Goal: Task Accomplishment & Management: Manage account settings

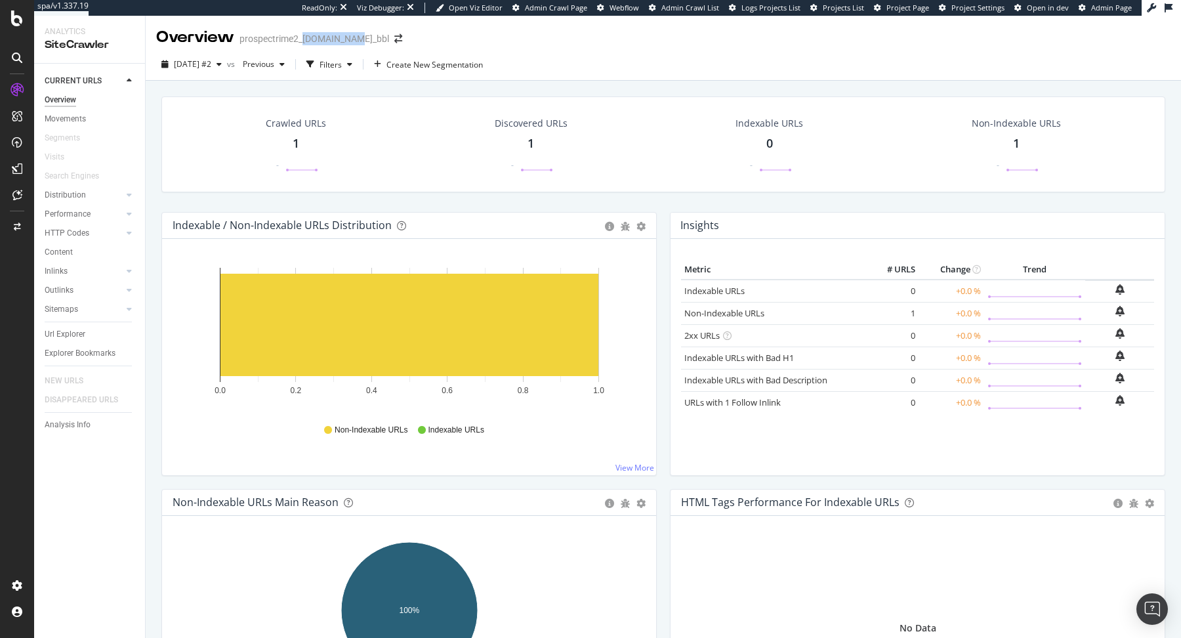
drag, startPoint x: 303, startPoint y: 39, endPoint x: 348, endPoint y: 39, distance: 44.6
click at [348, 39] on div "prospectrime2_[DOMAIN_NAME]_bbl" at bounding box center [314, 38] width 150 height 13
copy div "[DOMAIN_NAME]"
click at [56, 554] on div "Configure and access your website analyses" at bounding box center [119, 558] width 157 height 10
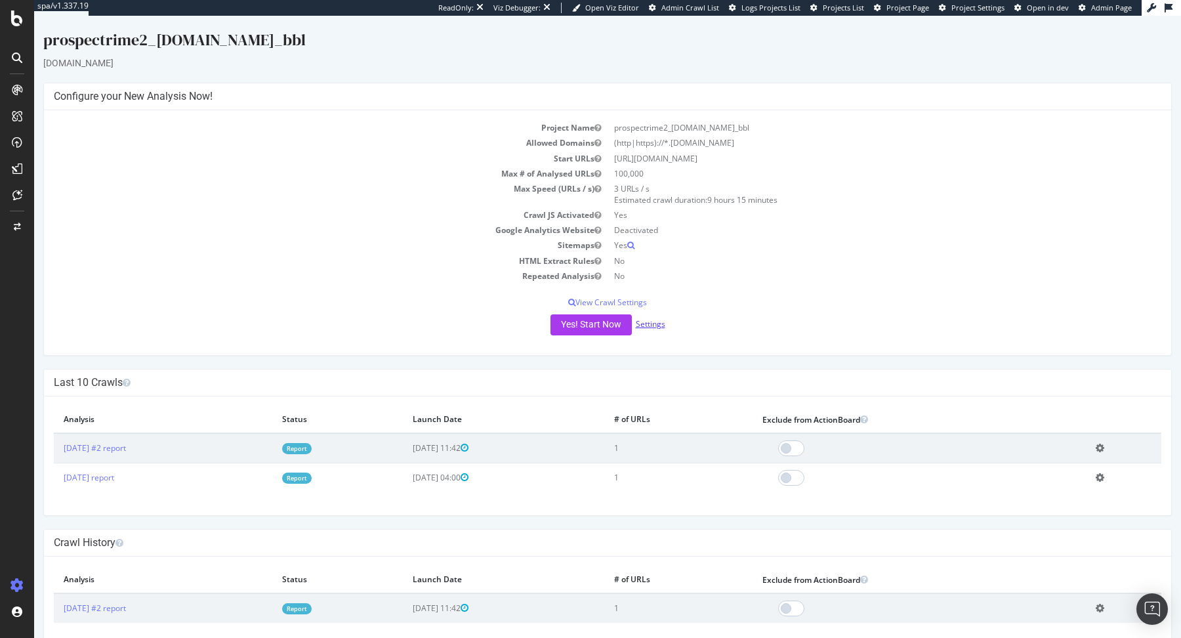
click at [645, 325] on link "Settings" at bounding box center [651, 323] width 30 height 11
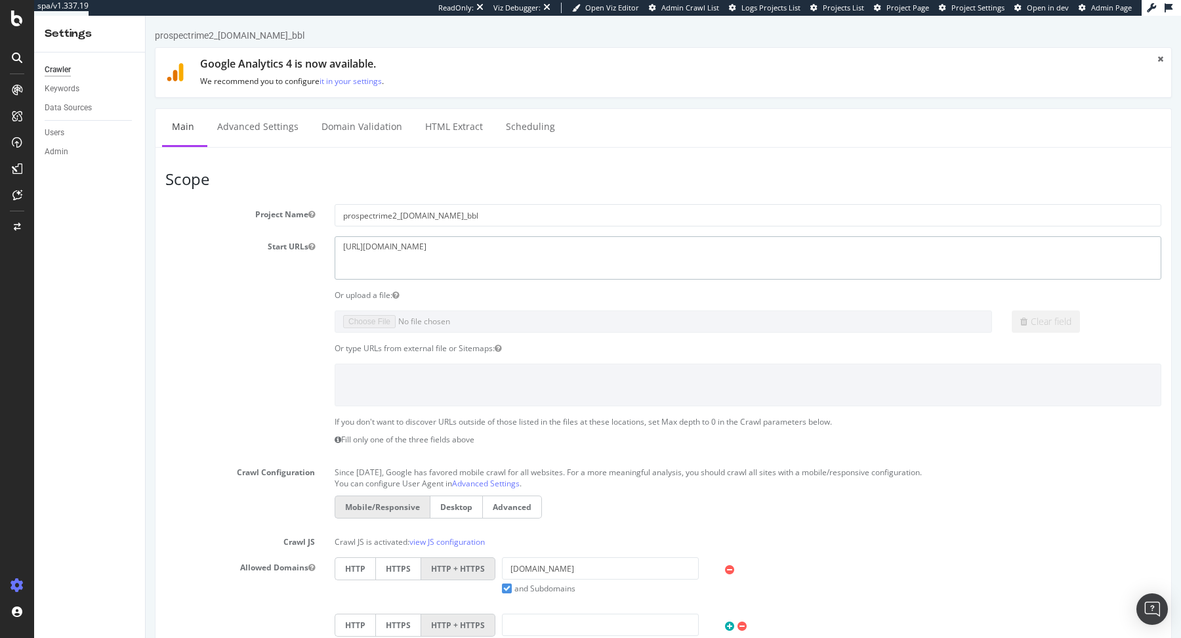
click at [368, 250] on textarea "https://easypara.fr" at bounding box center [748, 257] width 827 height 43
paste textarea "www."
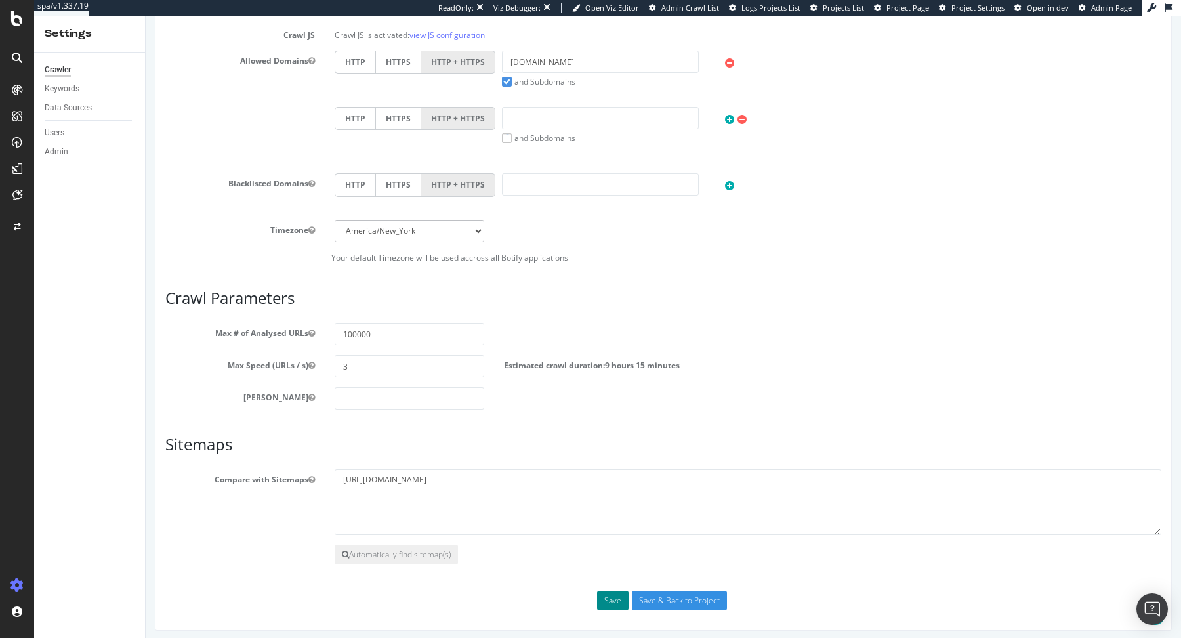
type textarea "www.easypara.fr"
click at [613, 591] on button "Save" at bounding box center [612, 601] width 31 height 20
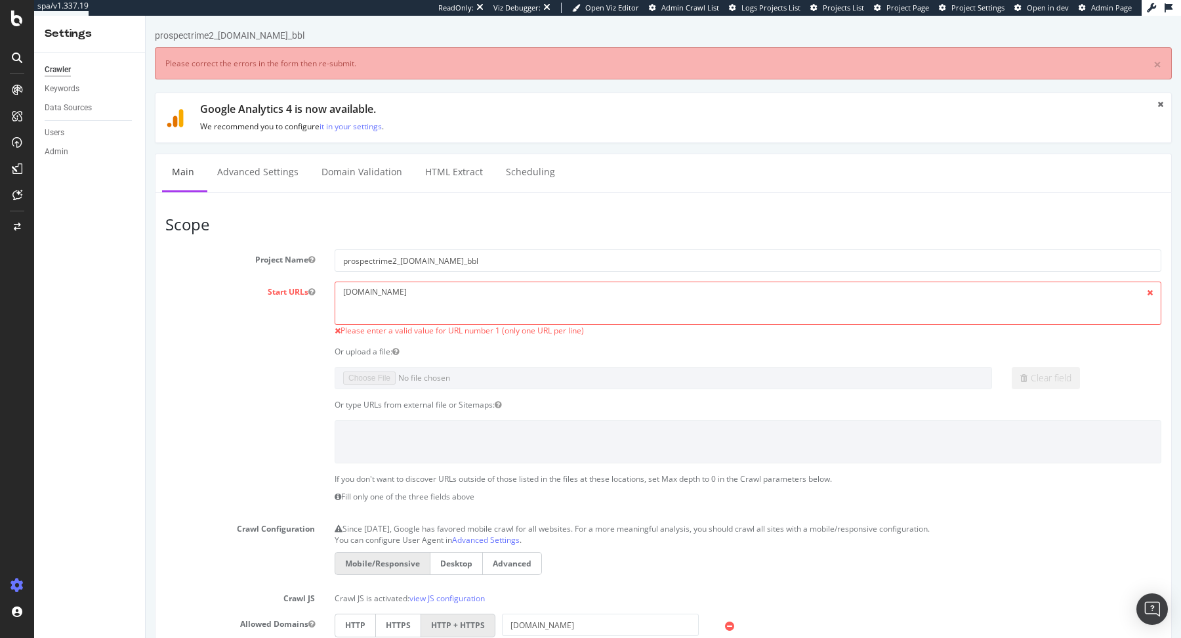
scroll to position [0, 0]
click at [384, 294] on textarea "www.easypara.fr" at bounding box center [748, 302] width 827 height 43
paste textarea "https://www.easypara.fr/"
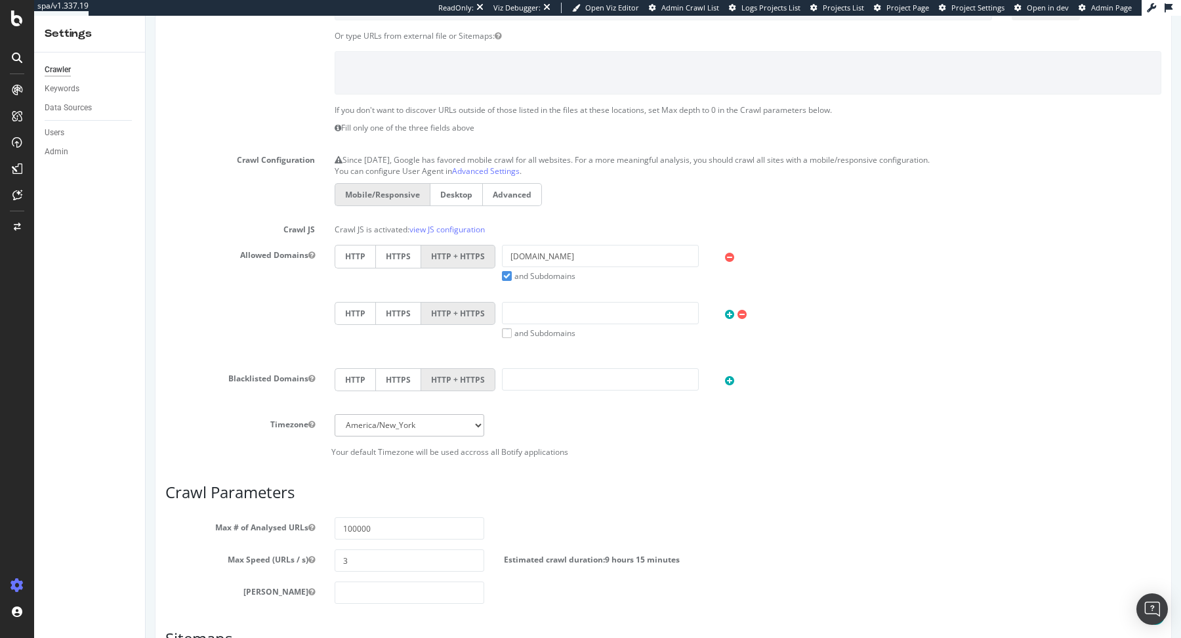
scroll to position [563, 0]
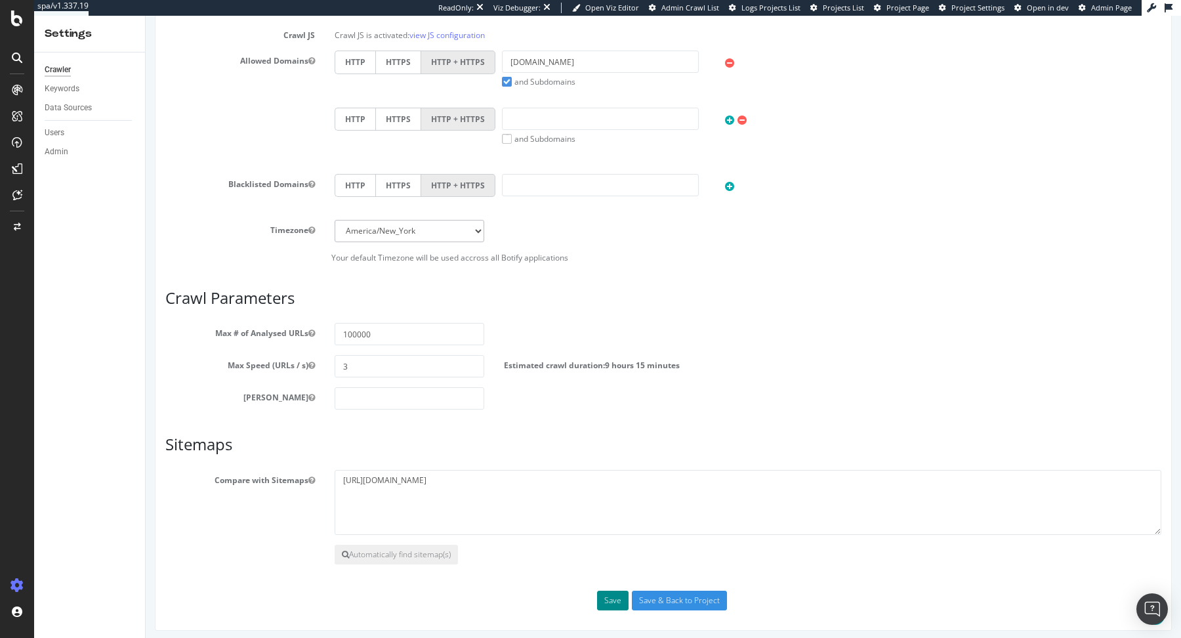
type textarea "https://www.easypara.fr/"
click at [614, 594] on button "Save" at bounding box center [612, 601] width 31 height 20
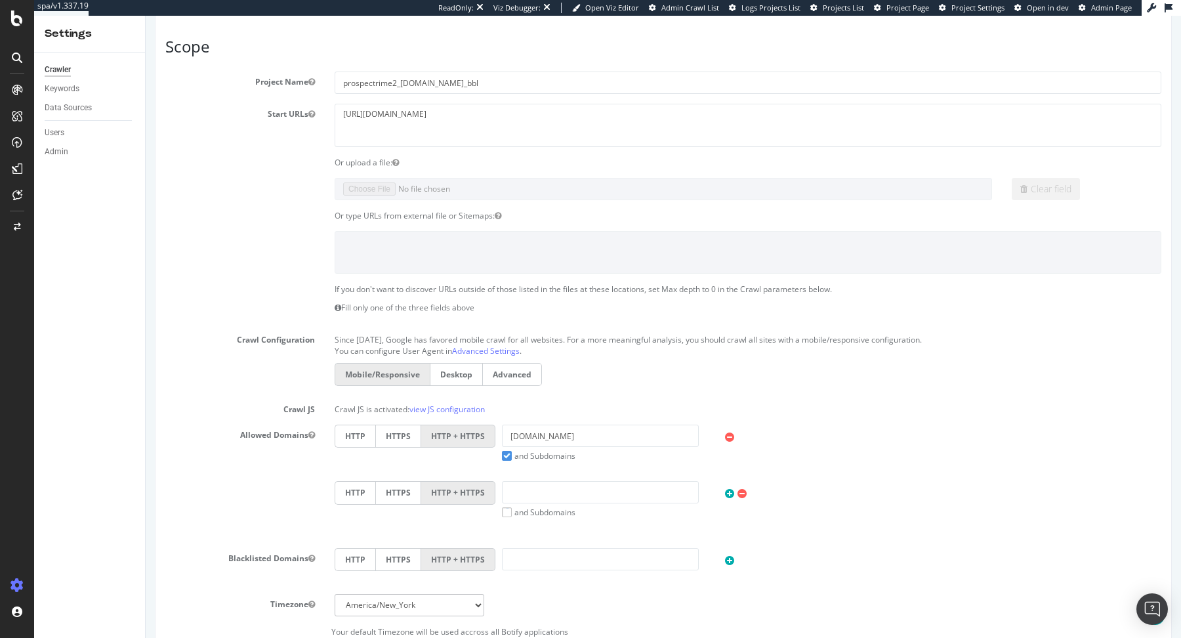
scroll to position [608, 0]
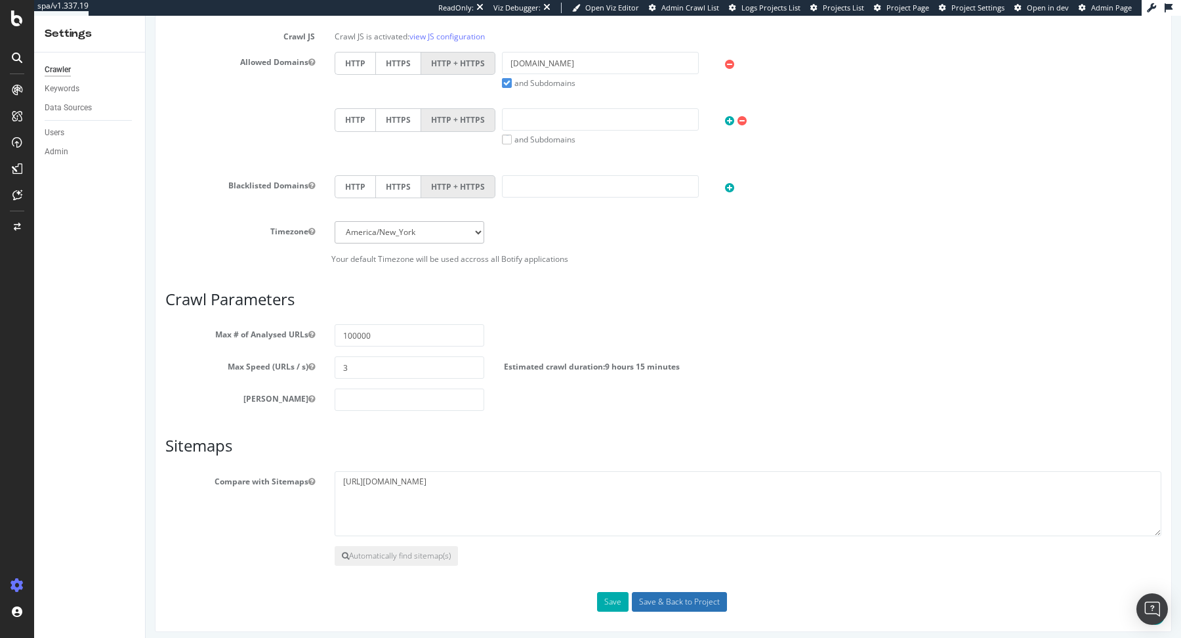
click at [682, 592] on input "Save & Back to Project" at bounding box center [679, 602] width 95 height 20
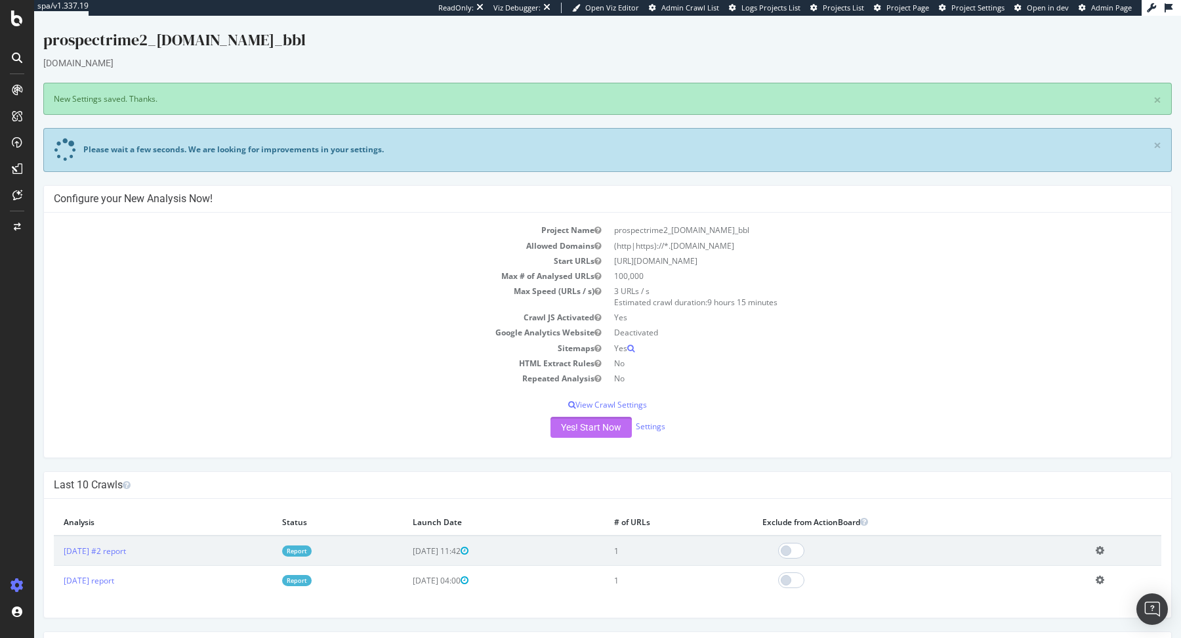
click at [613, 423] on button "Yes! Start Now" at bounding box center [591, 427] width 81 height 21
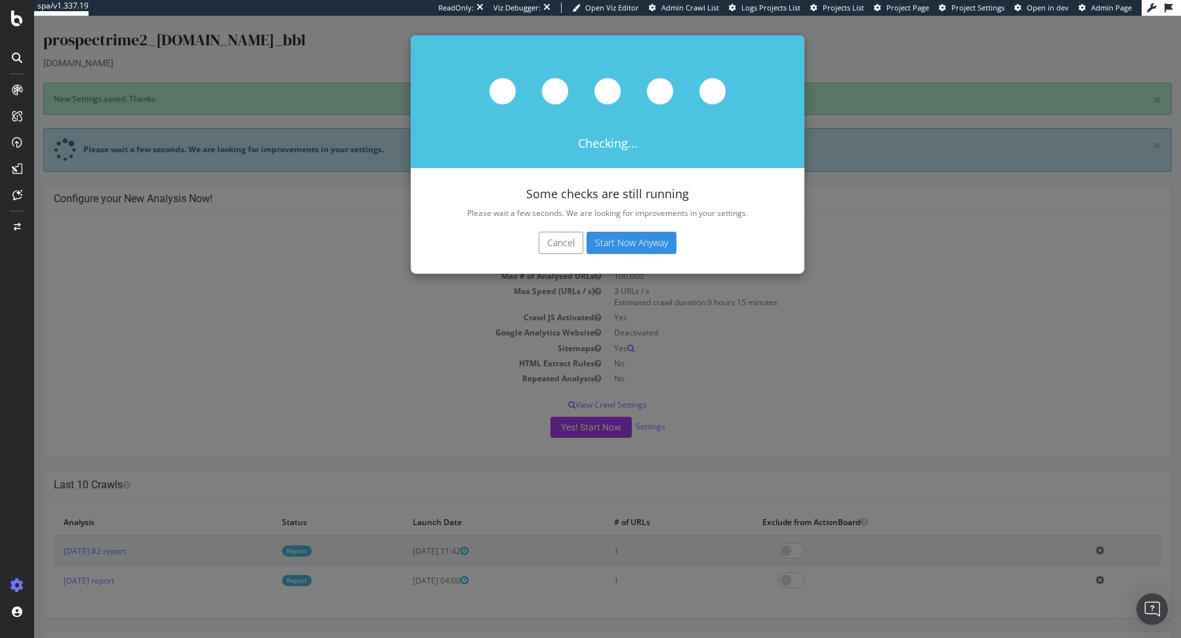
click at [627, 237] on button "Start Now Anyway" at bounding box center [632, 243] width 90 height 22
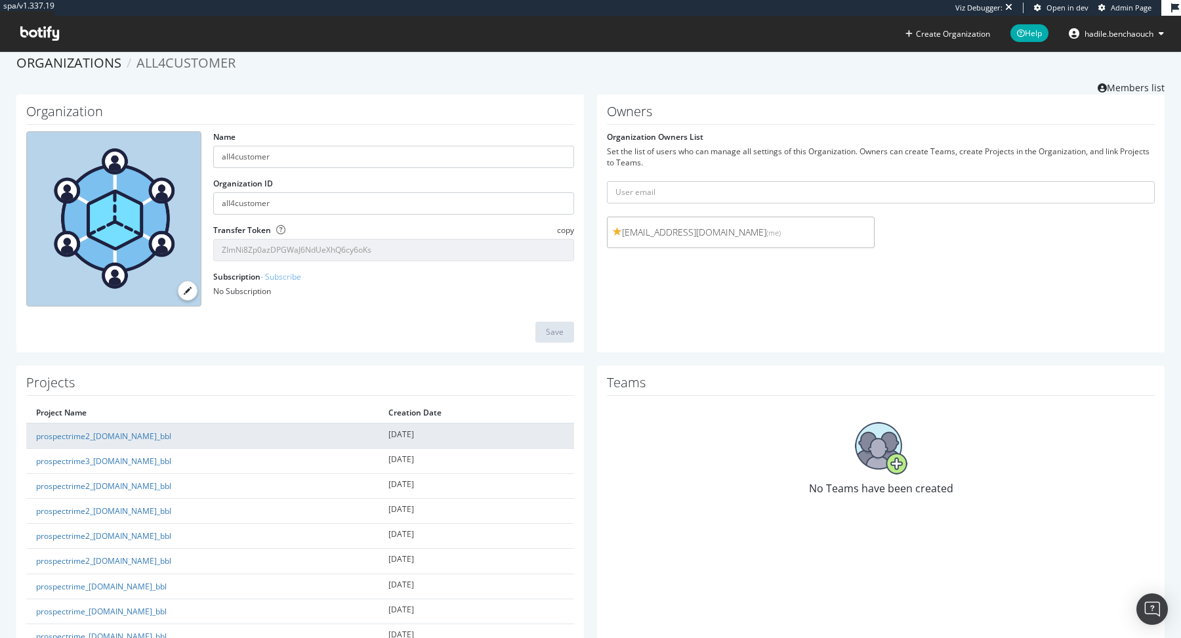
scroll to position [78, 0]
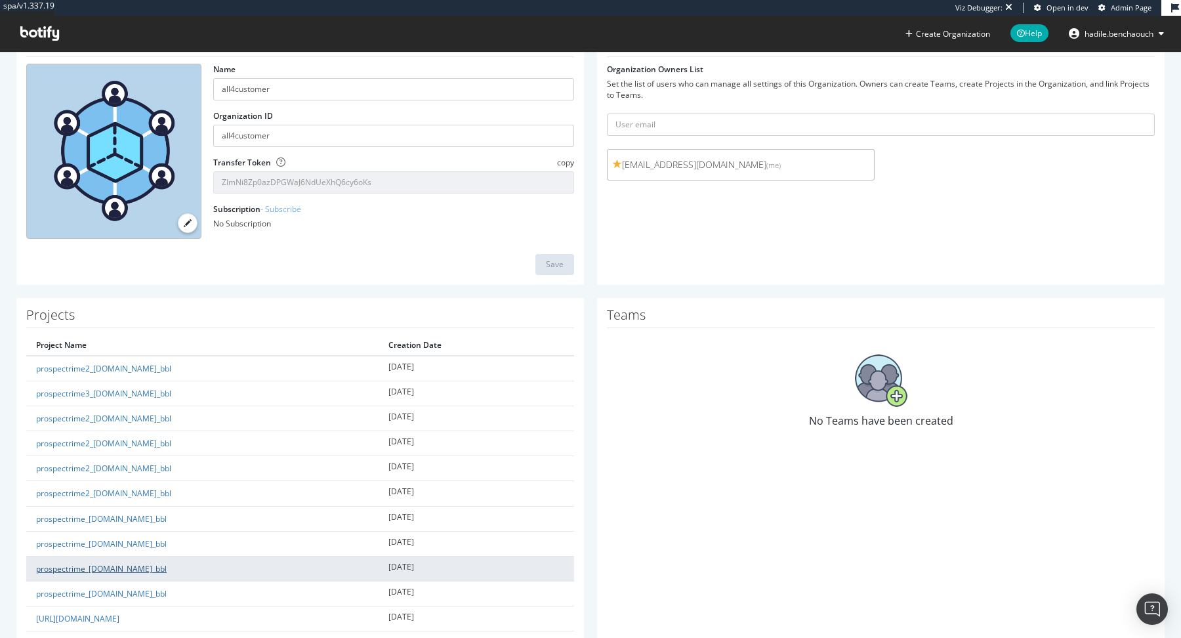
click at [156, 563] on link "prospectrime_[DOMAIN_NAME]_bbl" at bounding box center [101, 568] width 131 height 11
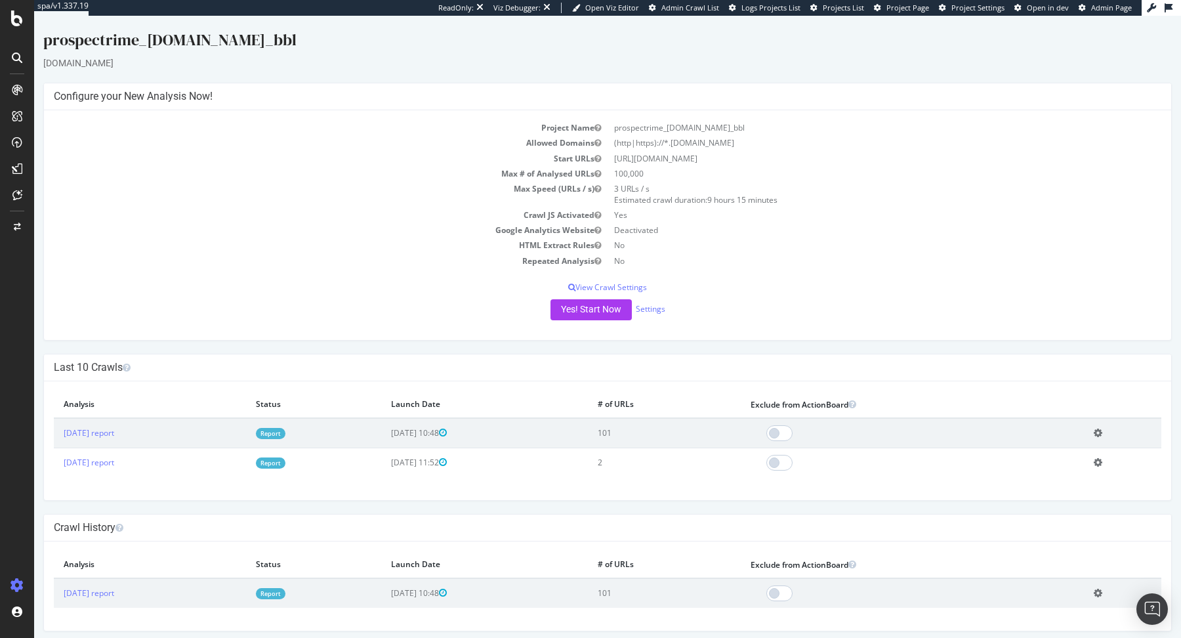
click at [285, 429] on link "Report" at bounding box center [271, 433] width 30 height 11
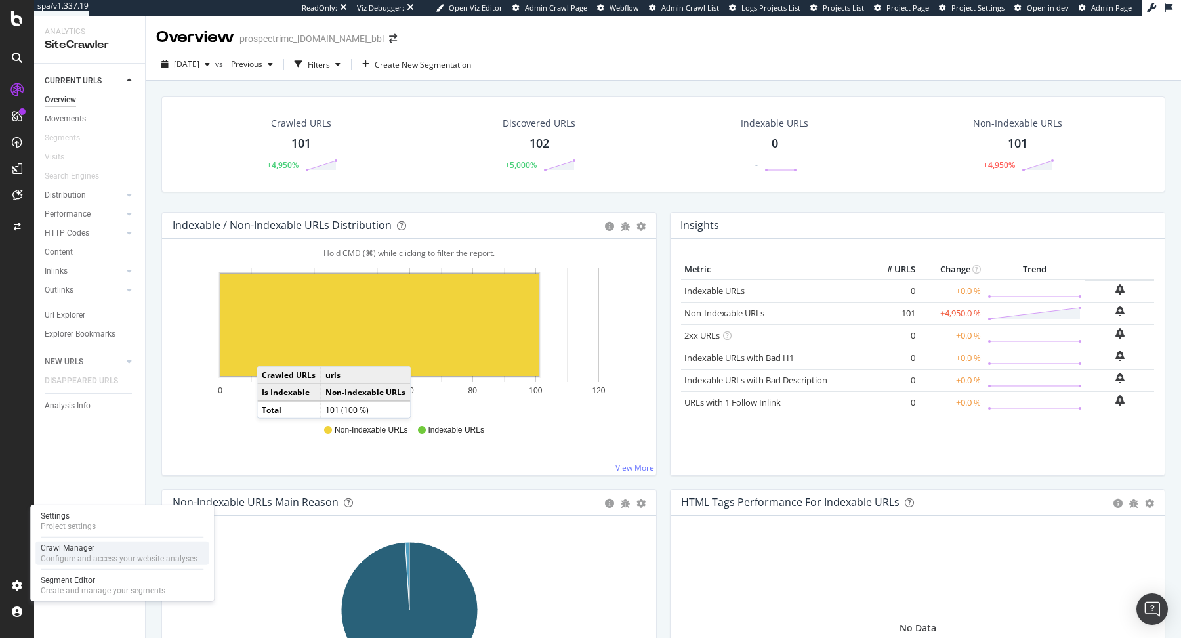
click at [64, 551] on div "Crawl Manager" at bounding box center [119, 548] width 157 height 10
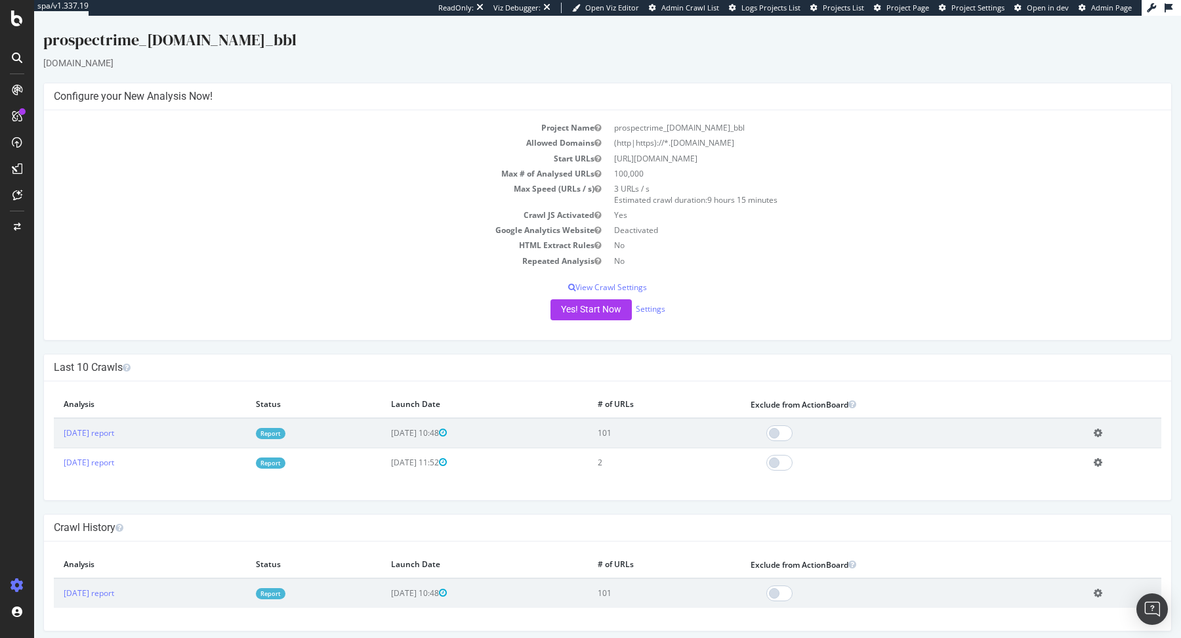
drag, startPoint x: 673, startPoint y: 143, endPoint x: 748, endPoint y: 142, distance: 75.5
click at [748, 143] on td "(http|https)://*.11teamsports.com" at bounding box center [885, 142] width 554 height 15
copy td "11teamsports.com"
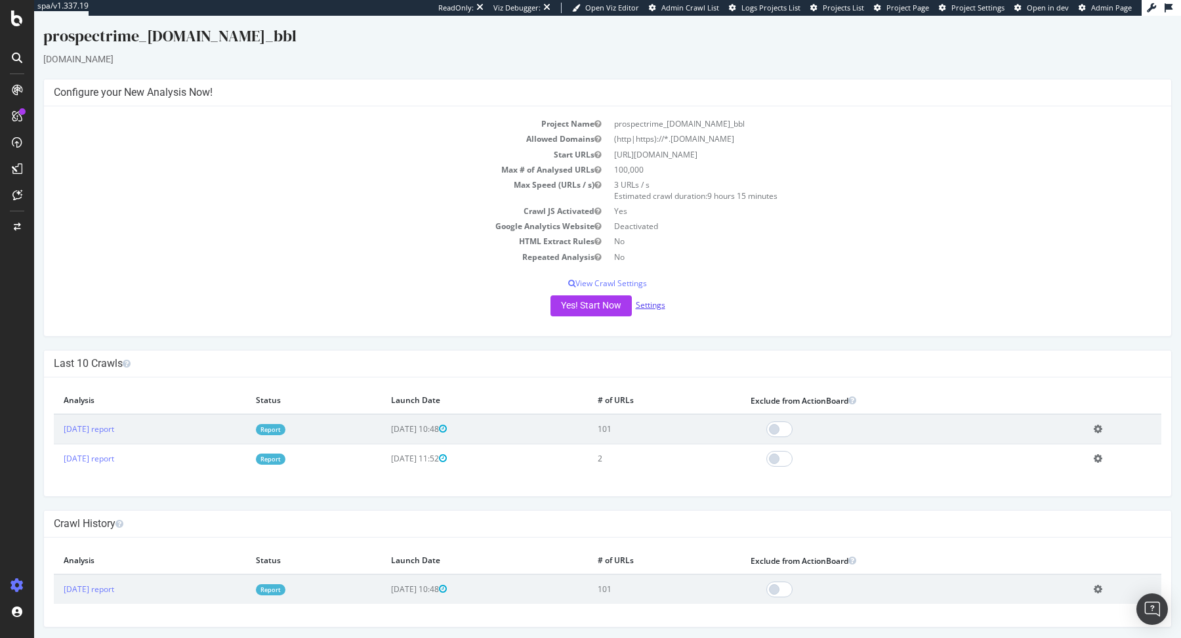
click at [648, 301] on link "Settings" at bounding box center [651, 304] width 30 height 11
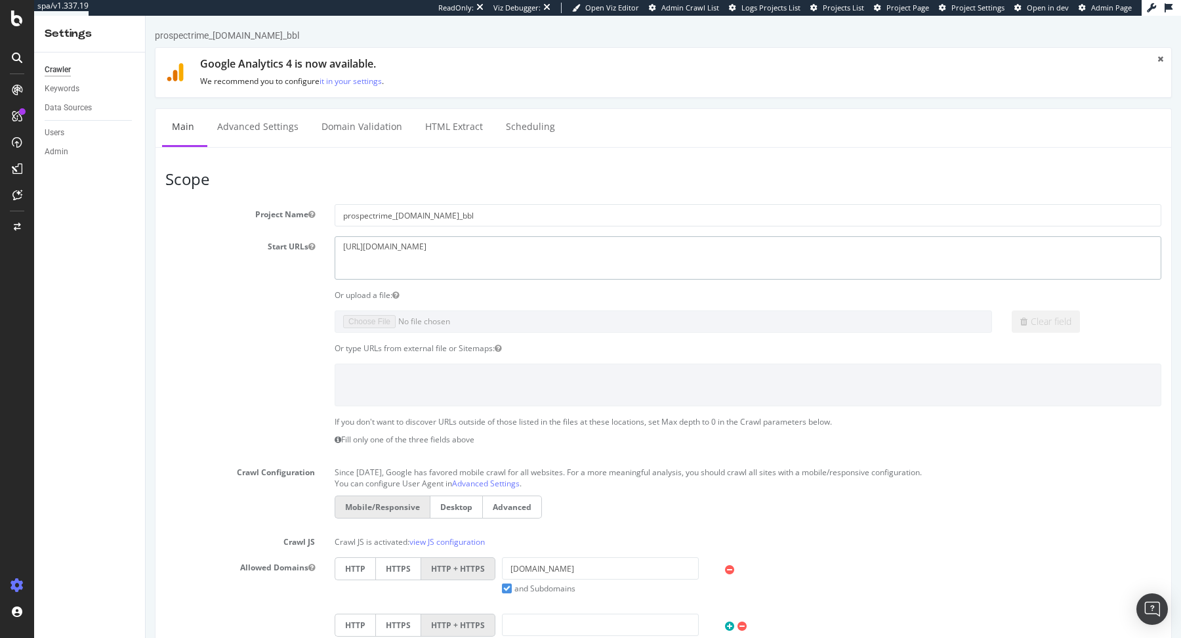
click at [415, 241] on textarea "https://11teamsports.com" at bounding box center [748, 257] width 827 height 43
paste textarea "www.11teamsports.com/"
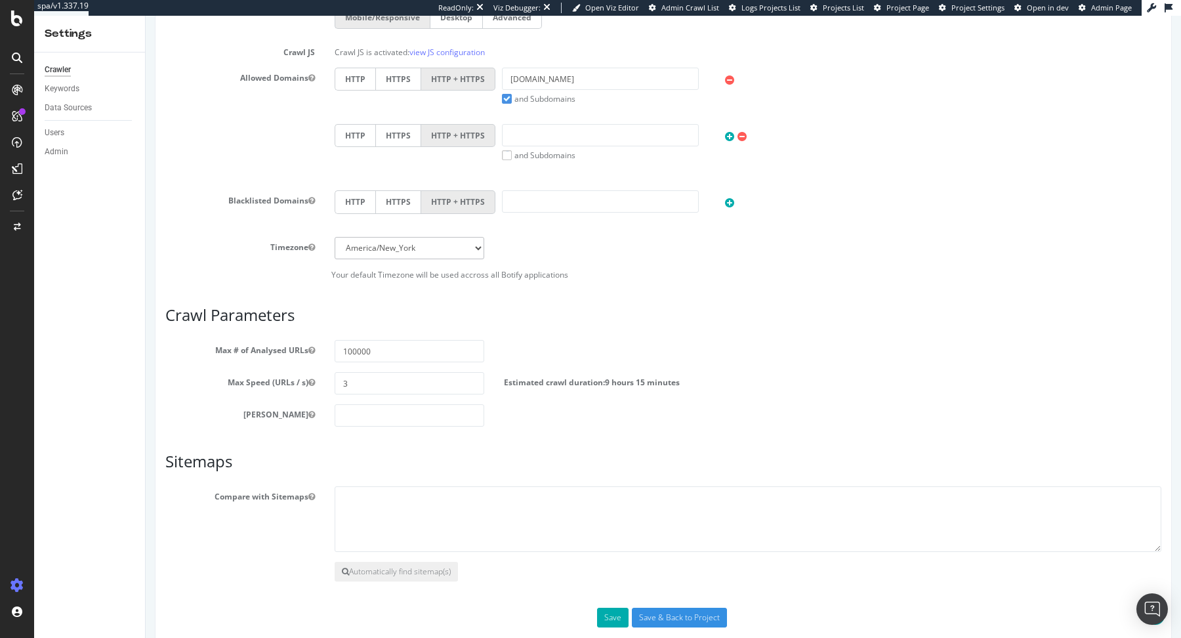
scroll to position [507, 0]
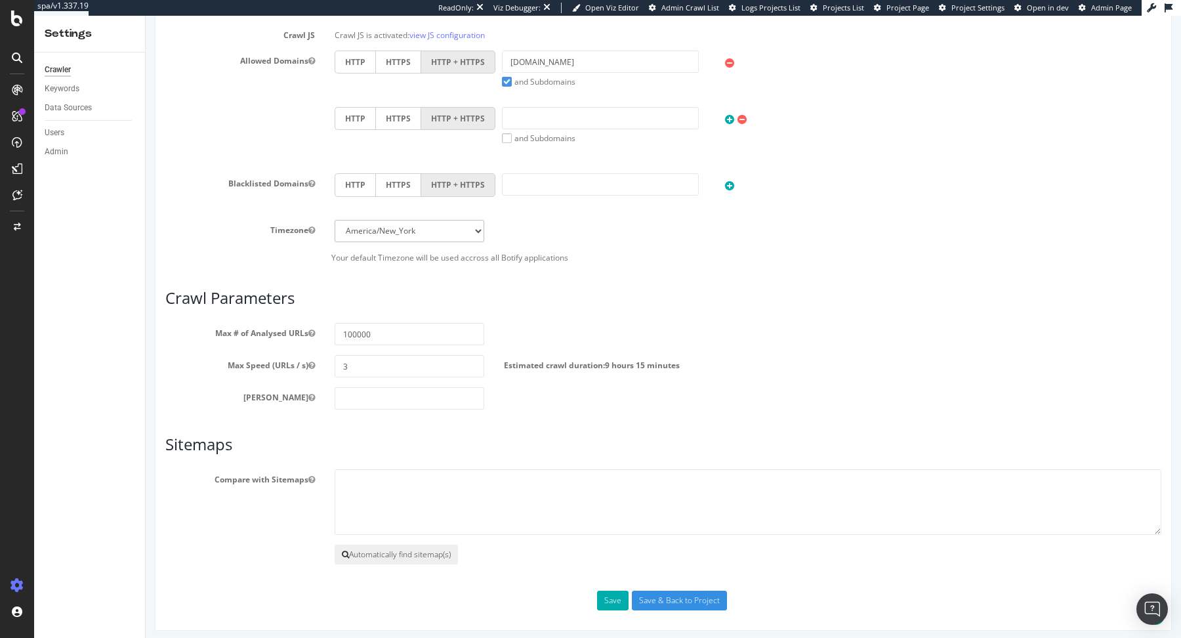
type textarea "https://www.11teamsports.com/"
click at [392, 558] on button "Automatically find sitemap(s)" at bounding box center [396, 555] width 123 height 20
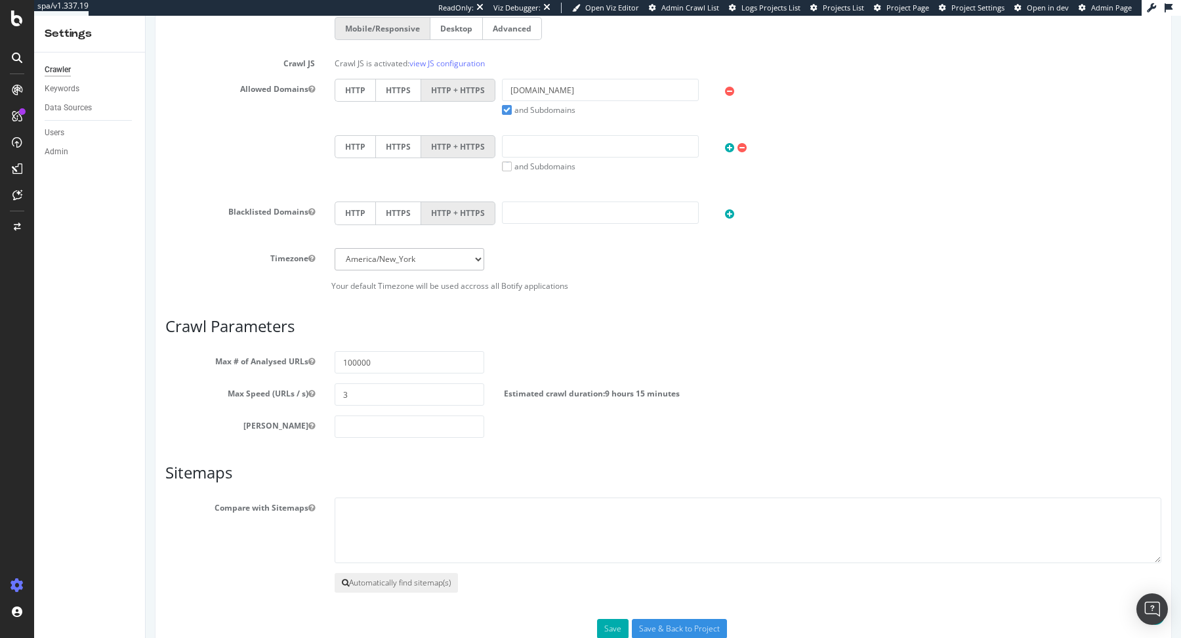
scroll to position [563, 0]
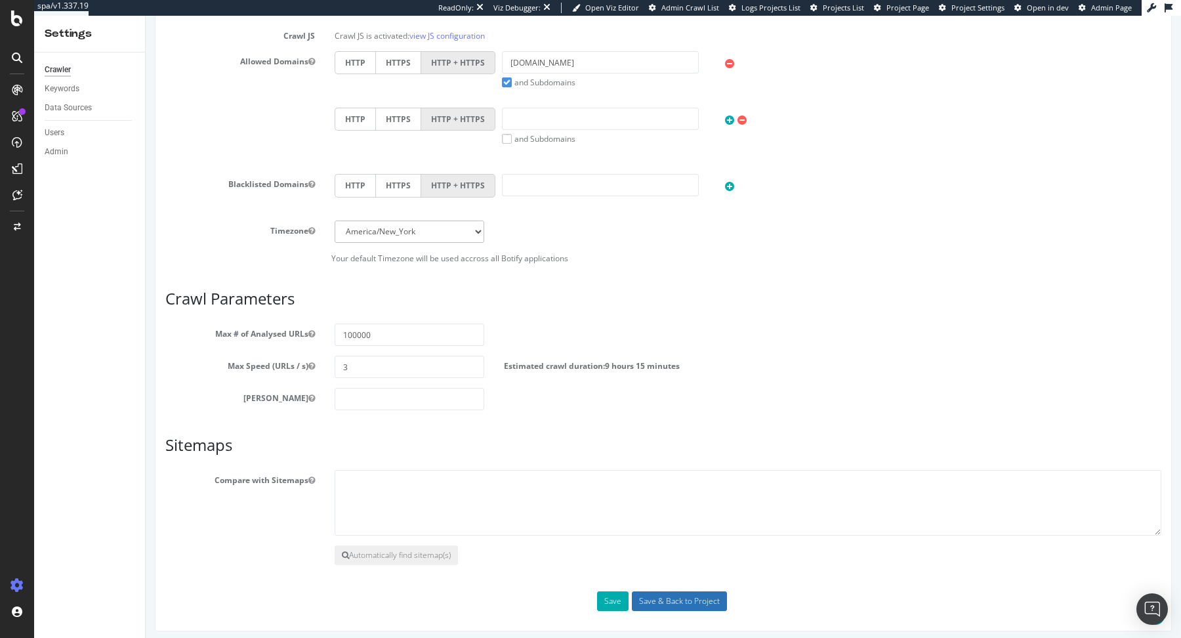
click at [649, 591] on input "Save & Back to Project" at bounding box center [679, 601] width 95 height 20
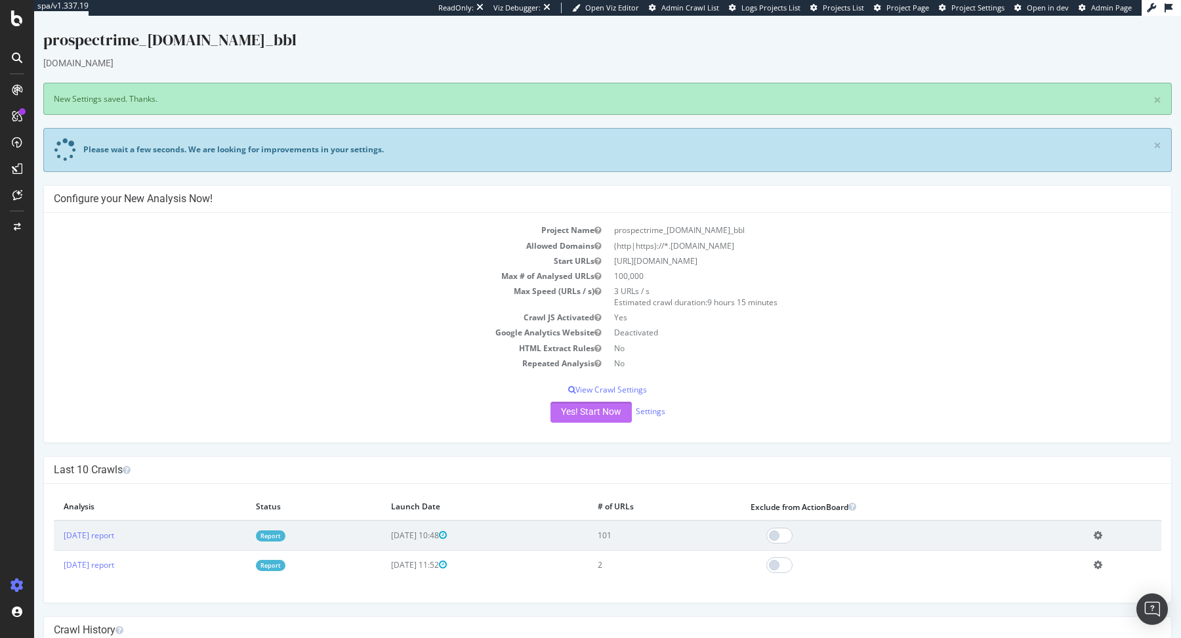
click at [579, 412] on button "Yes! Start Now" at bounding box center [591, 412] width 81 height 21
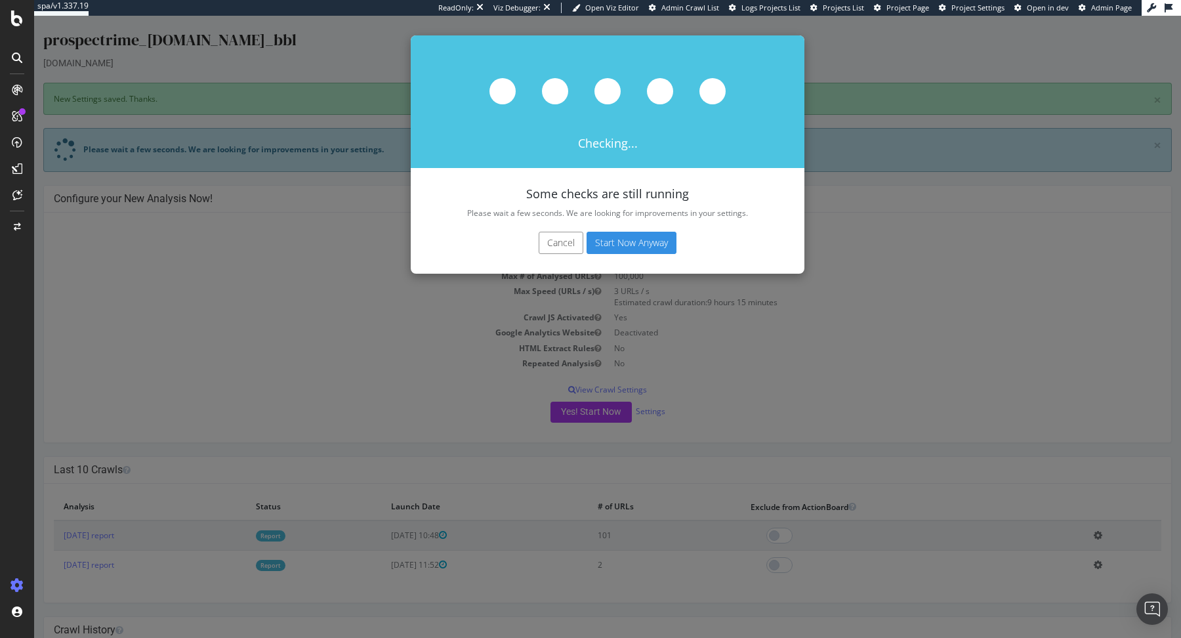
click at [640, 240] on button "Start Now Anyway" at bounding box center [632, 243] width 90 height 22
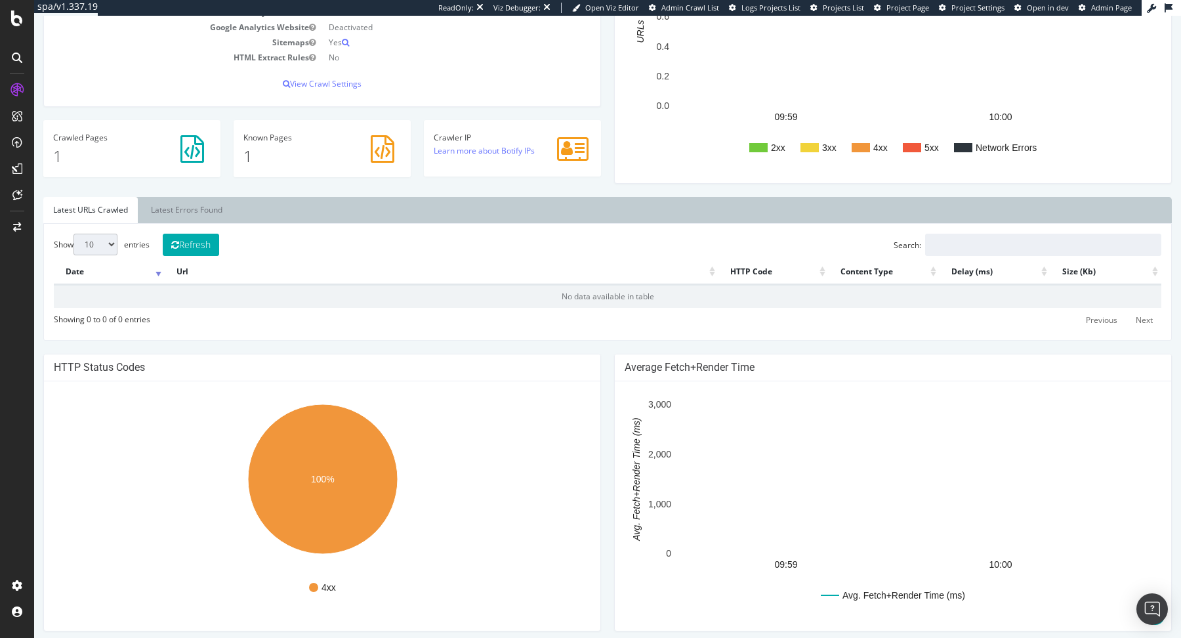
scroll to position [330, 0]
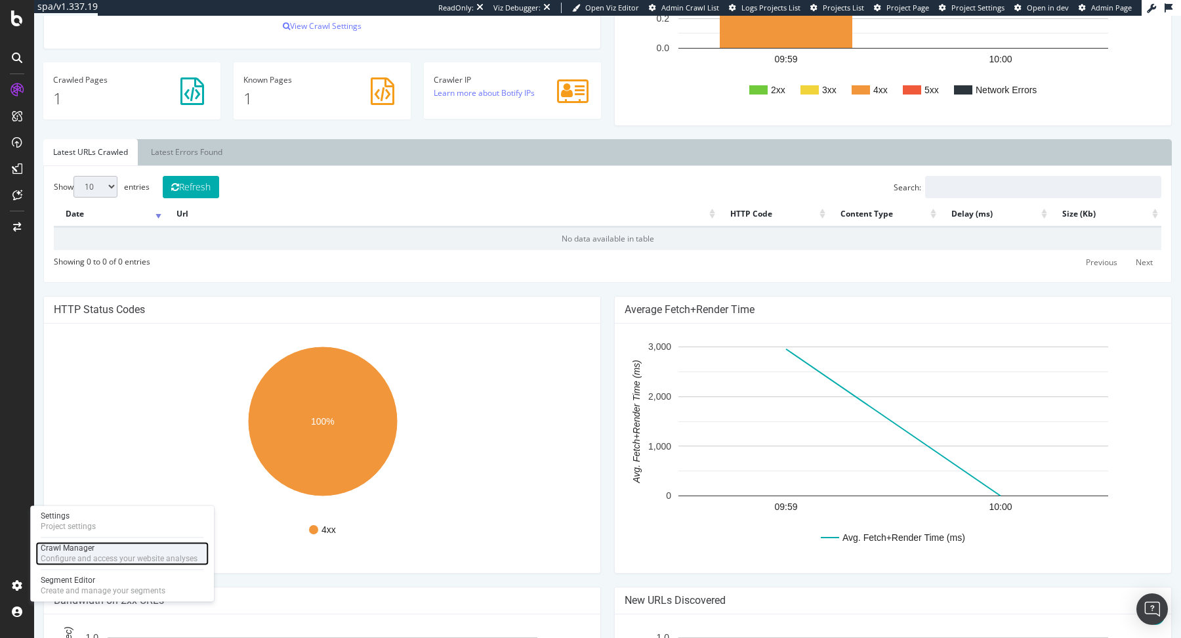
click at [52, 556] on div "Configure and access your website analyses" at bounding box center [119, 558] width 157 height 10
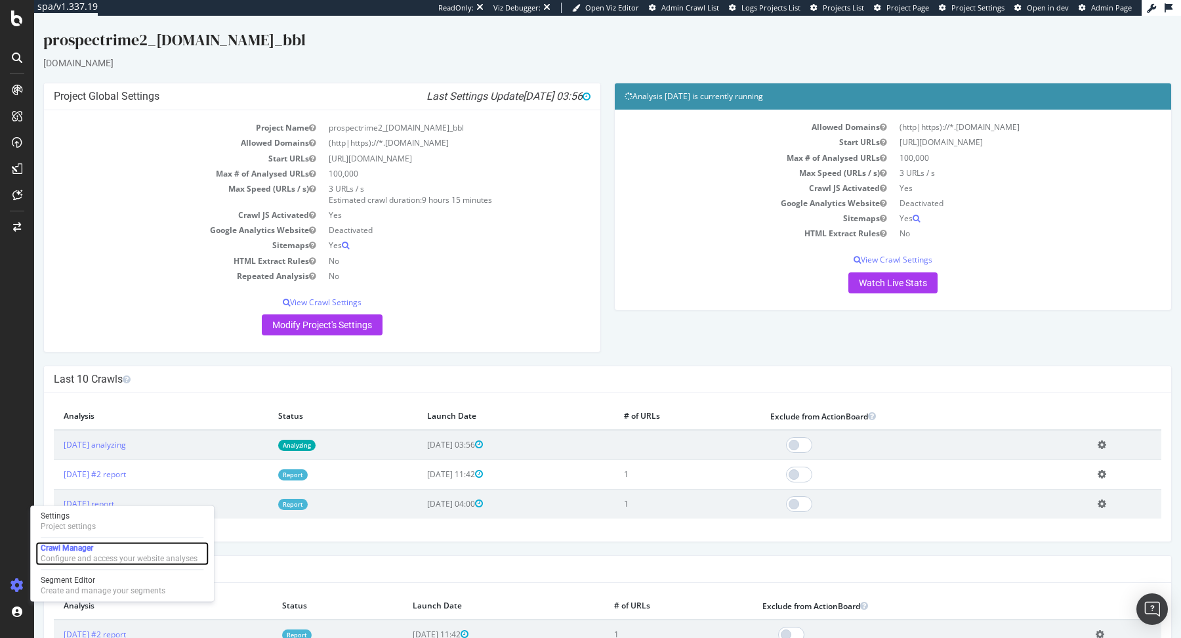
scroll to position [45, 0]
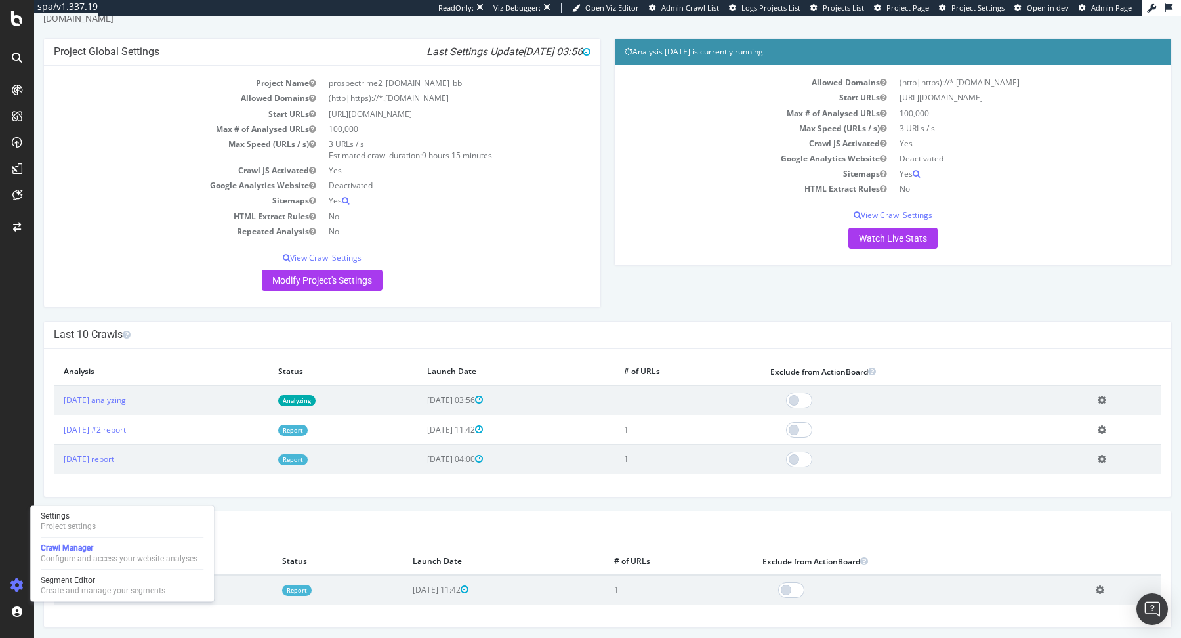
click at [316, 396] on link "Analyzing" at bounding box center [296, 400] width 37 height 11
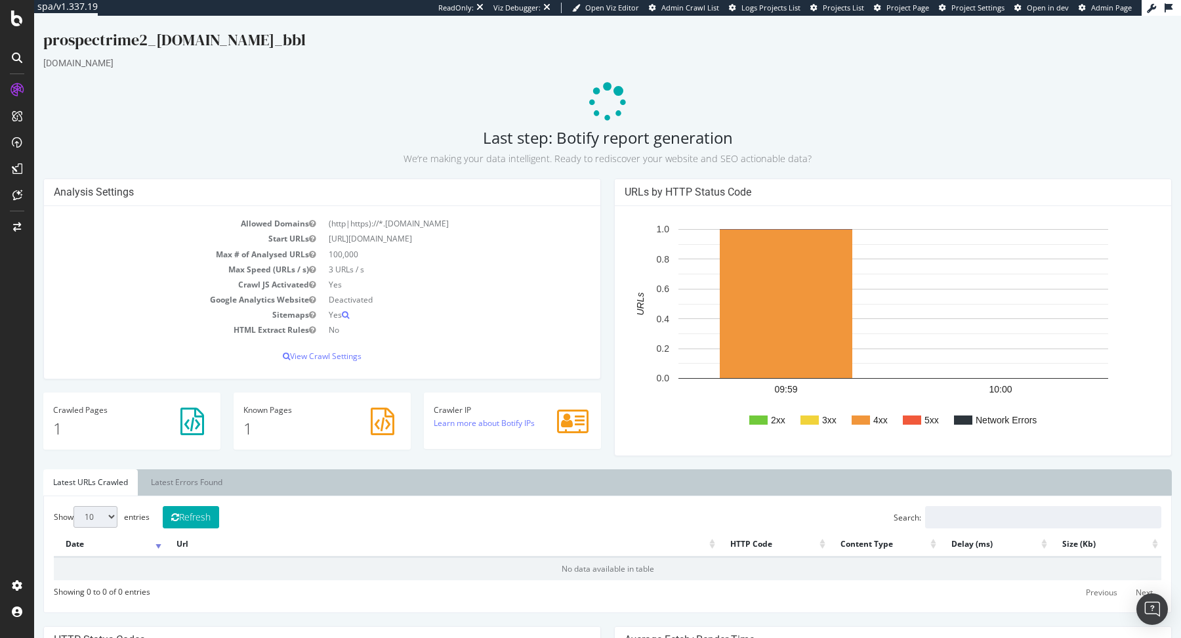
drag, startPoint x: 331, startPoint y: 238, endPoint x: 482, endPoint y: 232, distance: 151.0
click at [482, 231] on td "https://www.easypara.fr/" at bounding box center [456, 238] width 268 height 15
drag, startPoint x: 429, startPoint y: 237, endPoint x: 320, endPoint y: 237, distance: 108.9
click at [320, 237] on tr "Start URLs https://www.easypara.fr/" at bounding box center [322, 238] width 537 height 15
copy tr "https://www.easypara.fr/"
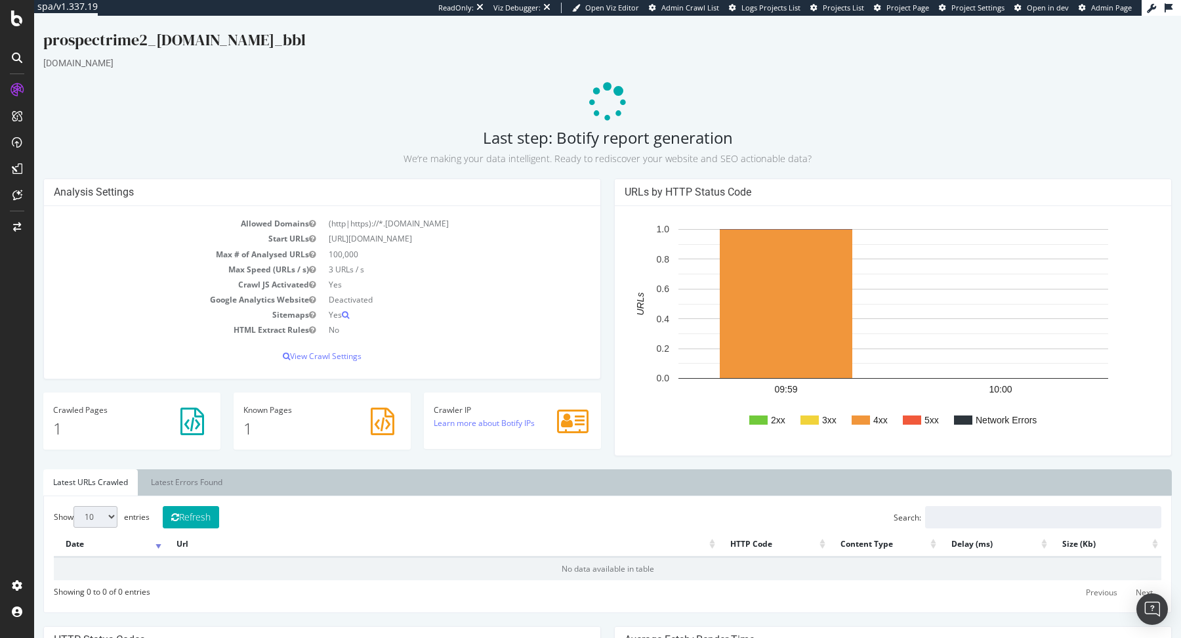
scroll to position [77, 0]
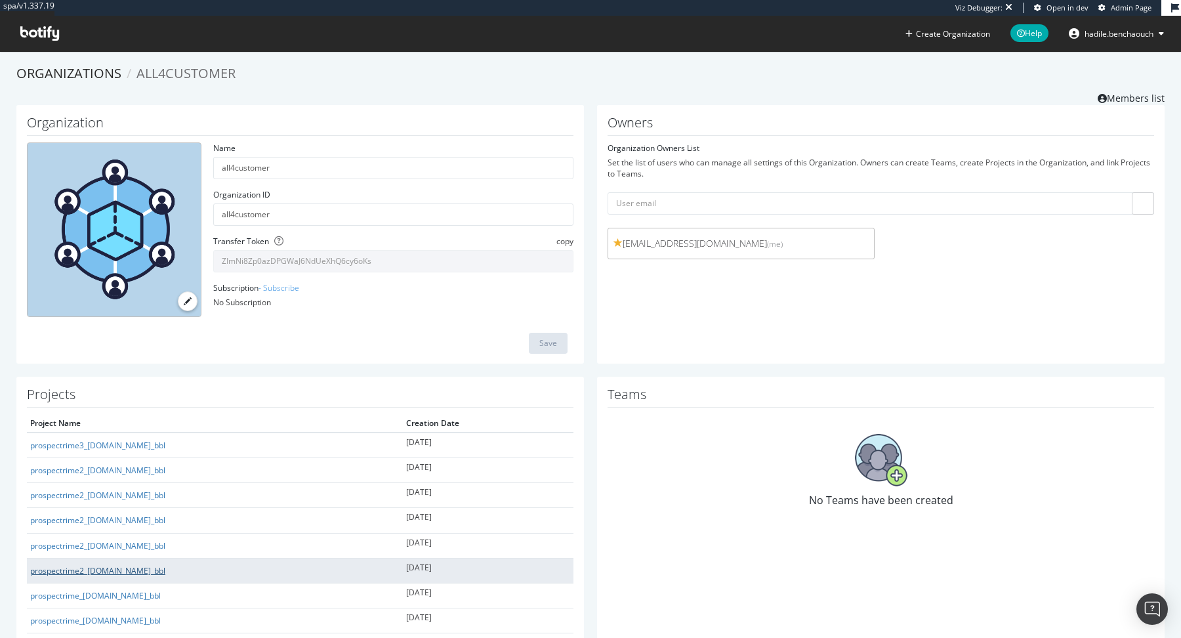
click at [152, 569] on link "prospectrime2_[DOMAIN_NAME]_bbl" at bounding box center [97, 570] width 135 height 11
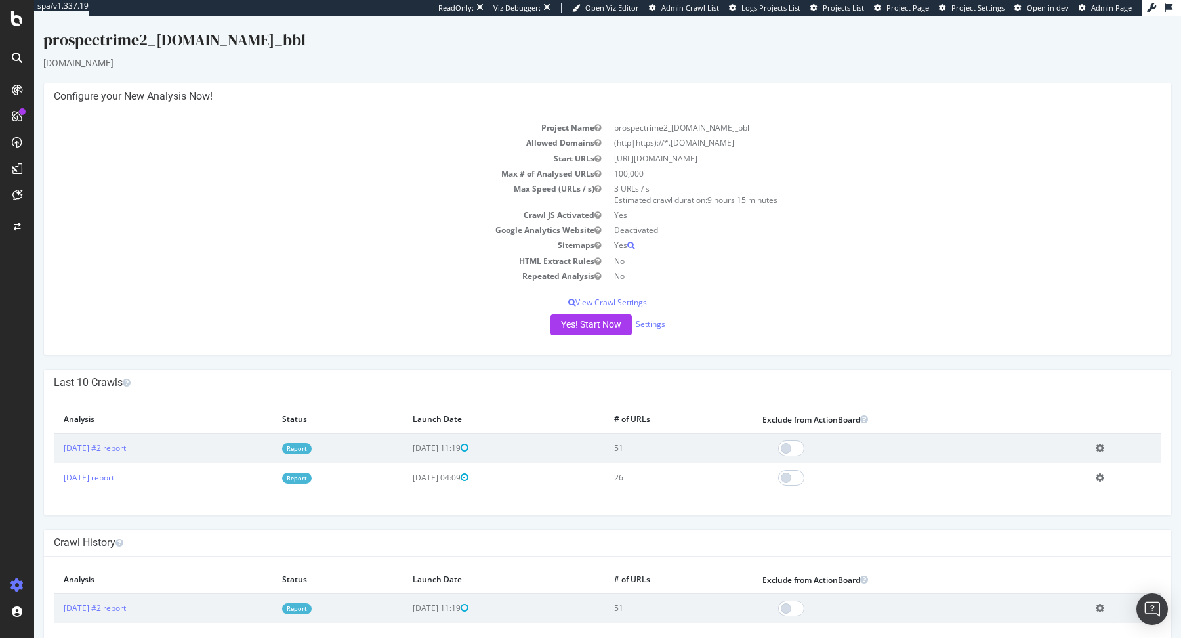
click at [312, 447] on link "Report" at bounding box center [297, 448] width 30 height 11
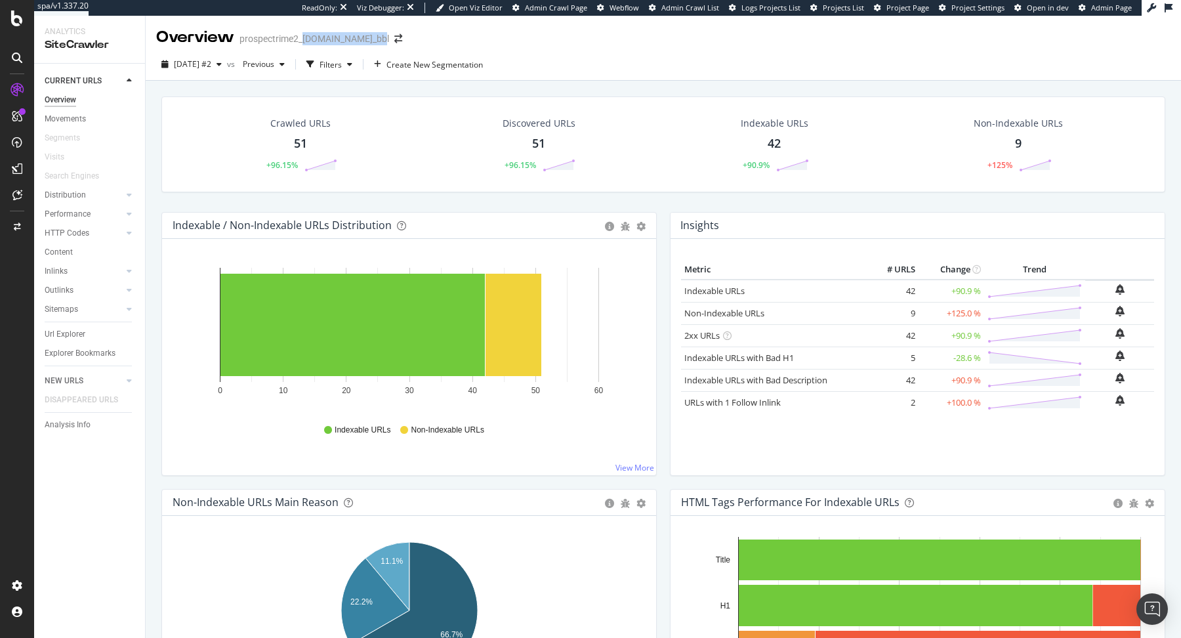
drag, startPoint x: 302, startPoint y: 39, endPoint x: 363, endPoint y: 39, distance: 60.4
click at [363, 39] on div "prospectrime2_[DOMAIN_NAME]_bbl" at bounding box center [314, 38] width 150 height 13
copy div "latouretpetit.be"
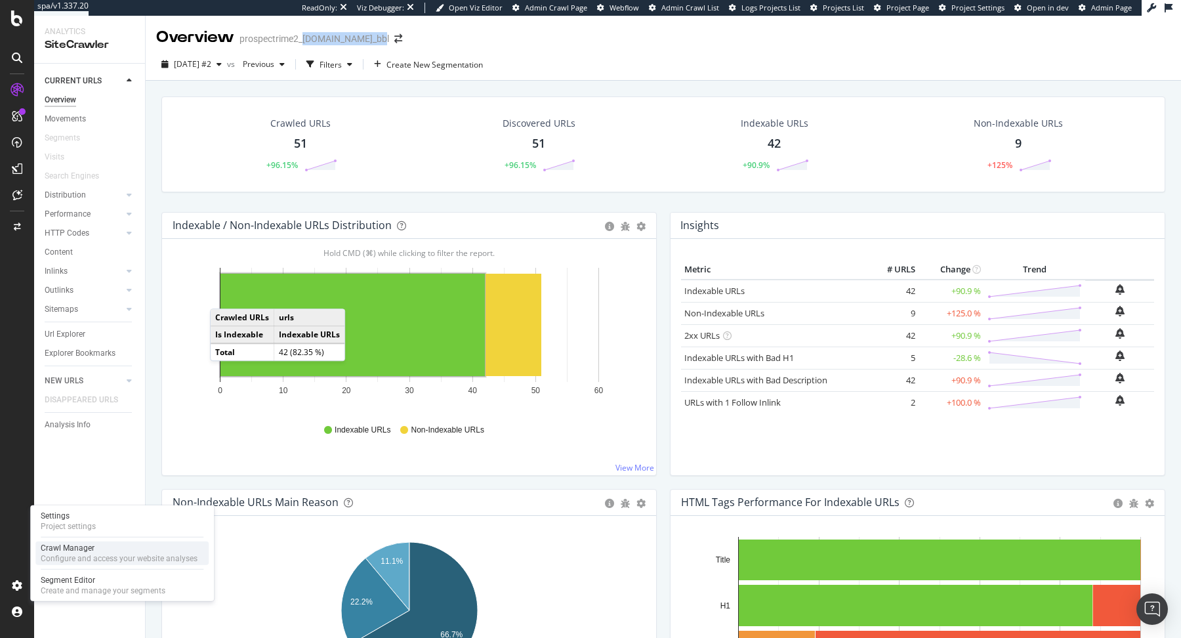
click at [99, 554] on div "Configure and access your website analyses" at bounding box center [119, 558] width 157 height 10
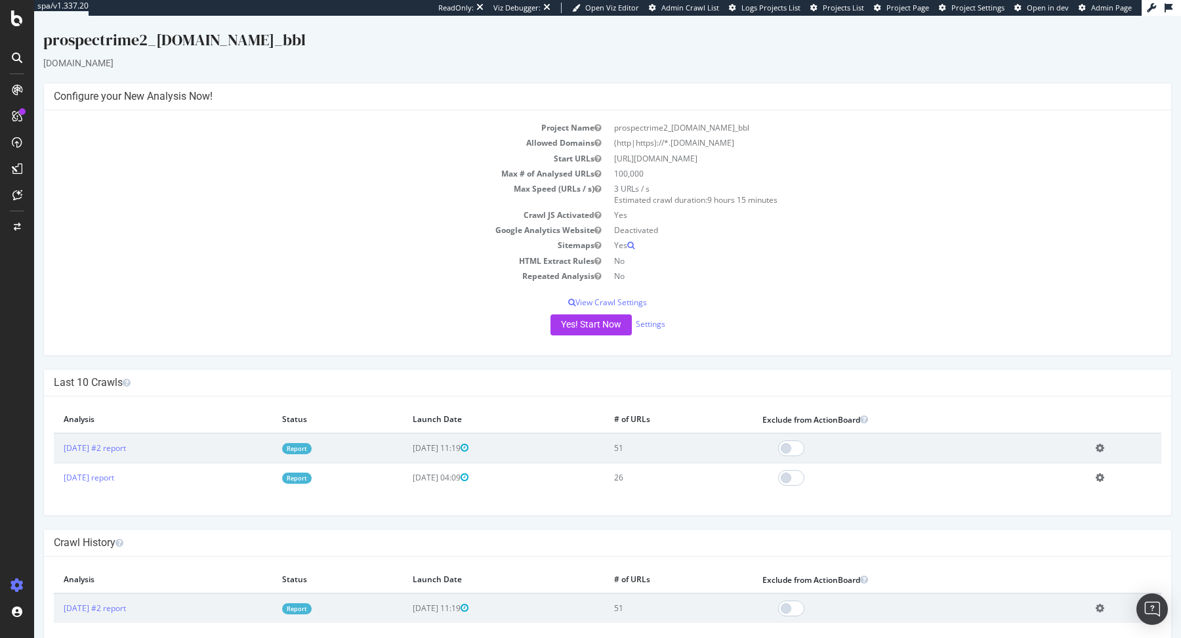
scroll to position [19, 0]
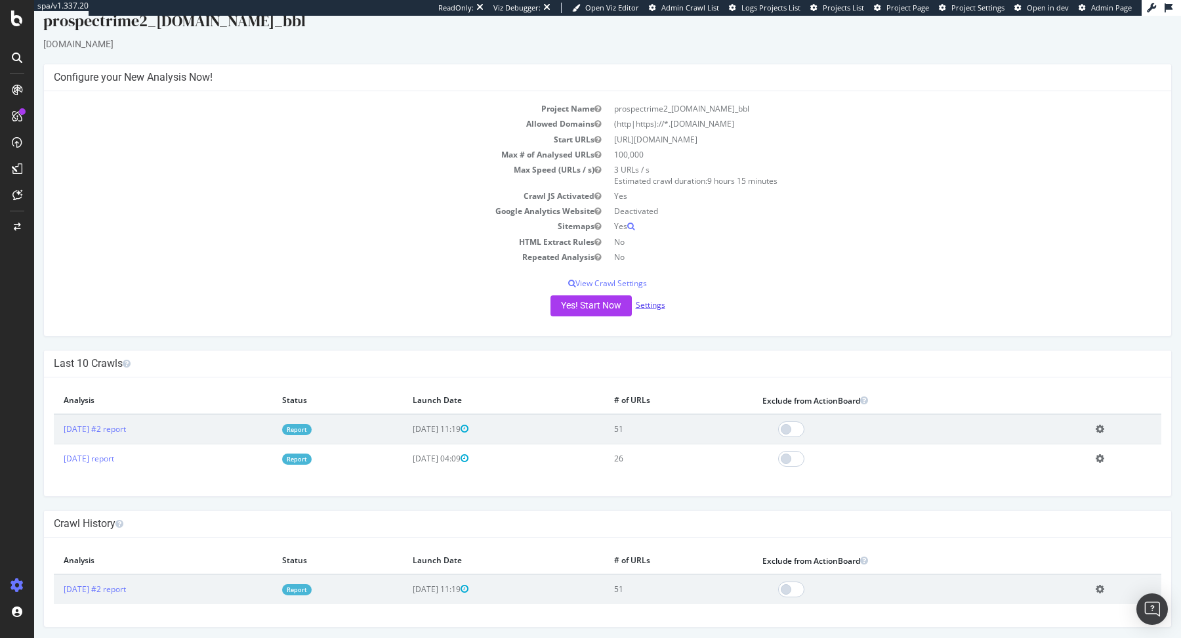
click at [652, 308] on link "Settings" at bounding box center [651, 304] width 30 height 11
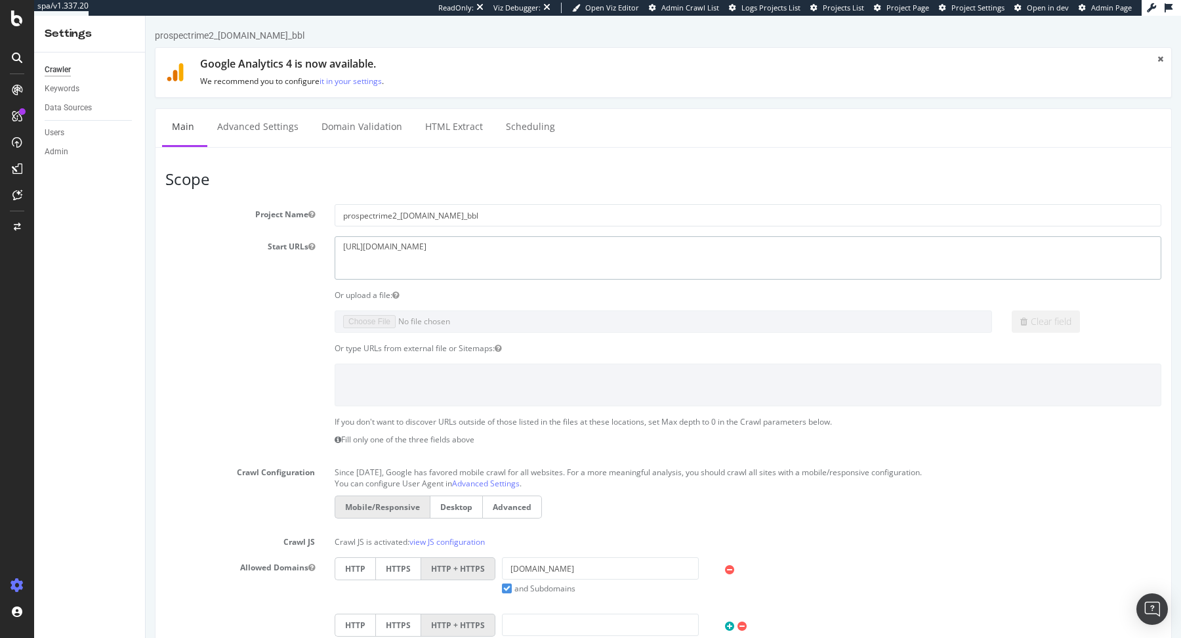
click at [402, 241] on textarea "https://latouretpetit.be" at bounding box center [748, 257] width 827 height 43
paste textarea "/en"
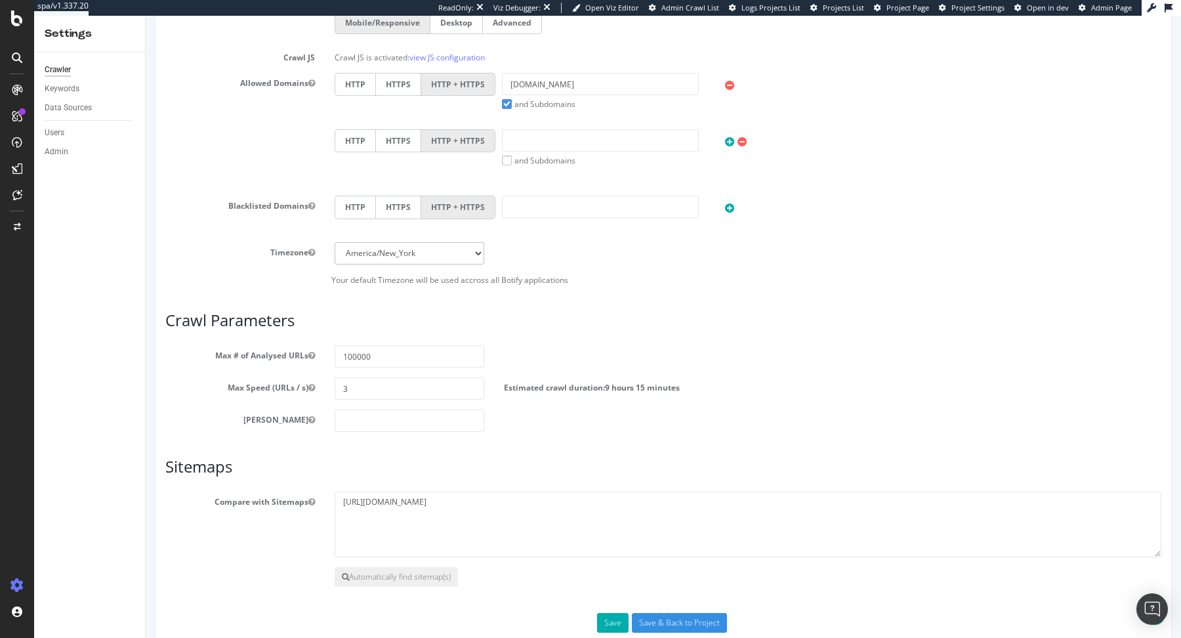
scroll to position [507, 0]
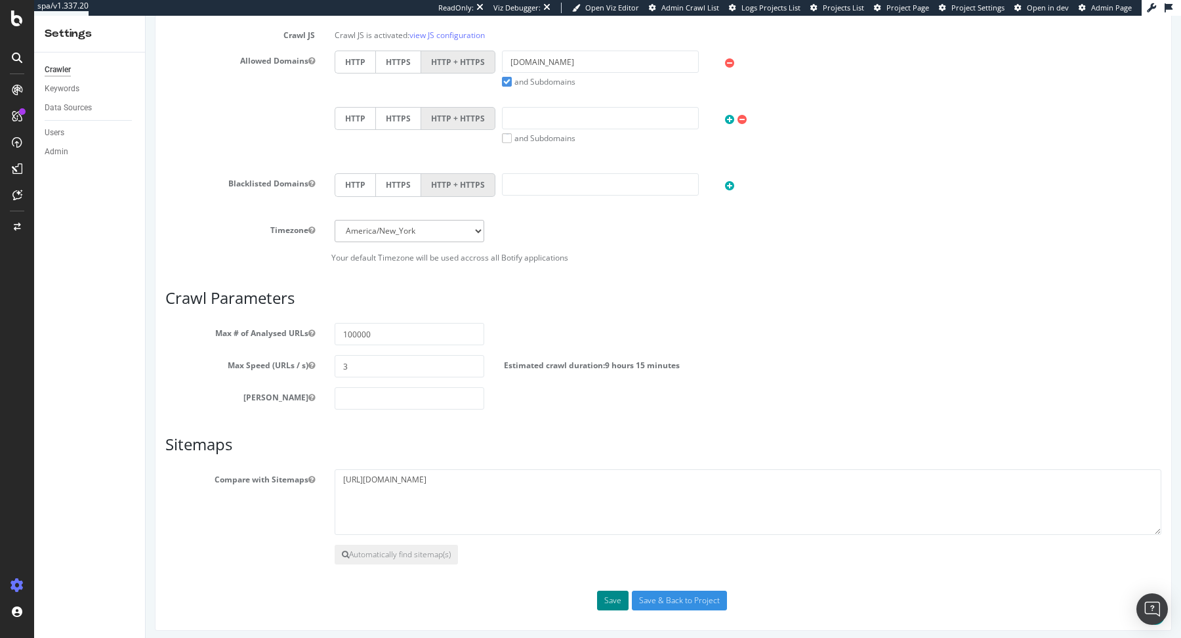
type textarea "https://latouretpetit.be/en"
click at [621, 593] on button "Save" at bounding box center [612, 601] width 31 height 20
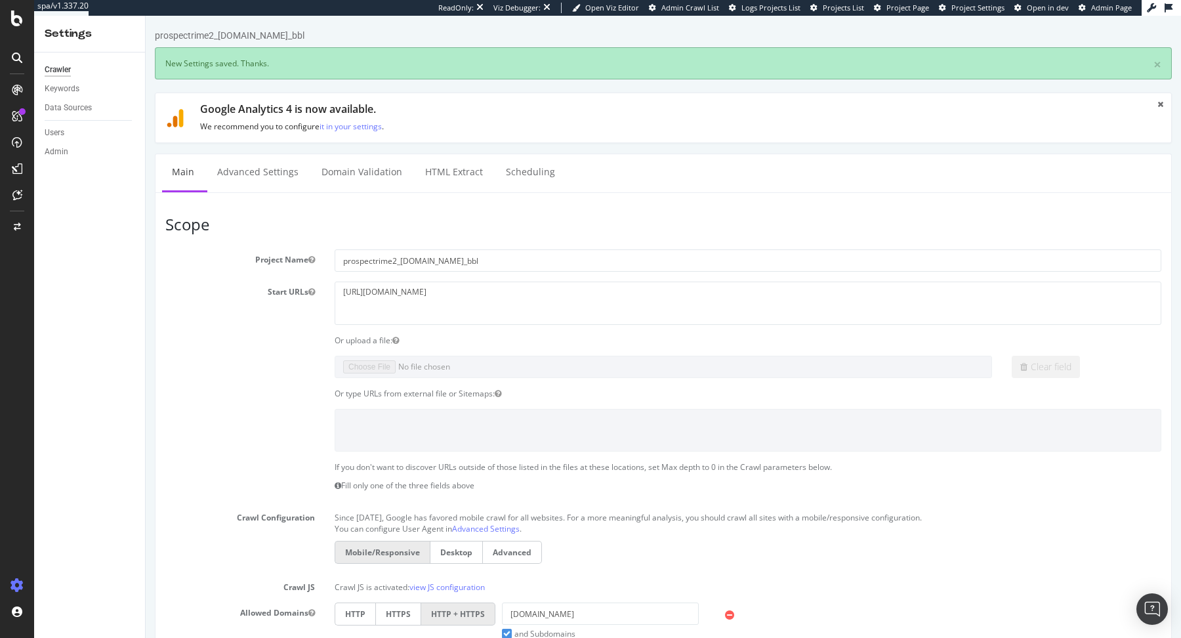
scroll to position [0, 0]
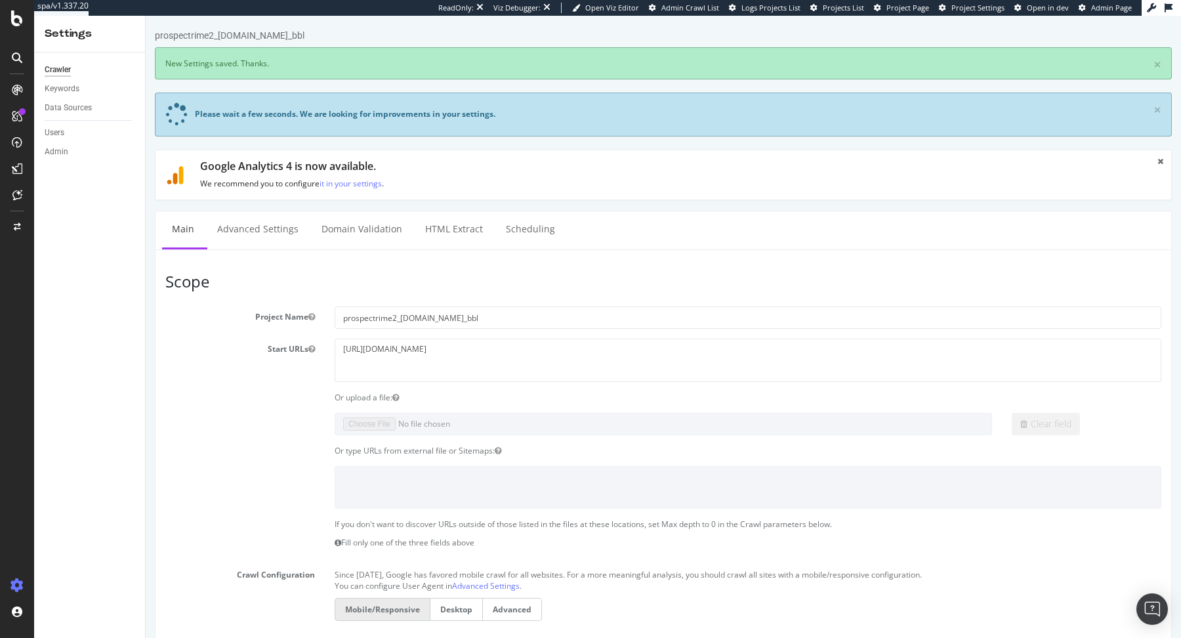
click at [1095, 10] on span "Admin Page" at bounding box center [1111, 8] width 41 height 10
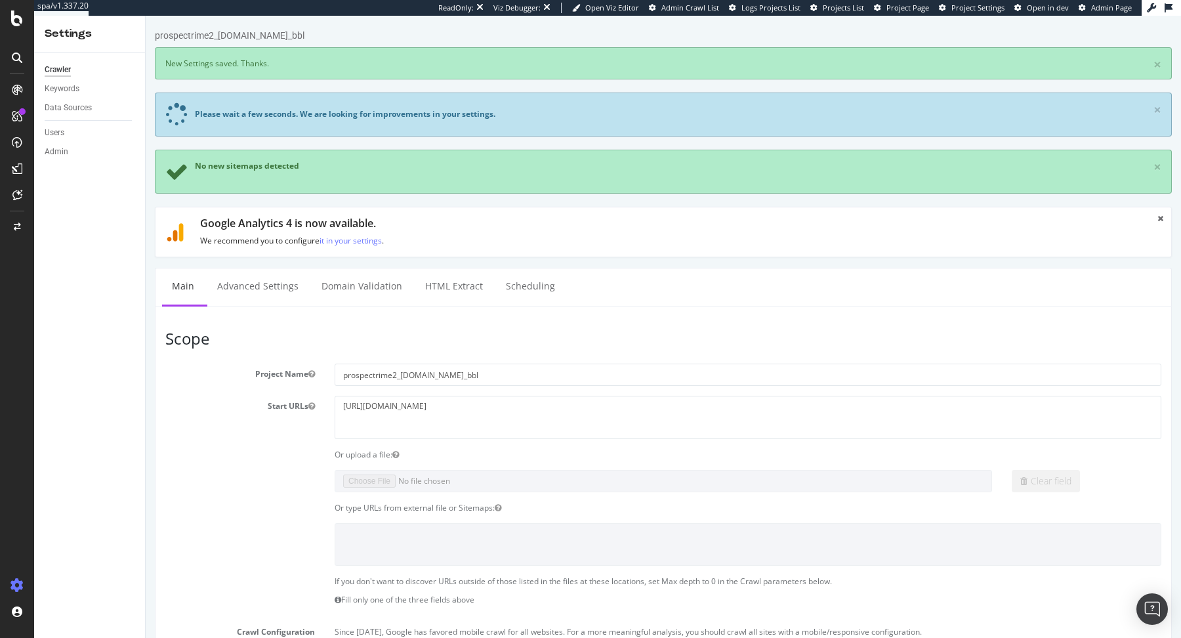
scroll to position [665, 0]
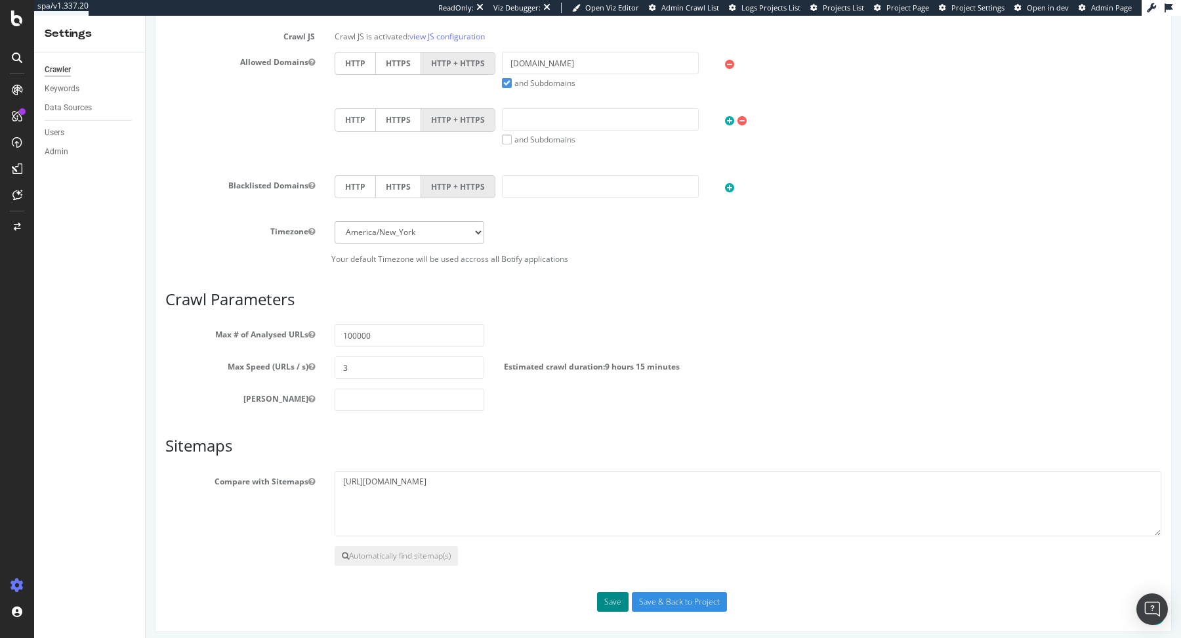
click at [612, 593] on button "Save" at bounding box center [612, 602] width 31 height 20
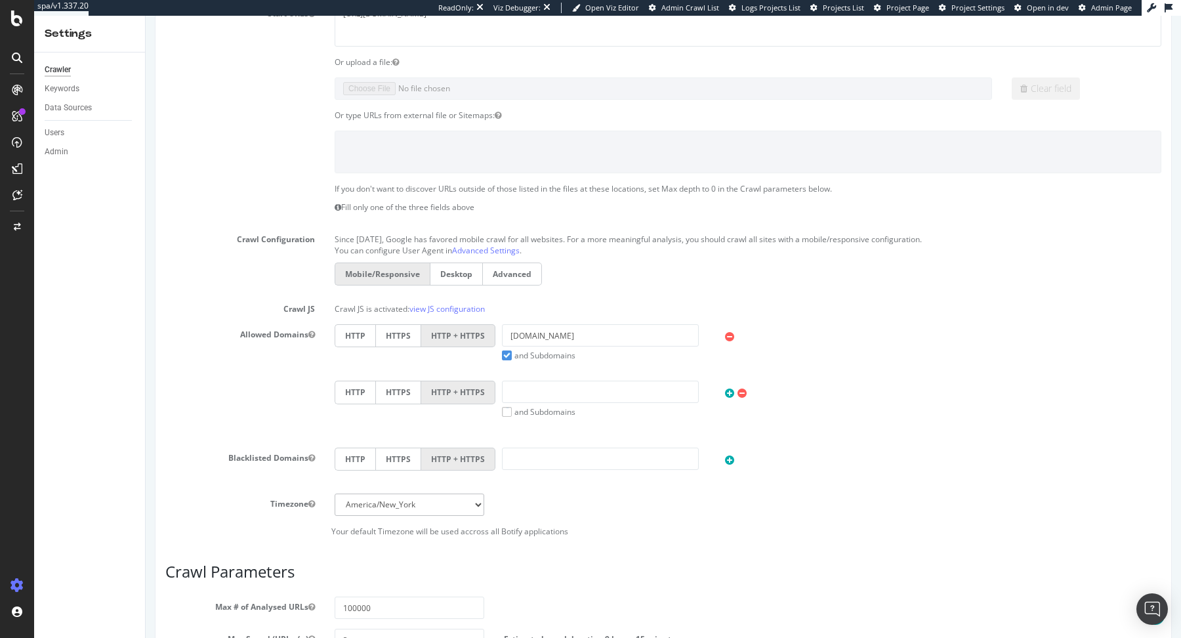
scroll to position [0, 0]
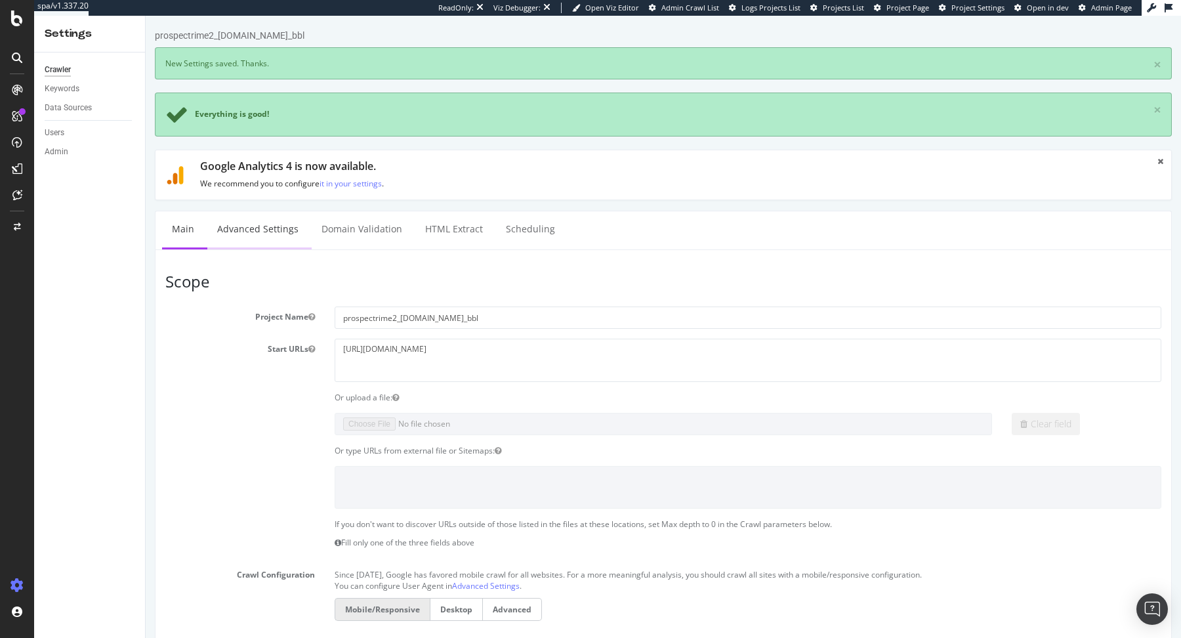
click at [260, 222] on link "Advanced Settings" at bounding box center [257, 229] width 101 height 36
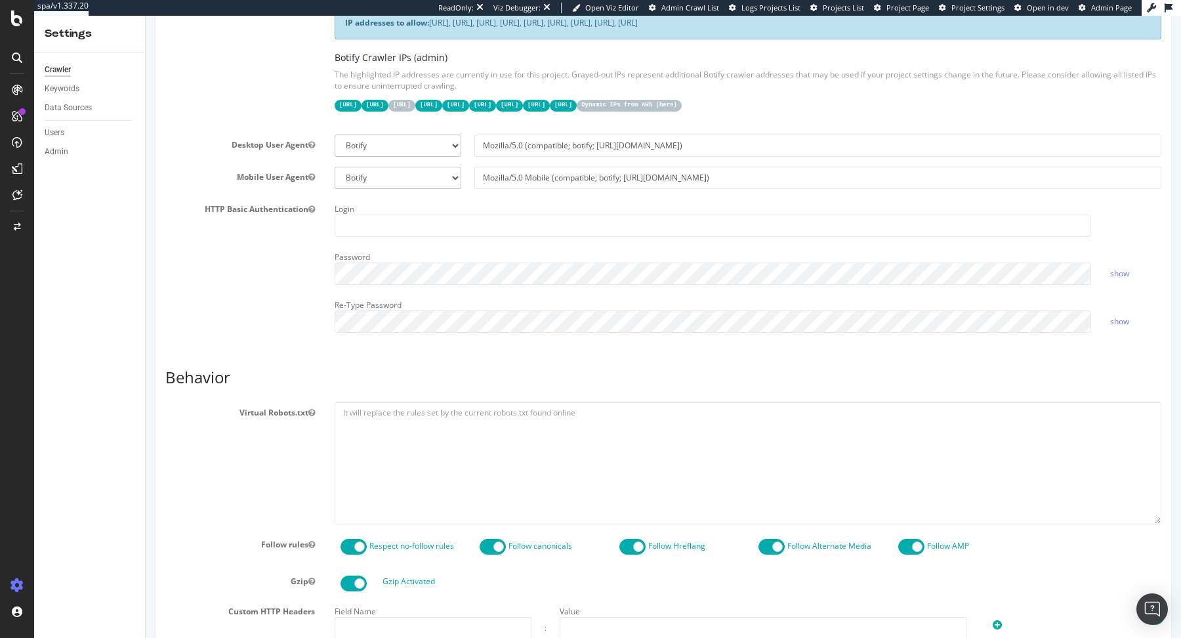
scroll to position [953, 0]
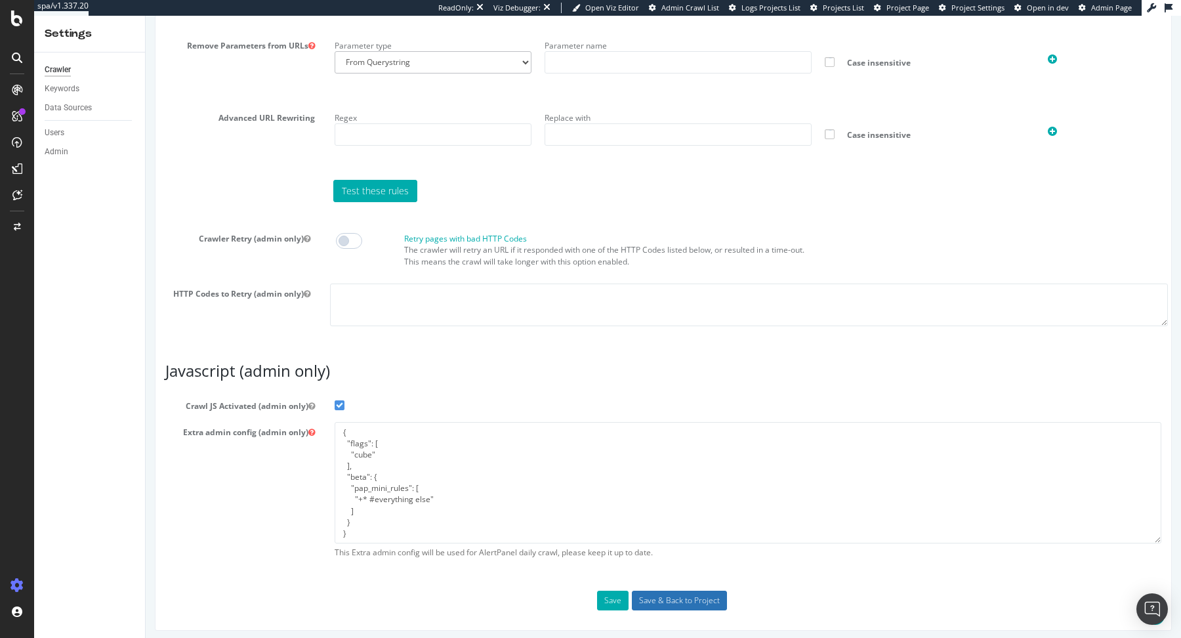
click at [684, 591] on input "Save & Back to Project" at bounding box center [679, 601] width 95 height 20
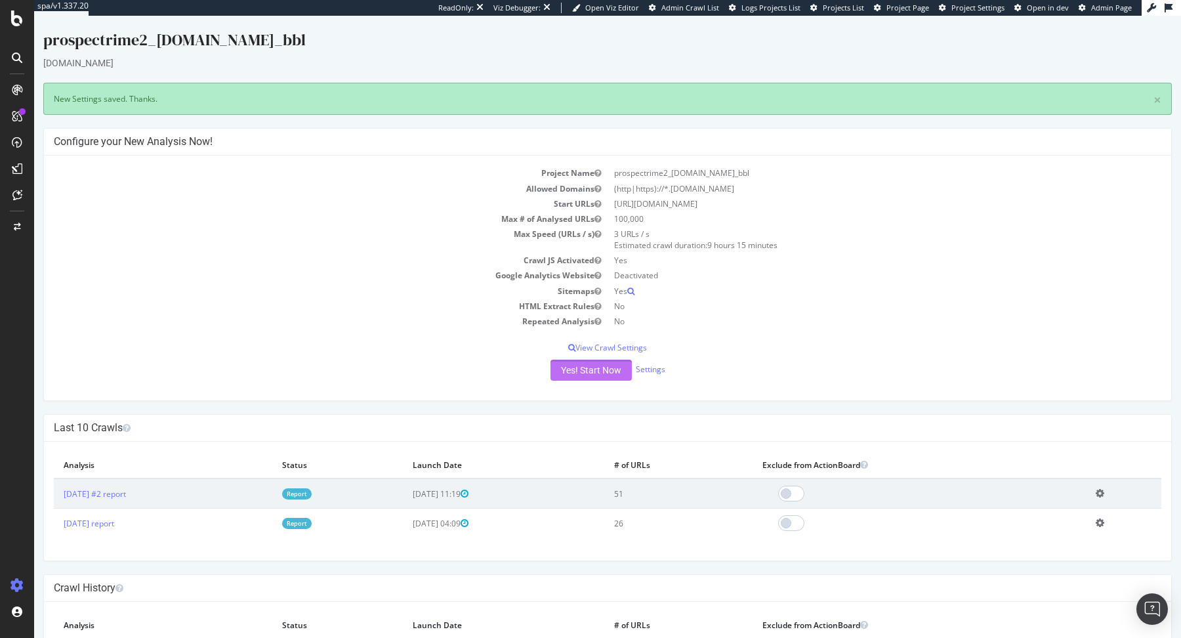
click at [588, 365] on button "Yes! Start Now" at bounding box center [591, 370] width 81 height 21
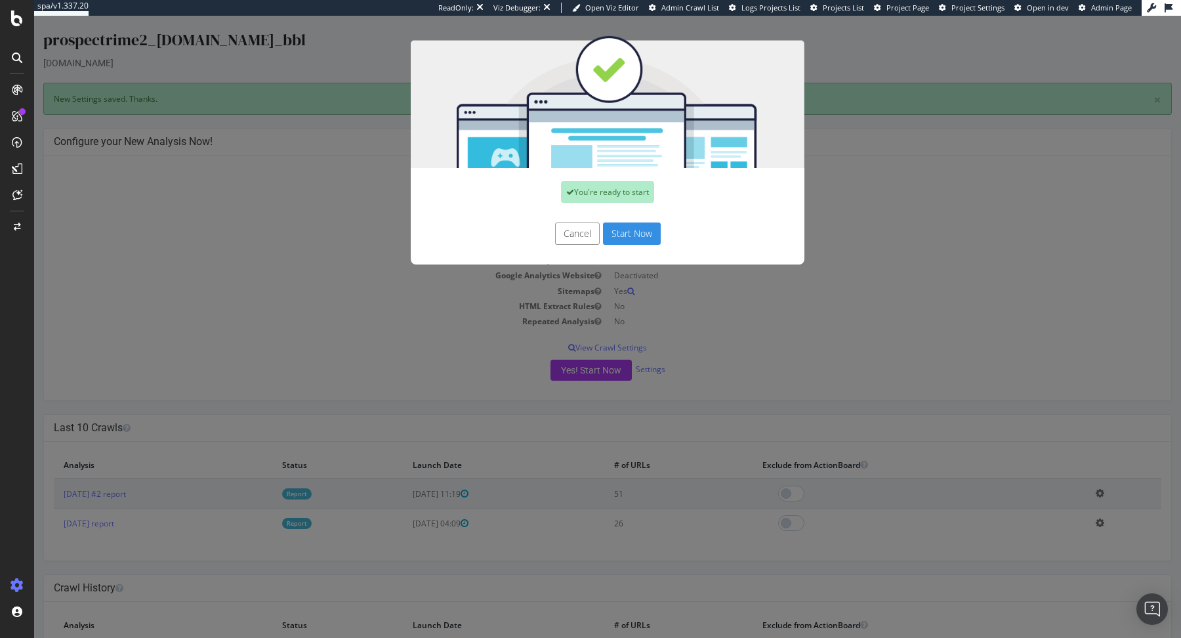
click at [627, 234] on button "Start Now" at bounding box center [632, 233] width 58 height 22
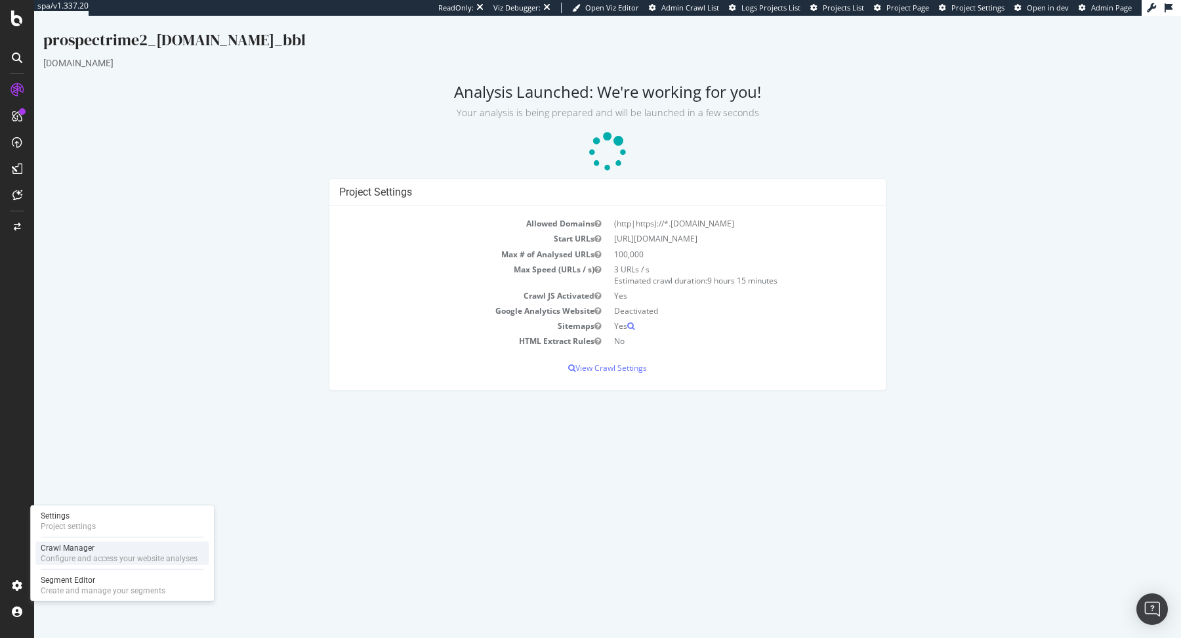
click at [58, 555] on div "Configure and access your website analyses" at bounding box center [119, 558] width 157 height 10
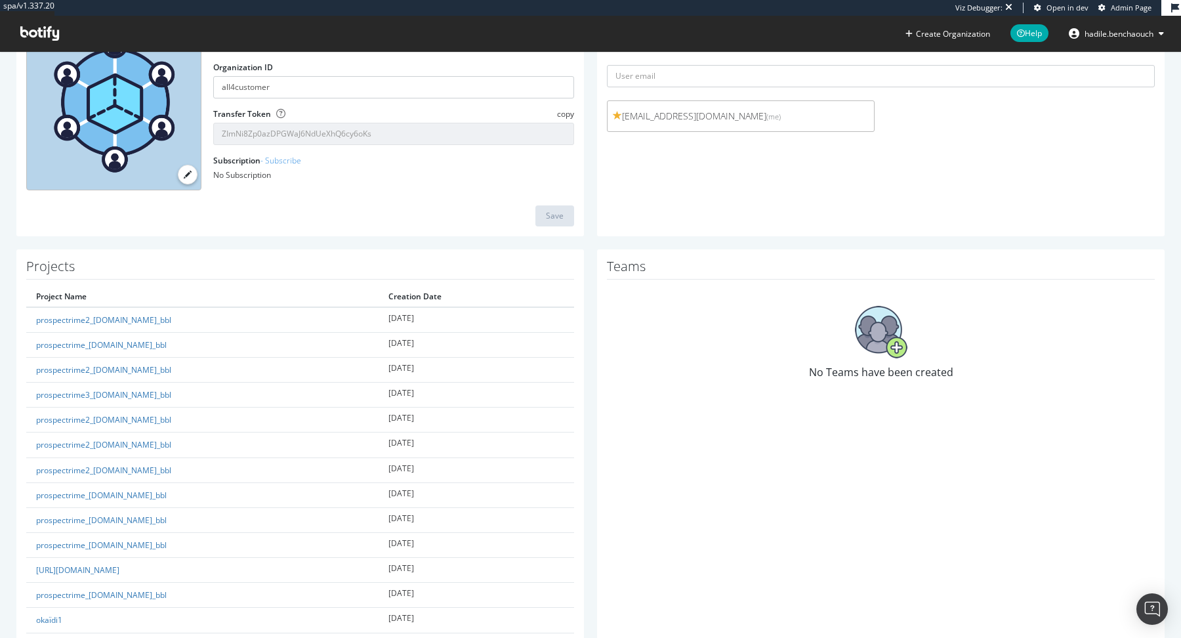
scroll to position [132, 0]
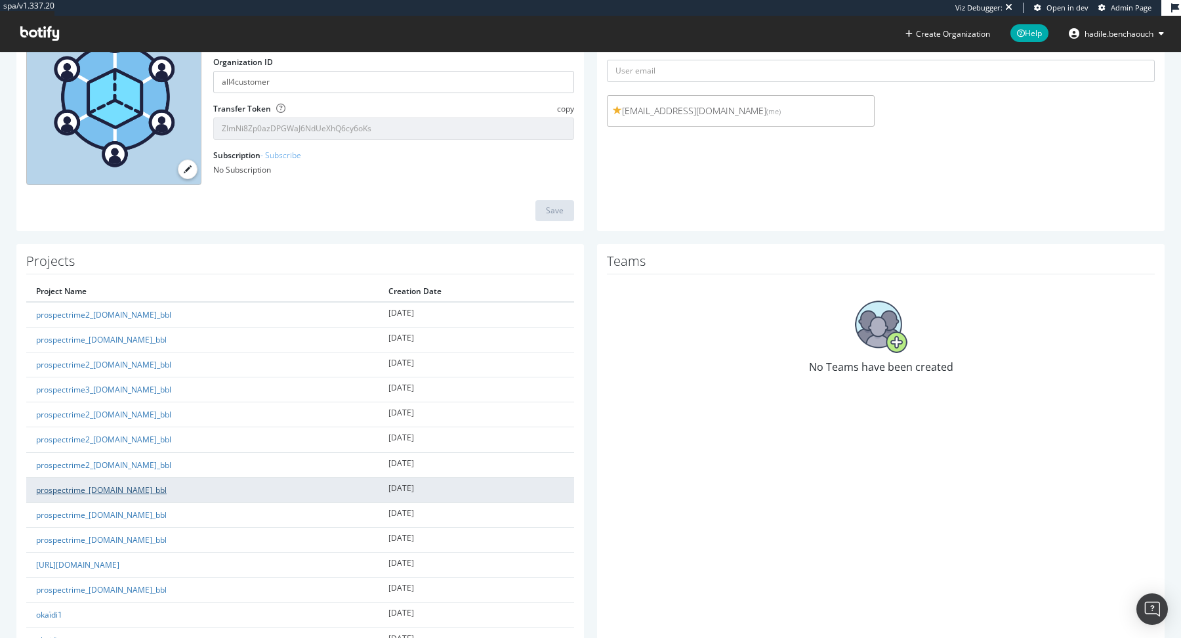
click at [156, 486] on link "prospectrime_[DOMAIN_NAME]_bbl" at bounding box center [101, 489] width 131 height 11
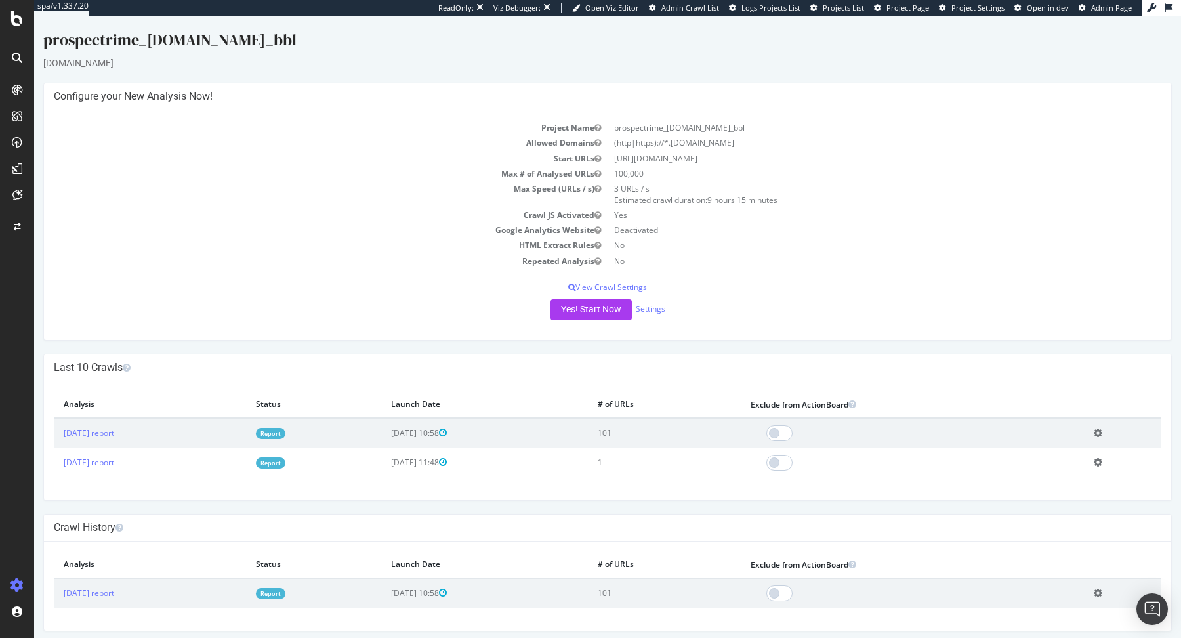
click at [285, 430] on link "Report" at bounding box center [271, 433] width 30 height 11
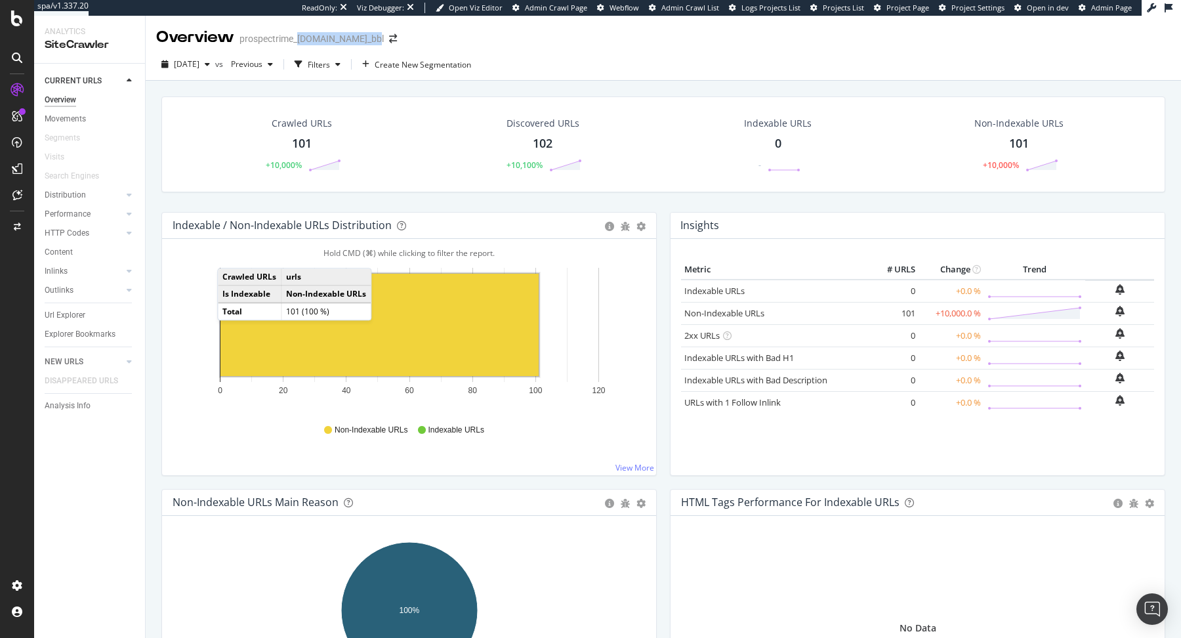
drag, startPoint x: 299, startPoint y: 38, endPoint x: 365, endPoint y: 39, distance: 66.9
click at [365, 40] on div "prospectrime_[DOMAIN_NAME]_bbl" at bounding box center [311, 38] width 144 height 13
copy div "[DOMAIN_NAME]"
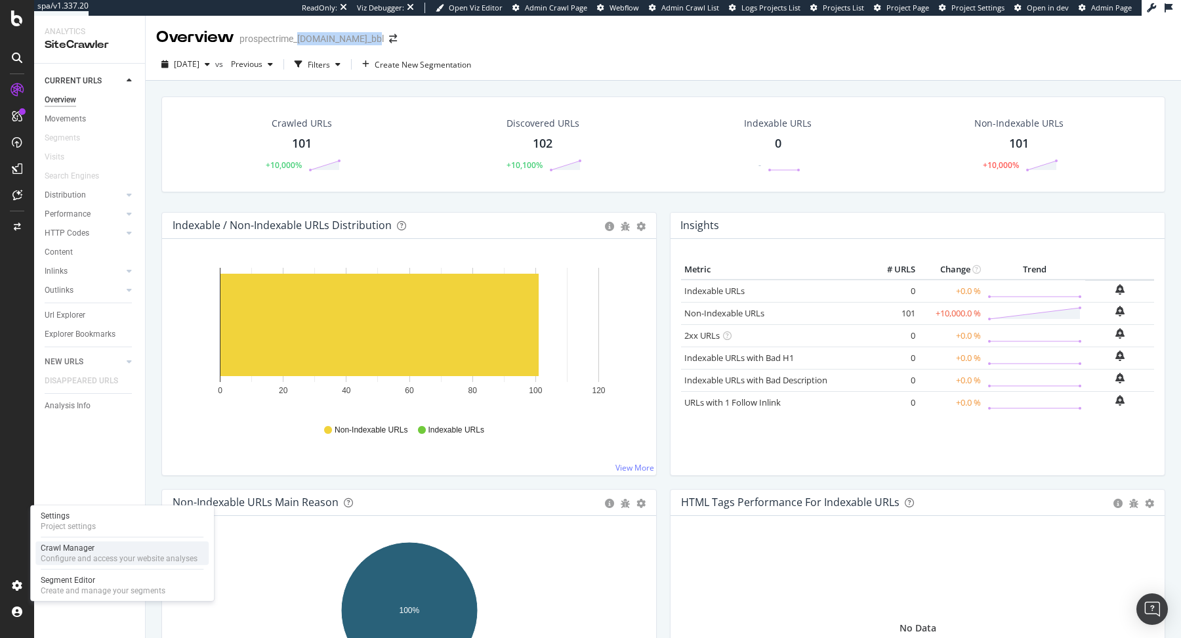
click at [61, 558] on div "Configure and access your website analyses" at bounding box center [119, 558] width 157 height 10
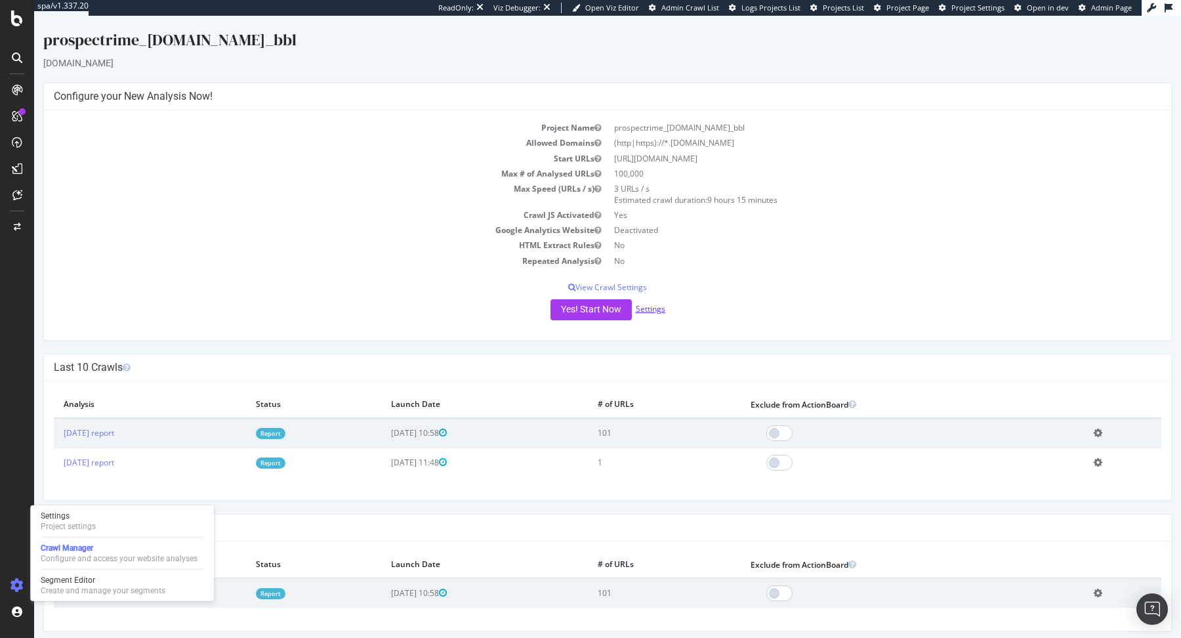
click at [644, 312] on link "Settings" at bounding box center [651, 308] width 30 height 11
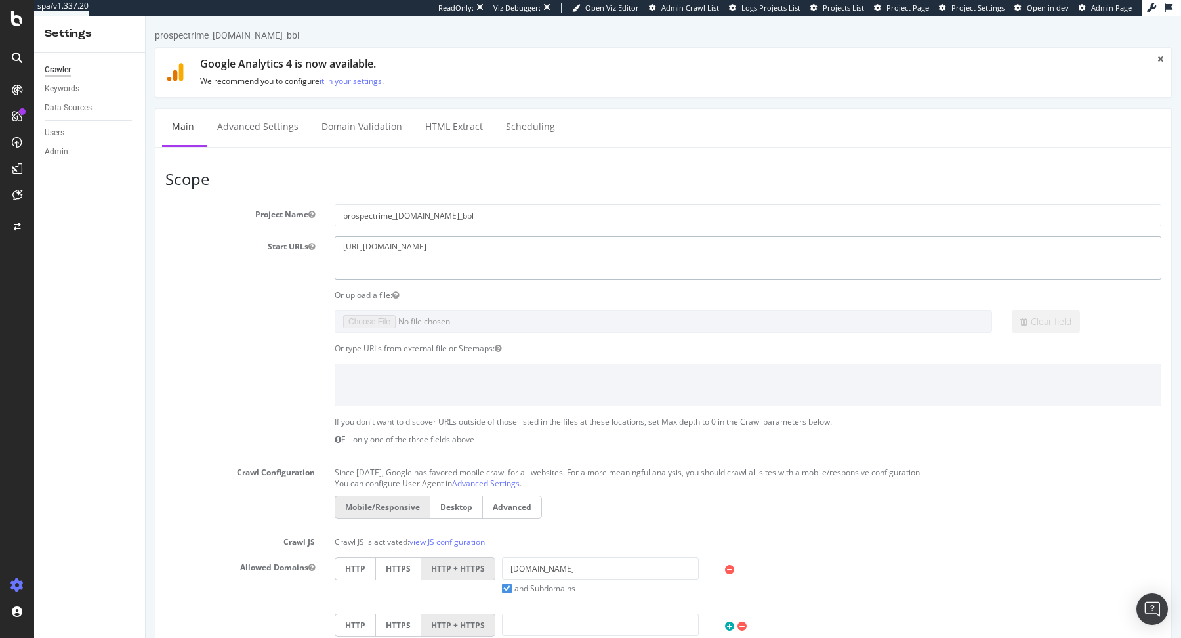
click at [406, 247] on textarea "https://pineletpinel.com" at bounding box center [748, 257] width 827 height 43
paste textarea "www.pineletpinel.com/fr/"
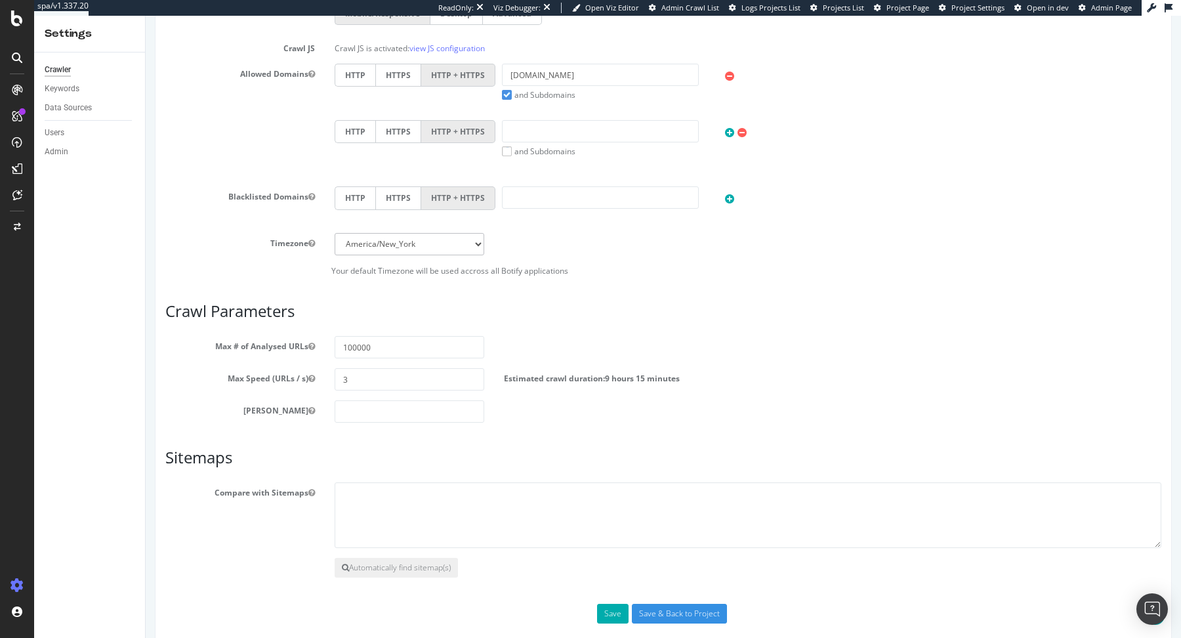
scroll to position [507, 0]
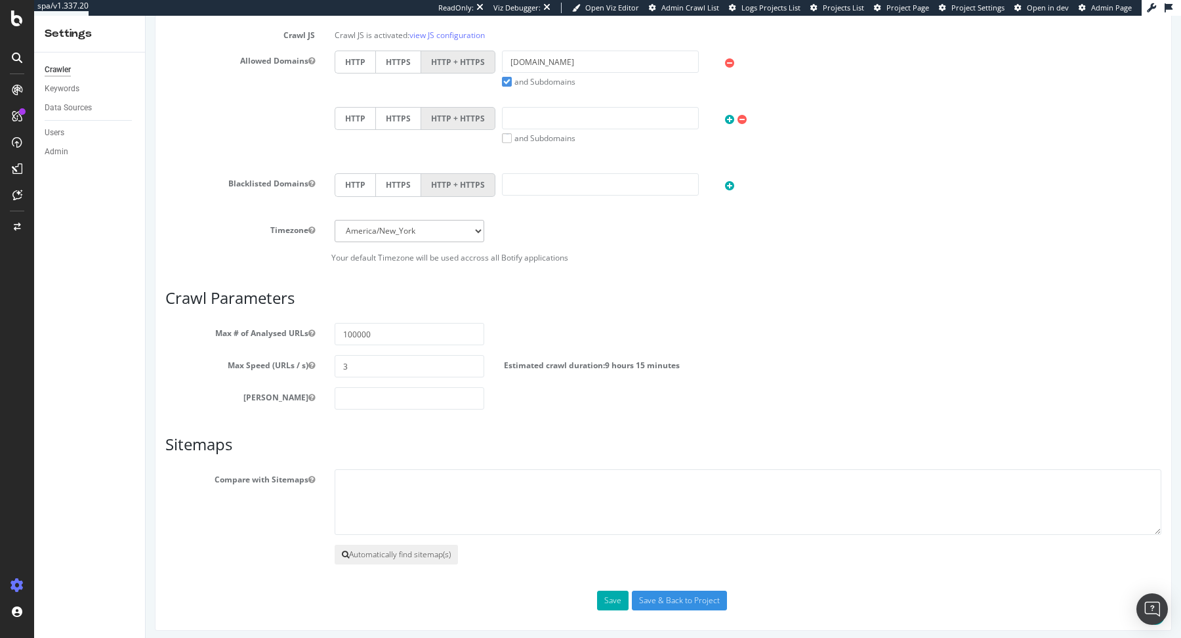
type textarea "https://www.pineletpinel.com/fr/"
click at [364, 548] on button "Automatically find sitemap(s)" at bounding box center [396, 555] width 123 height 20
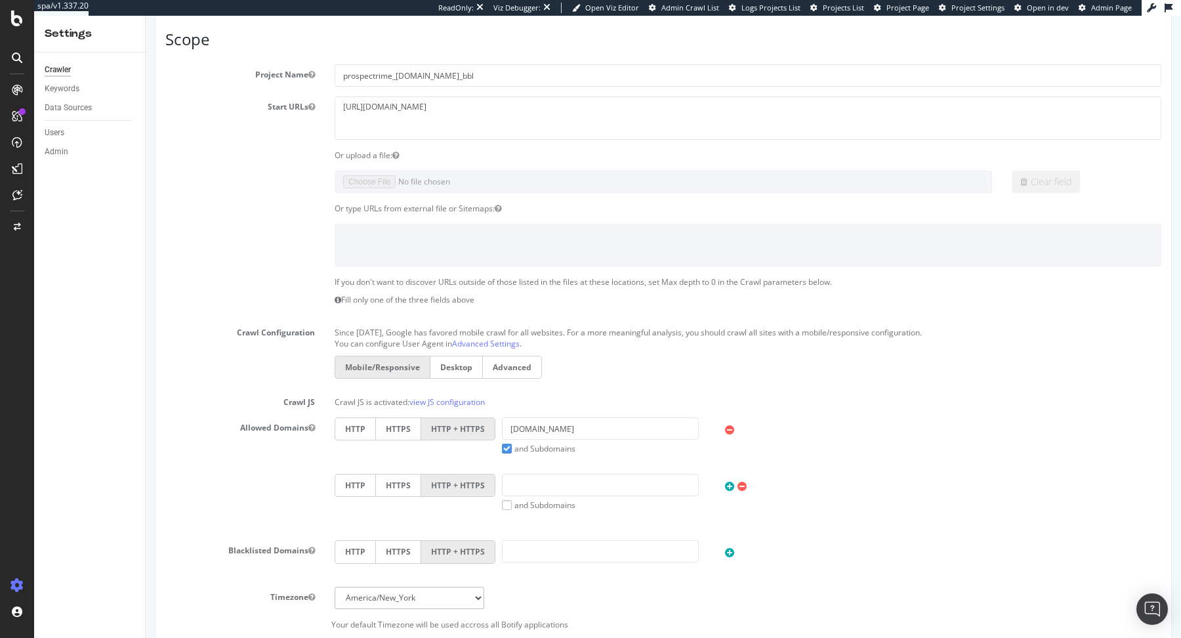
scroll to position [563, 0]
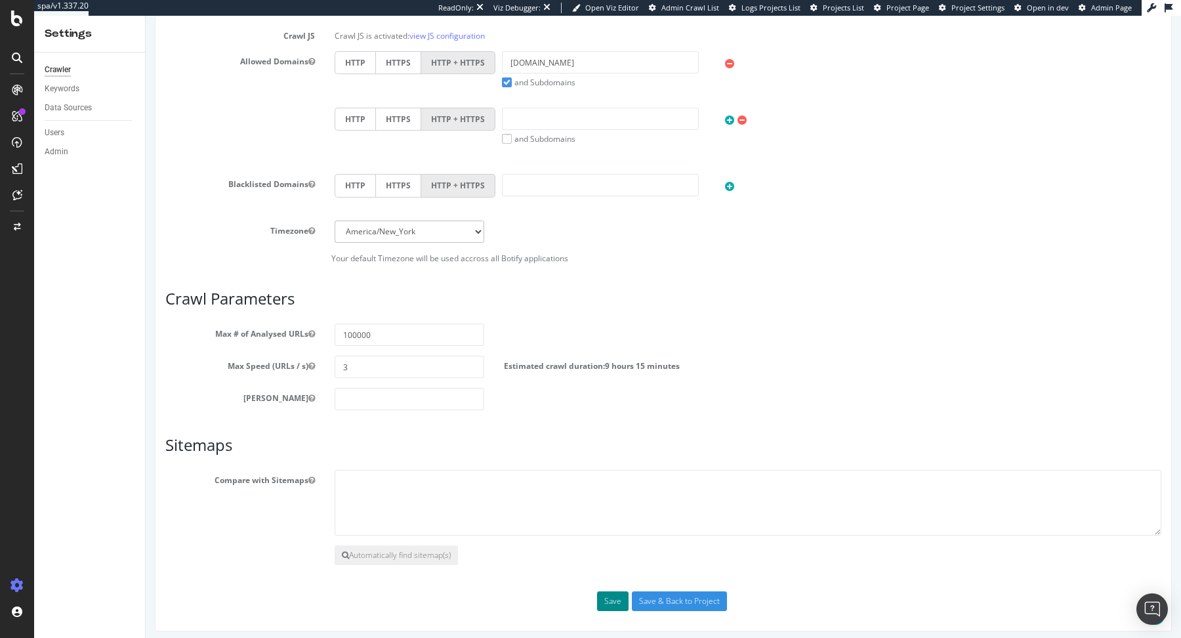
click at [615, 593] on button "Save" at bounding box center [612, 601] width 31 height 20
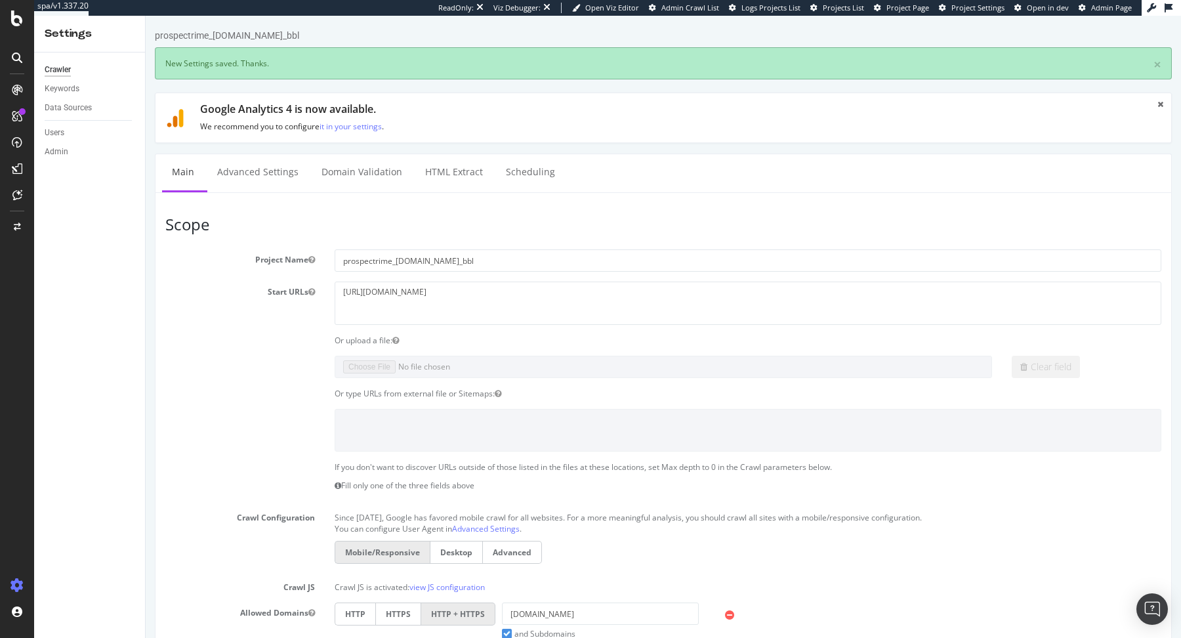
scroll to position [0, 0]
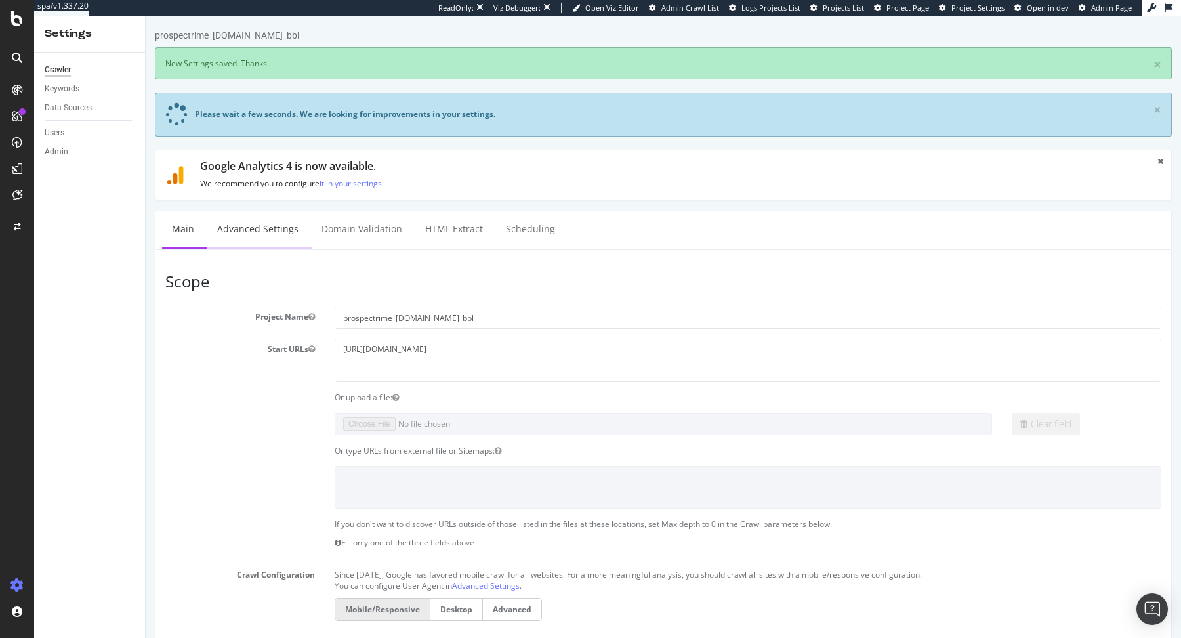
click at [287, 235] on link "Advanced Settings" at bounding box center [257, 229] width 101 height 36
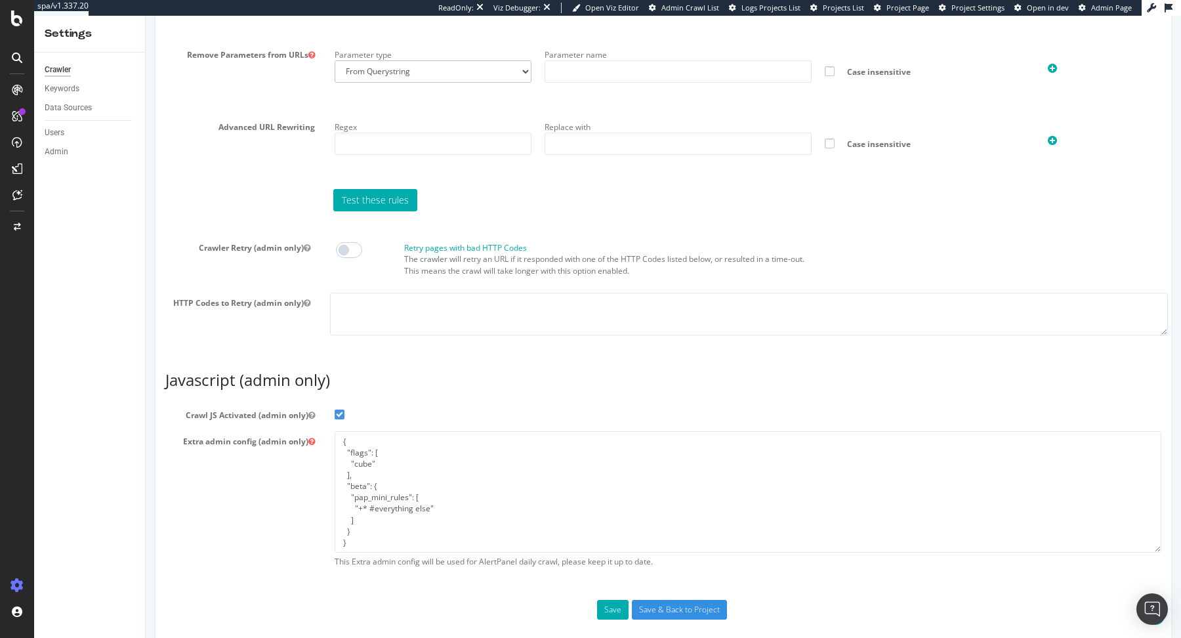
scroll to position [1010, 0]
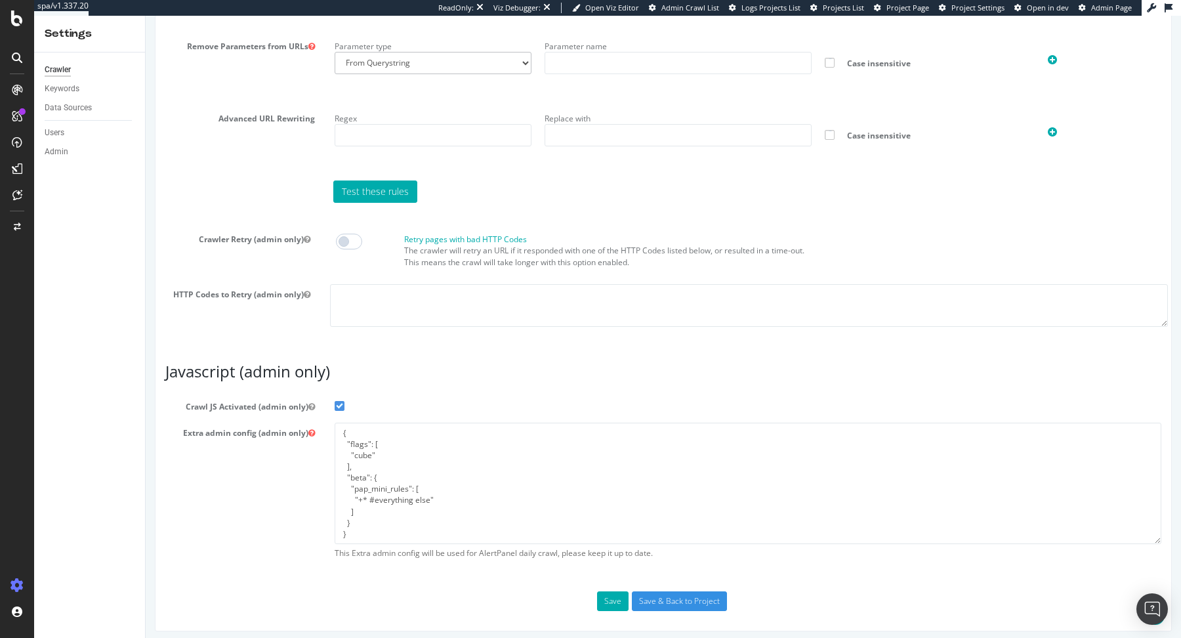
click at [1104, 9] on span "Admin Page" at bounding box center [1111, 8] width 41 height 10
click at [658, 591] on input "Save & Back to Project" at bounding box center [679, 601] width 95 height 20
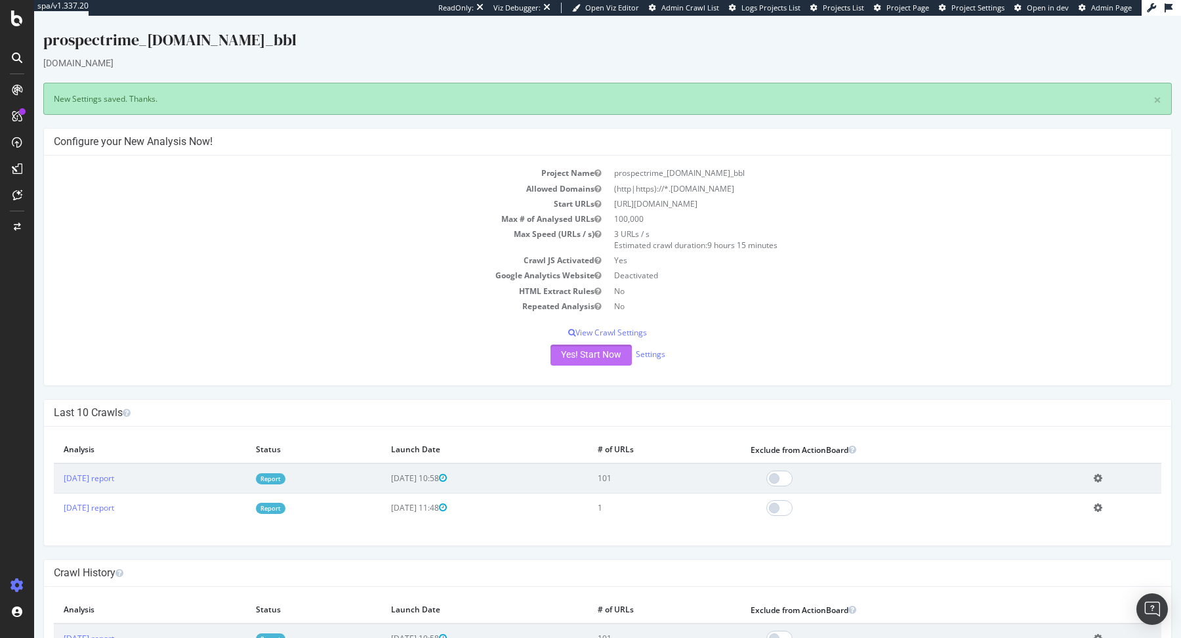
click at [597, 356] on button "Yes! Start Now" at bounding box center [591, 354] width 81 height 21
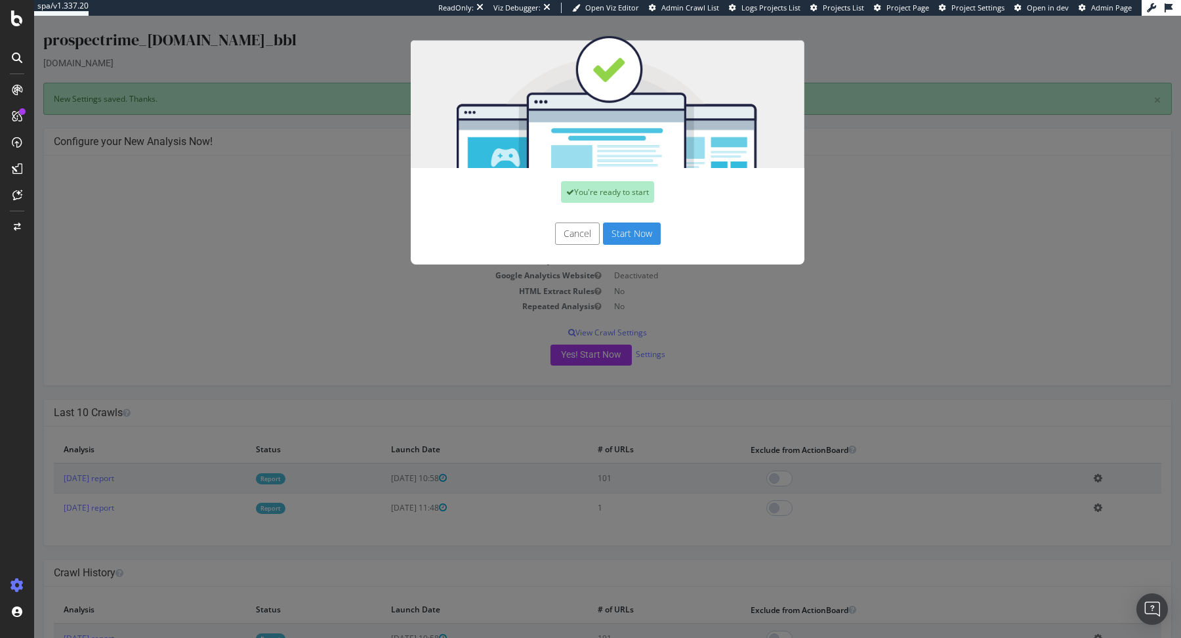
click at [619, 241] on button "Start Now" at bounding box center [632, 233] width 58 height 22
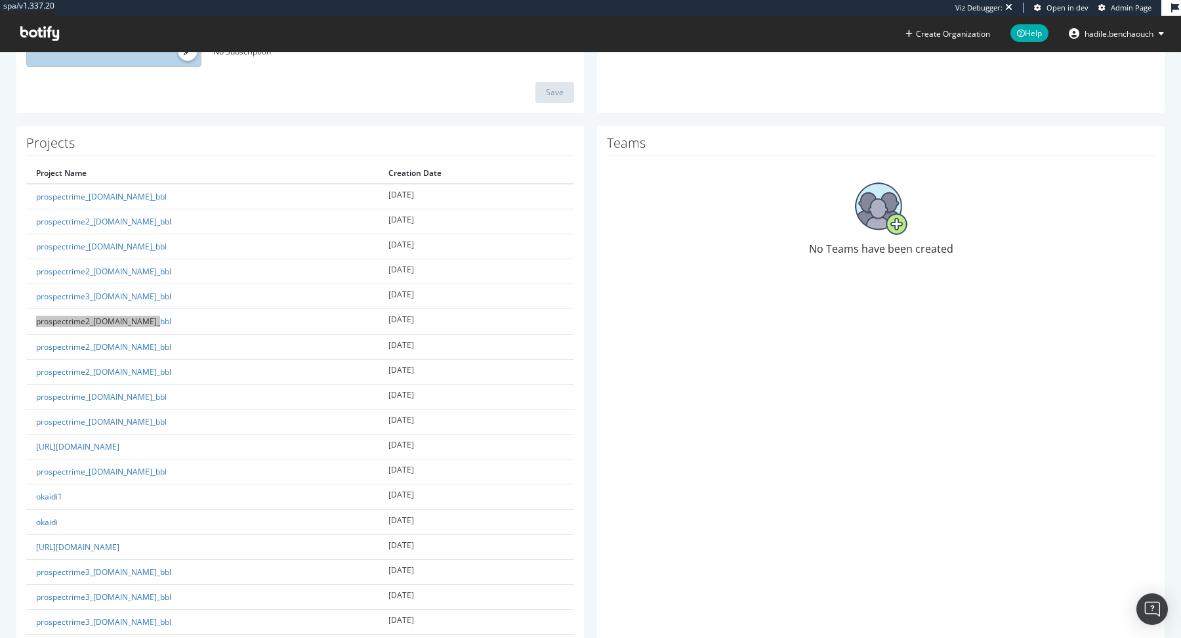
scroll to position [248, 0]
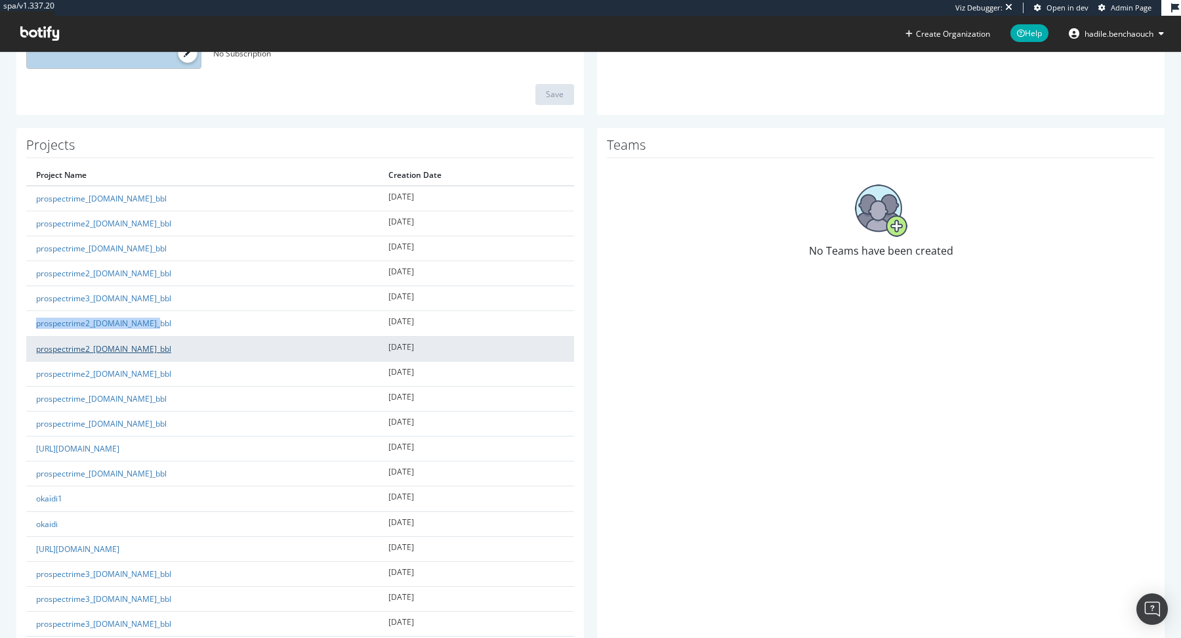
click at [132, 343] on link "prospectrime2_[DOMAIN_NAME]_bbl" at bounding box center [103, 348] width 135 height 11
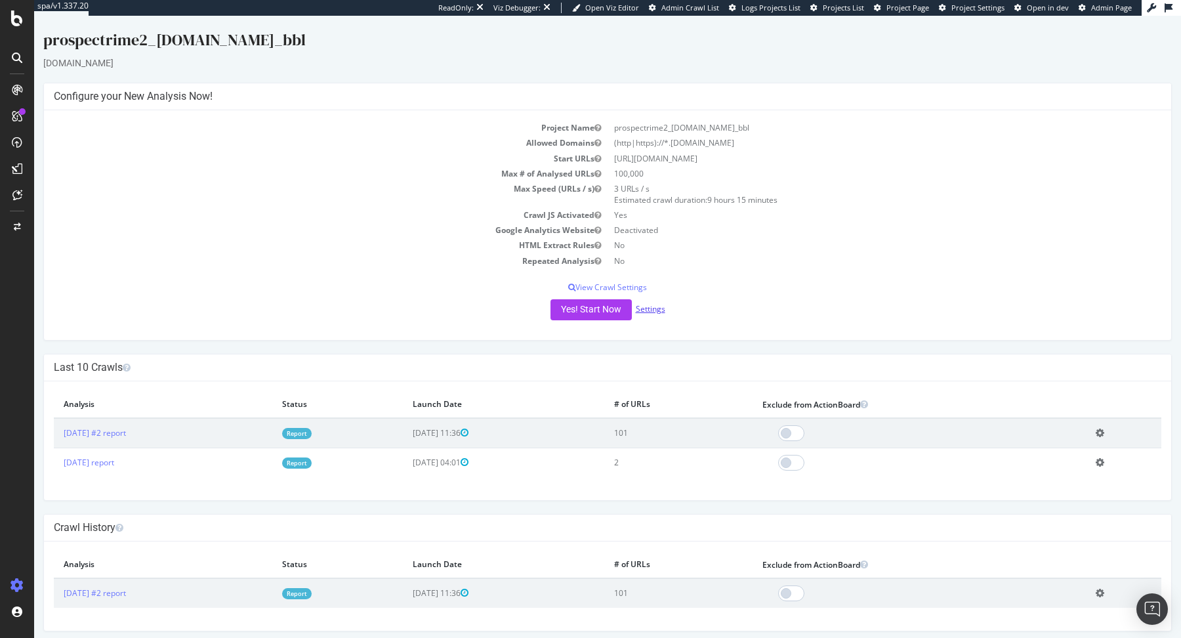
click at [637, 313] on link "Settings" at bounding box center [651, 308] width 30 height 11
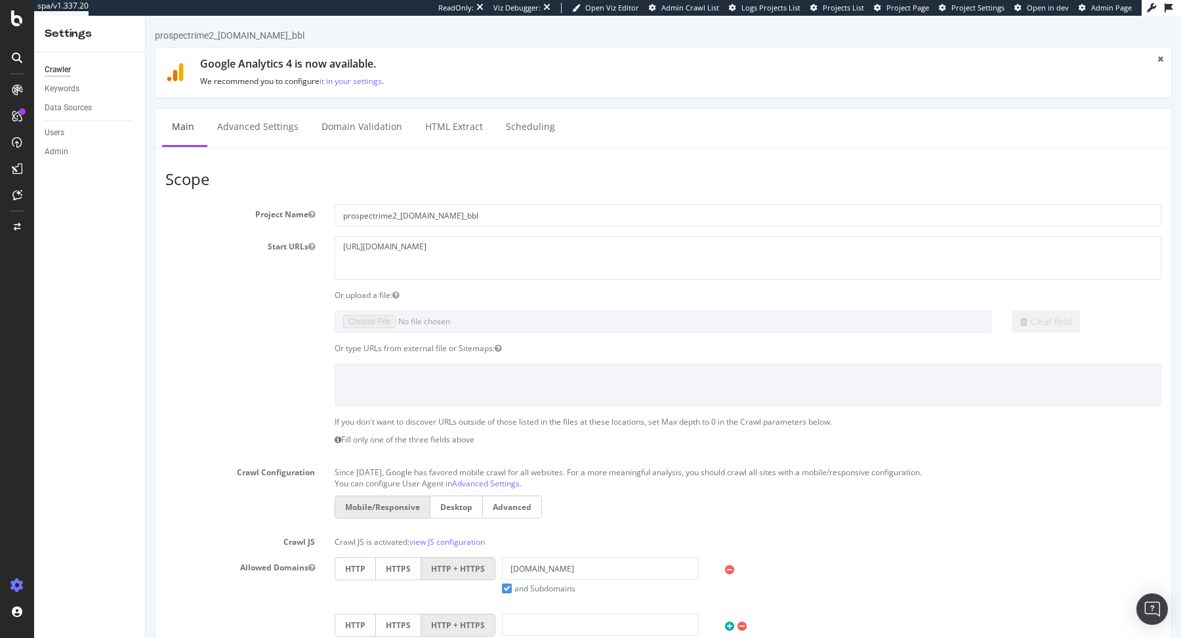
click at [365, 234] on section "Project Name prospectrime2_[DOMAIN_NAME]_bbl Start URLs [URL][DOMAIN_NAME] Or u…" at bounding box center [663, 487] width 996 height 566
click at [370, 244] on textarea "[URL][DOMAIN_NAME]" at bounding box center [748, 257] width 827 height 43
paste textarea "[DOMAIN_NAME][URL]"
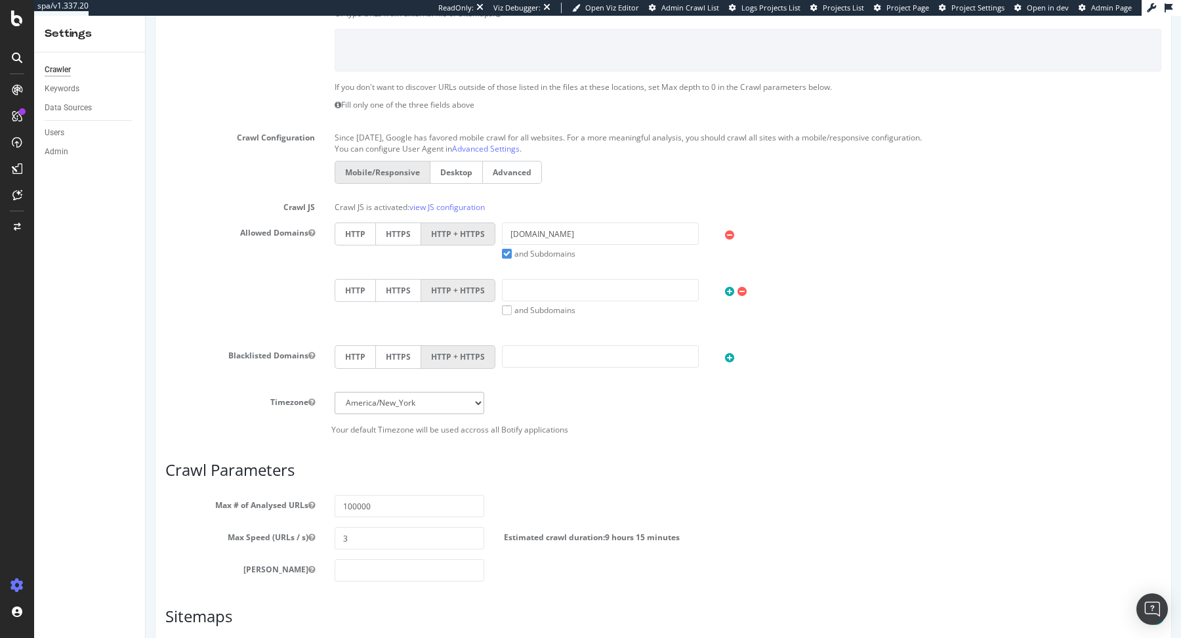
scroll to position [507, 0]
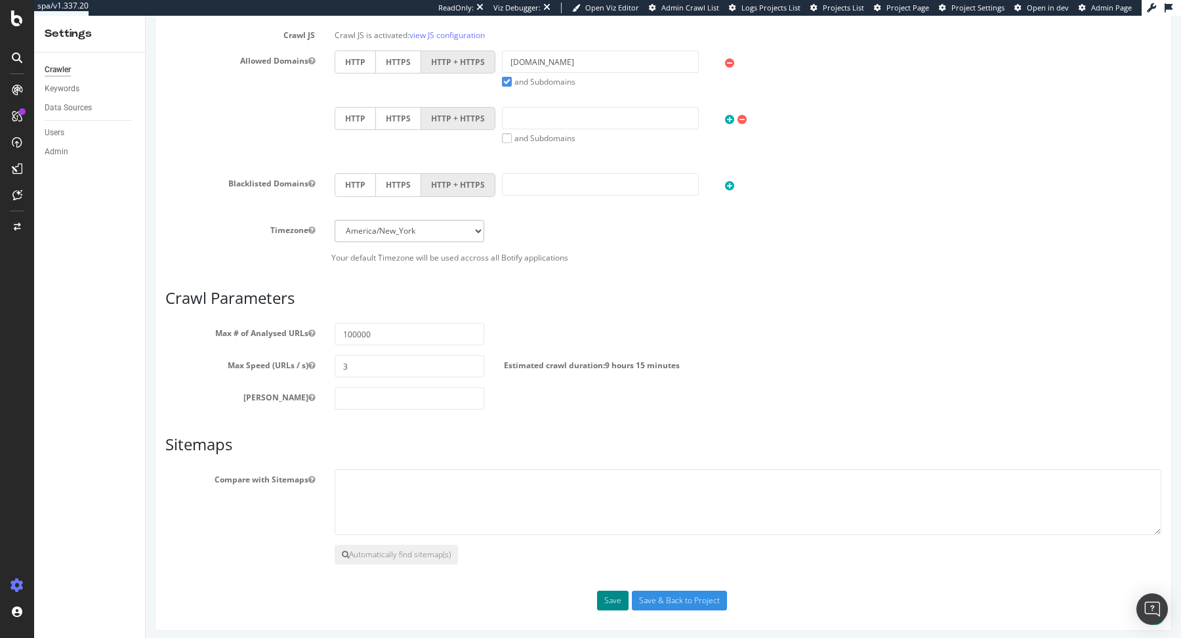
type textarea "[URL][DOMAIN_NAME]"
click at [602, 600] on button "Save" at bounding box center [612, 601] width 31 height 20
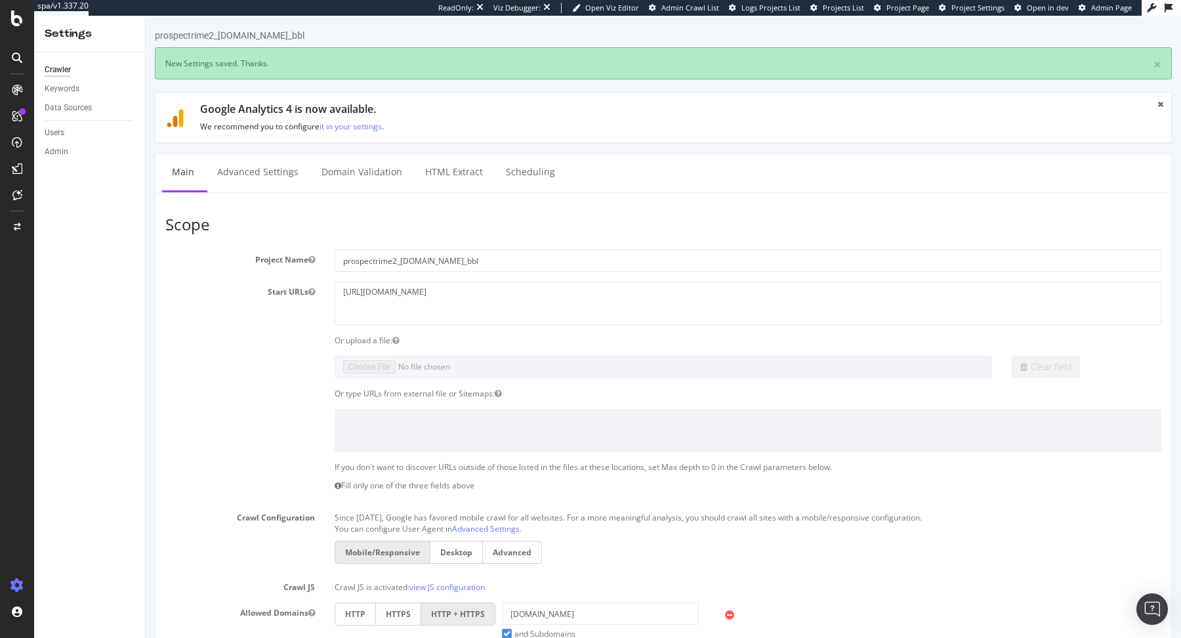
scroll to position [0, 0]
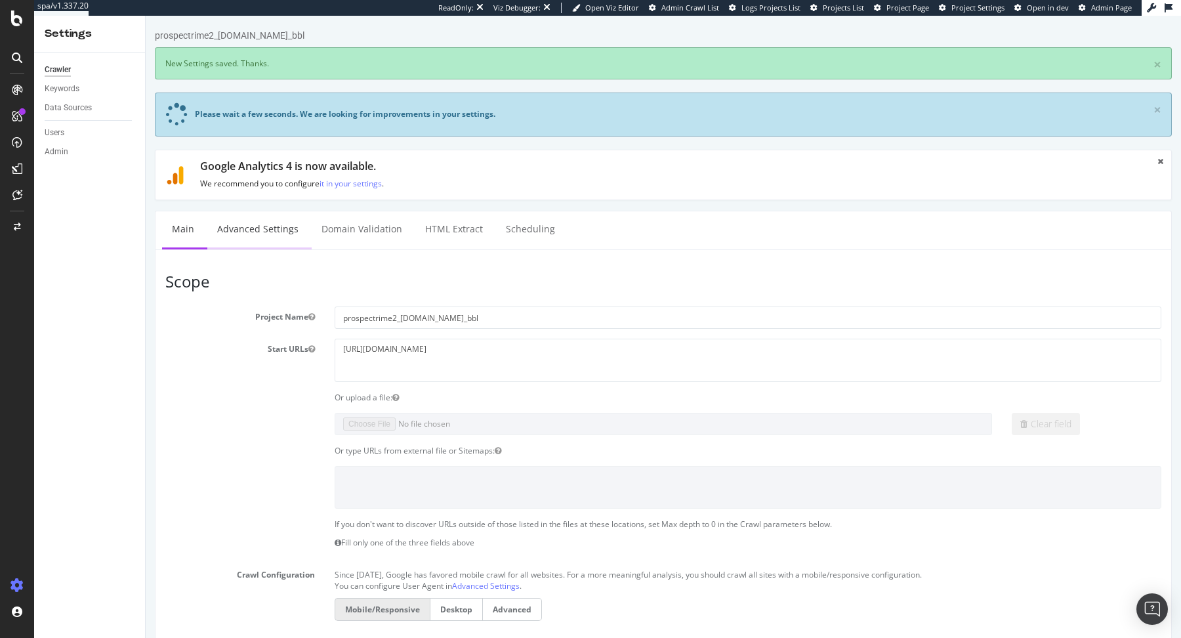
click at [259, 232] on link "Advanced Settings" at bounding box center [257, 229] width 101 height 36
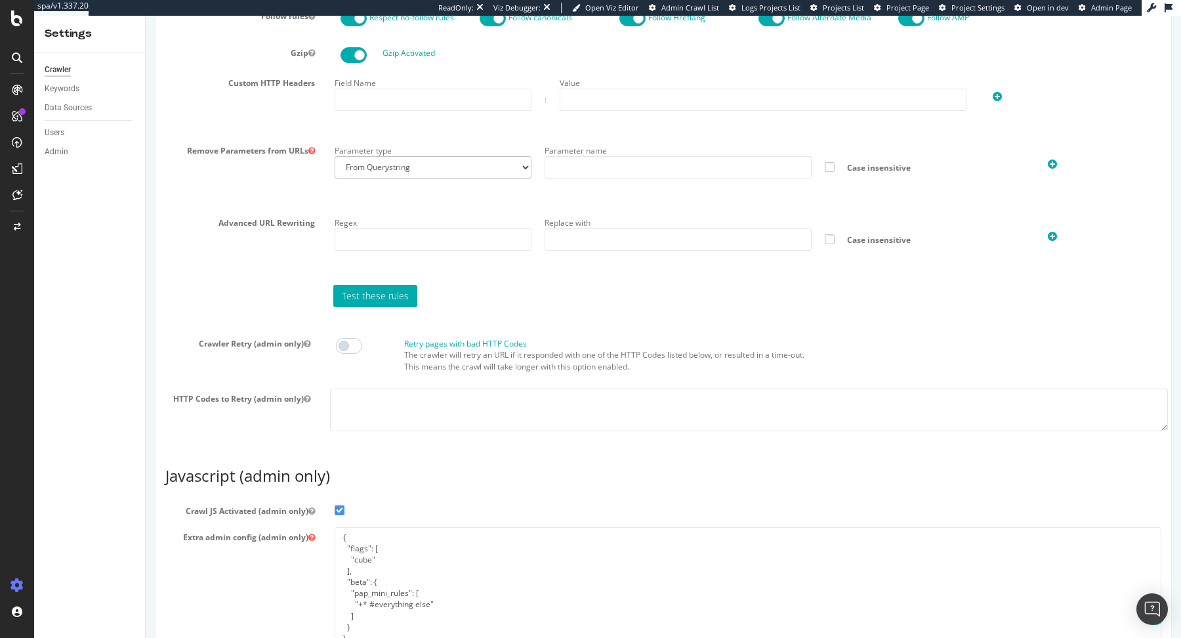
scroll to position [1010, 0]
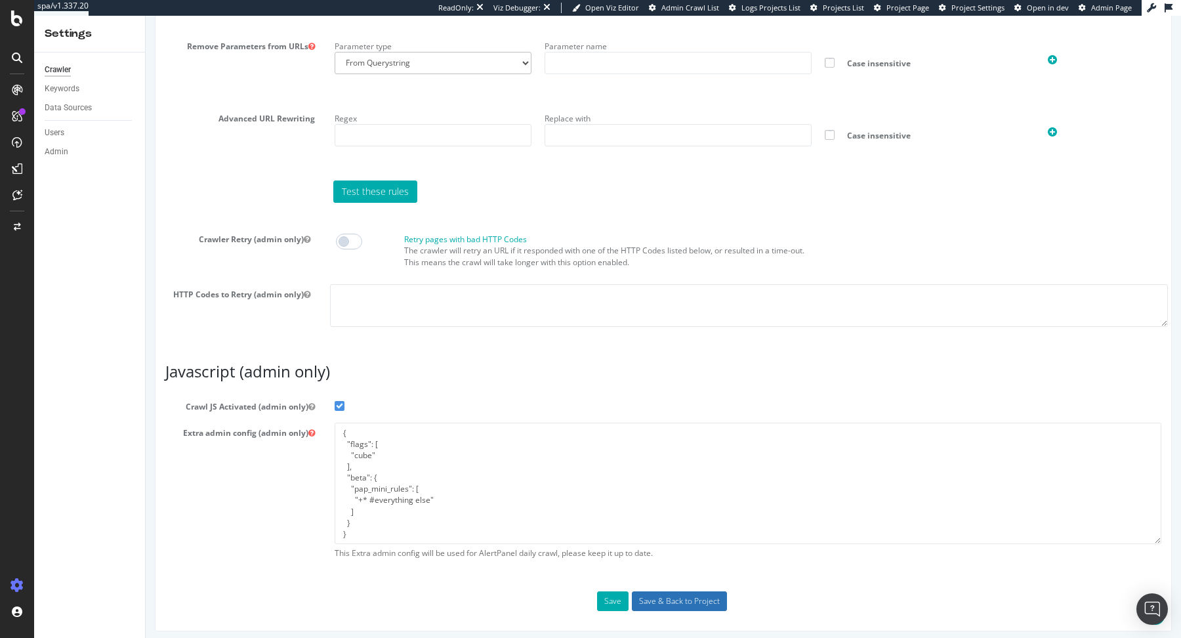
click at [660, 593] on input "Save & Back to Project" at bounding box center [679, 601] width 95 height 20
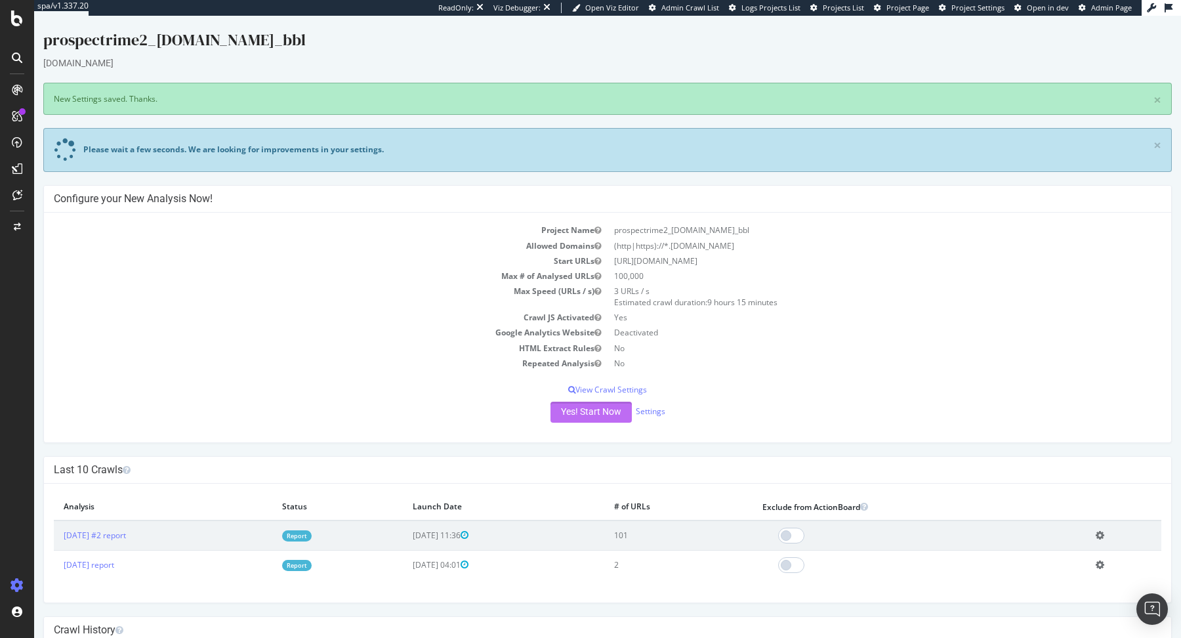
click at [597, 413] on button "Yes! Start Now" at bounding box center [591, 412] width 81 height 21
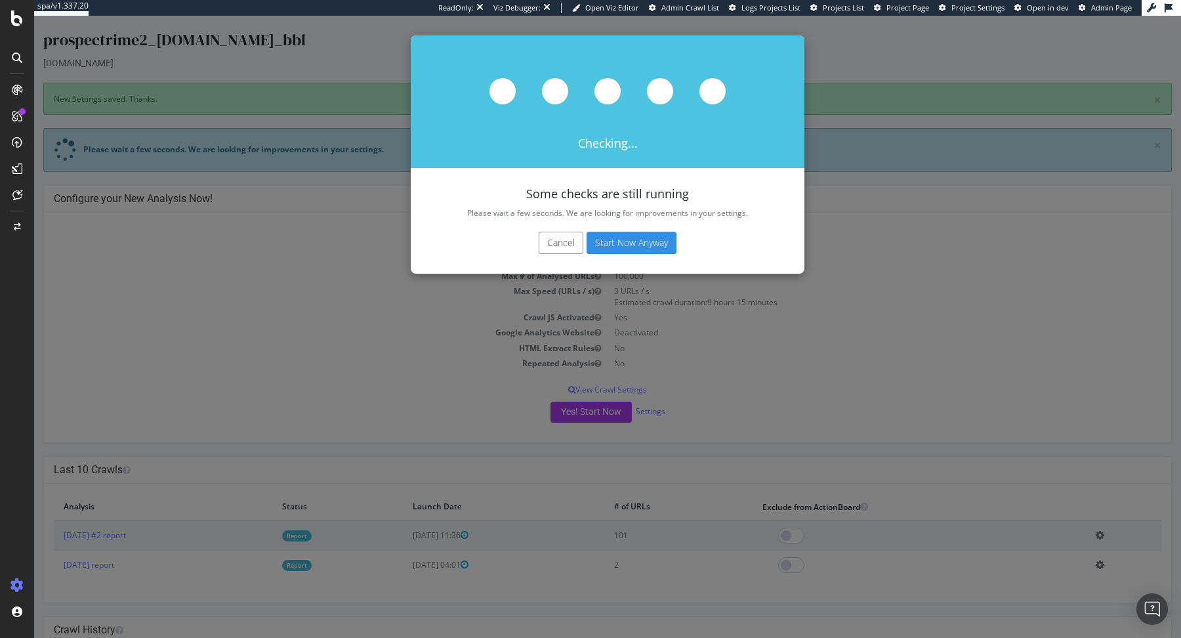
click at [621, 243] on button "Start Now Anyway" at bounding box center [632, 243] width 90 height 22
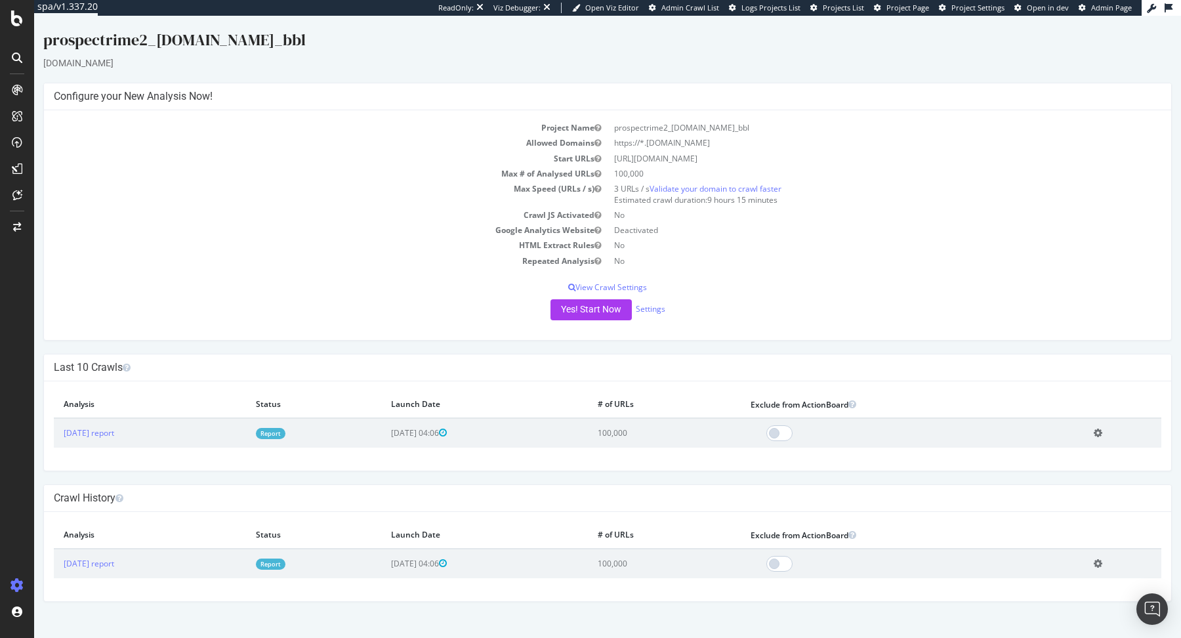
click at [285, 430] on link "Report" at bounding box center [271, 433] width 30 height 11
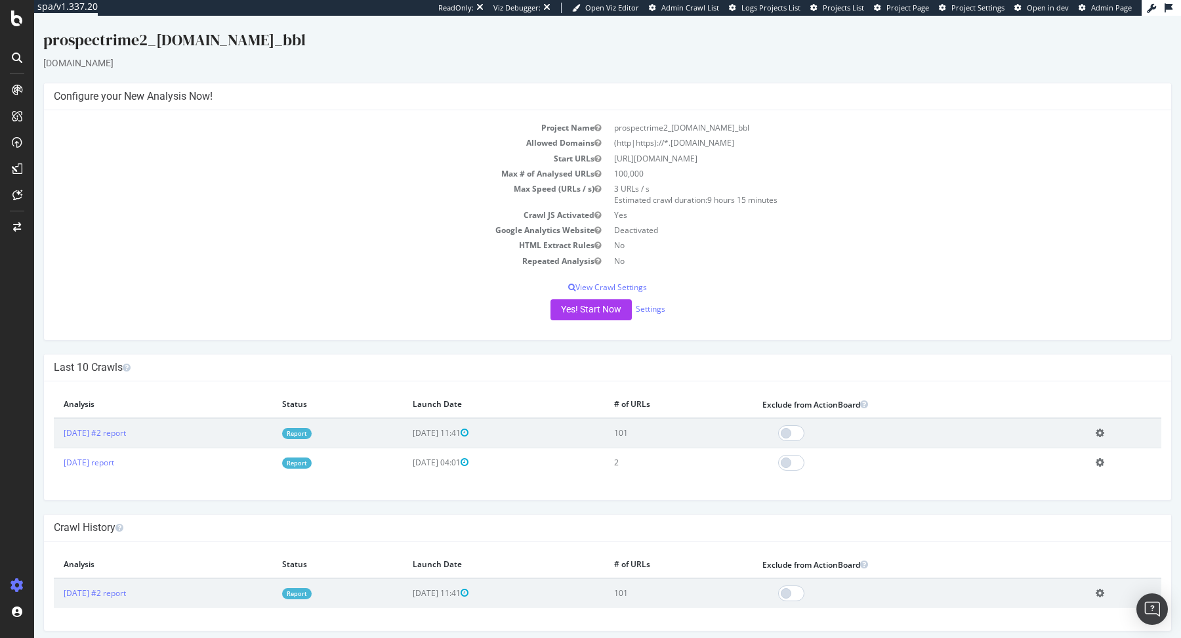
click at [312, 433] on link "Report" at bounding box center [297, 433] width 30 height 11
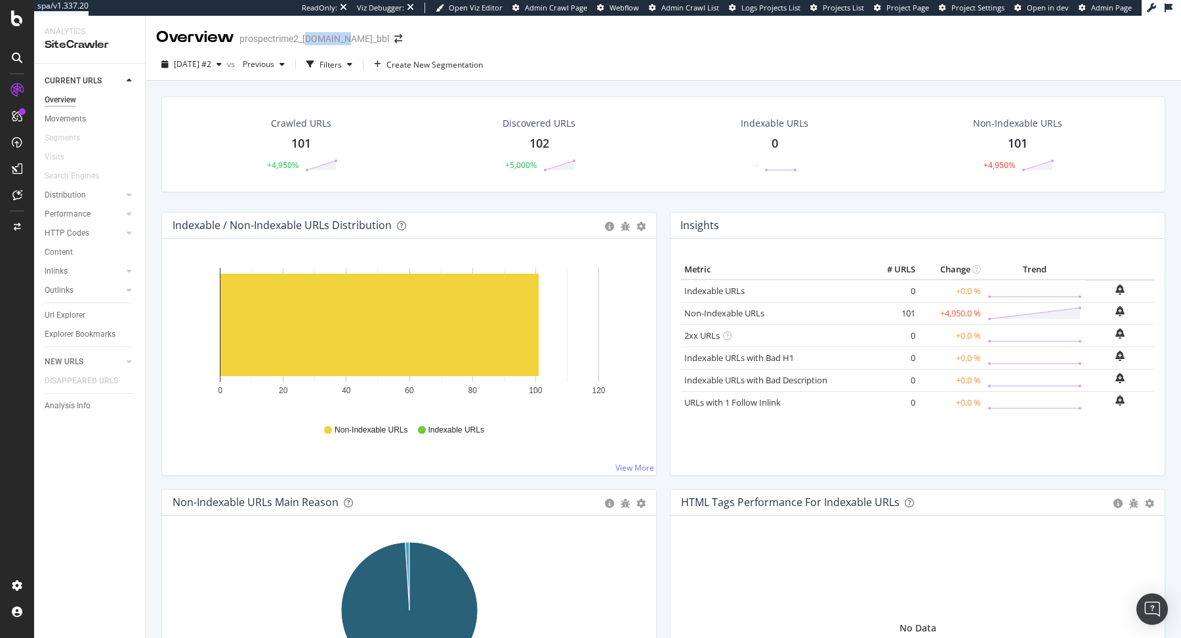
drag, startPoint x: 305, startPoint y: 39, endPoint x: 339, endPoint y: 39, distance: 33.5
click at [339, 39] on div "prospectrime2_[DOMAIN_NAME]_bbl" at bounding box center [314, 38] width 150 height 13
drag, startPoint x: 341, startPoint y: 39, endPoint x: 302, endPoint y: 42, distance: 38.9
click at [302, 42] on div "prospectrime2_[DOMAIN_NAME]_bbl" at bounding box center [314, 38] width 150 height 13
copy div "flaconi.de"
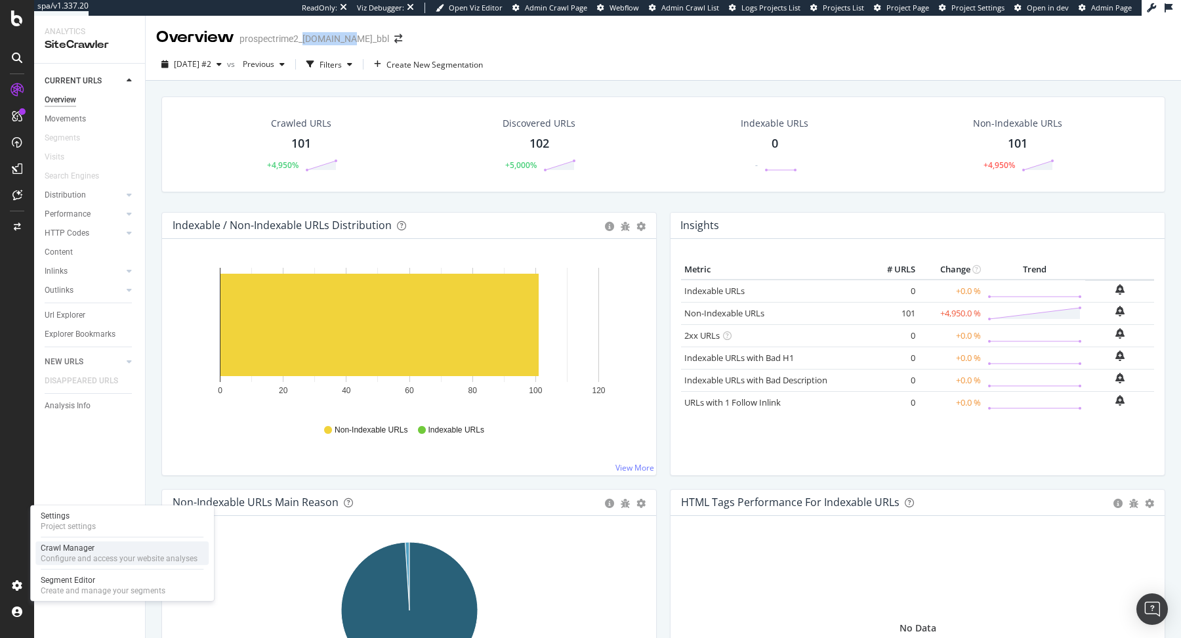
click at [62, 559] on div "Configure and access your website analyses" at bounding box center [119, 558] width 157 height 10
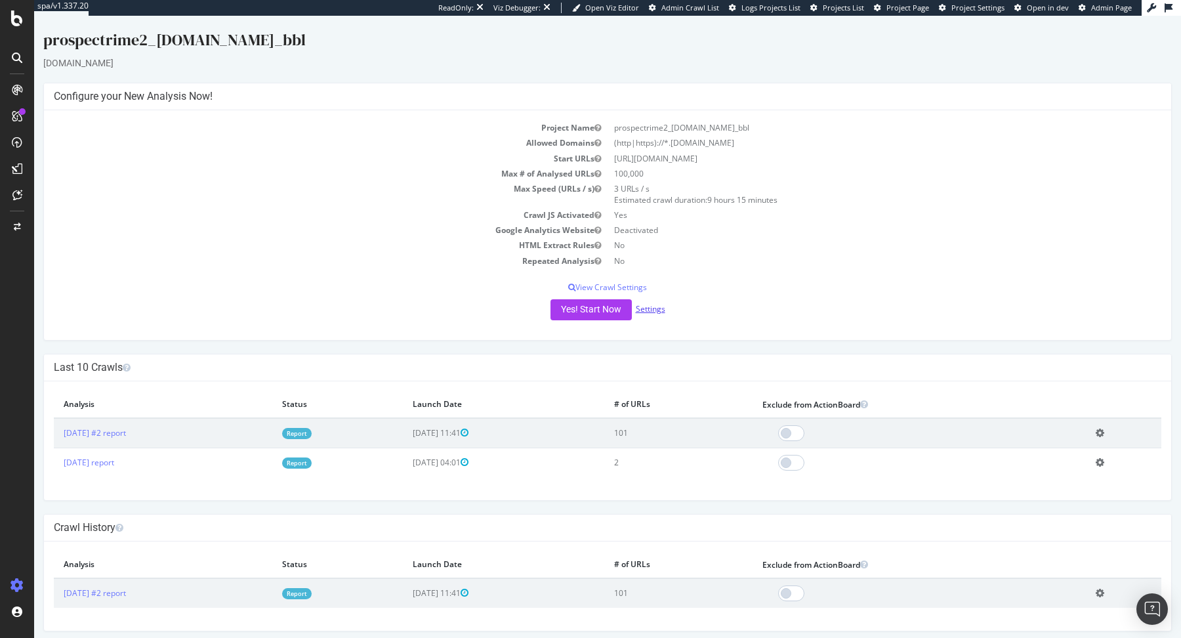
click at [648, 307] on link "Settings" at bounding box center [651, 308] width 30 height 11
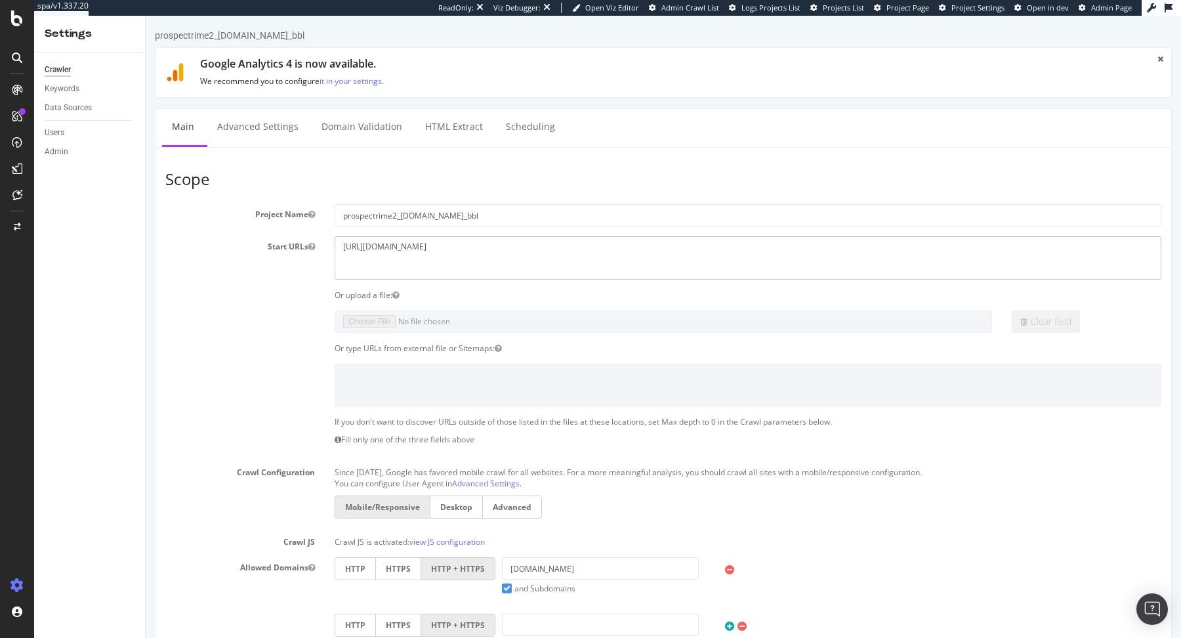
click at [396, 241] on textarea "https://flaconi.de" at bounding box center [748, 257] width 827 height 43
paste textarea "www.flaconi.de/"
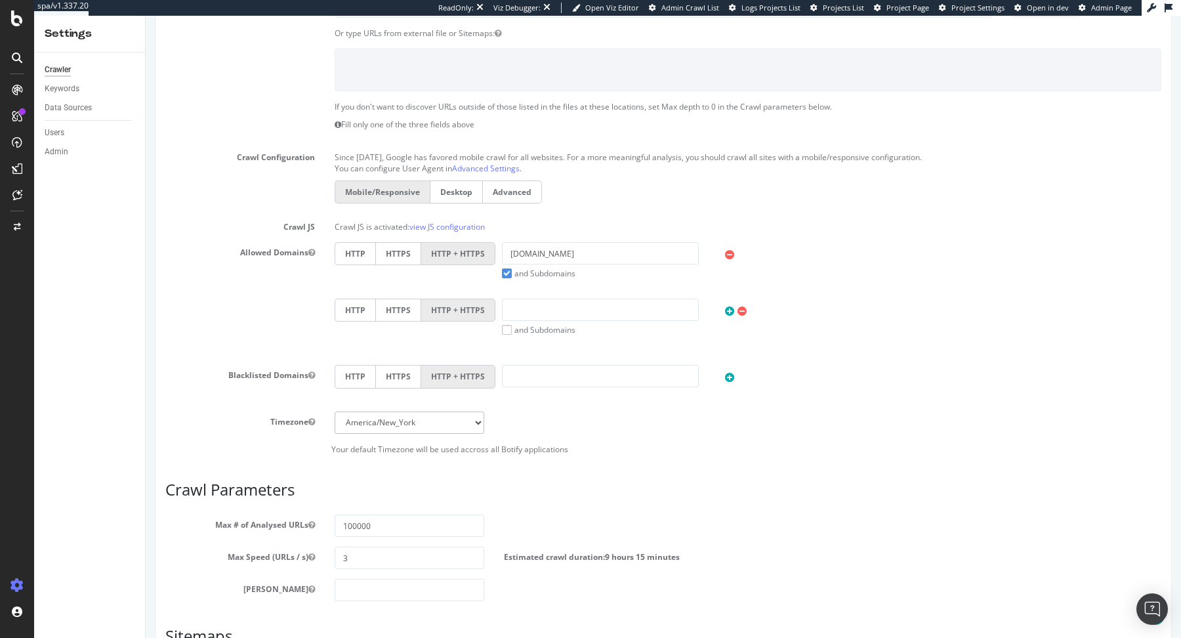
scroll to position [507, 0]
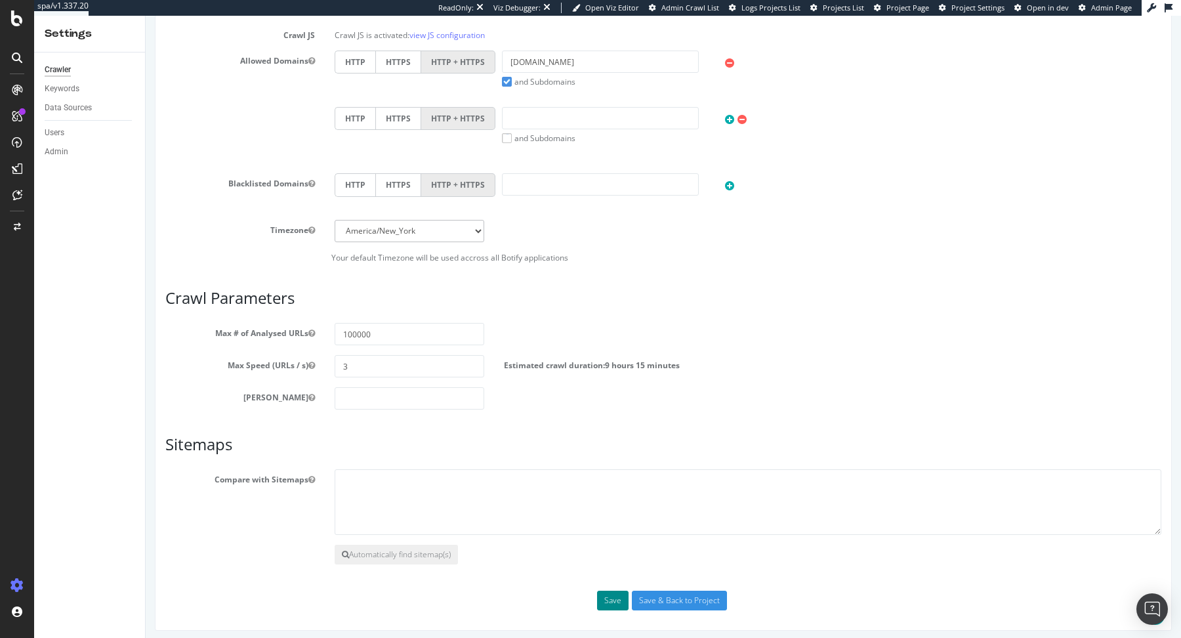
type textarea "https://www.flaconi.de/"
click at [608, 597] on button "Save" at bounding box center [612, 601] width 31 height 20
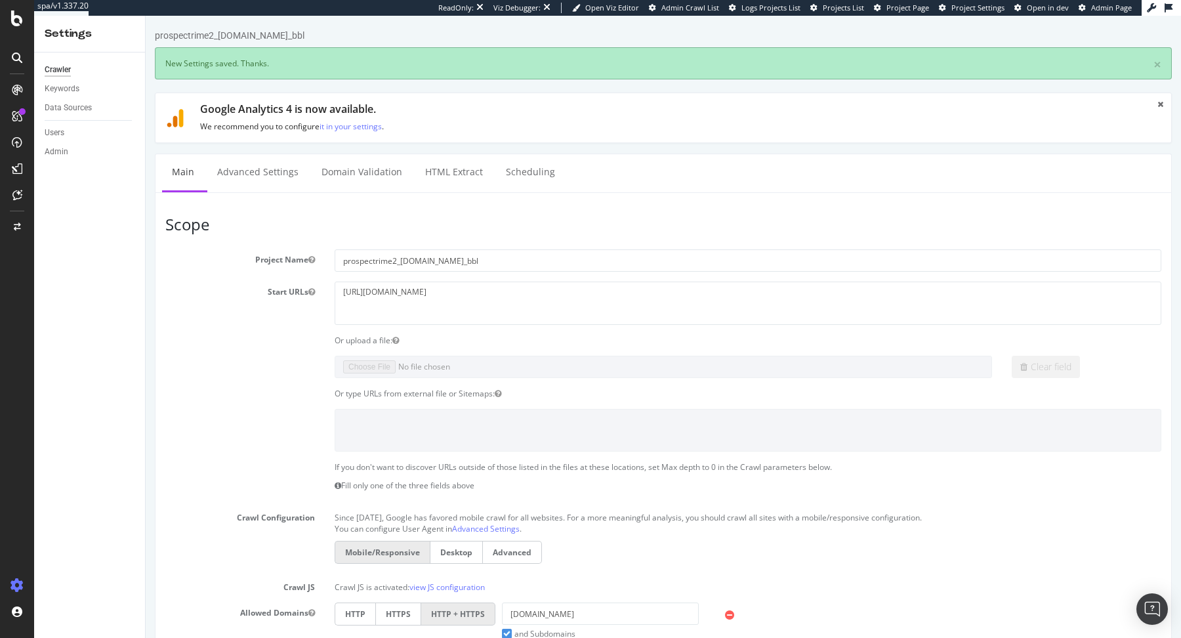
scroll to position [0, 0]
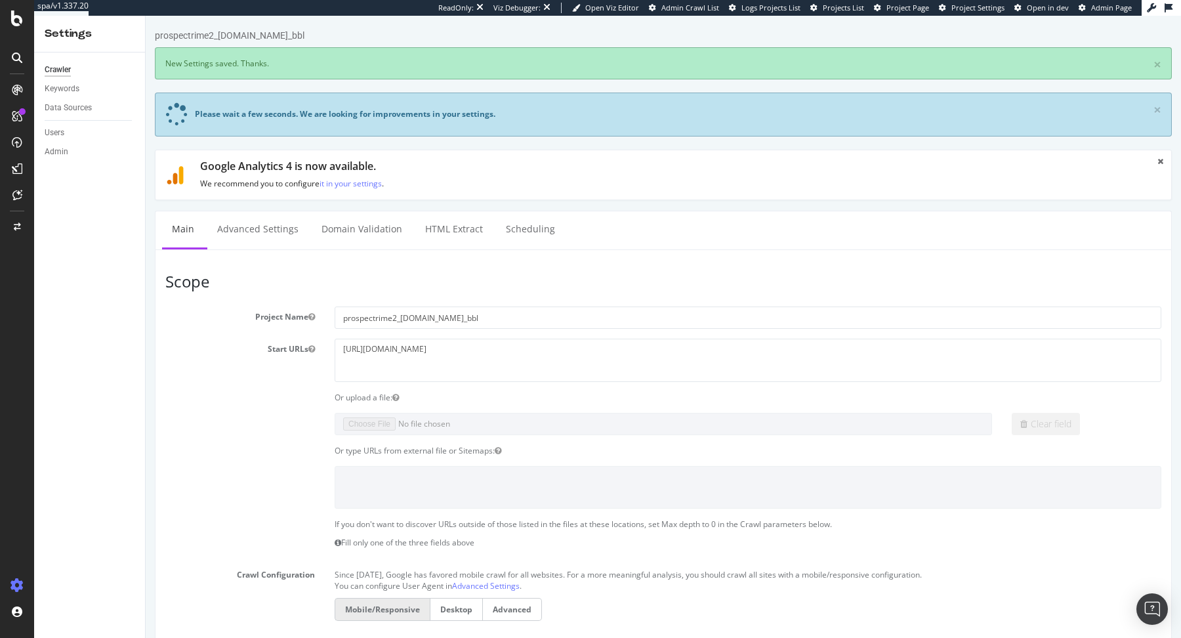
click at [1098, 7] on span "Admin Page" at bounding box center [1111, 8] width 41 height 10
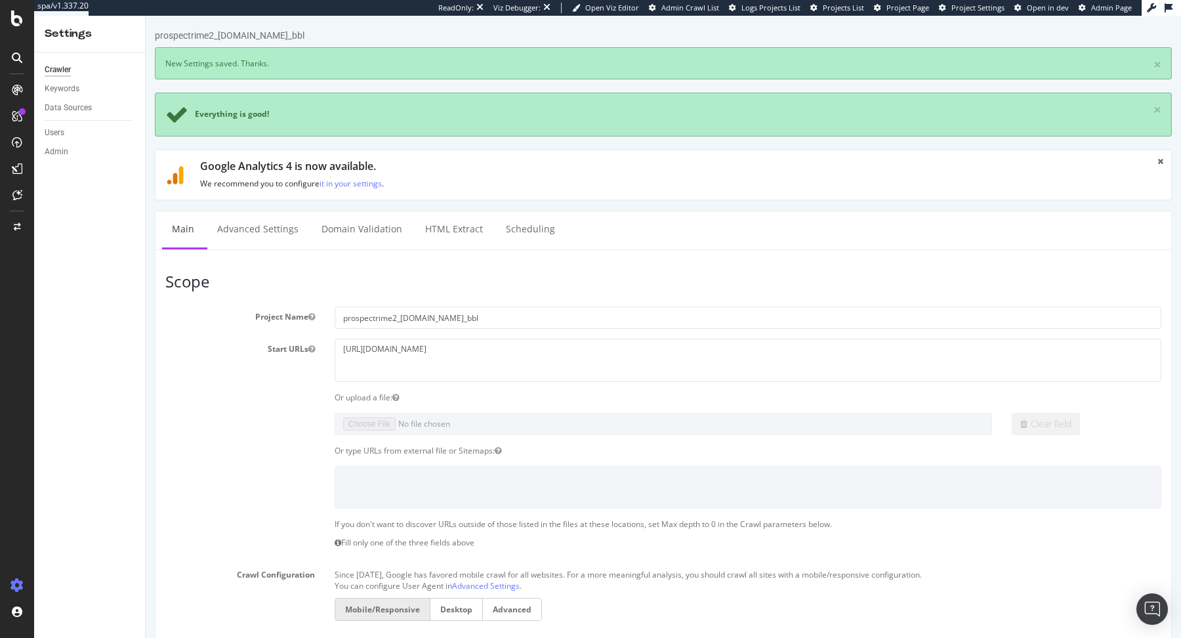
scroll to position [608, 0]
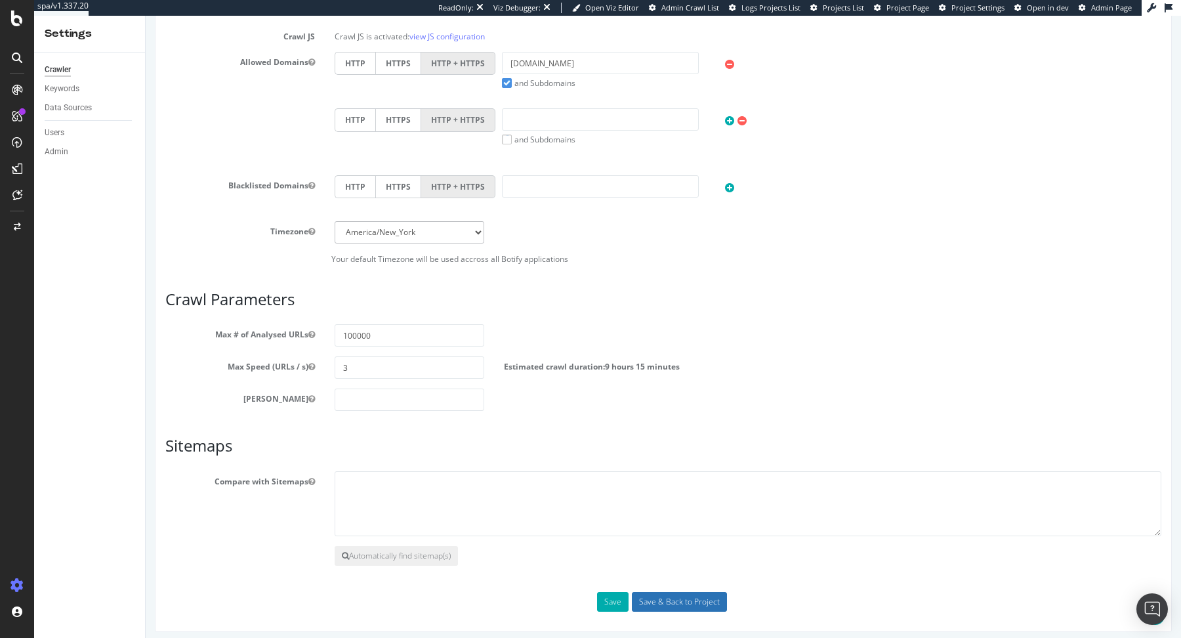
click at [669, 595] on input "Save & Back to Project" at bounding box center [679, 602] width 95 height 20
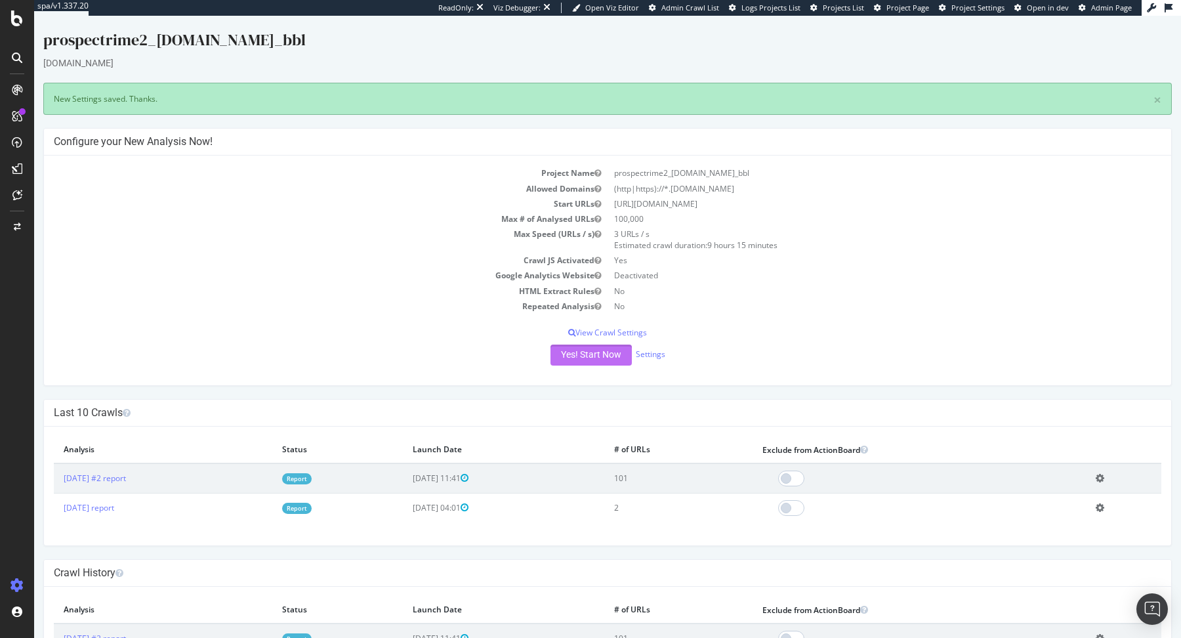
click at [615, 353] on button "Yes! Start Now" at bounding box center [591, 354] width 81 height 21
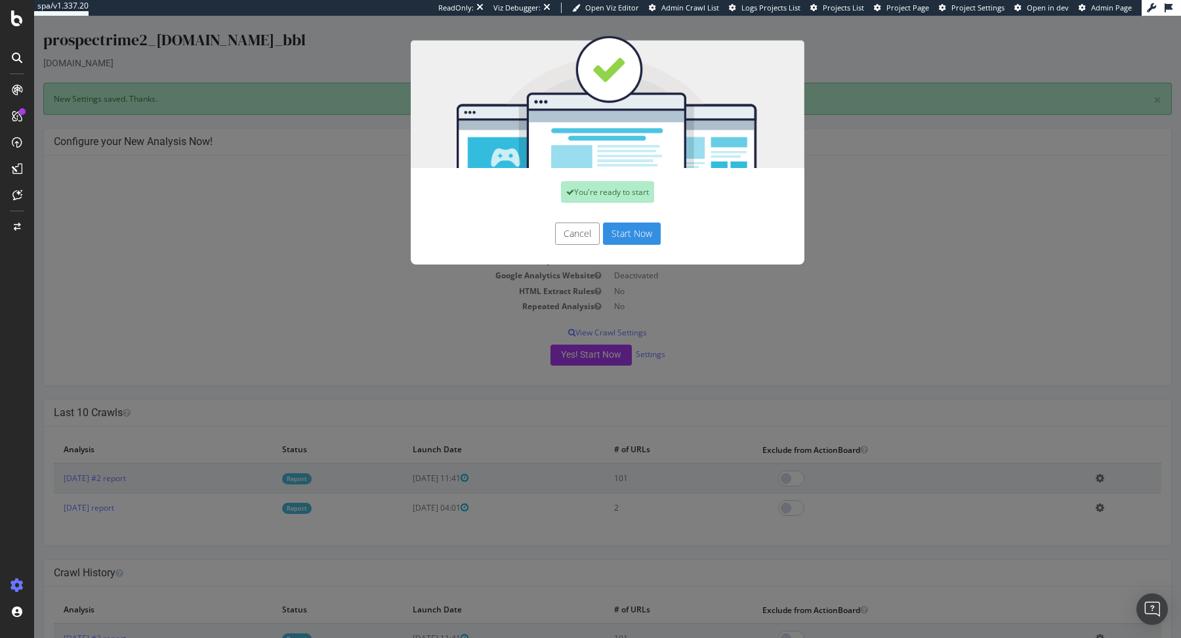
click at [637, 234] on button "Start Now" at bounding box center [632, 233] width 58 height 22
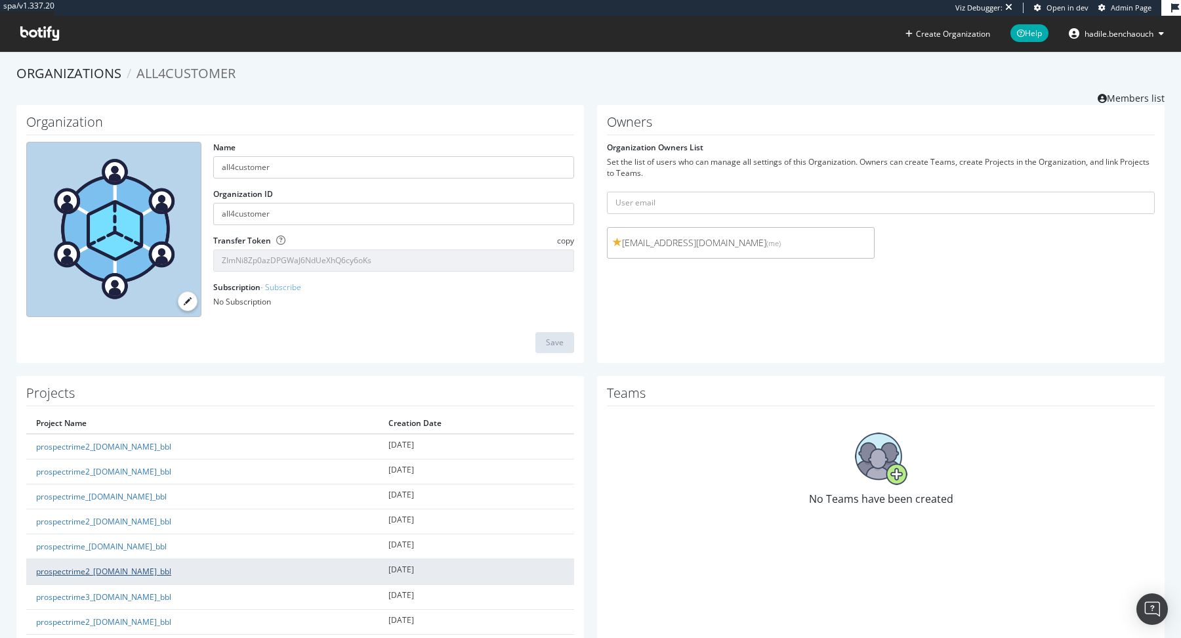
click at [136, 571] on link "prospectrime2_[DOMAIN_NAME]_bbl" at bounding box center [103, 571] width 135 height 11
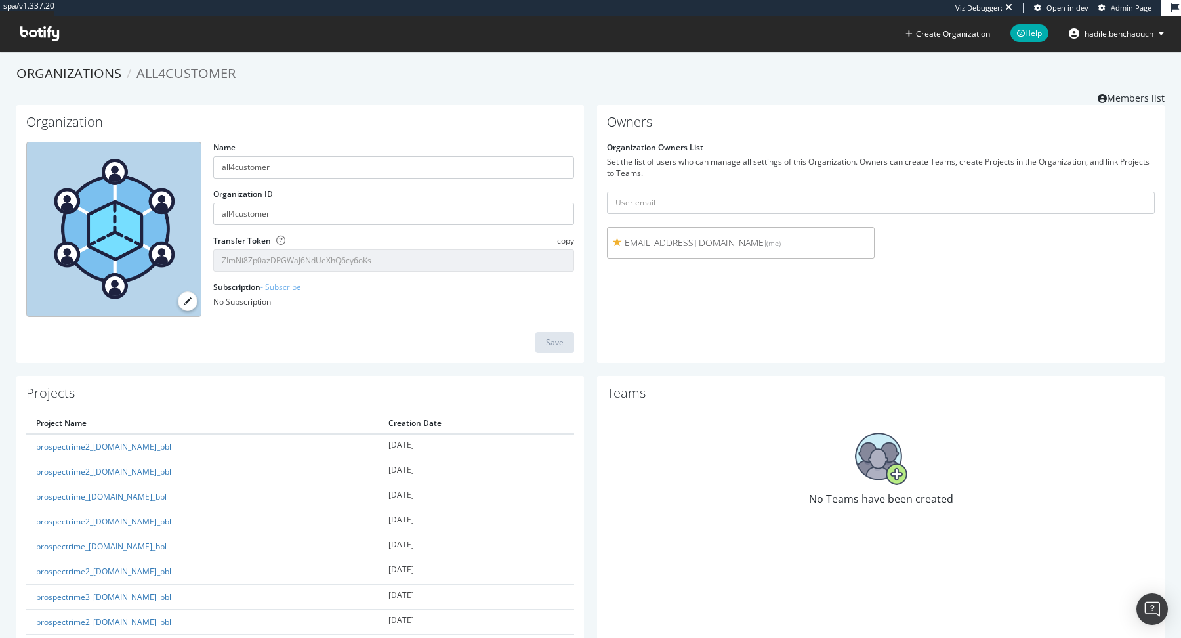
scroll to position [470, 0]
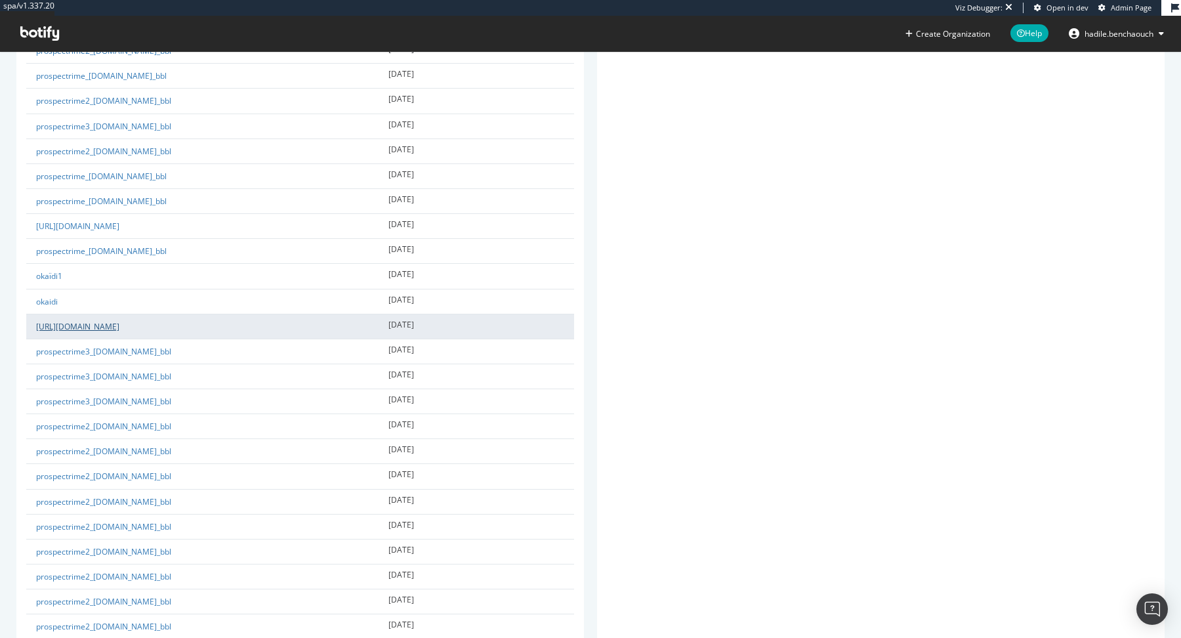
click at [119, 322] on link "[URL][DOMAIN_NAME]" at bounding box center [77, 326] width 83 height 11
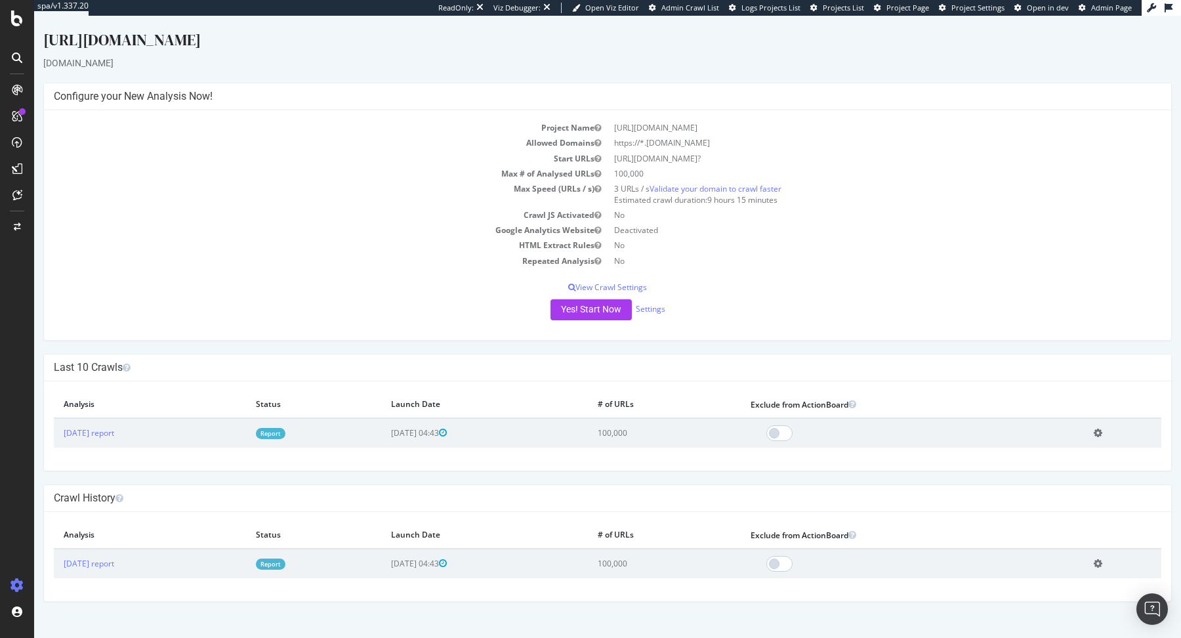
click at [297, 431] on td "Report" at bounding box center [313, 433] width 135 height 30
click at [285, 431] on link "Report" at bounding box center [271, 433] width 30 height 11
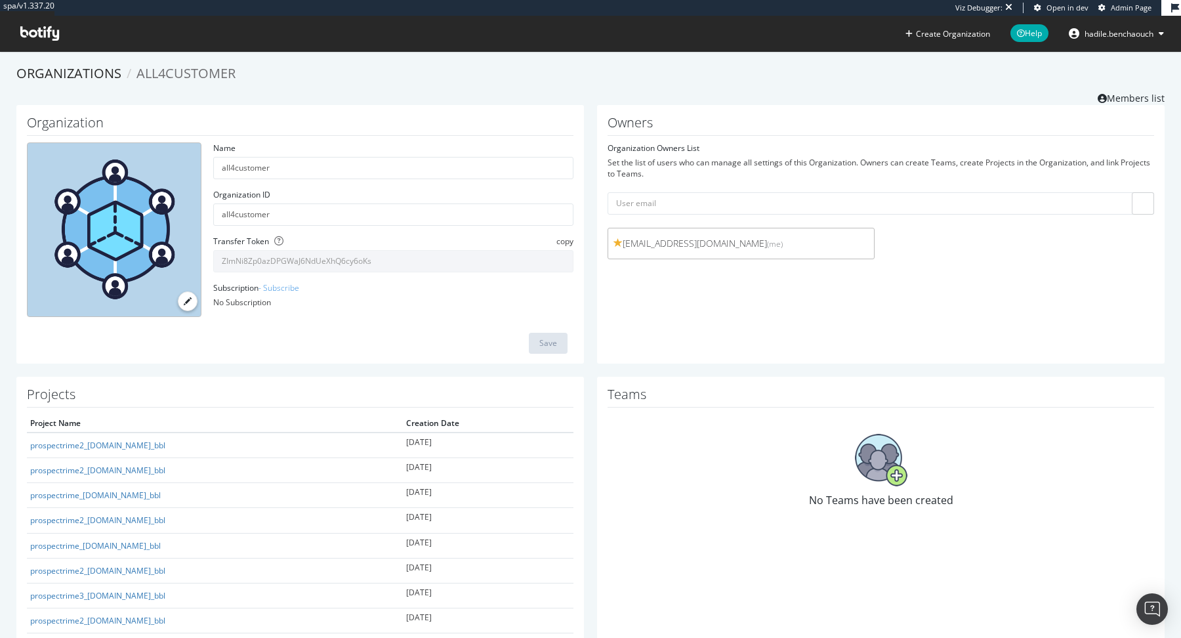
click at [41, 28] on icon at bounding box center [39, 33] width 39 height 14
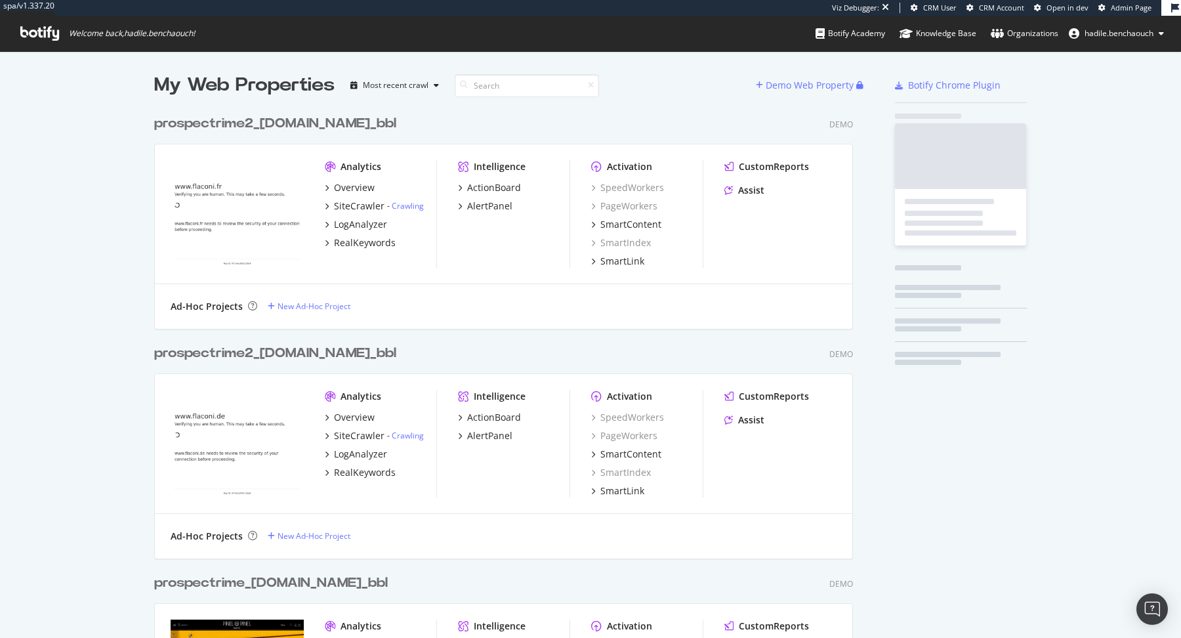
scroll to position [625, 1156]
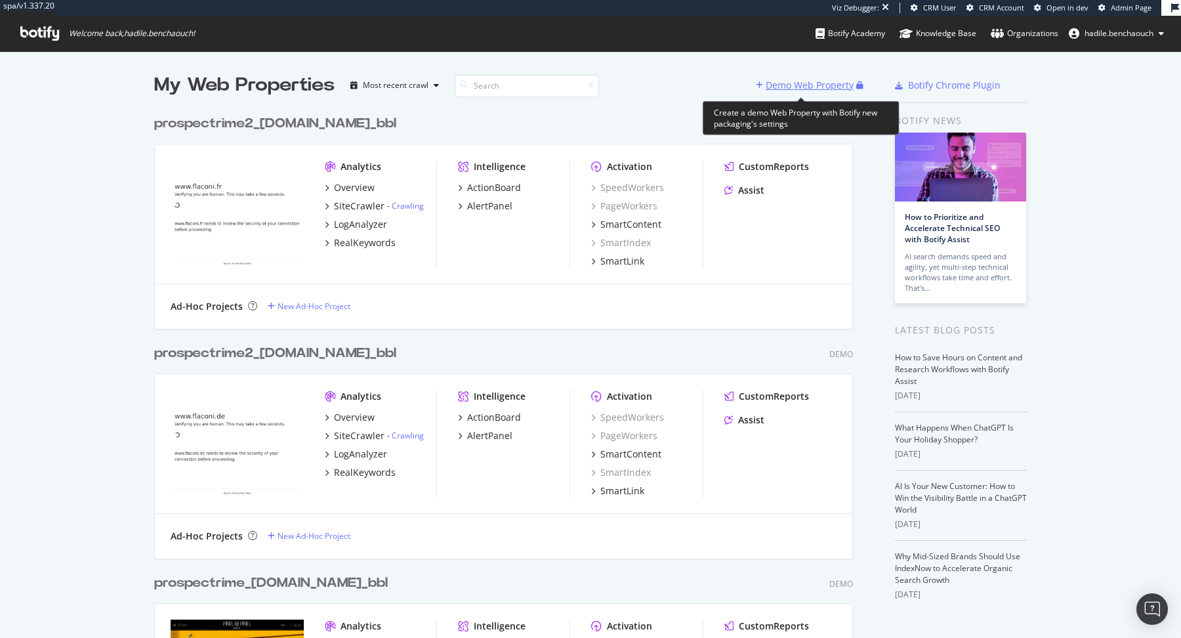
click at [807, 82] on div "Demo Web Property" at bounding box center [810, 85] width 88 height 13
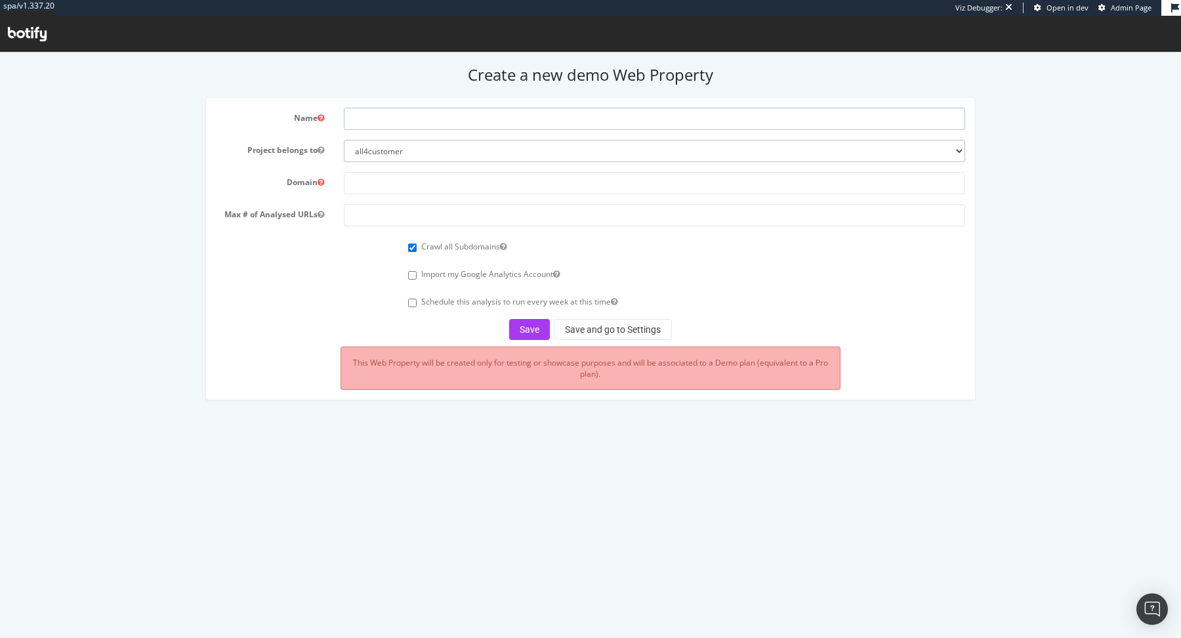
click at [402, 115] on input "text" at bounding box center [654, 119] width 621 height 22
click at [380, 179] on input "text" at bounding box center [654, 183] width 621 height 22
paste input "[URL][DOMAIN_NAME][PERSON_NAME]"
type input "[URL][DOMAIN_NAME][PERSON_NAME]"
click at [380, 117] on input "text" at bounding box center [654, 119] width 621 height 22
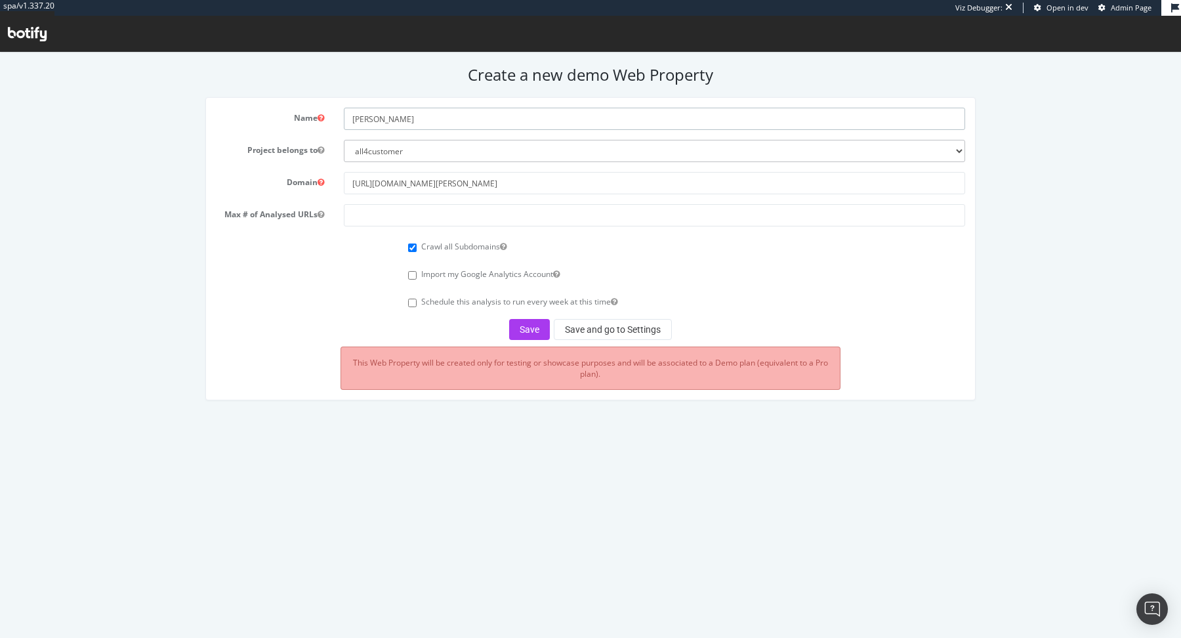
type input "[PERSON_NAME]"
click at [382, 186] on input "[URL][DOMAIN_NAME][PERSON_NAME]" at bounding box center [654, 183] width 621 height 22
paste input "s"
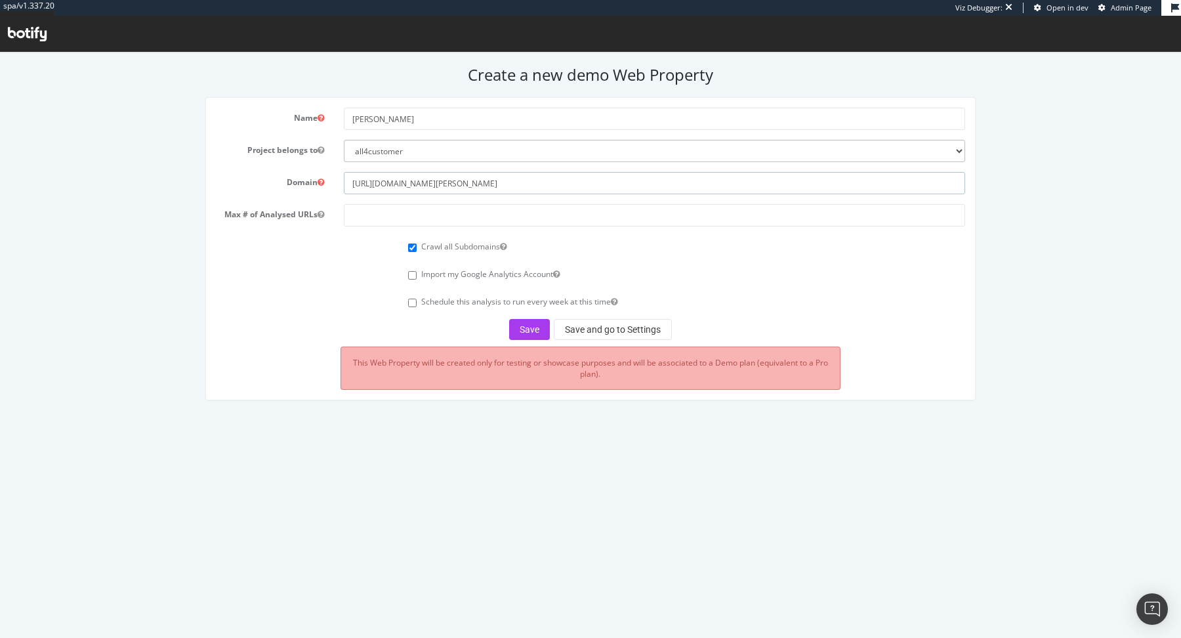
type input "[URL][DOMAIN_NAME][PERSON_NAME]"
click at [409, 179] on input "[URL][DOMAIN_NAME][PERSON_NAME]" at bounding box center [654, 183] width 621 height 22
click at [409, 179] on input "https://www.carter-cash.com/" at bounding box center [654, 183] width 621 height 22
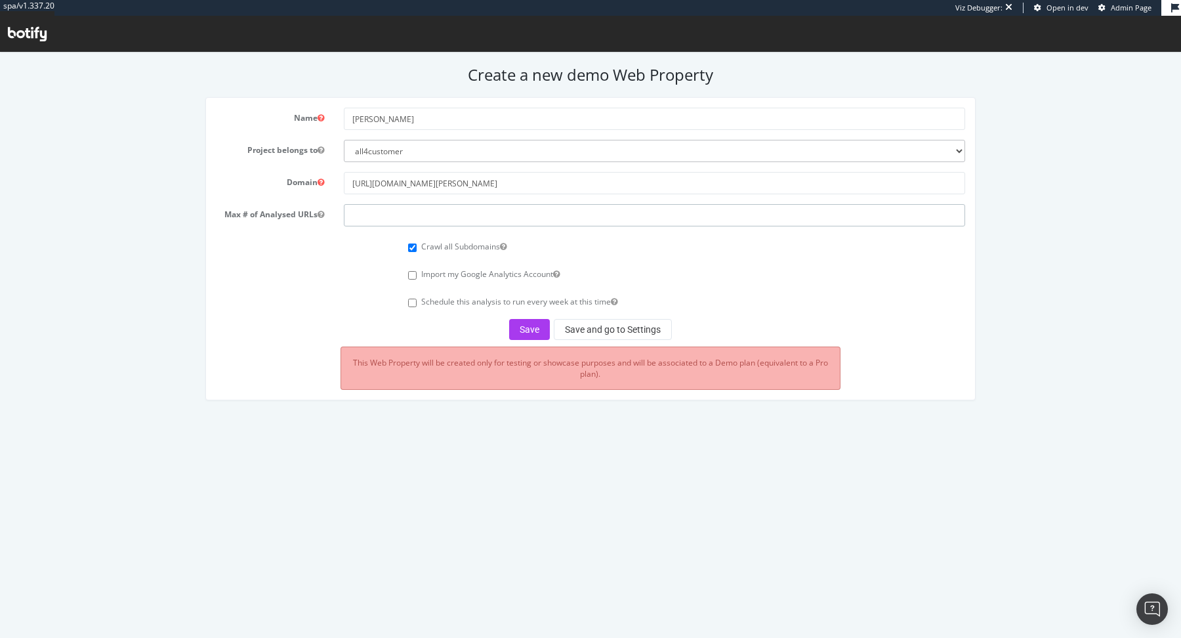
click at [427, 217] on input "number" at bounding box center [654, 215] width 621 height 22
click at [365, 213] on input "100000" at bounding box center [654, 215] width 621 height 22
type input "100000"
click at [570, 330] on button "Save and go to Settings" at bounding box center [613, 329] width 118 height 21
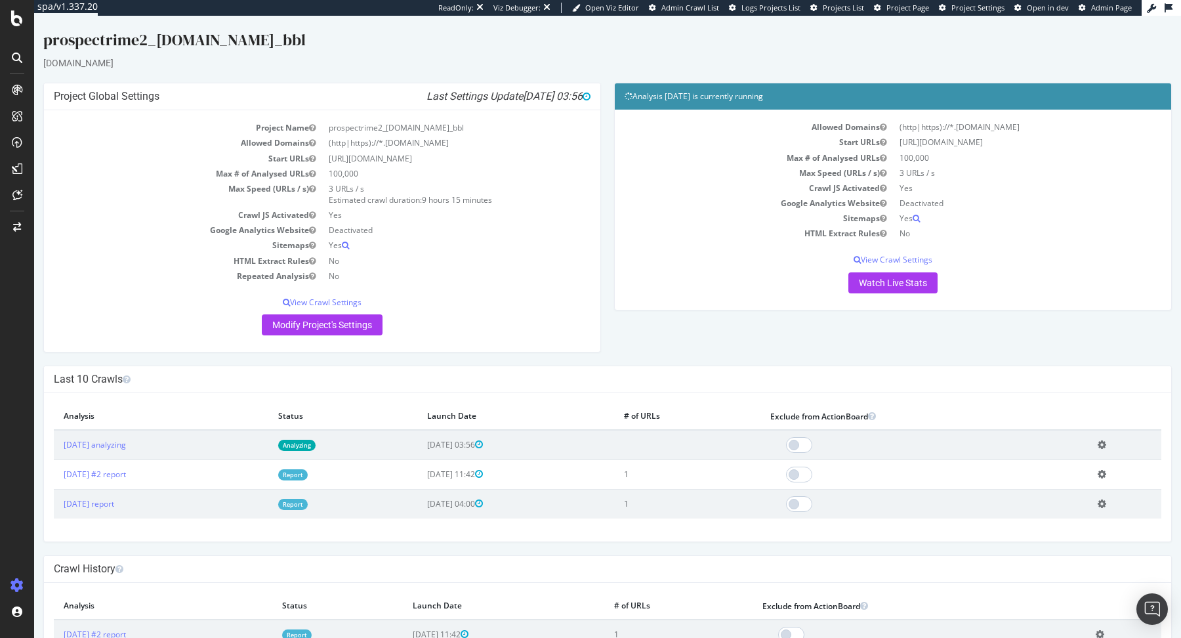
click at [316, 443] on link "Analyzing" at bounding box center [296, 445] width 37 height 11
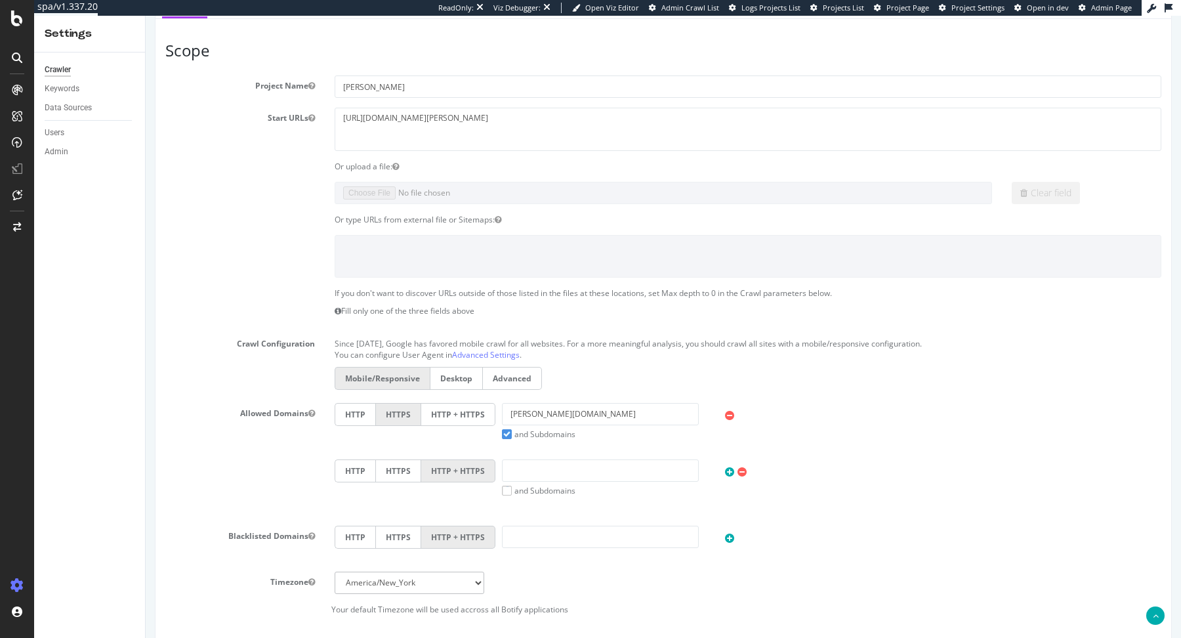
scroll to position [338, 0]
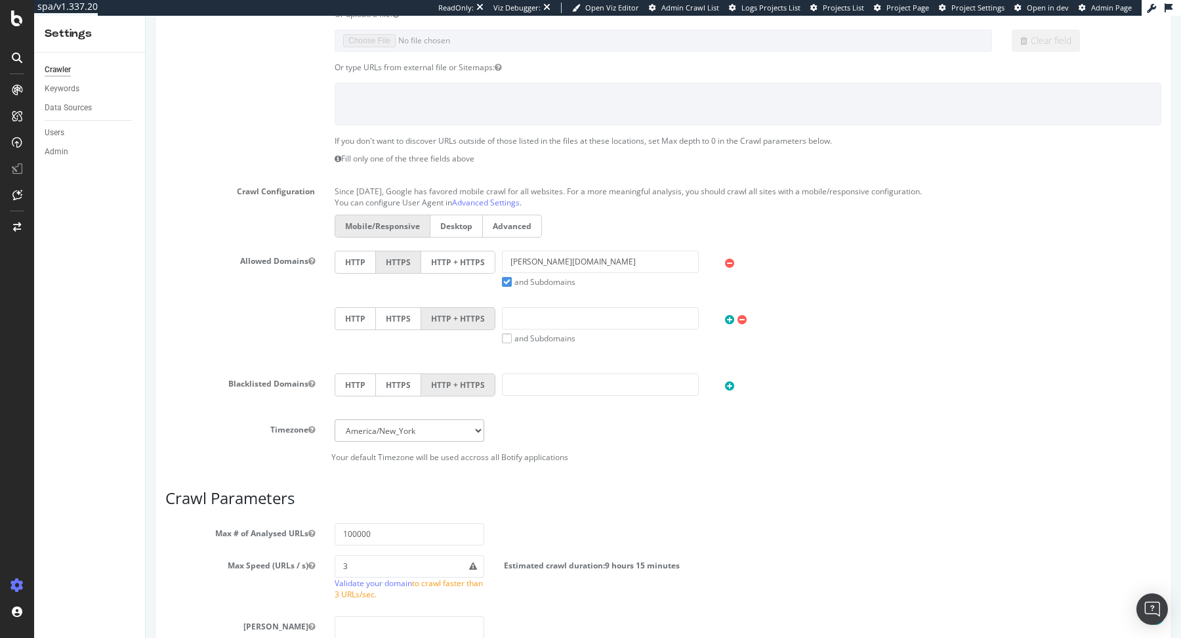
click at [461, 262] on label "HTTP + HTTPS" at bounding box center [458, 262] width 74 height 23
click at [146, 16] on input "HTTP + HTTPS" at bounding box center [146, 16] width 0 height 0
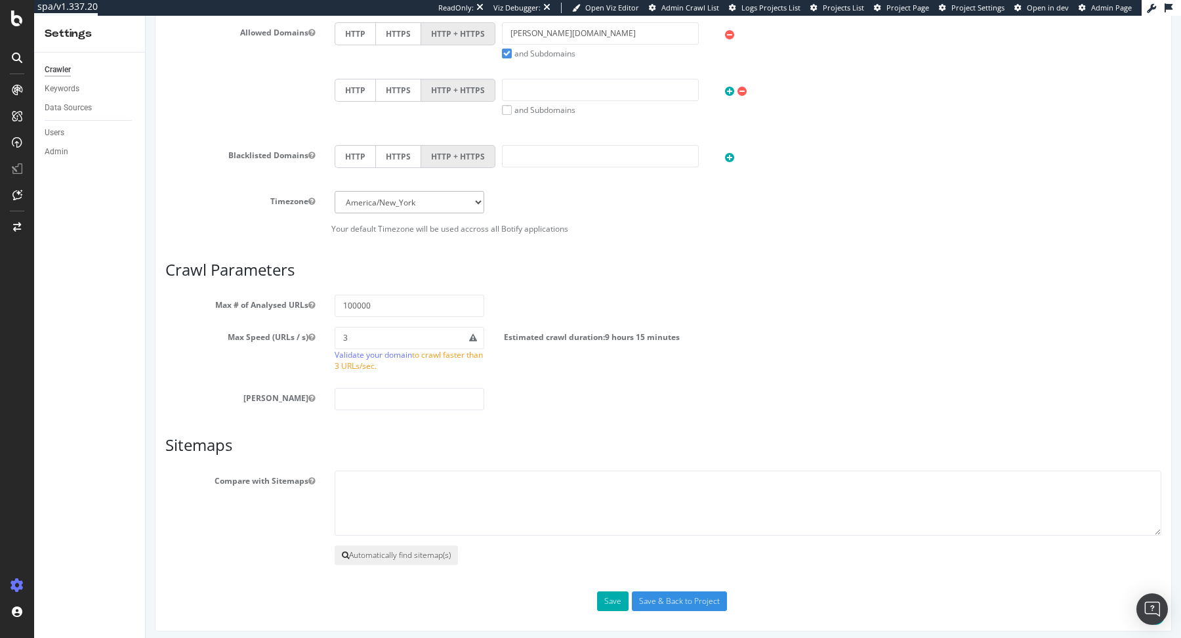
click at [380, 558] on button "Automatically find sitemap(s)" at bounding box center [396, 555] width 123 height 20
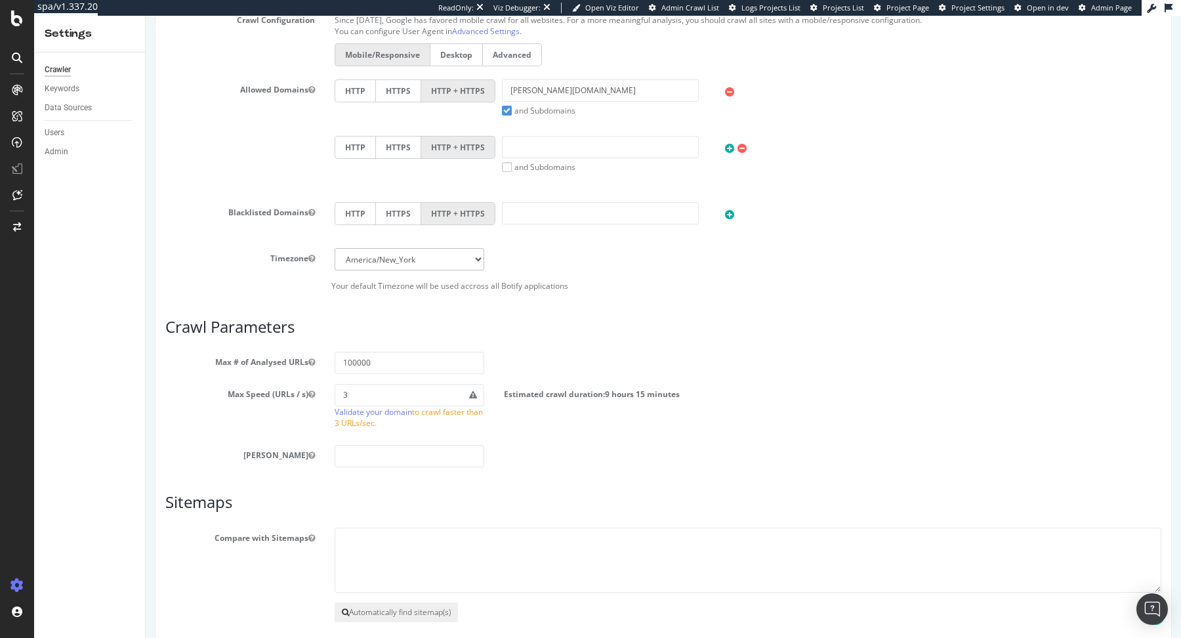
scroll to position [623, 0]
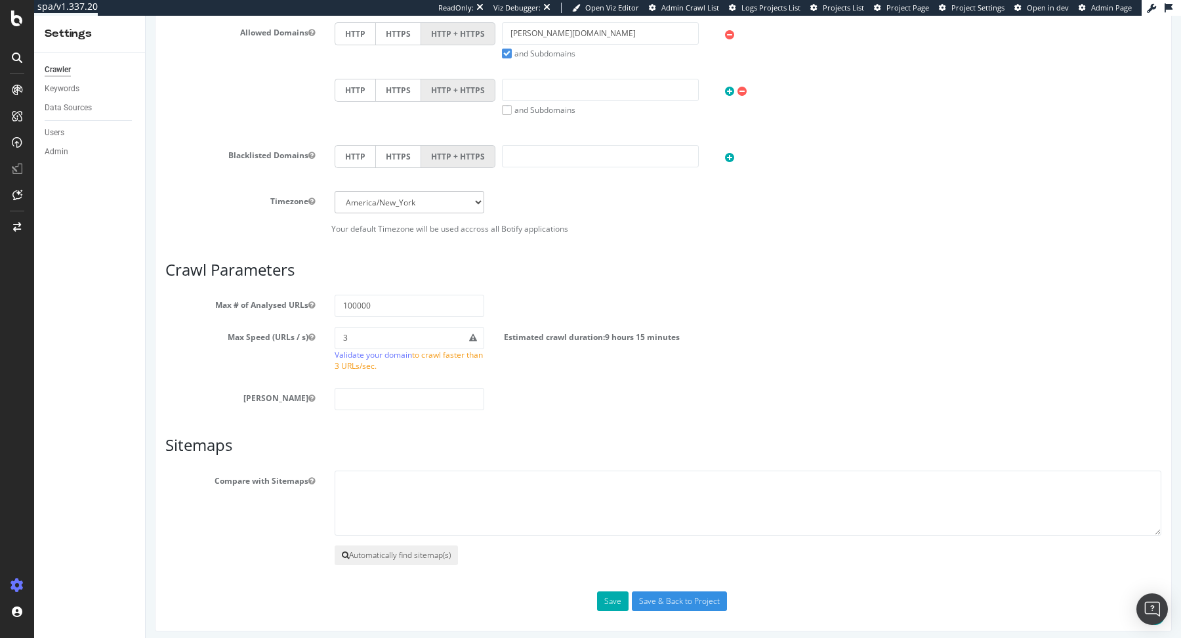
click at [404, 545] on button "Automatically find sitemap(s)" at bounding box center [396, 555] width 123 height 20
click at [599, 594] on button "Save" at bounding box center [612, 601] width 31 height 20
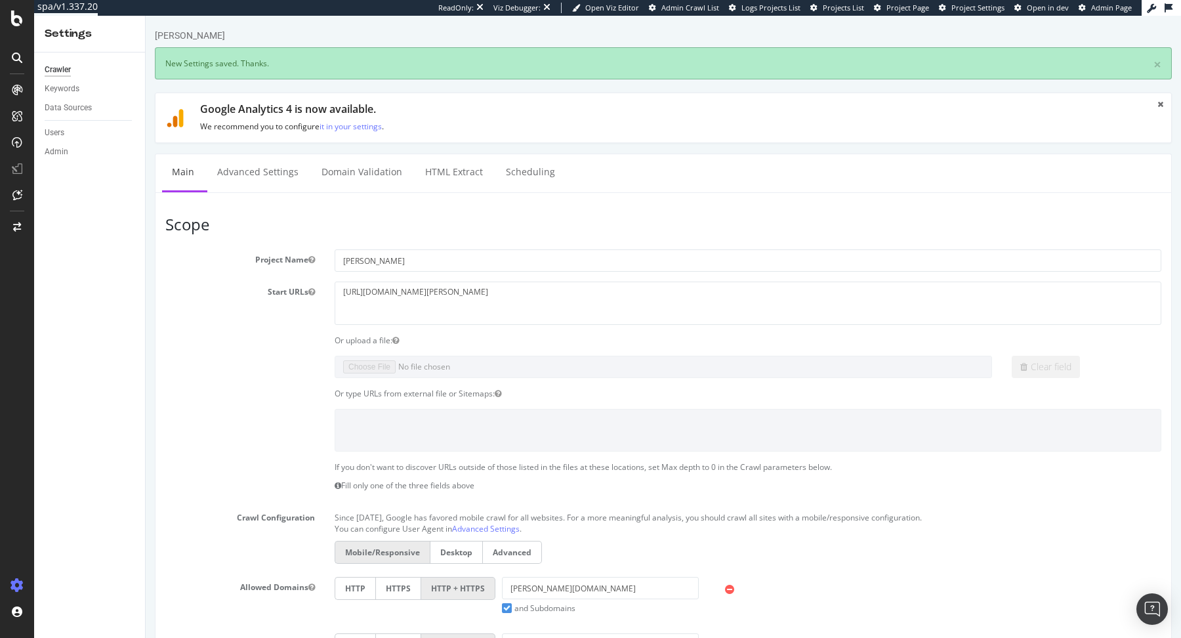
scroll to position [0, 0]
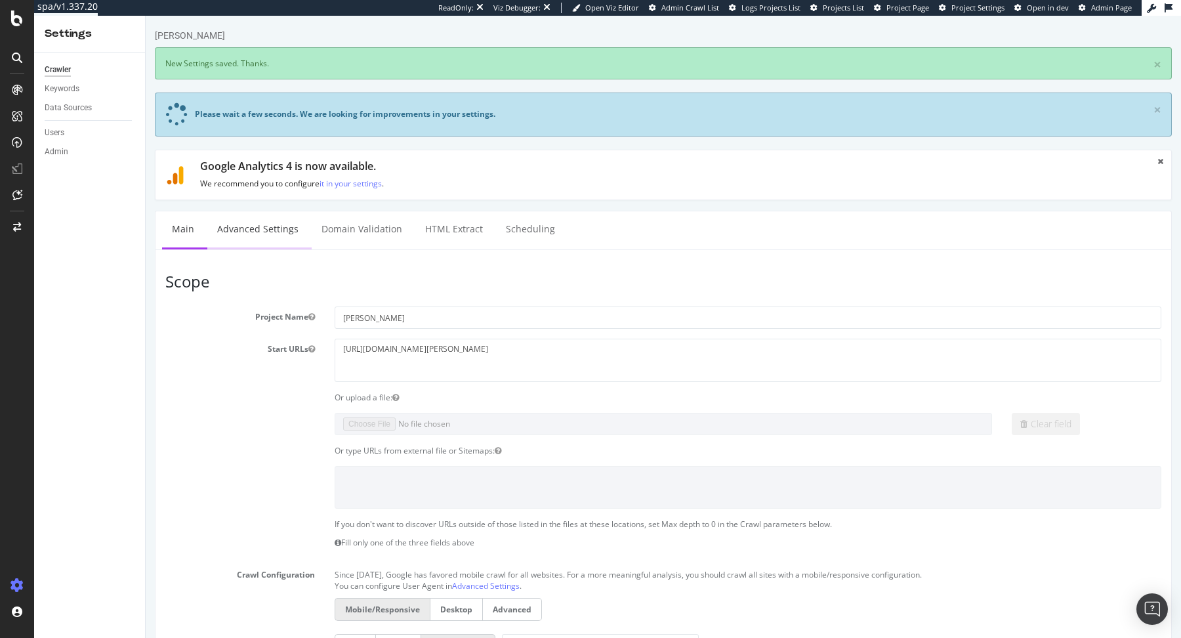
click at [260, 226] on link "Advanced Settings" at bounding box center [257, 229] width 101 height 36
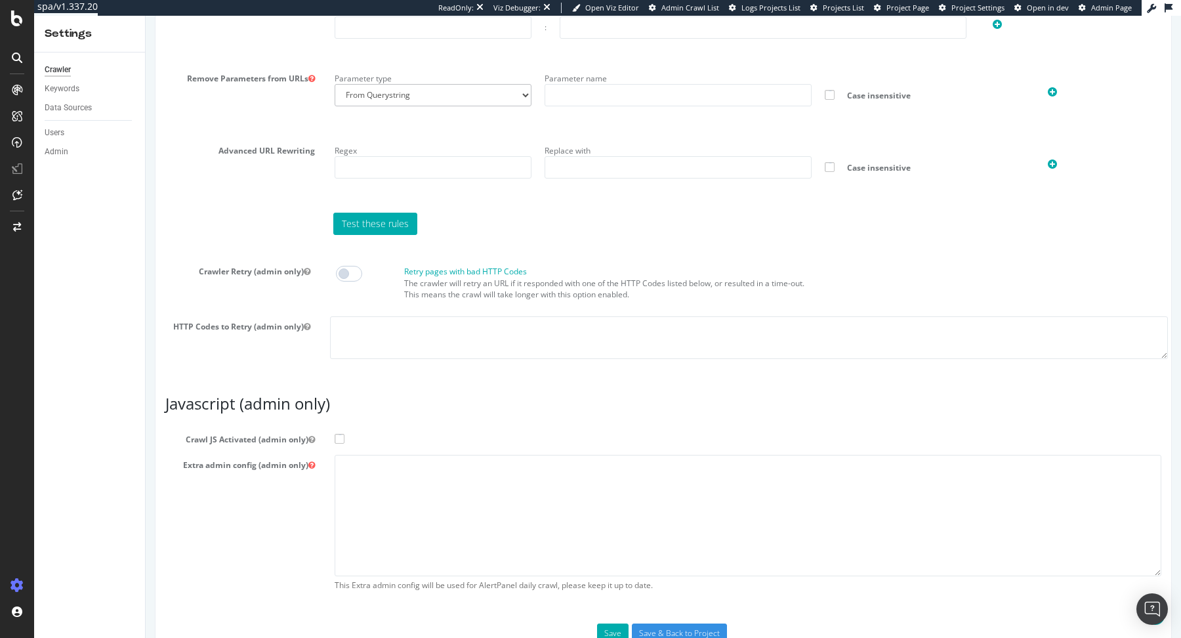
scroll to position [1031, 0]
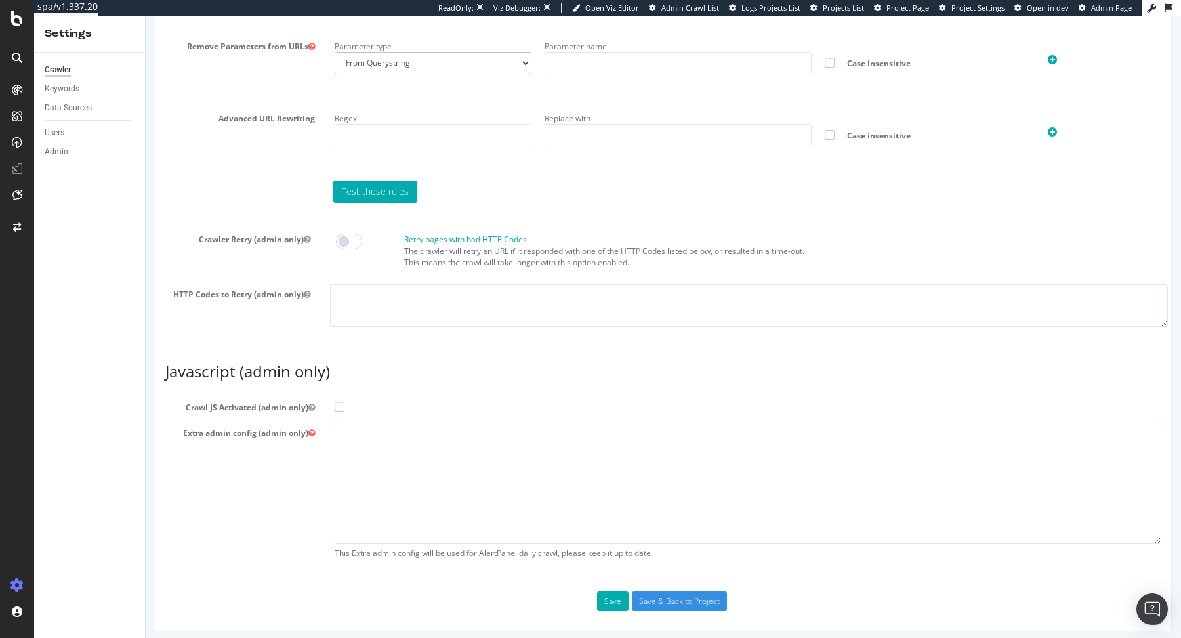
click at [338, 402] on span at bounding box center [340, 407] width 10 height 10
click at [146, 16] on input "Crawl JS Activated (admin only)" at bounding box center [146, 16] width 0 height 0
click at [365, 449] on textarea at bounding box center [748, 483] width 827 height 121
paste textarea "{ "flags": [ "cube" ], "beta": { "pap_mini_rules": [ "+* #everything else" ] } }"
type textarea "{ "flags": [ "cube" ], "beta": { "pap_mini_rules": [ "+* #everything else" ] } }"
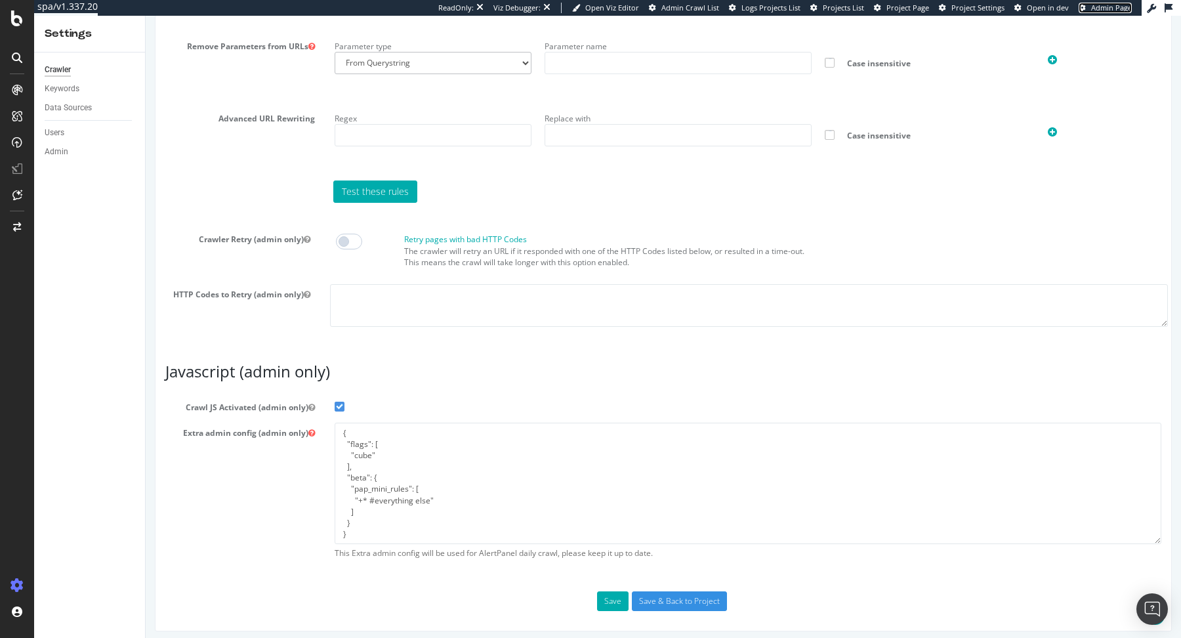
click at [1117, 5] on span "Admin Page" at bounding box center [1111, 8] width 41 height 10
click at [667, 598] on input "Save & Back to Project" at bounding box center [679, 601] width 95 height 20
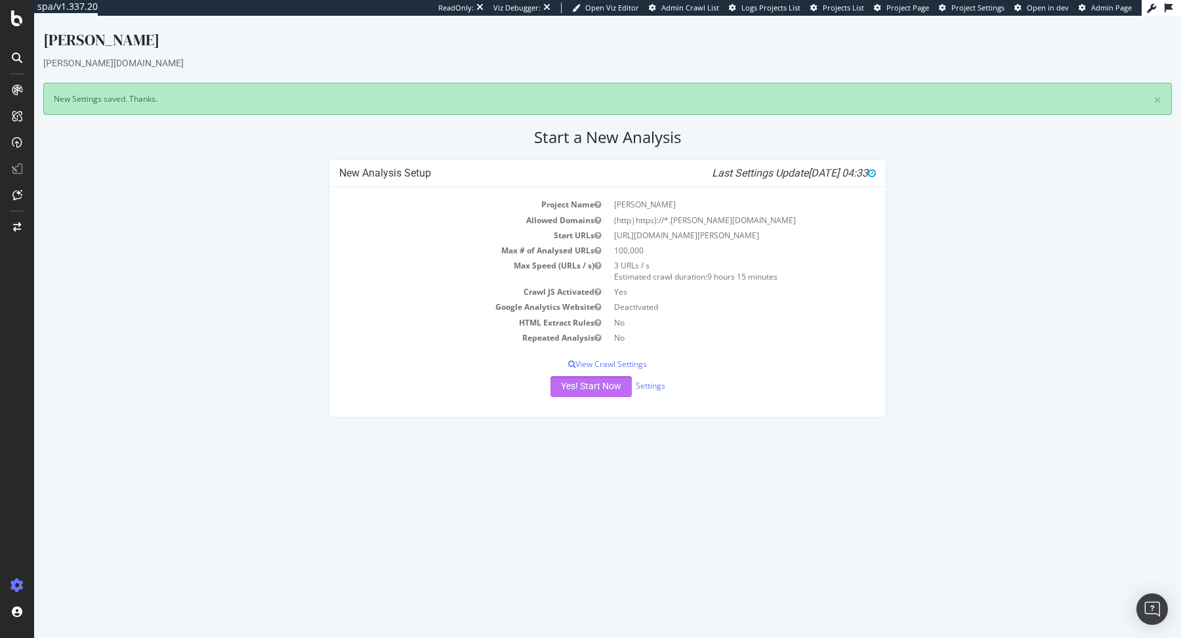
click at [612, 377] on button "Yes! Start Now" at bounding box center [591, 386] width 81 height 21
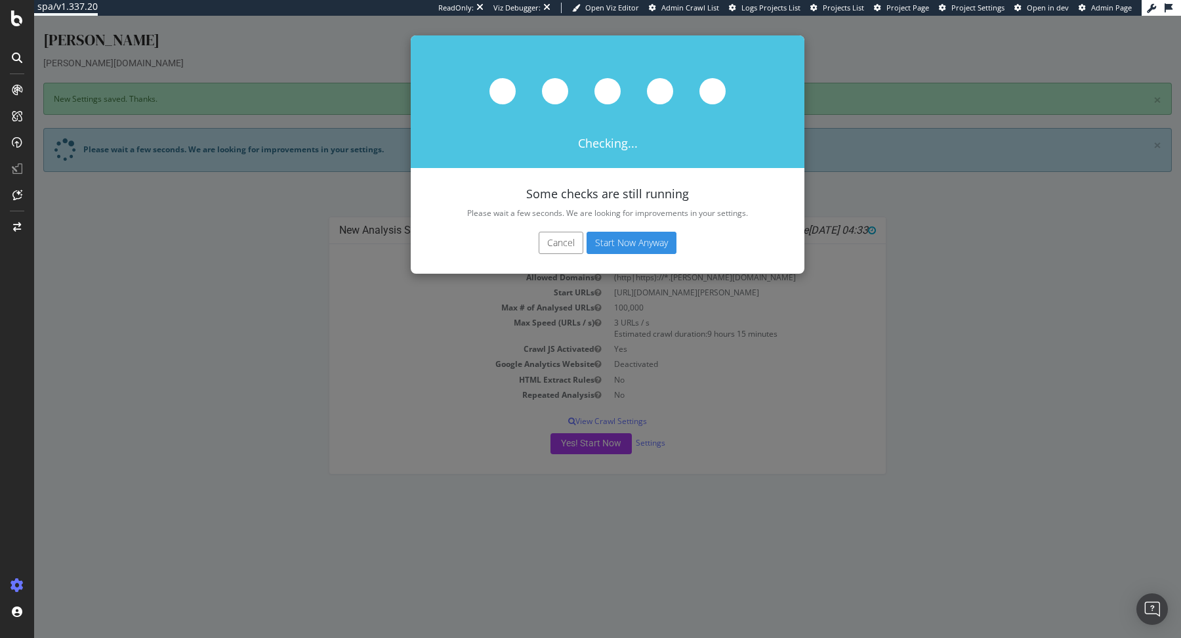
click at [648, 241] on button "Start Now Anyway" at bounding box center [632, 243] width 90 height 22
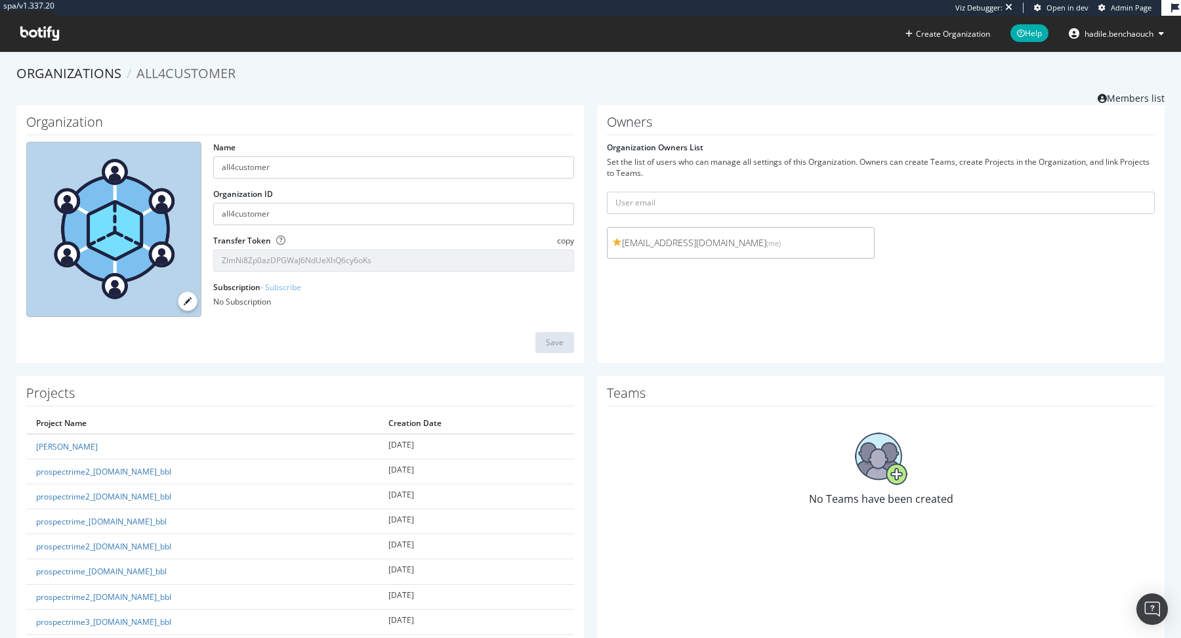
scroll to position [1044, 0]
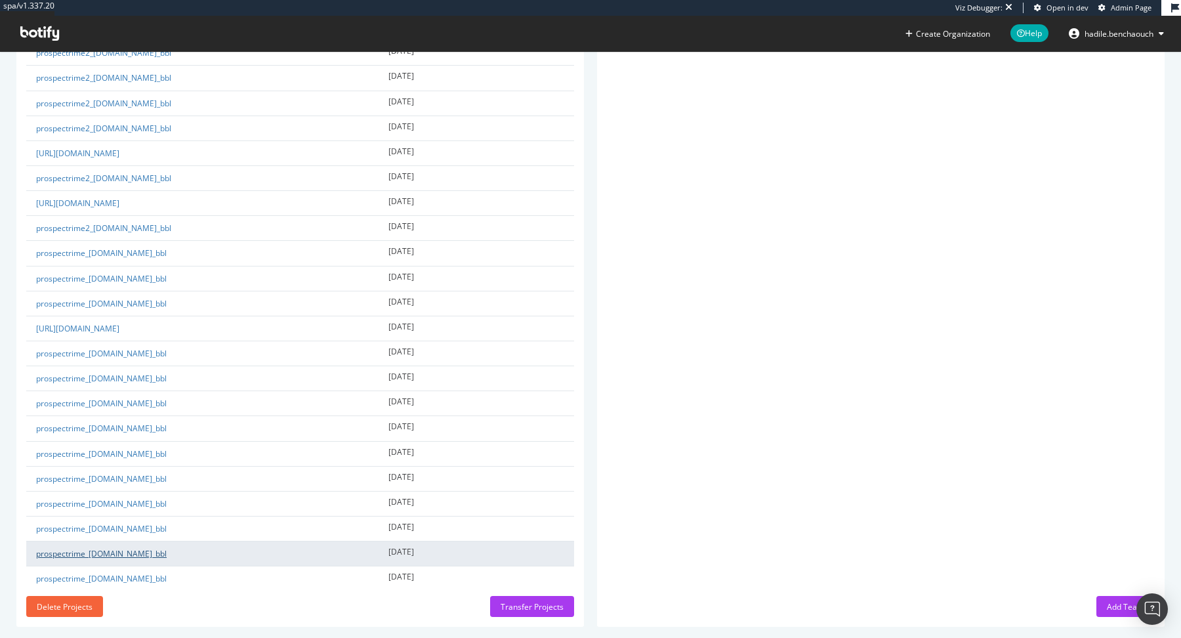
click at [125, 548] on link "prospectrime_[DOMAIN_NAME]_bbl" at bounding box center [101, 553] width 131 height 11
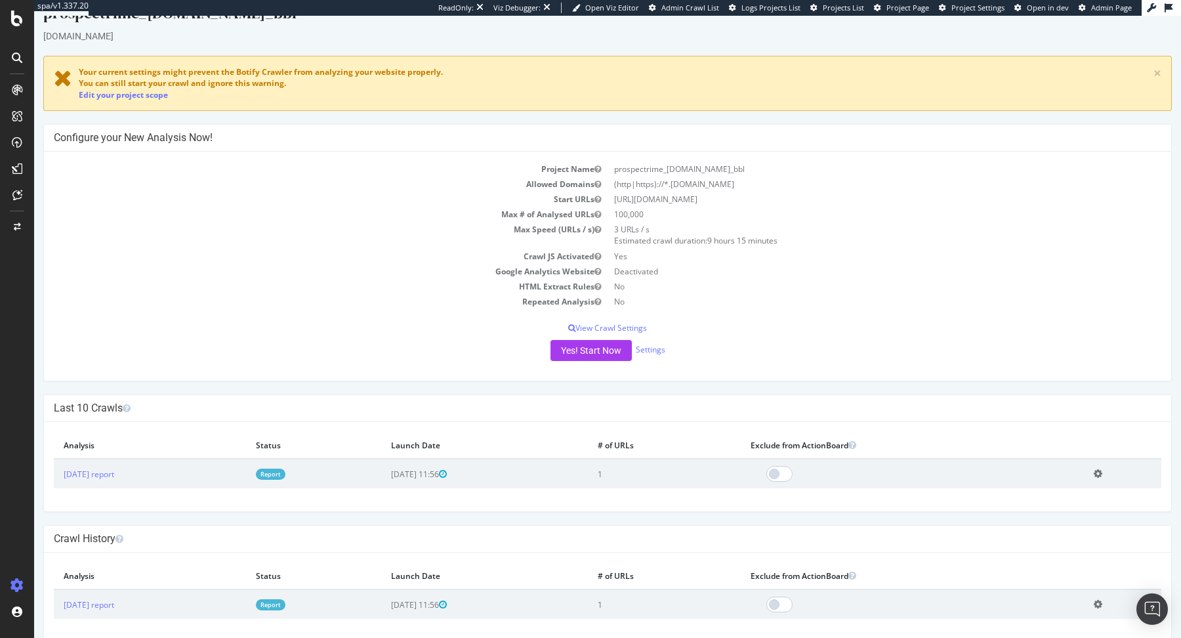
scroll to position [42, 0]
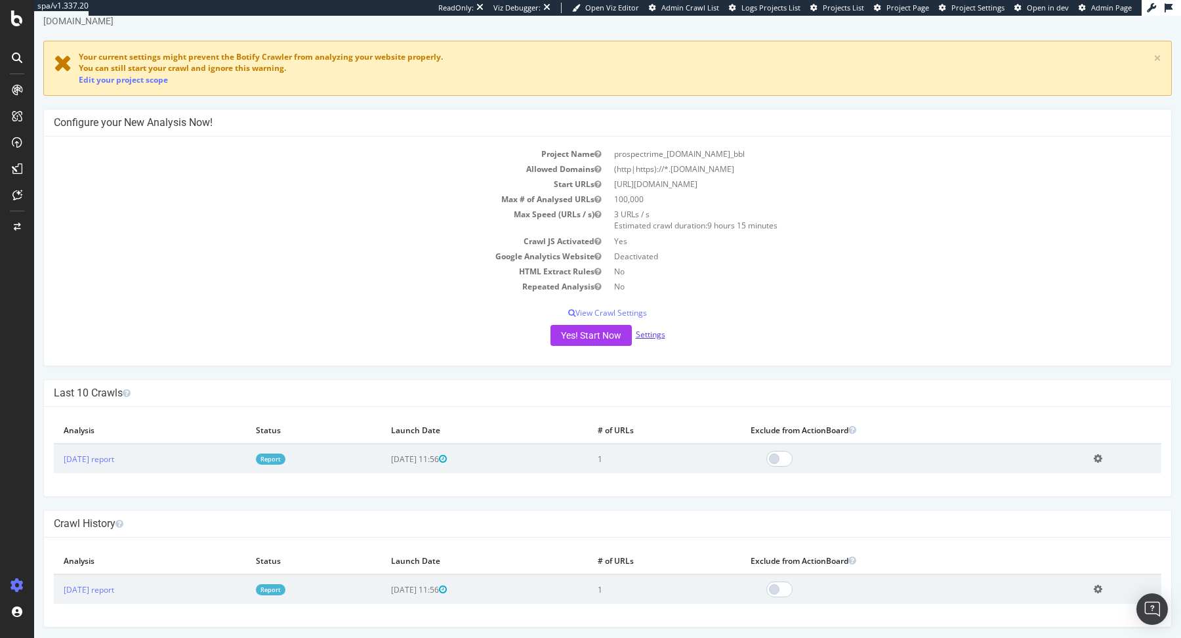
click at [644, 333] on link "Settings" at bounding box center [651, 334] width 30 height 11
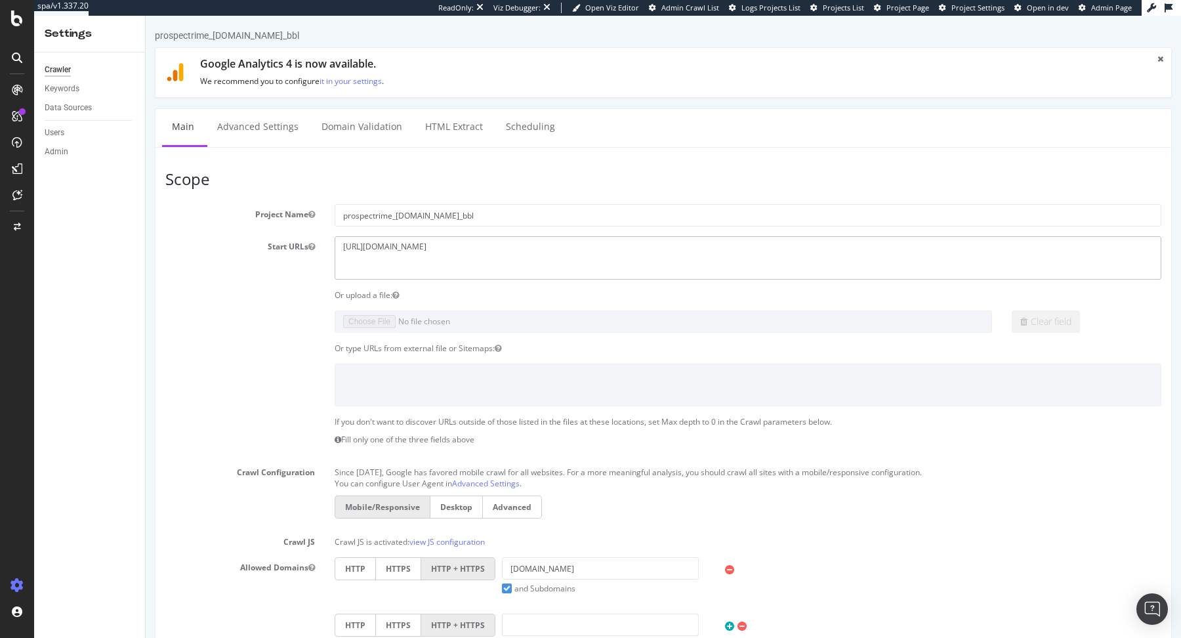
click at [383, 249] on textarea "[URL][DOMAIN_NAME]" at bounding box center [748, 257] width 827 height 43
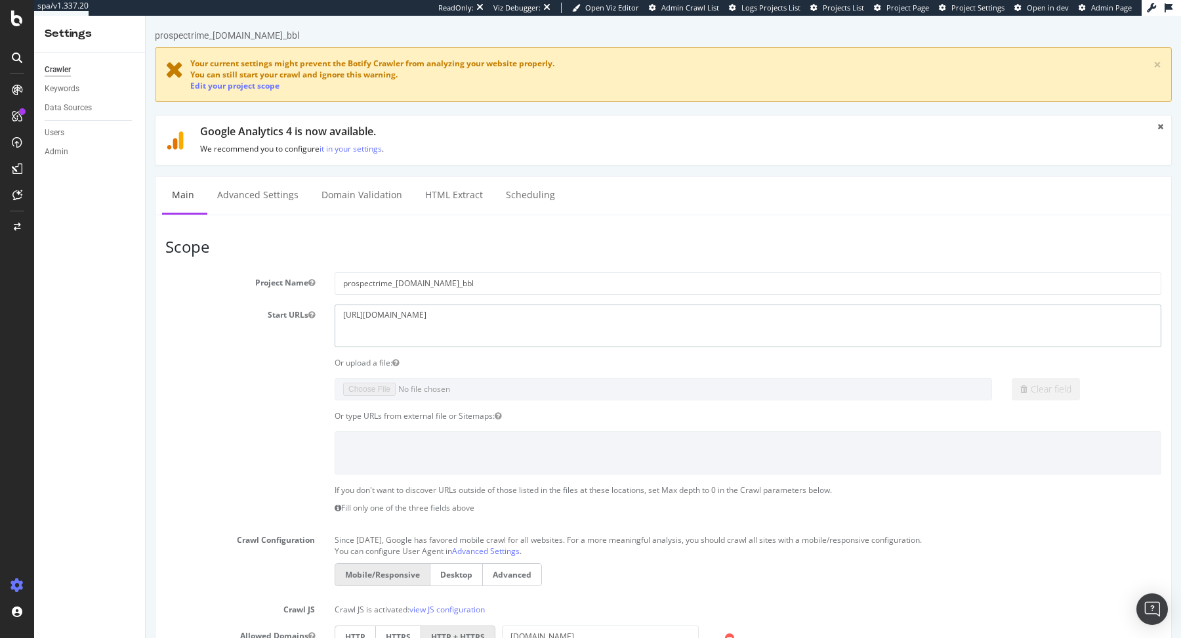
click at [385, 318] on textarea "[URL][DOMAIN_NAME]" at bounding box center [748, 325] width 827 height 43
paste textarea "[DOMAIN_NAME][URL]"
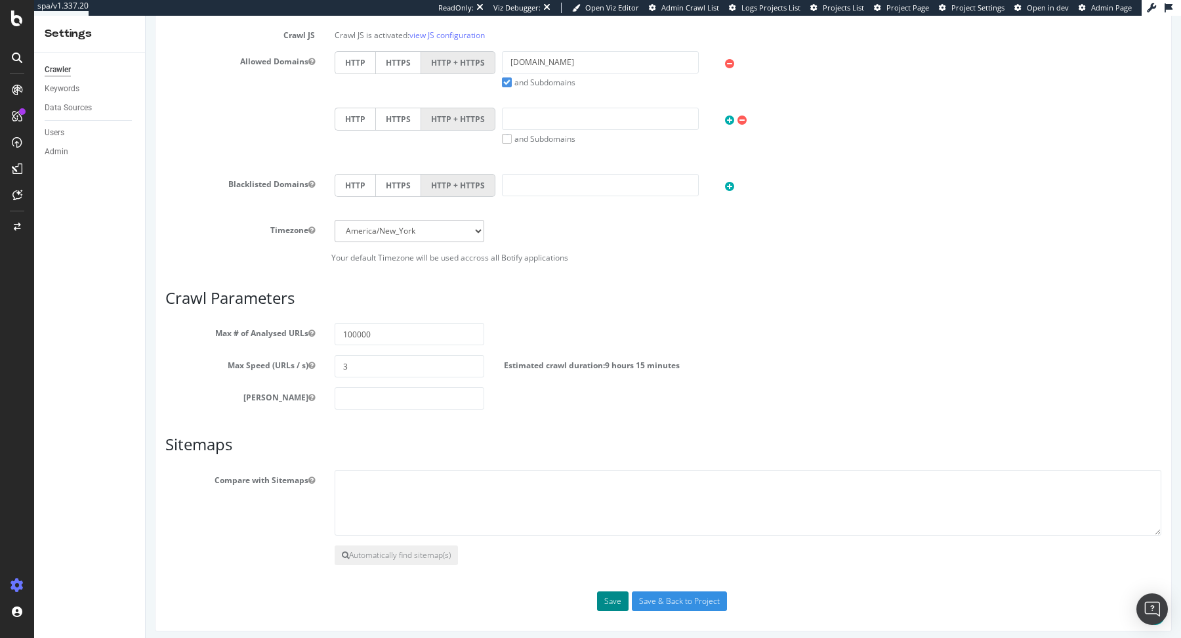
type textarea "[URL][DOMAIN_NAME]"
click at [608, 598] on button "Save" at bounding box center [612, 601] width 31 height 20
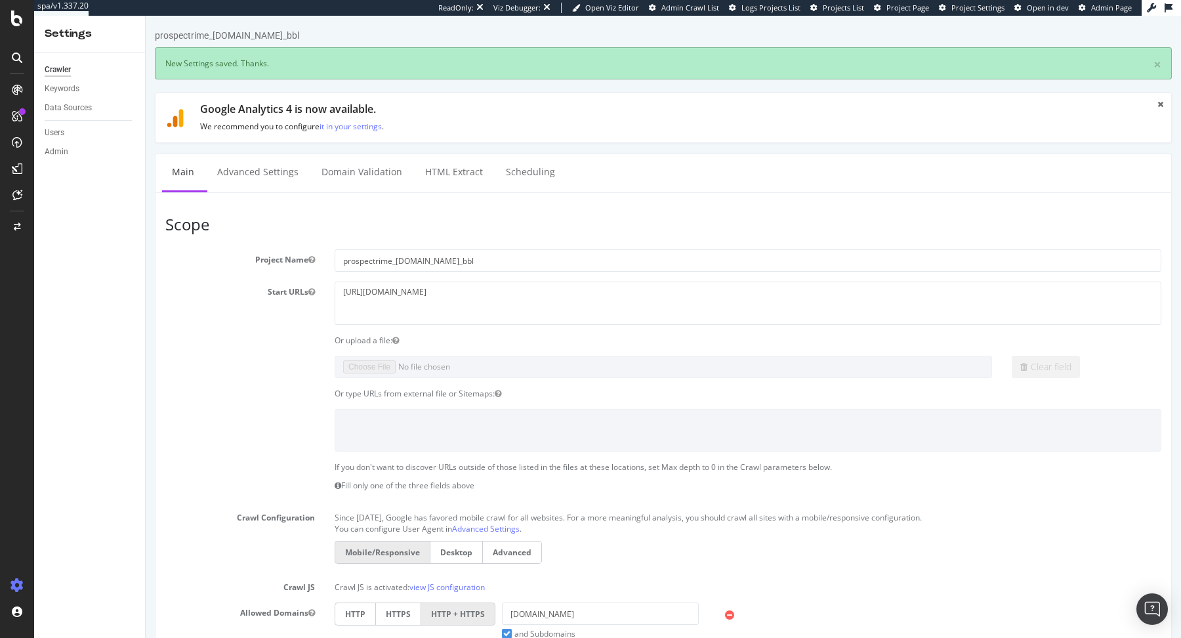
scroll to position [0, 0]
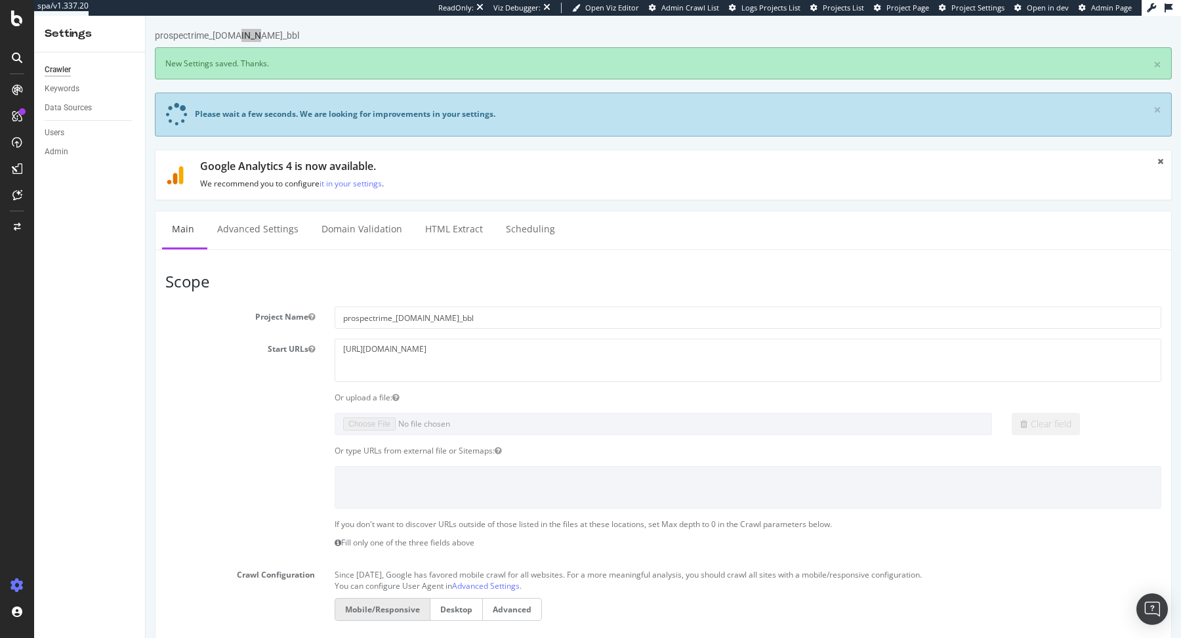
click at [1110, 9] on span "Admin Page" at bounding box center [1111, 8] width 41 height 10
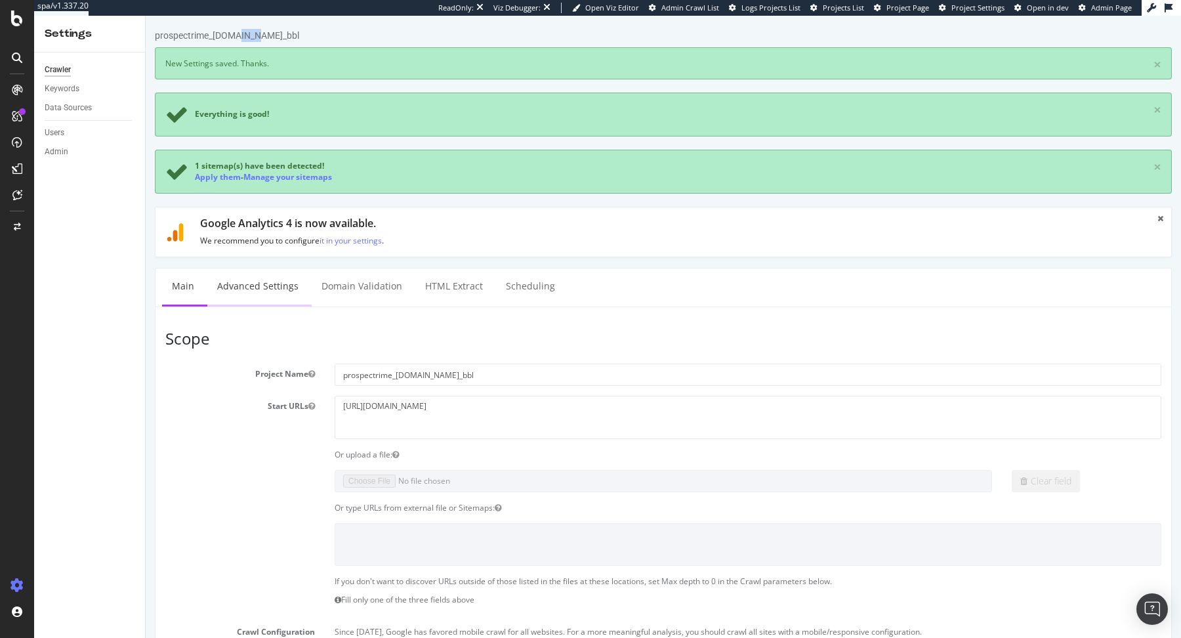
click at [289, 280] on link "Advanced Settings" at bounding box center [257, 286] width 101 height 36
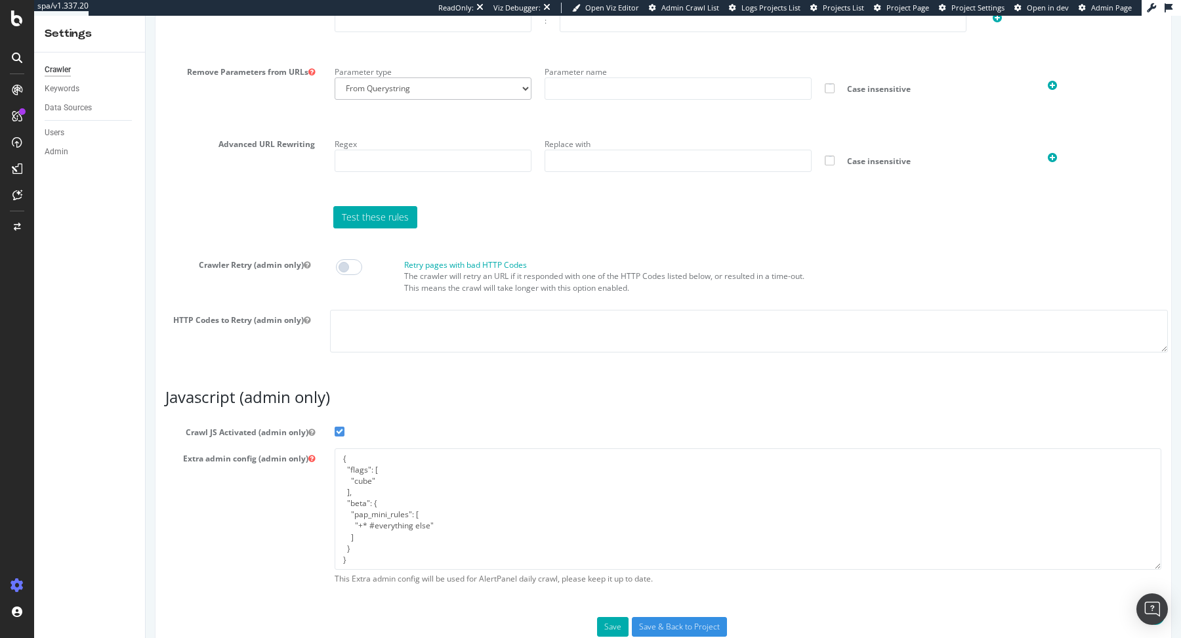
scroll to position [953, 0]
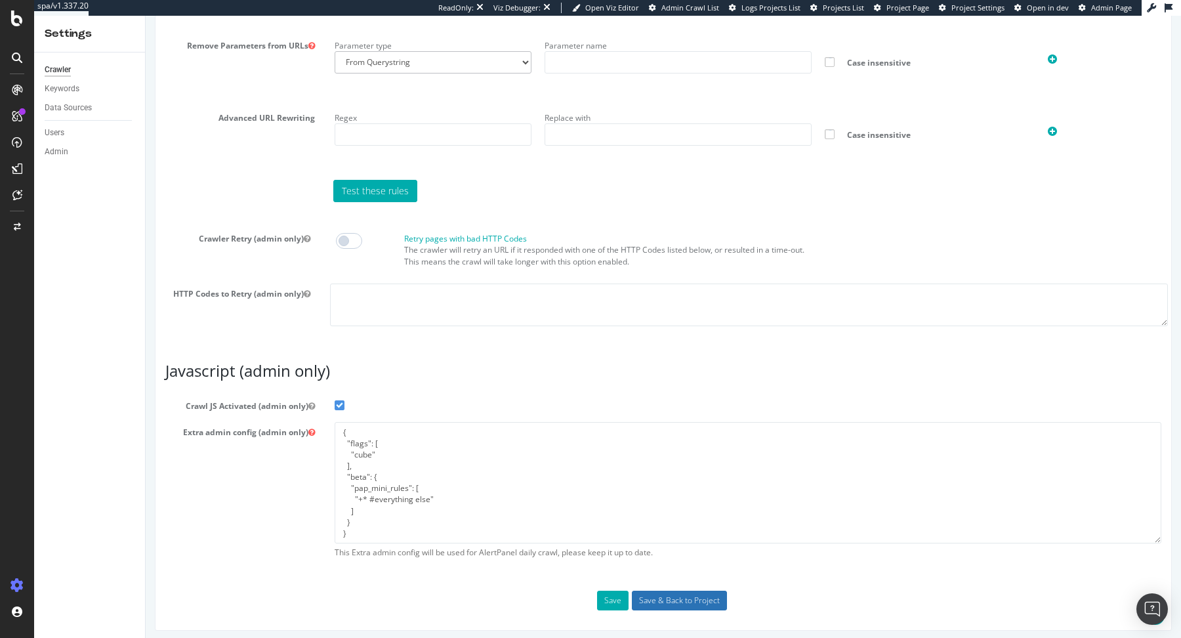
click at [695, 591] on input "Save & Back to Project" at bounding box center [679, 601] width 95 height 20
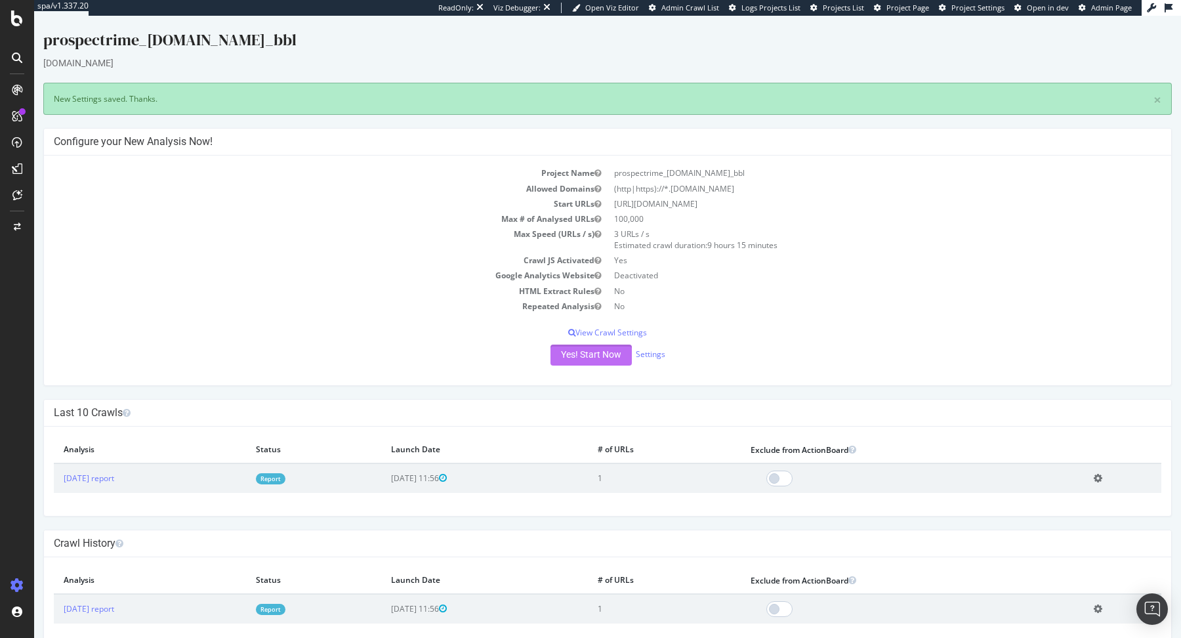
click at [614, 348] on button "Yes! Start Now" at bounding box center [591, 354] width 81 height 21
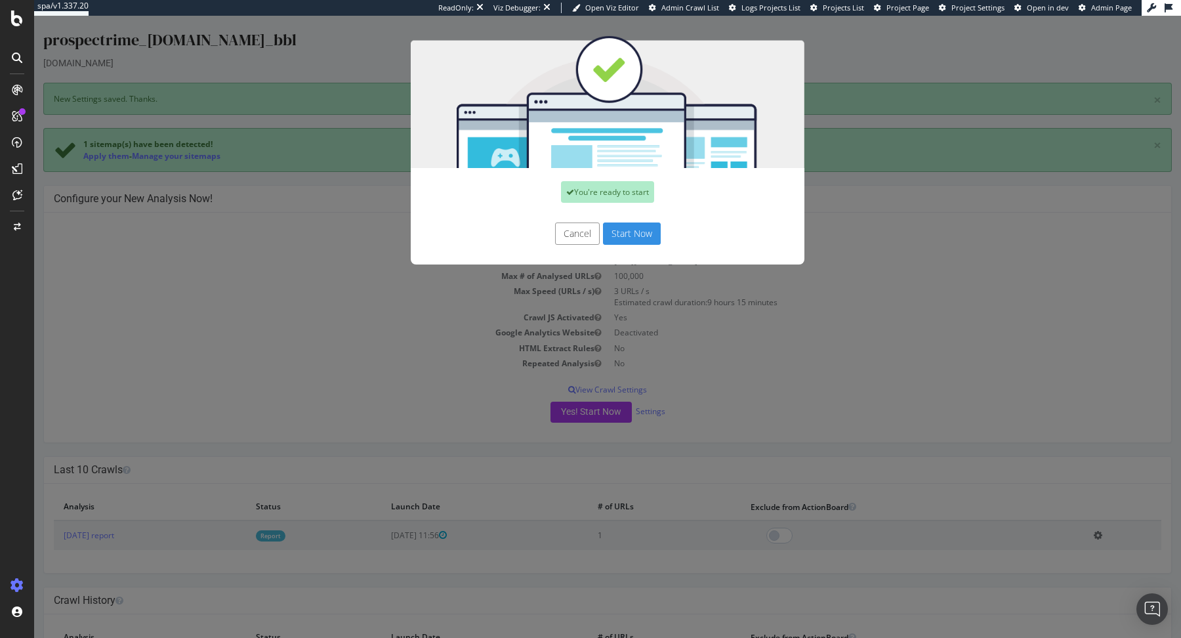
click at [639, 225] on button "Start Now" at bounding box center [632, 233] width 58 height 22
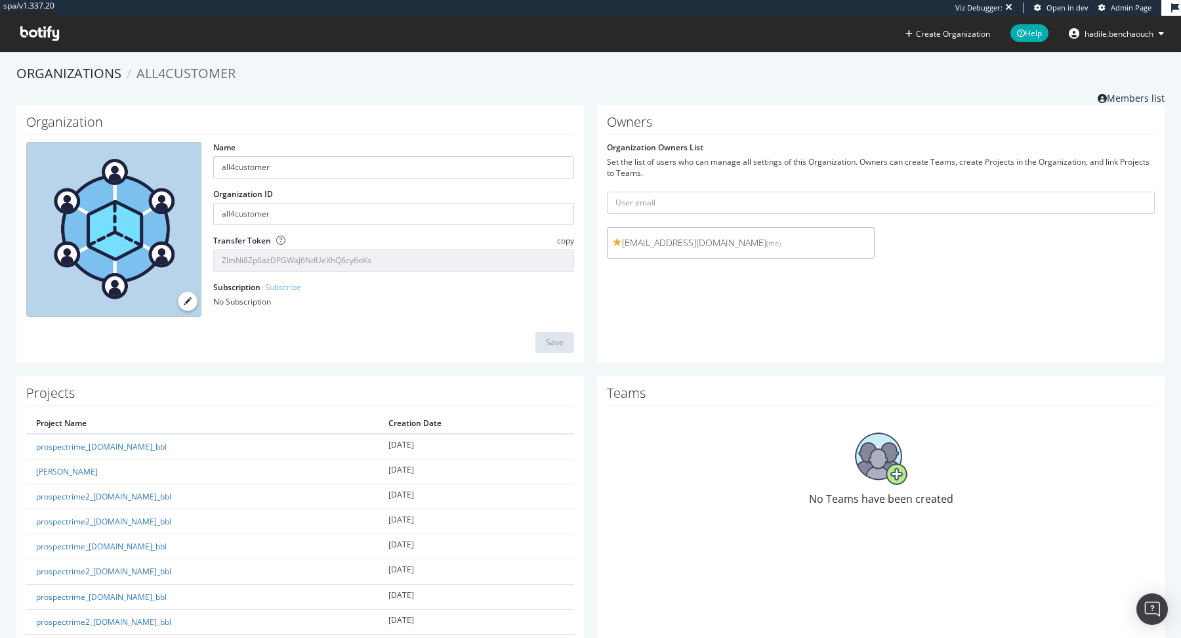
scroll to position [423, 0]
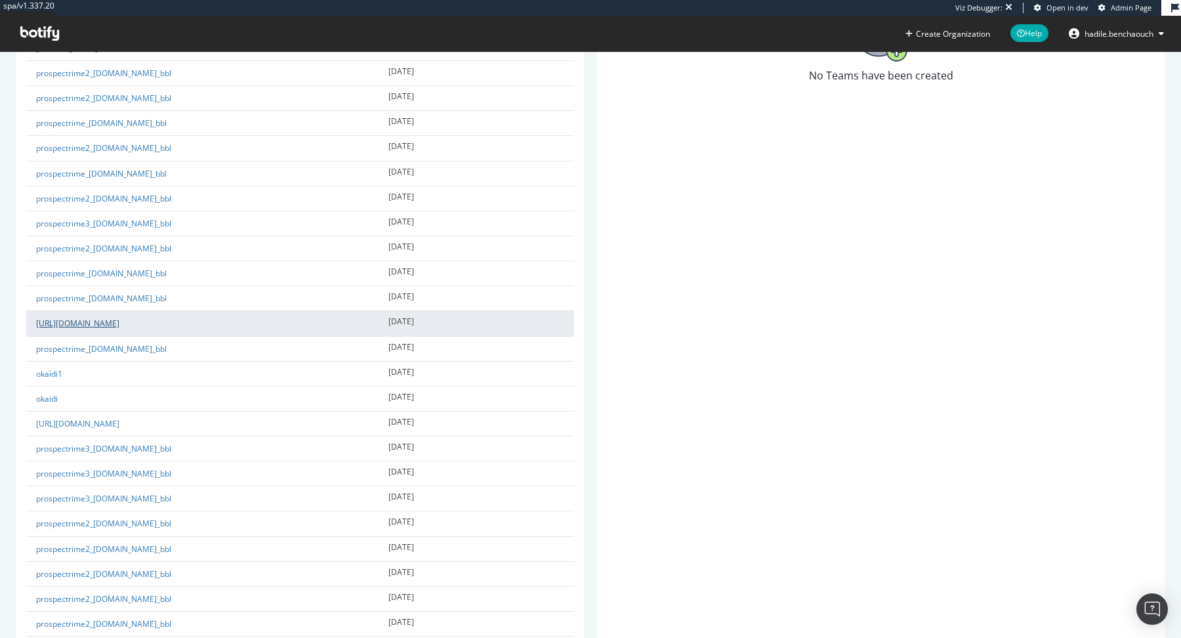
click at [119, 319] on link "[URL][DOMAIN_NAME]" at bounding box center [77, 323] width 83 height 11
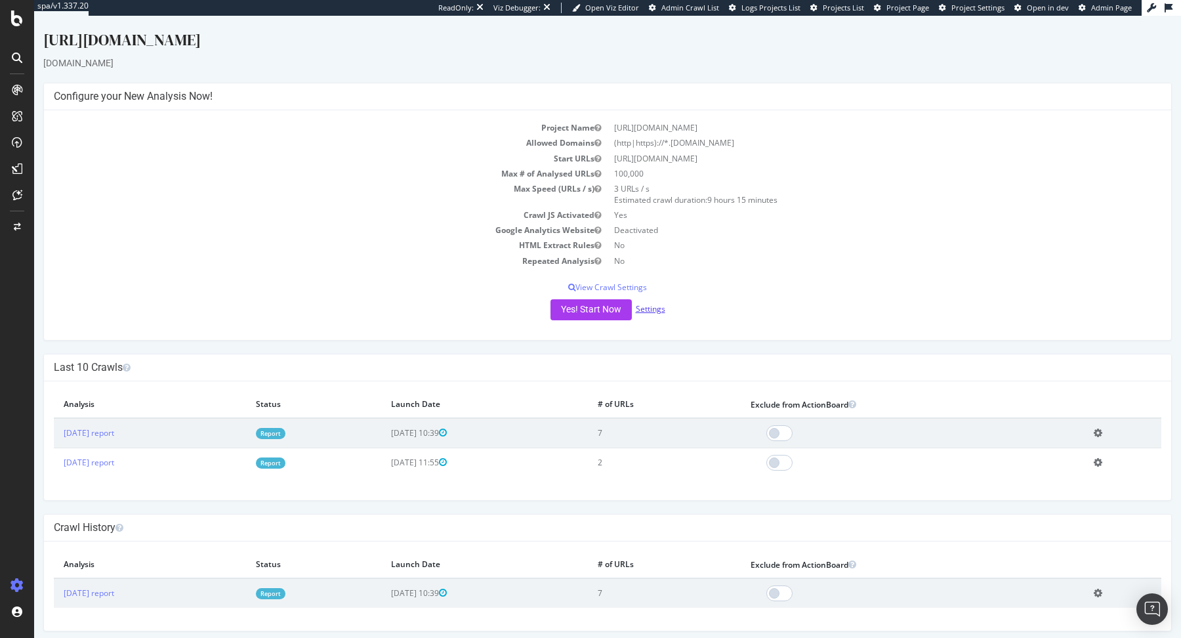
click at [650, 309] on link "Settings" at bounding box center [651, 308] width 30 height 11
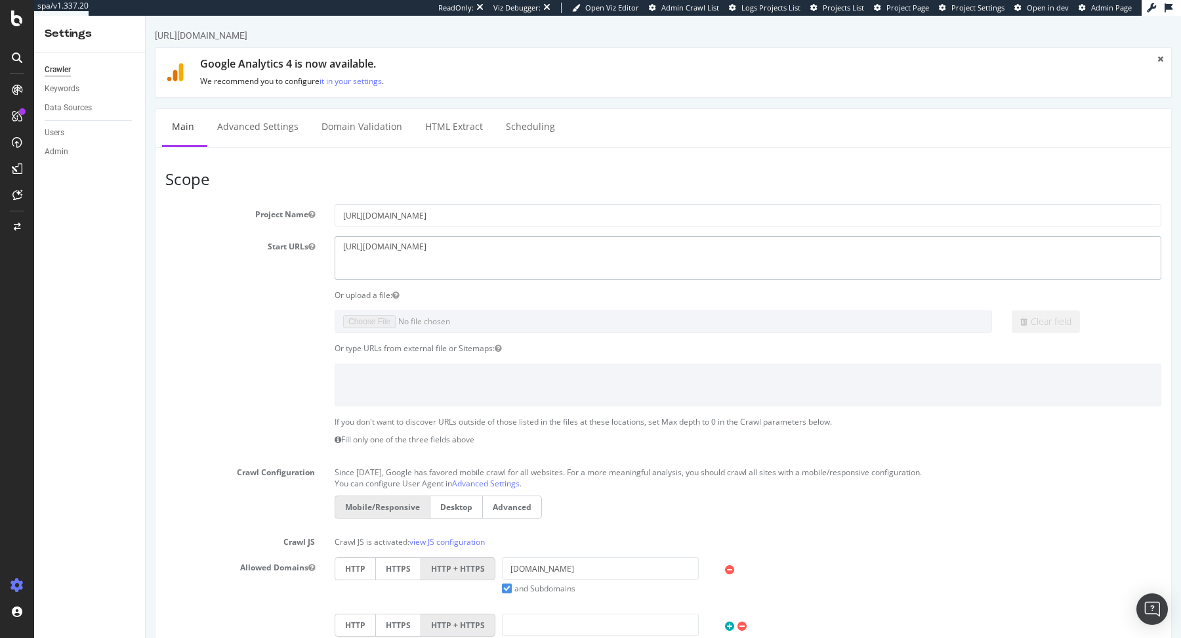
click at [398, 242] on textarea "https://aziza.tn/fr/home" at bounding box center [748, 257] width 827 height 43
paste textarea "www.aziza.tn/"
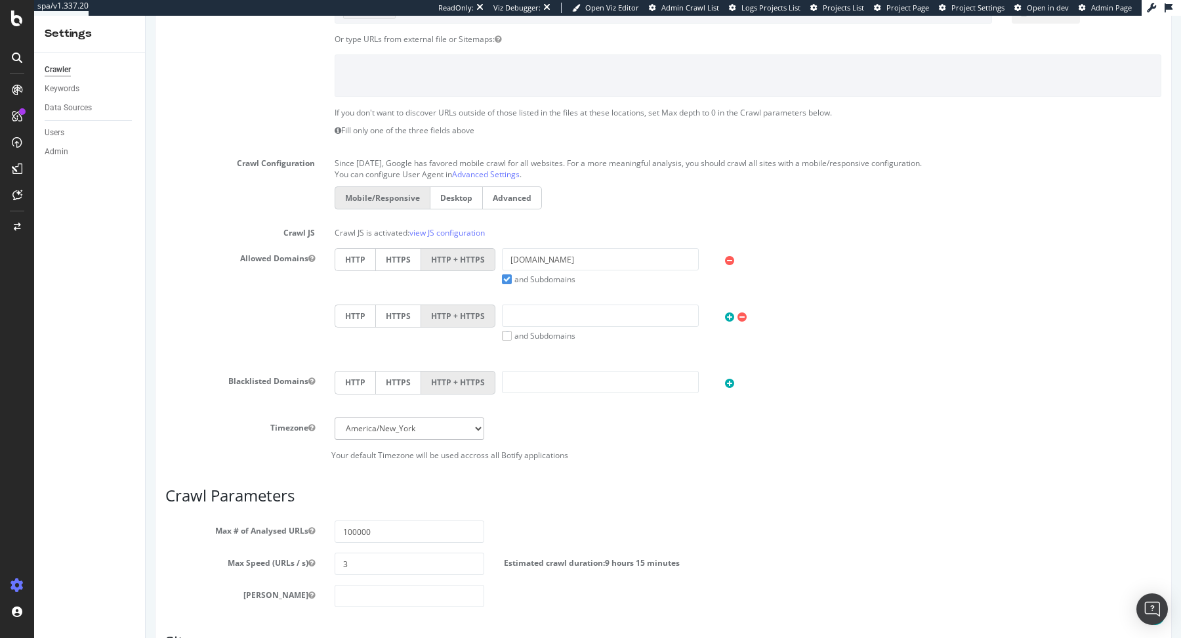
scroll to position [507, 0]
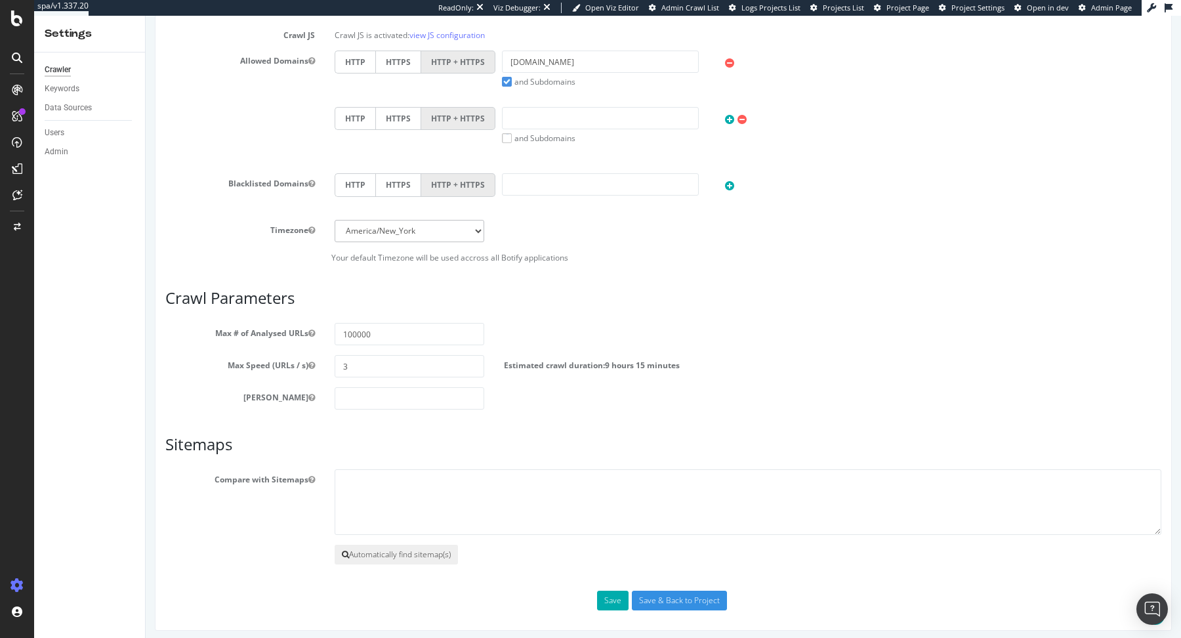
type textarea "https://www.aziza.tn/"
click at [375, 557] on button "Automatically find sitemap(s)" at bounding box center [396, 555] width 123 height 20
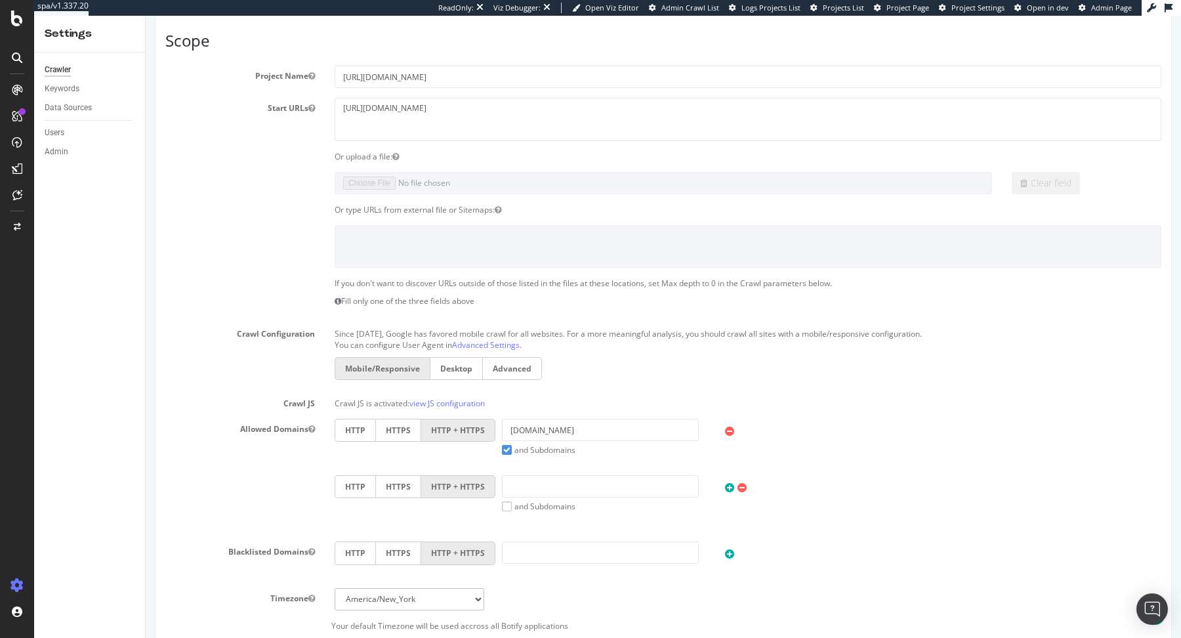
scroll to position [563, 0]
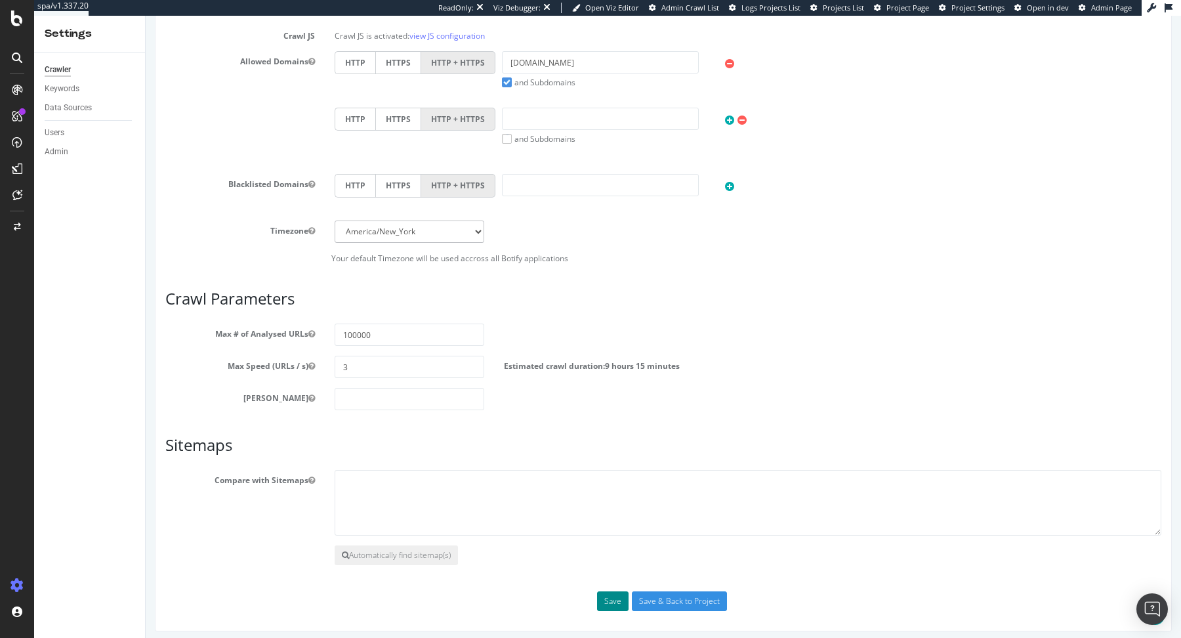
click at [619, 593] on button "Save" at bounding box center [612, 601] width 31 height 20
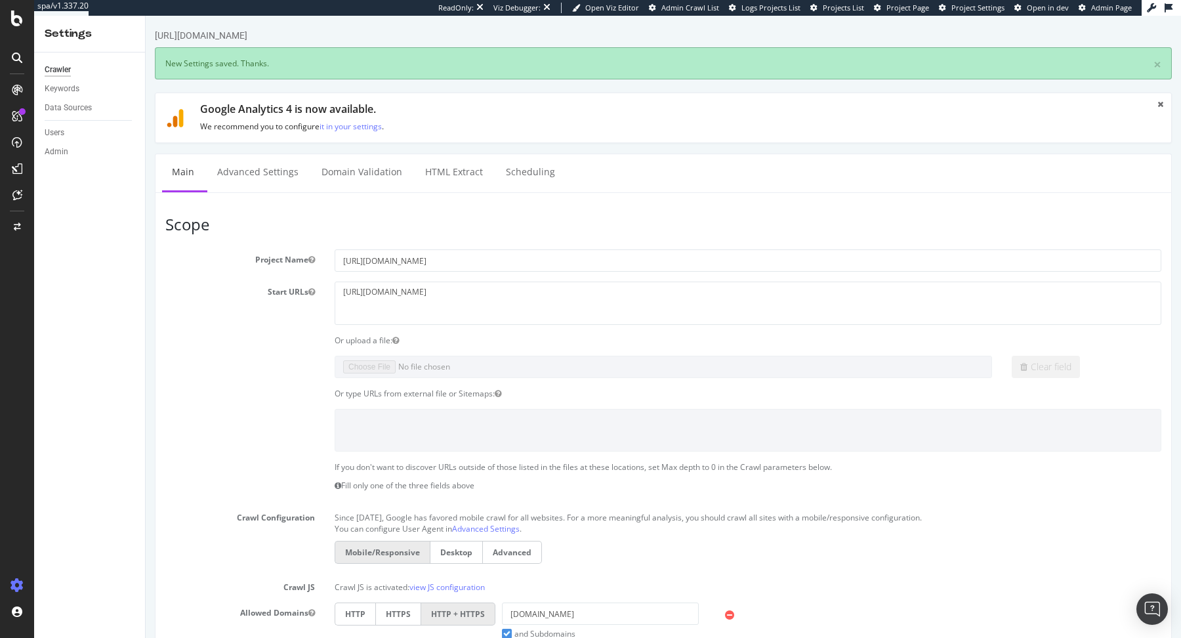
scroll to position [0, 0]
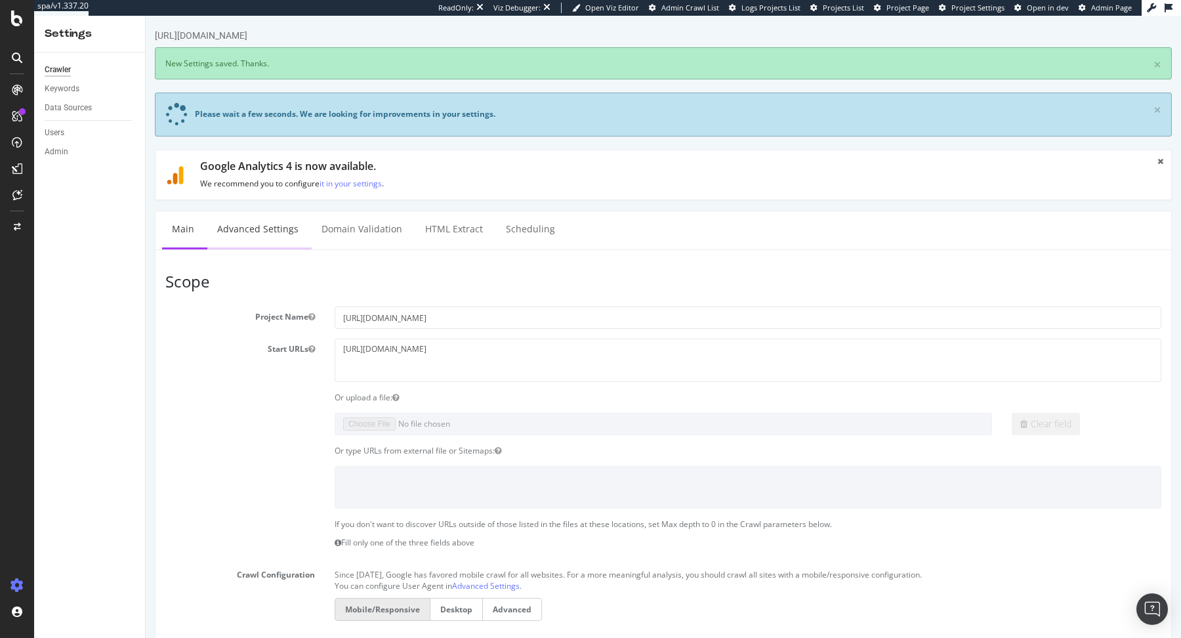
click at [266, 222] on link "Advanced Settings" at bounding box center [257, 229] width 101 height 36
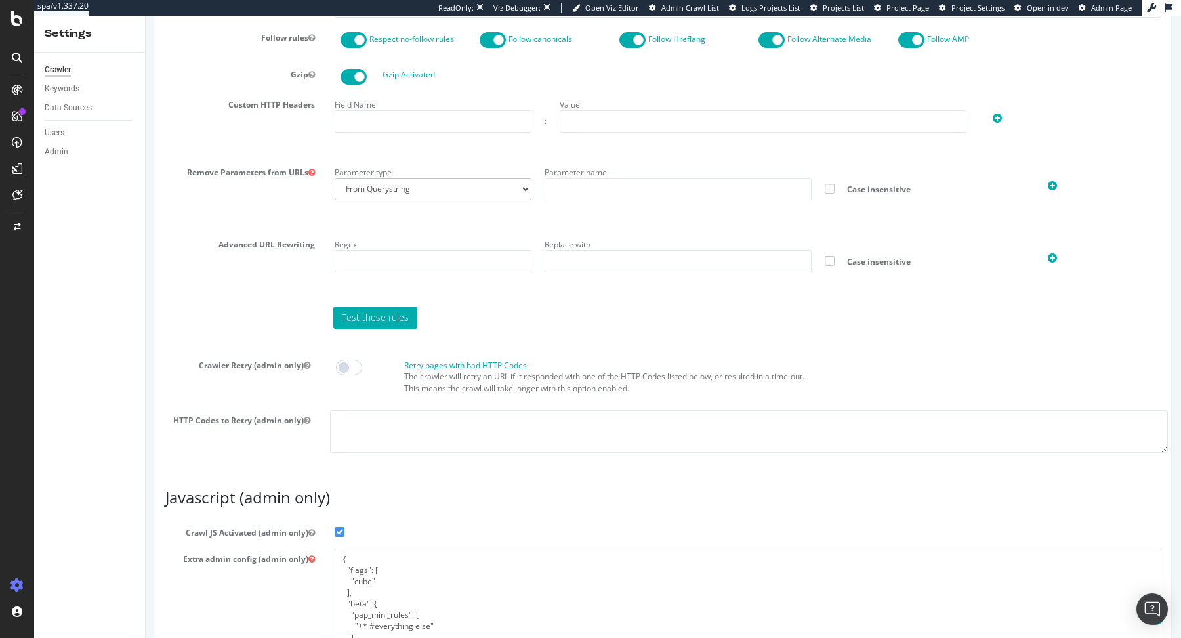
scroll to position [1010, 0]
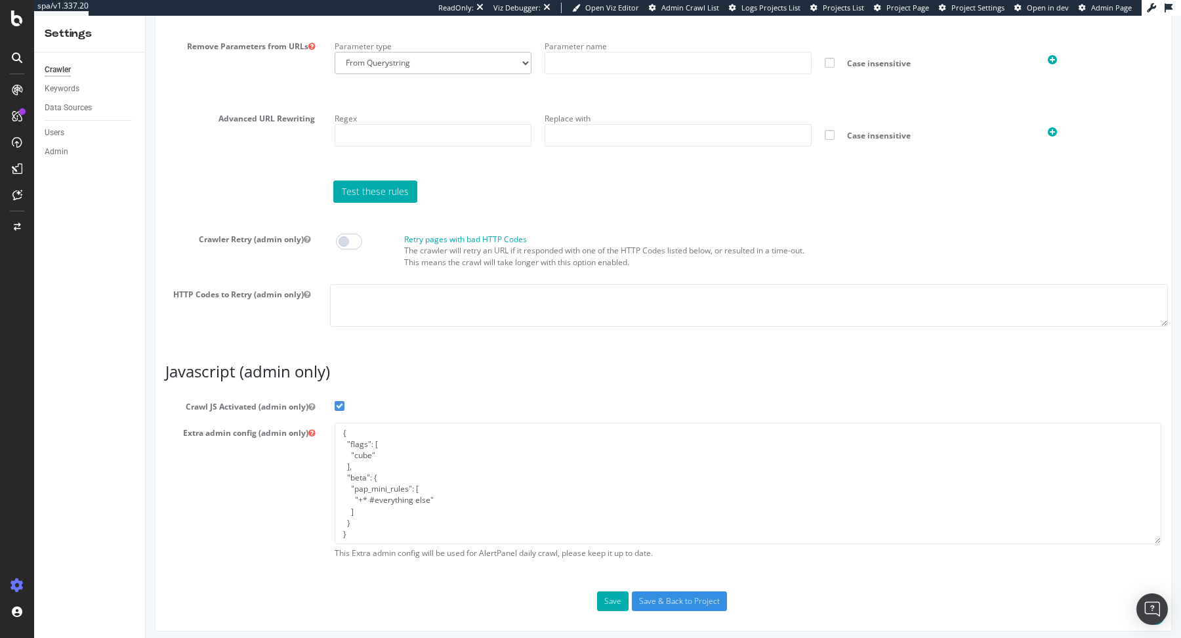
click at [1110, 8] on span "Admin Page" at bounding box center [1111, 8] width 41 height 10
click at [664, 598] on input "Save & Back to Project" at bounding box center [679, 601] width 95 height 20
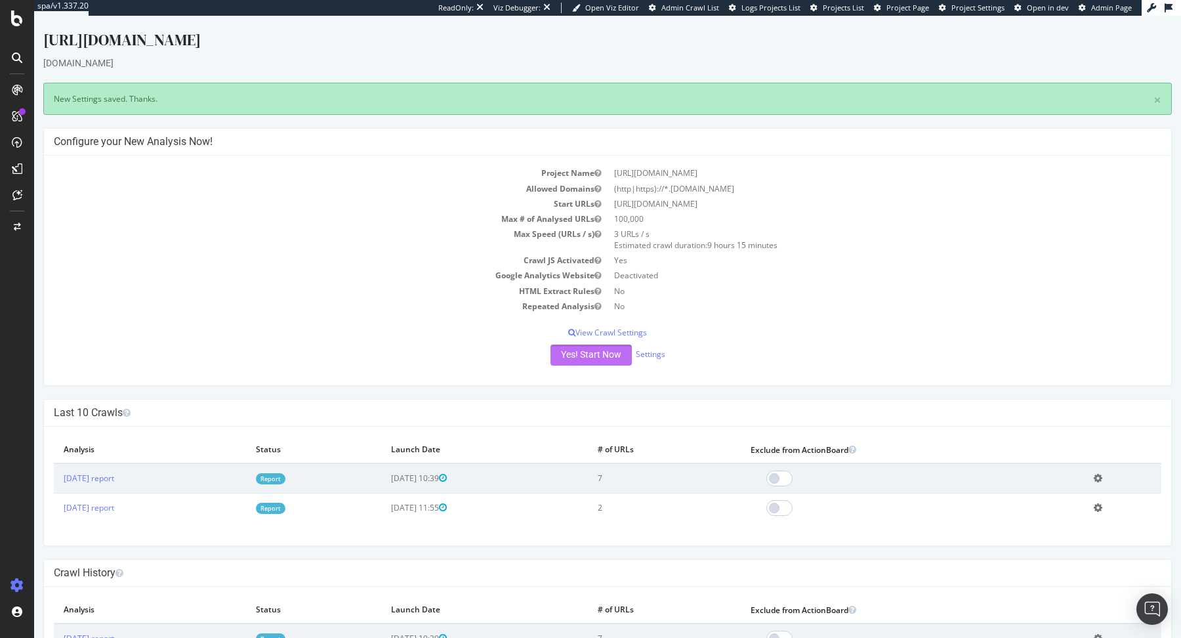
click at [591, 353] on button "Yes! Start Now" at bounding box center [591, 354] width 81 height 21
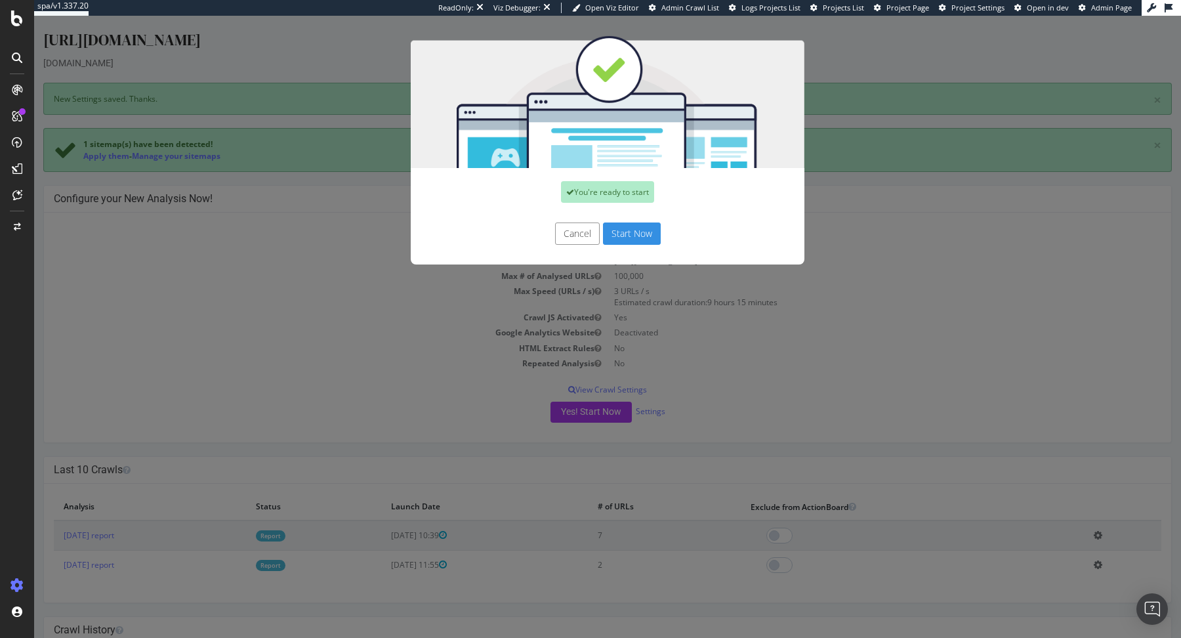
click at [644, 234] on button "Start Now" at bounding box center [632, 233] width 58 height 22
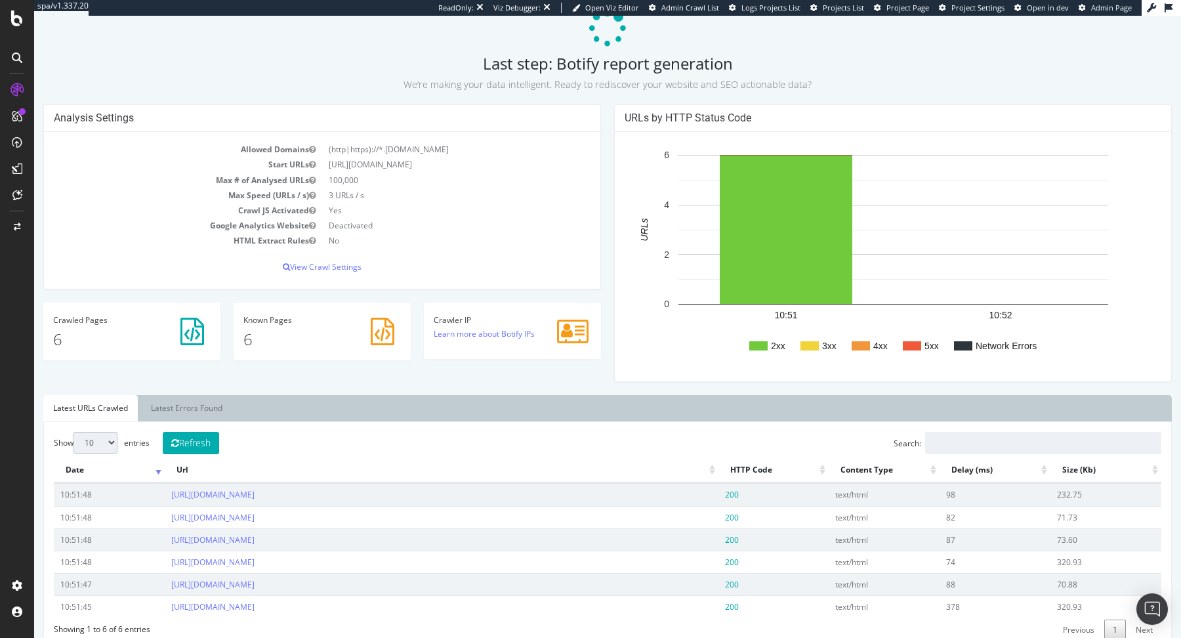
scroll to position [77, 0]
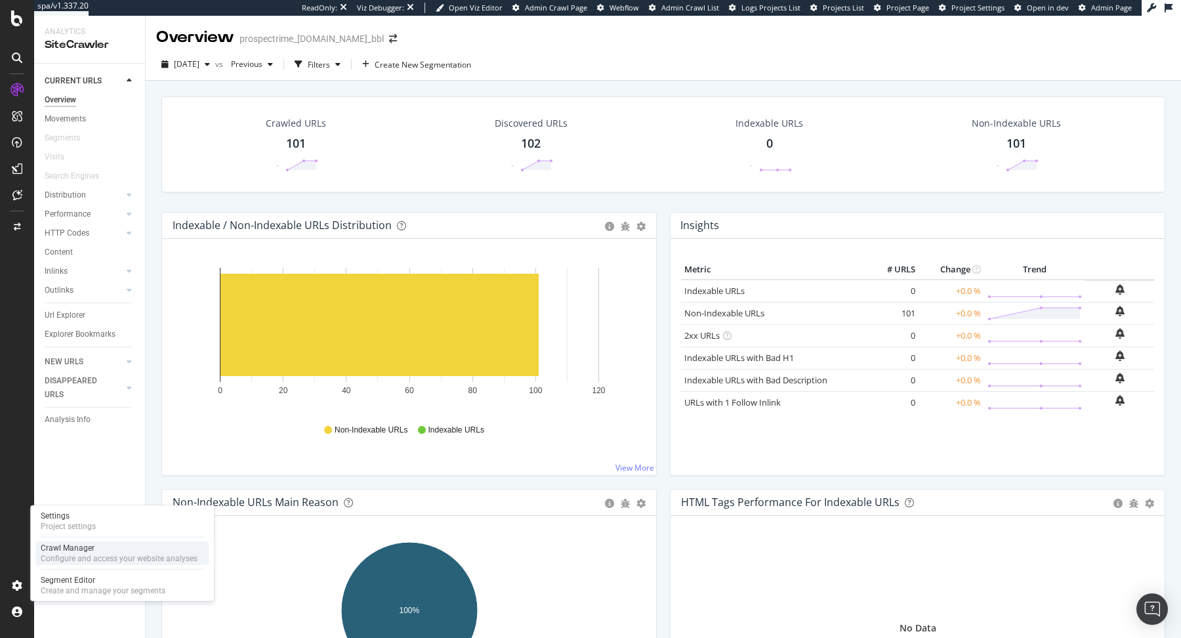
click at [58, 553] on div "Configure and access your website analyses" at bounding box center [119, 558] width 157 height 10
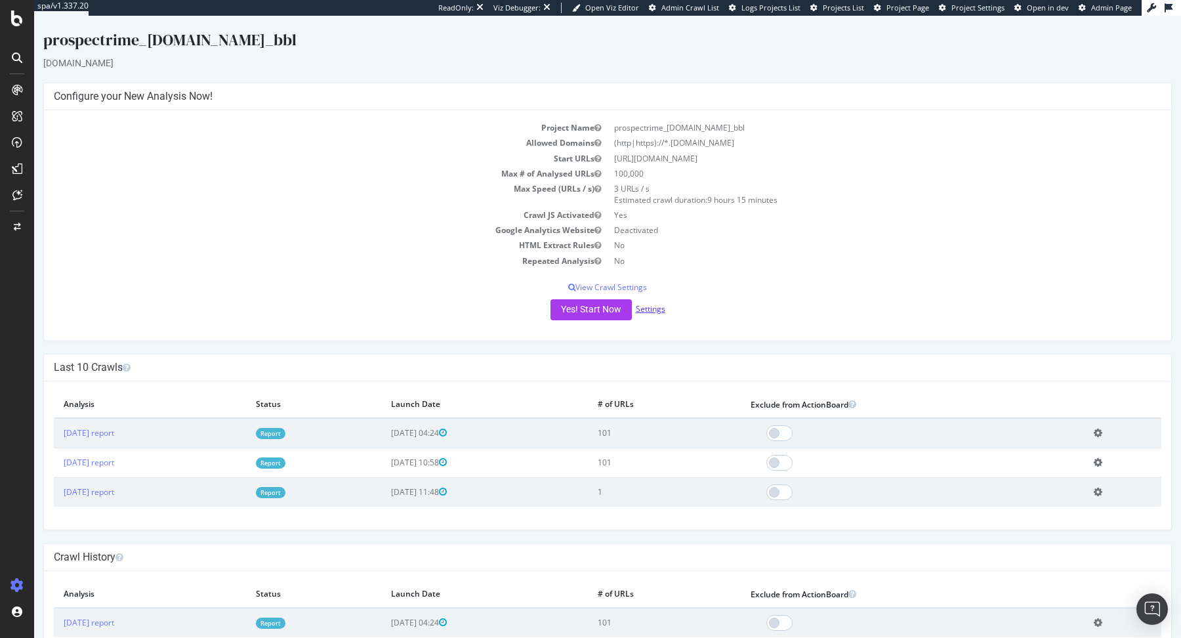
click at [654, 307] on link "Settings" at bounding box center [651, 308] width 30 height 11
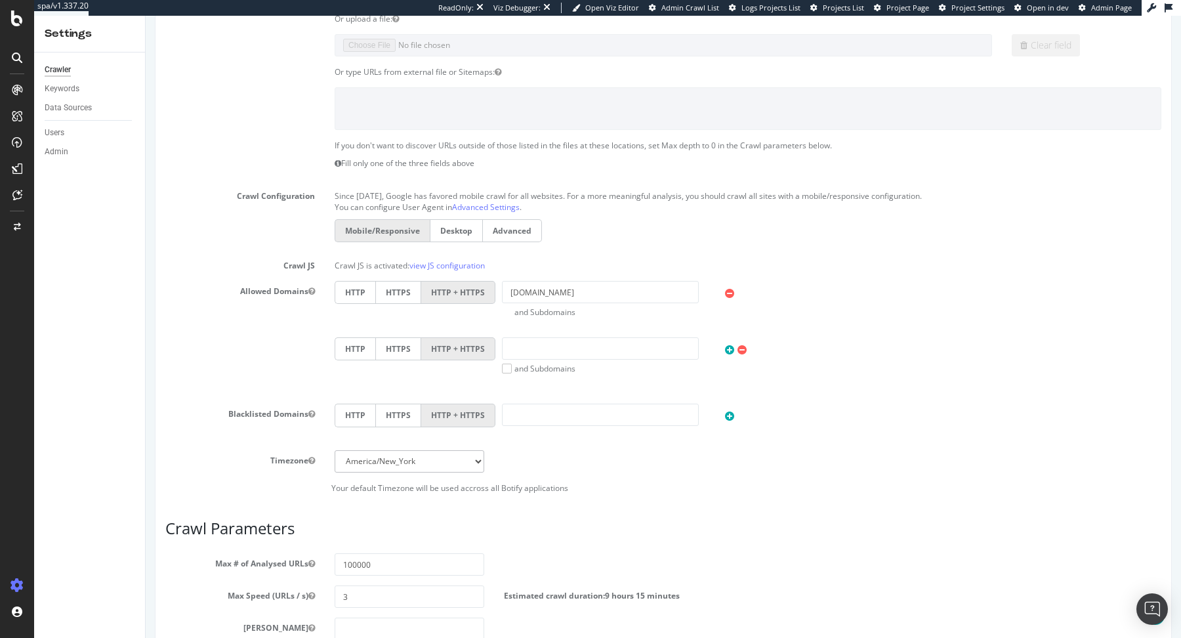
scroll to position [76, 0]
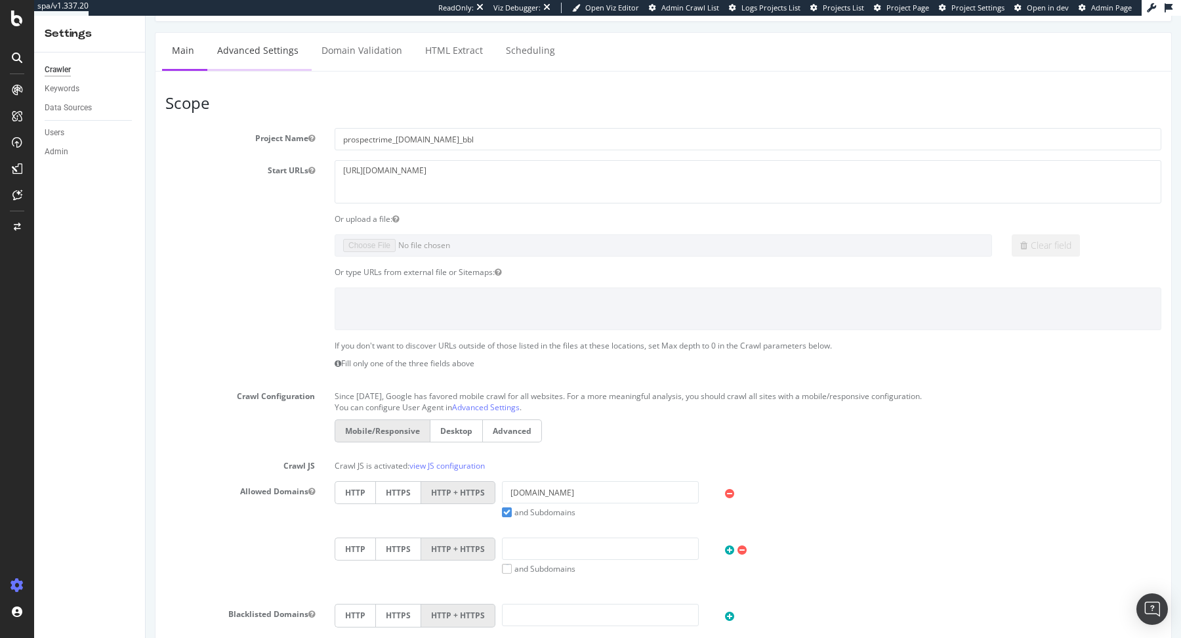
click at [270, 48] on link "Advanced Settings" at bounding box center [257, 51] width 101 height 36
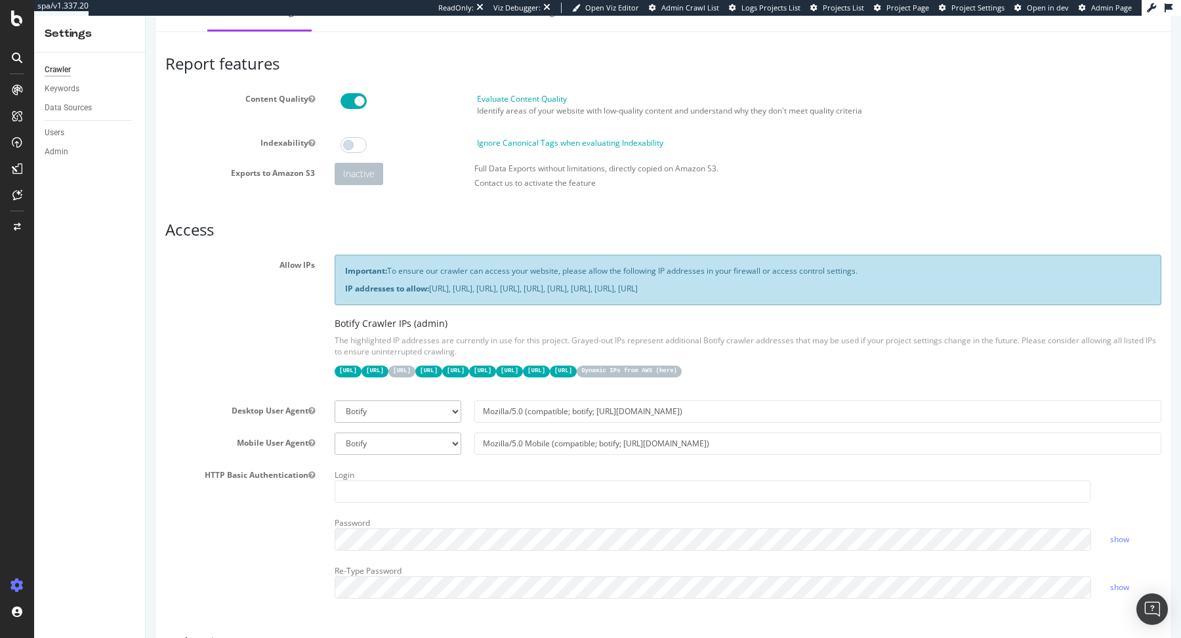
scroll to position [116, 0]
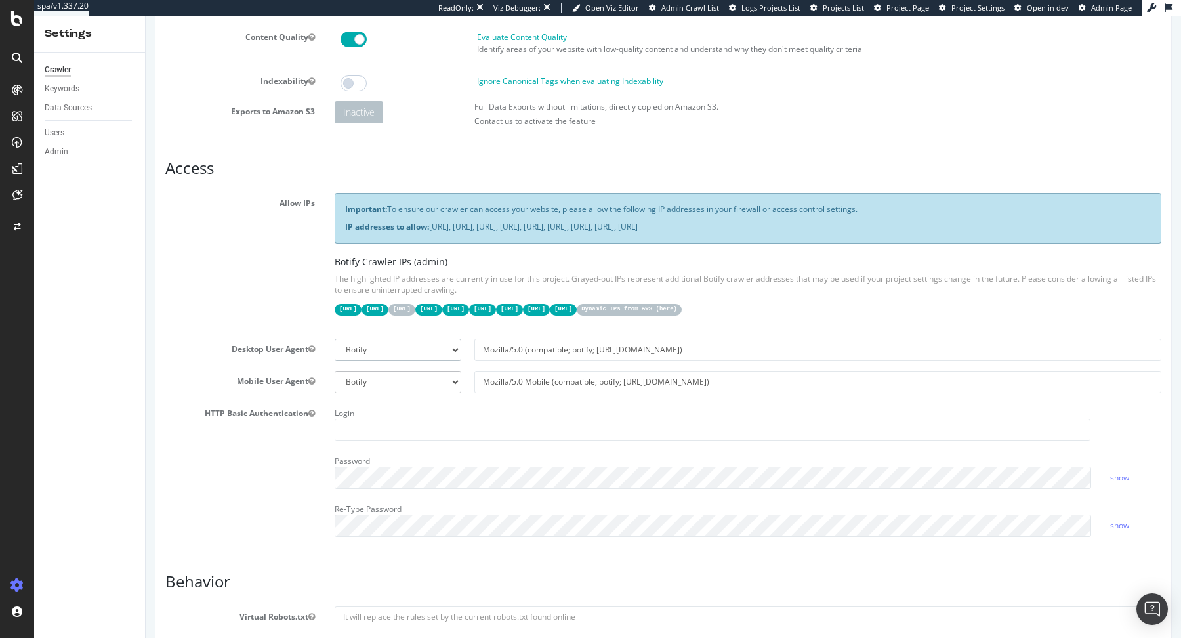
click at [419, 352] on select "Botify Googlebot Chrome Firefox Edge Custom" at bounding box center [398, 350] width 127 height 22
select select "Mozilla/5.0 (compatible; Googlebot/2.1; +[URL][DOMAIN_NAME])"
click at [335, 339] on select "Botify Googlebot Chrome Firefox Edge Custom" at bounding box center [398, 350] width 127 height 22
type input "Mozilla/5.0 (compatible; Googlebot/2.1; +[URL][DOMAIN_NAME])"
click at [416, 374] on select "Botify Googlebot Safari iPhone Safari iPad Chrome Android Custom" at bounding box center [398, 382] width 127 height 22
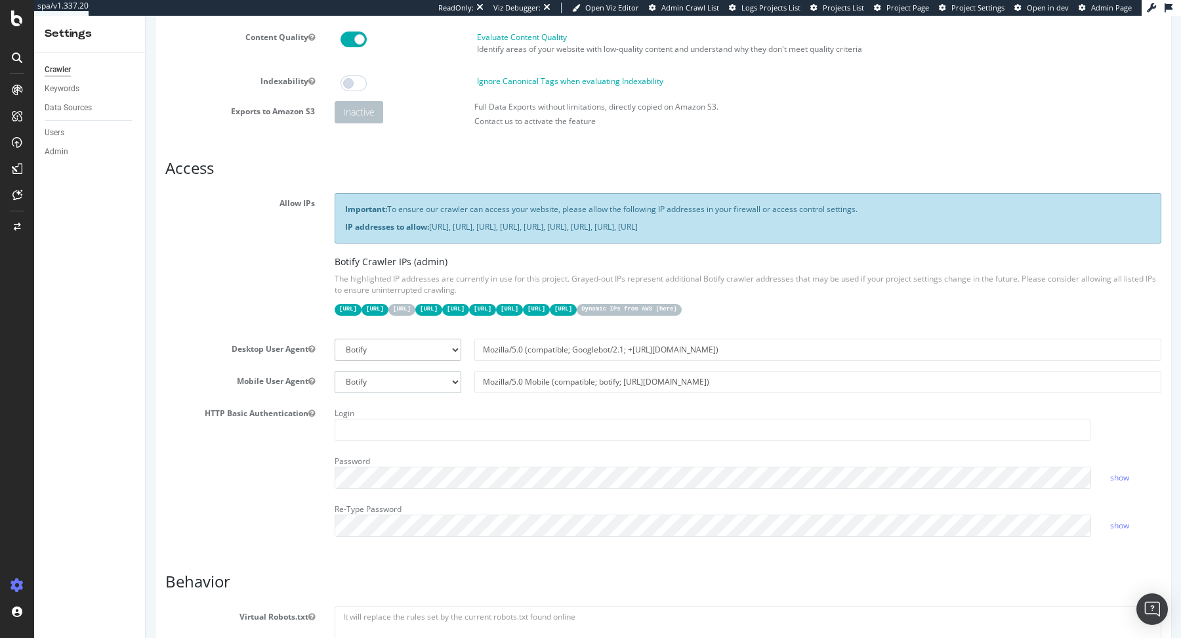
select select "Mozilla/5.0 (Linux; Android 6.0.1; Nexus 5X Build/MMB29P) AppleWebKit/537.36 (K…"
click at [335, 371] on select "Botify Googlebot Safari iPhone Safari iPad Chrome Android Custom" at bounding box center [398, 382] width 127 height 22
type input "Mozilla/5.0 (Linux; Android 6.0.1; Nexus 5X Build/MMB29P) AppleWebKit/537.36 (K…"
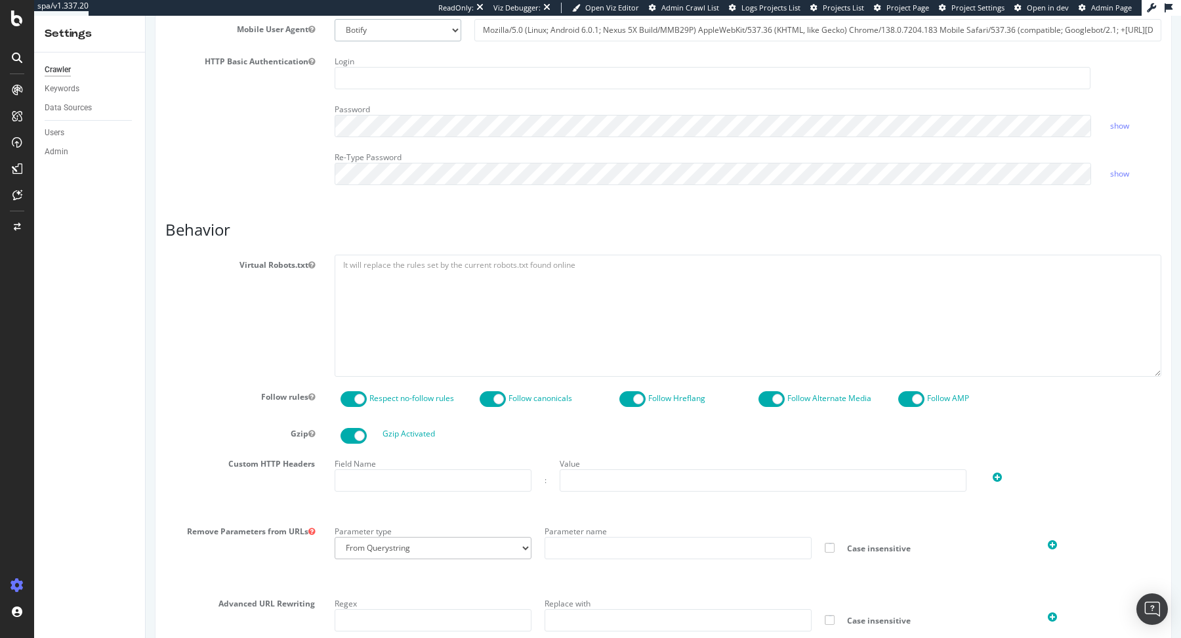
scroll to position [953, 0]
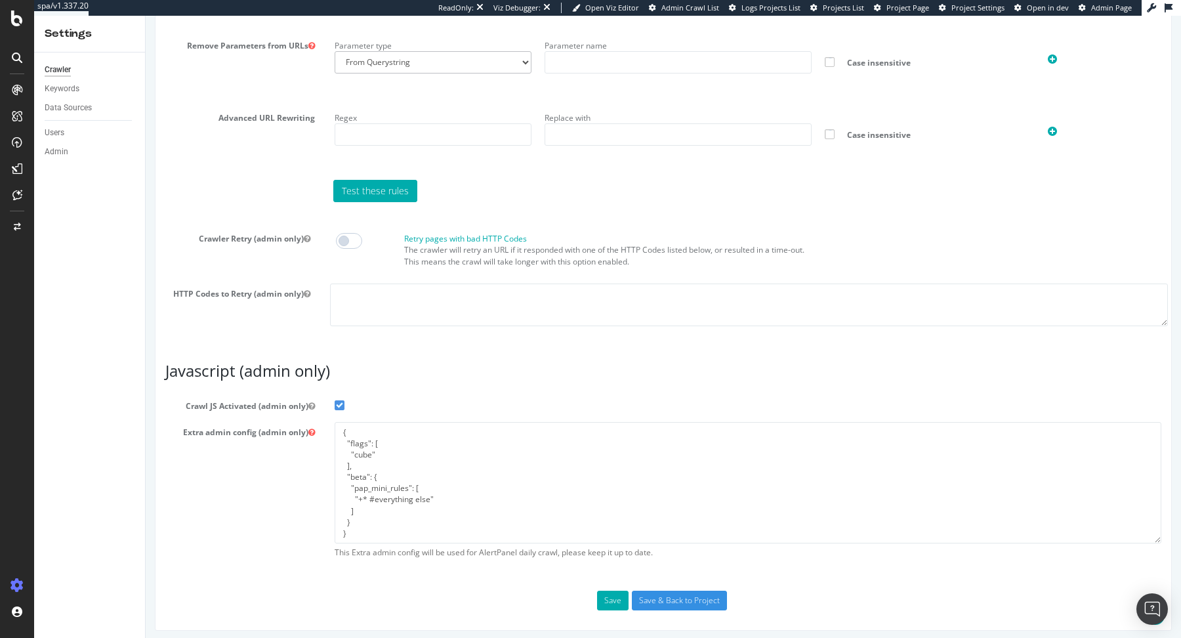
click at [728, 595] on div "Save Save & Back to Project" at bounding box center [664, 601] width 1016 height 20
click at [701, 596] on input "Save & Back to Project" at bounding box center [679, 601] width 95 height 20
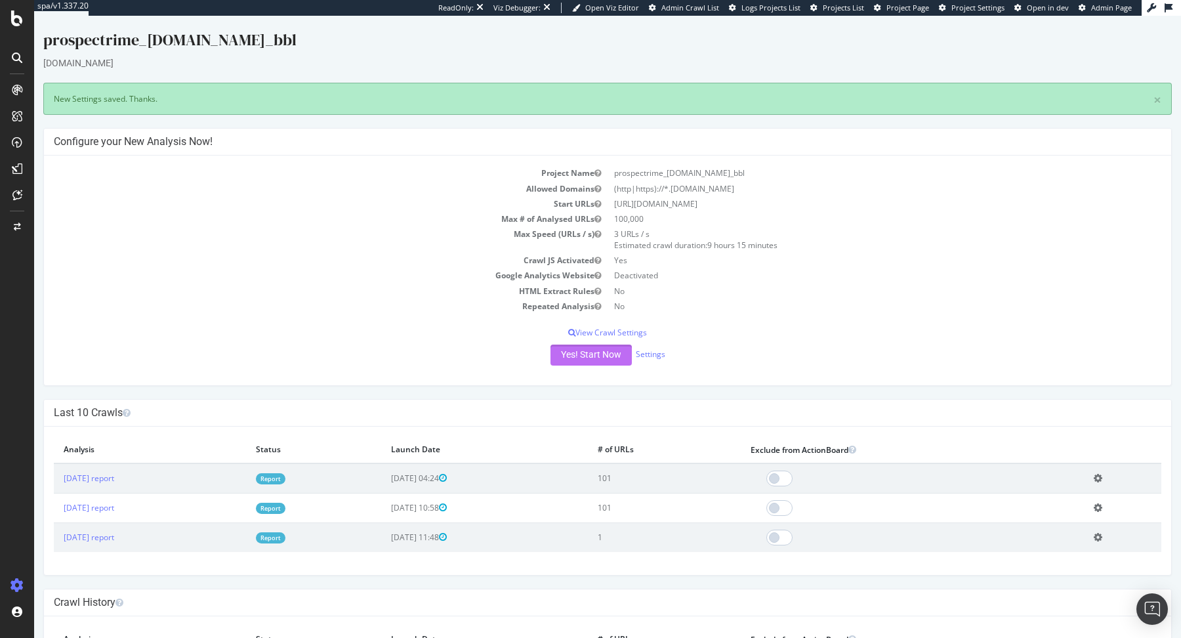
click at [604, 351] on button "Yes! Start Now" at bounding box center [591, 354] width 81 height 21
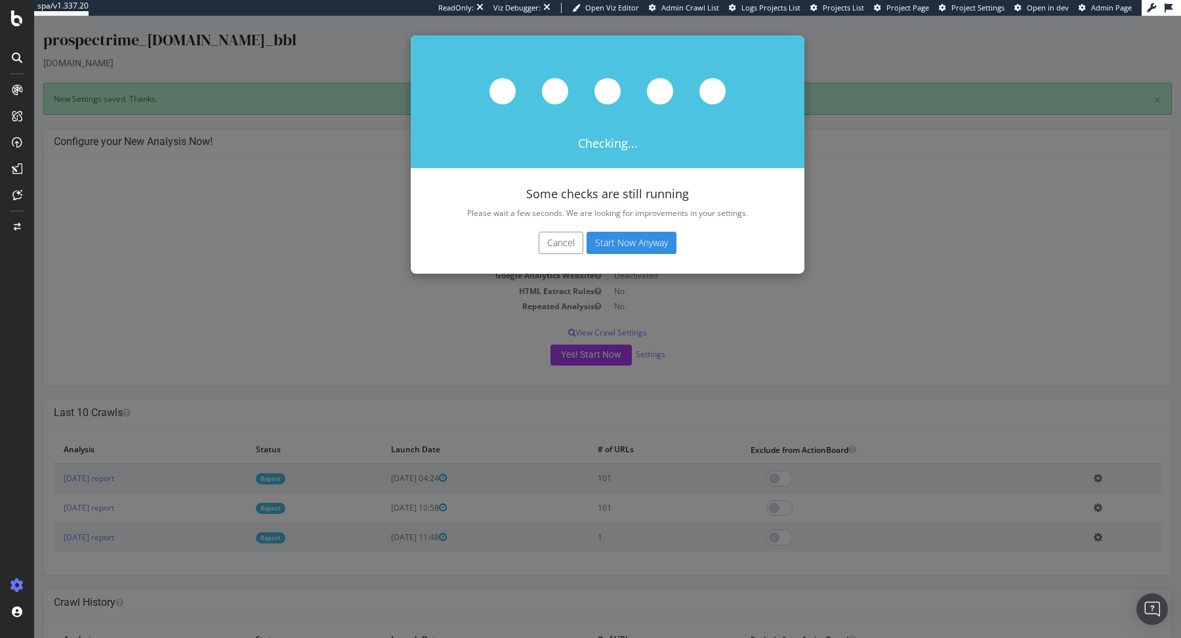
click at [627, 245] on button "Start Now Anyway" at bounding box center [632, 243] width 90 height 22
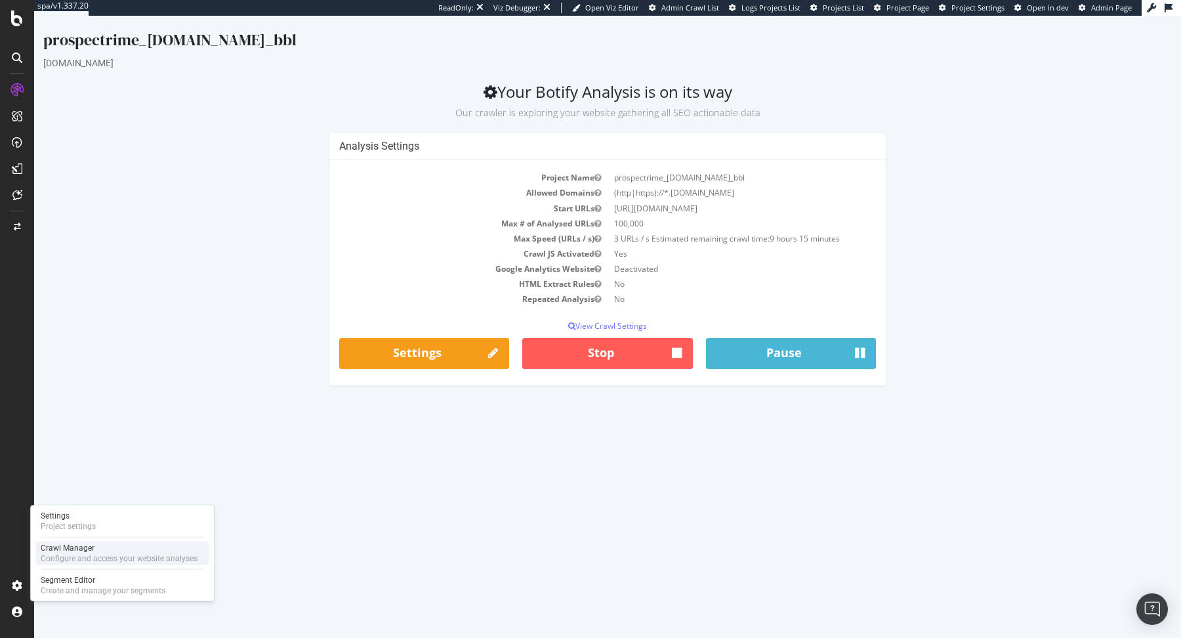
click at [48, 562] on div "Configure and access your website analyses" at bounding box center [119, 558] width 157 height 10
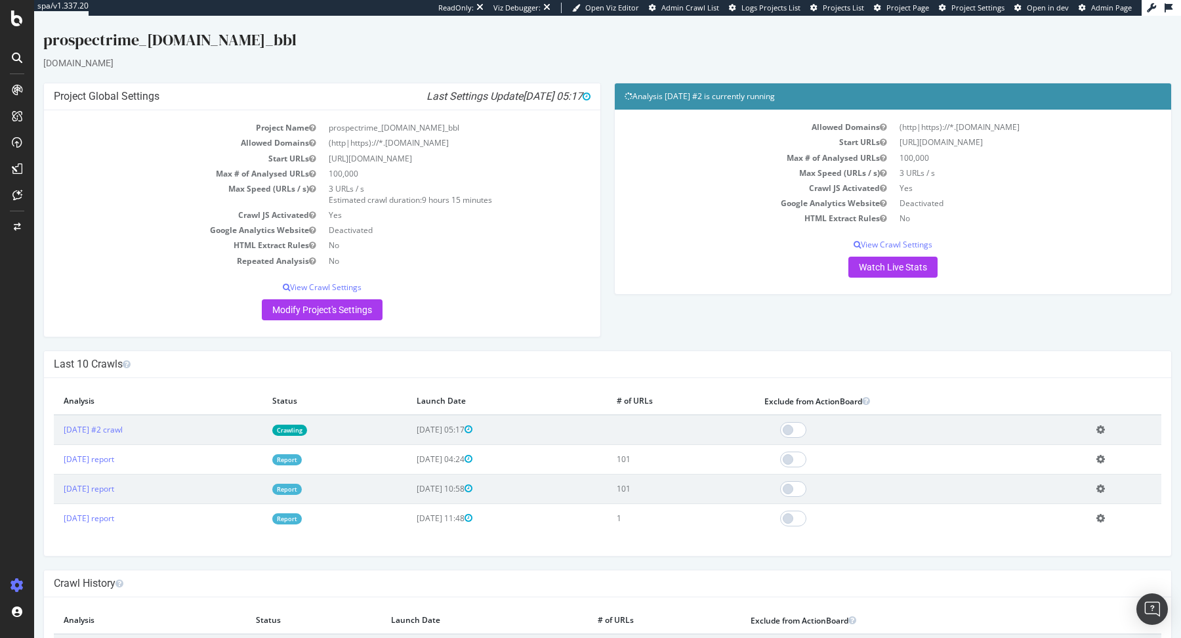
click at [307, 425] on link "Crawling" at bounding box center [289, 430] width 35 height 11
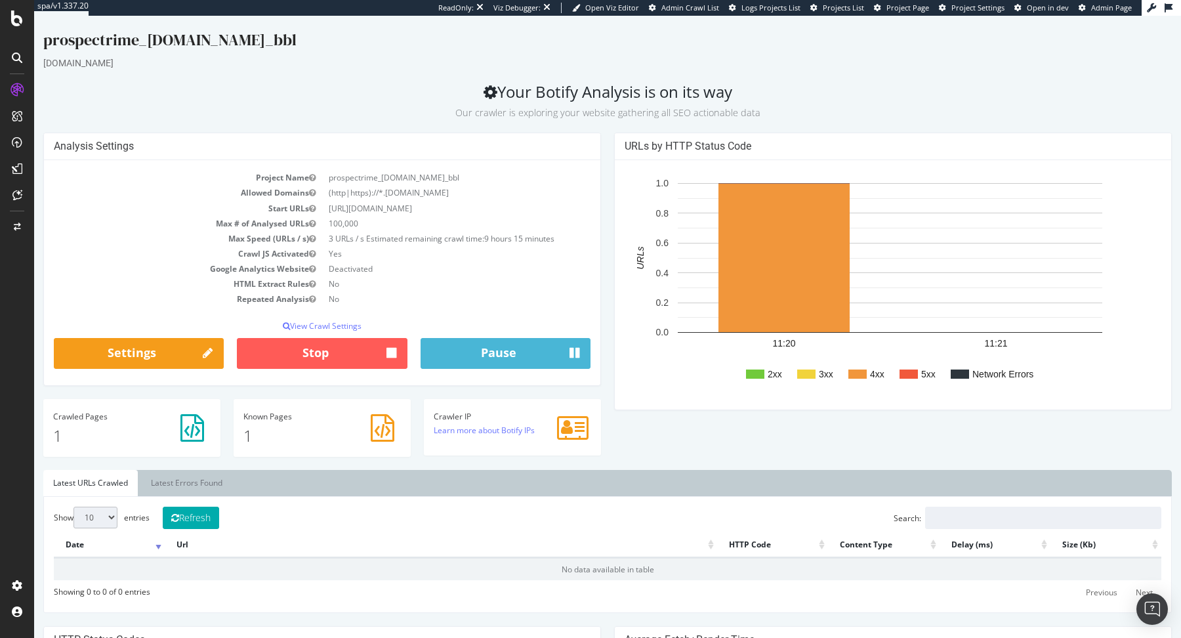
drag, startPoint x: 384, startPoint y: 194, endPoint x: 460, endPoint y: 194, distance: 76.1
click at [460, 194] on td "(http|https)://*.pineletpinel.com" at bounding box center [456, 192] width 268 height 15
copy td "pineletpinel.com"
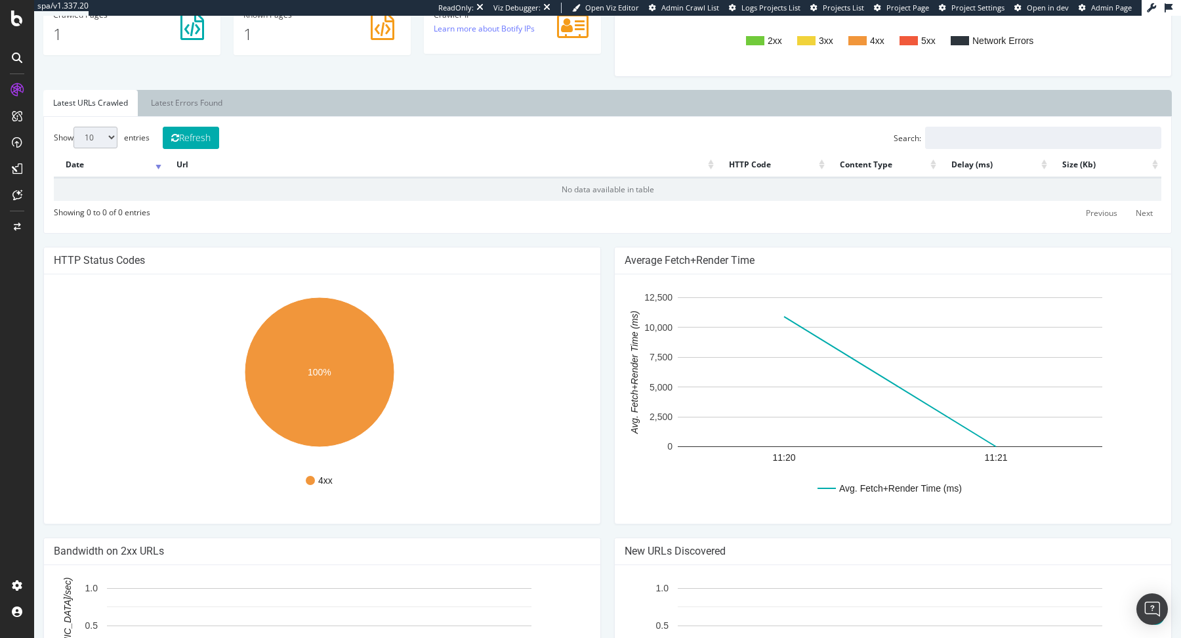
scroll to position [400, 0]
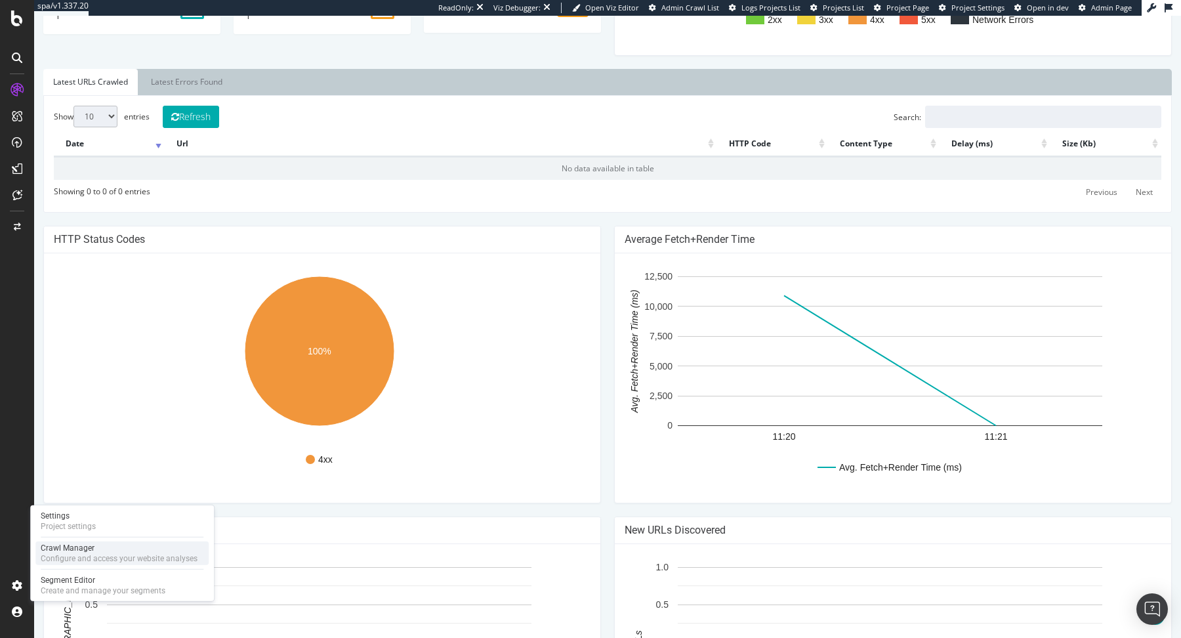
click at [56, 552] on div "Crawl Manager" at bounding box center [119, 548] width 157 height 10
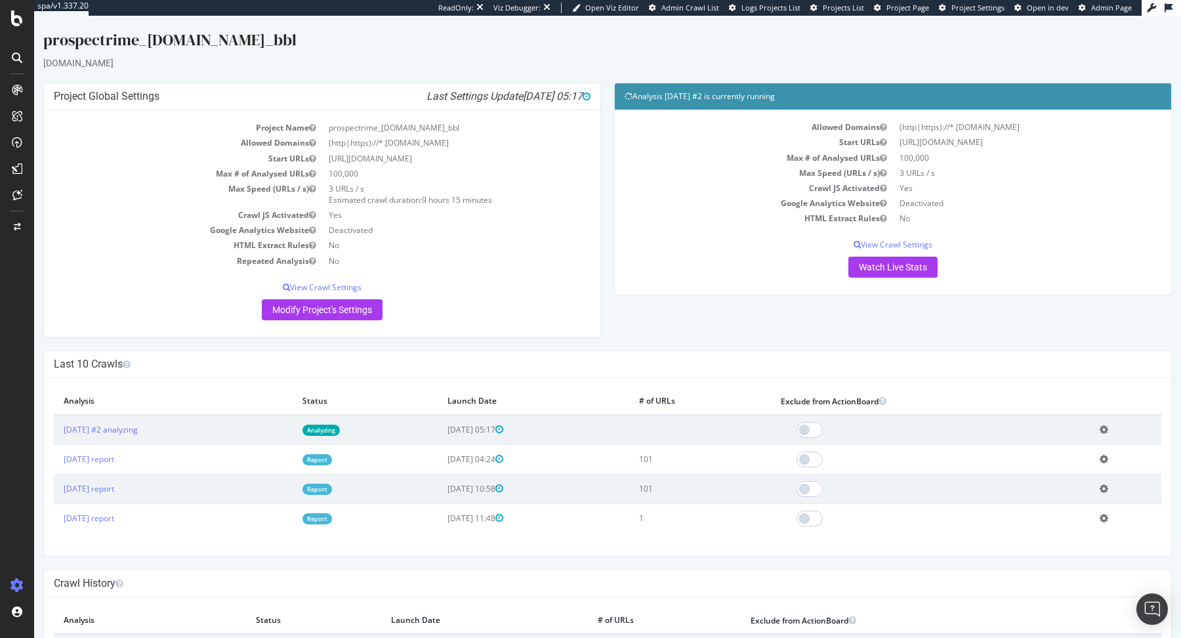
click at [340, 426] on link "Analyzing" at bounding box center [320, 430] width 37 height 11
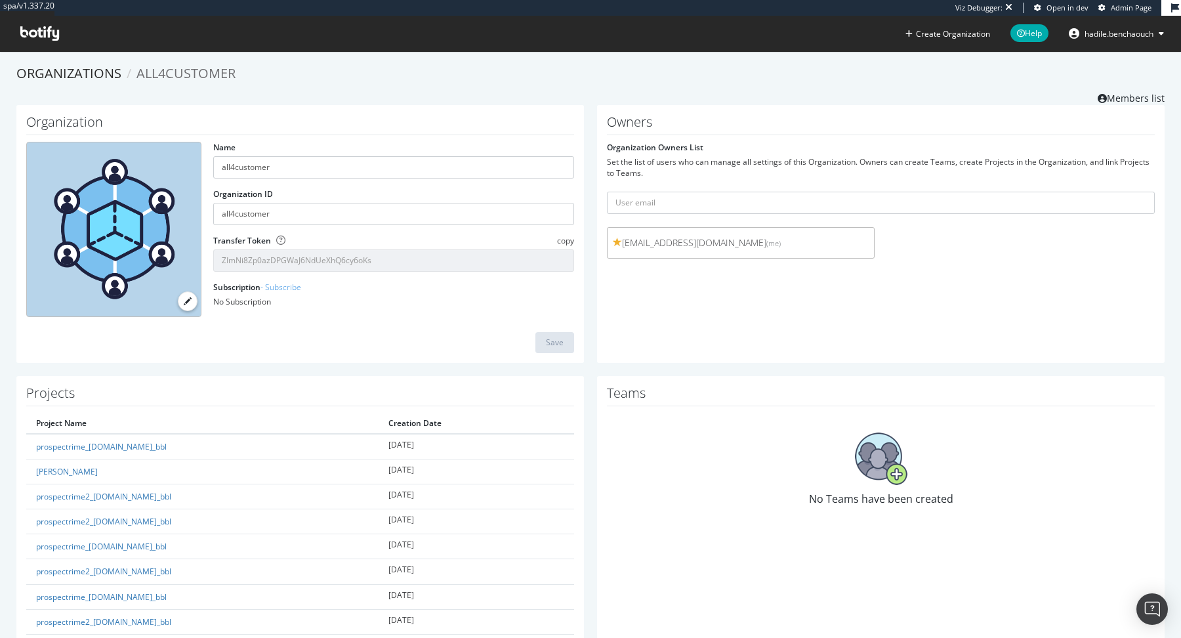
scroll to position [398, 0]
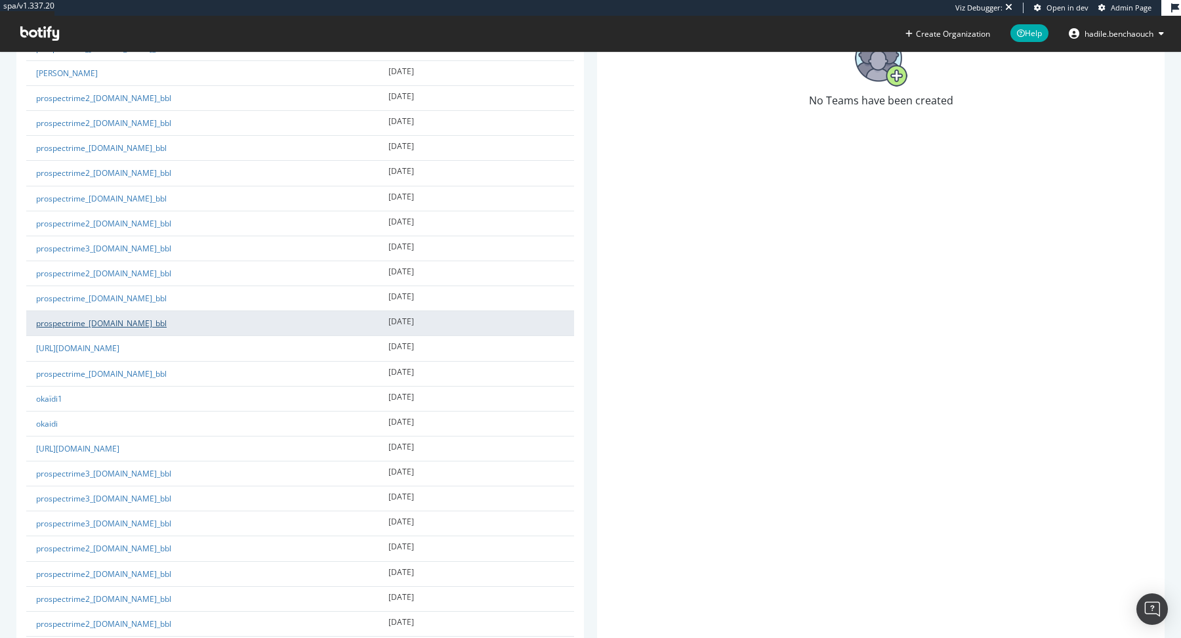
click at [150, 323] on link "prospectrime_[DOMAIN_NAME]_bbl" at bounding box center [101, 323] width 131 height 11
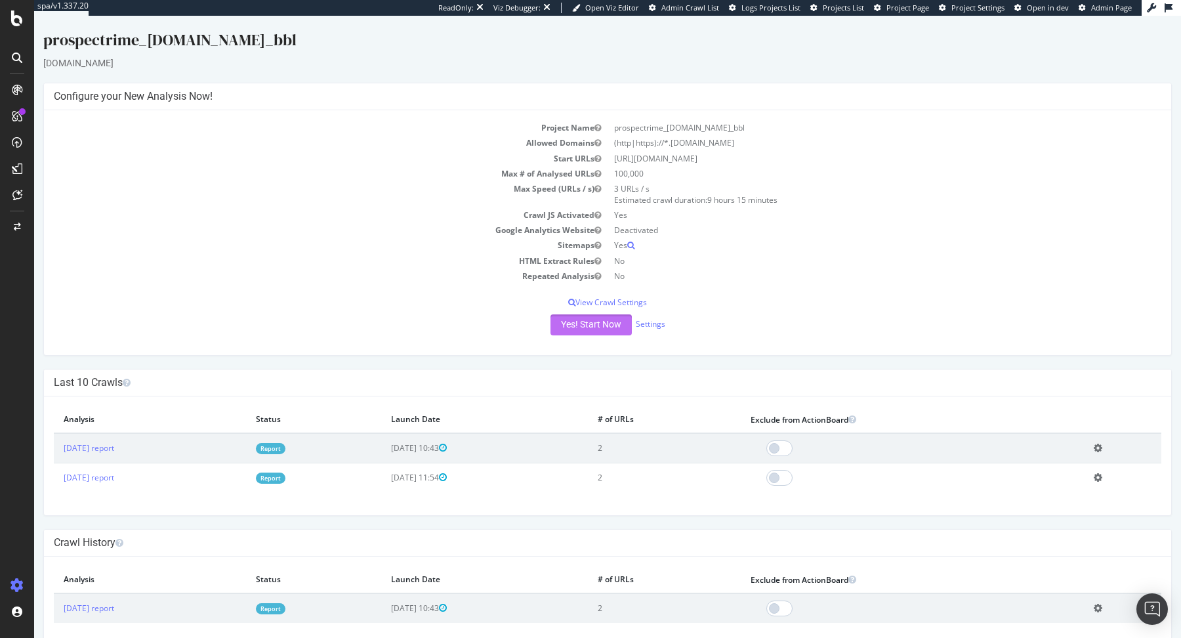
click at [601, 327] on button "Yes! Start Now" at bounding box center [591, 324] width 81 height 21
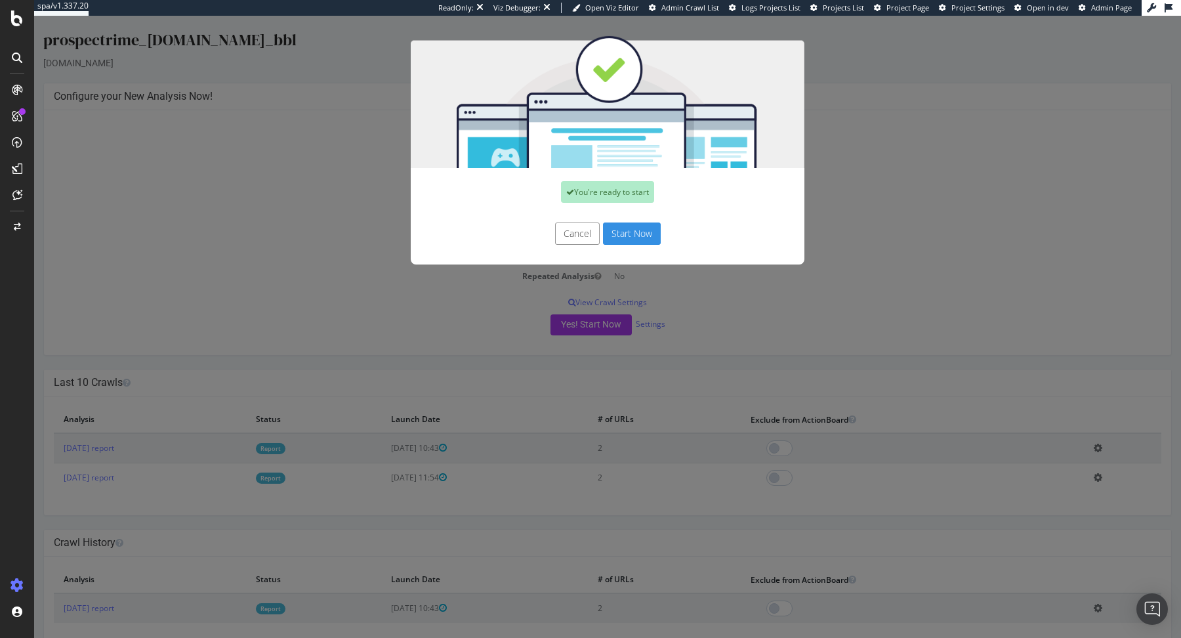
click at [627, 237] on button "Start Now" at bounding box center [632, 233] width 58 height 22
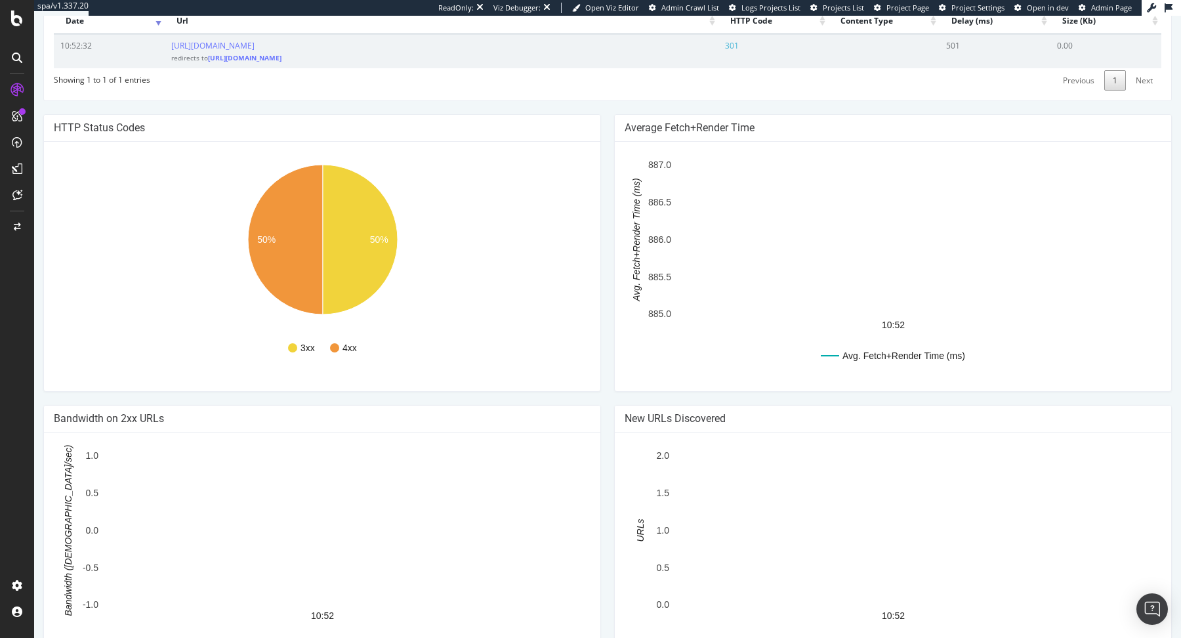
scroll to position [570, 0]
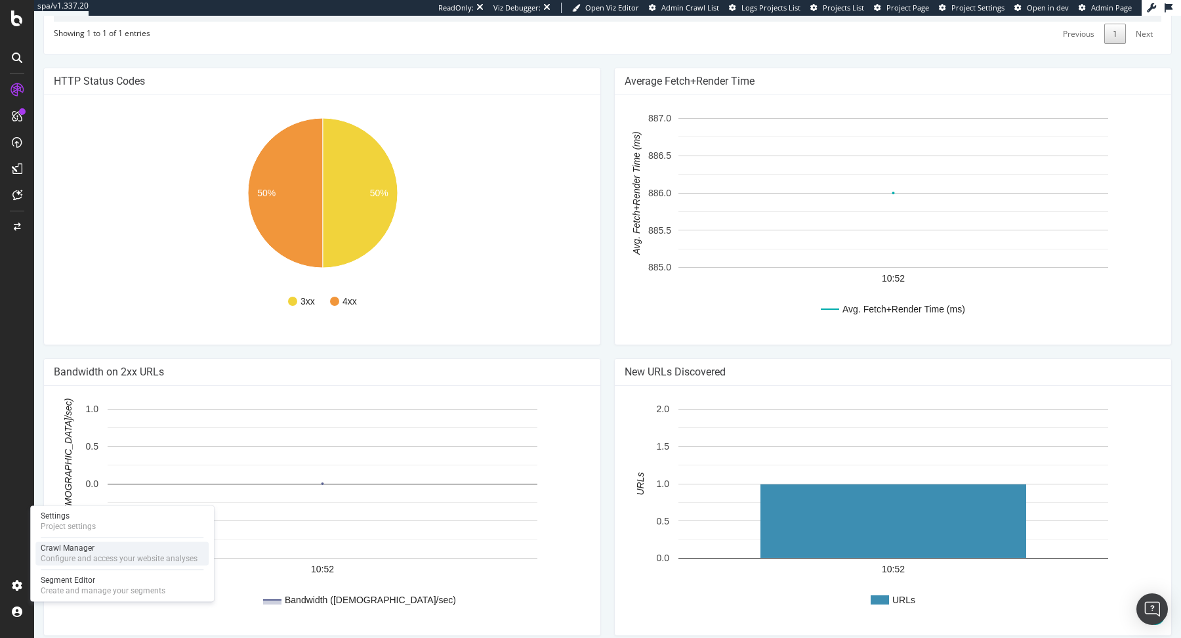
click at [62, 557] on div "Configure and access your website analyses" at bounding box center [119, 558] width 157 height 10
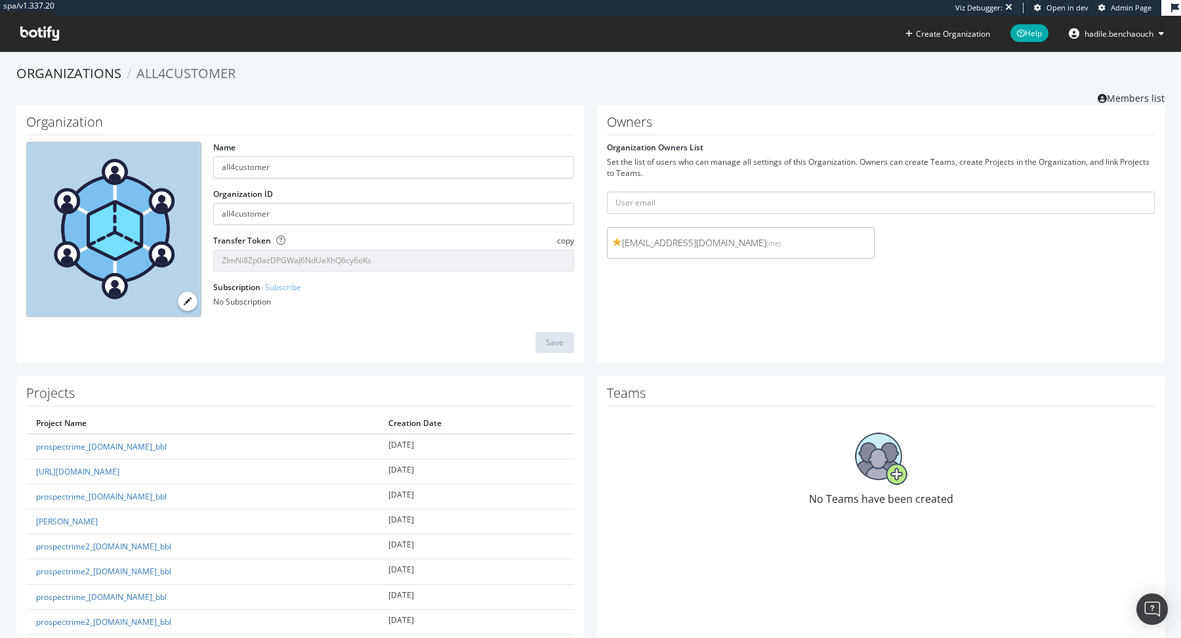
scroll to position [10, 0]
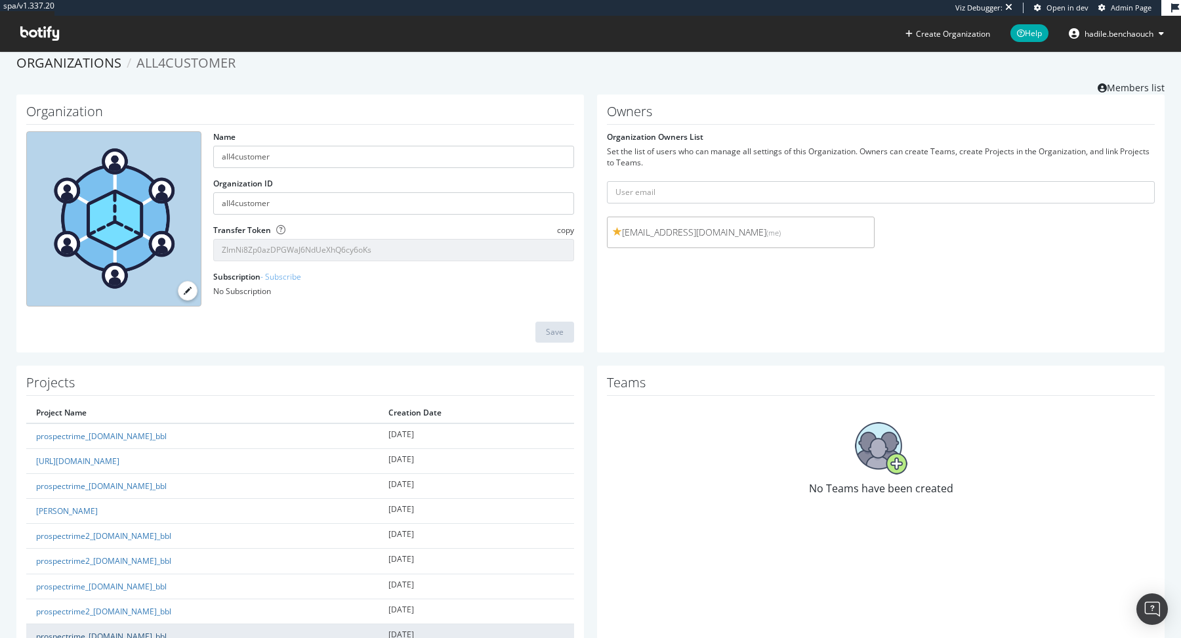
click at [109, 631] on link "prospectrime_[DOMAIN_NAME]_bbl" at bounding box center [101, 636] width 131 height 11
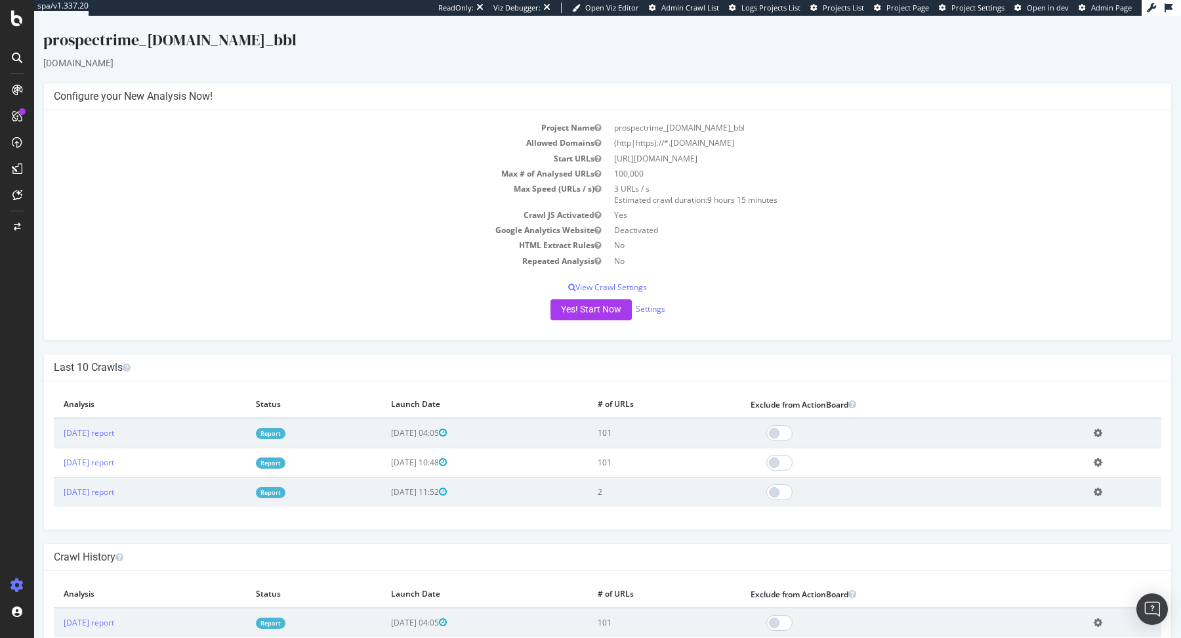
click at [285, 431] on link "Report" at bounding box center [271, 433] width 30 height 11
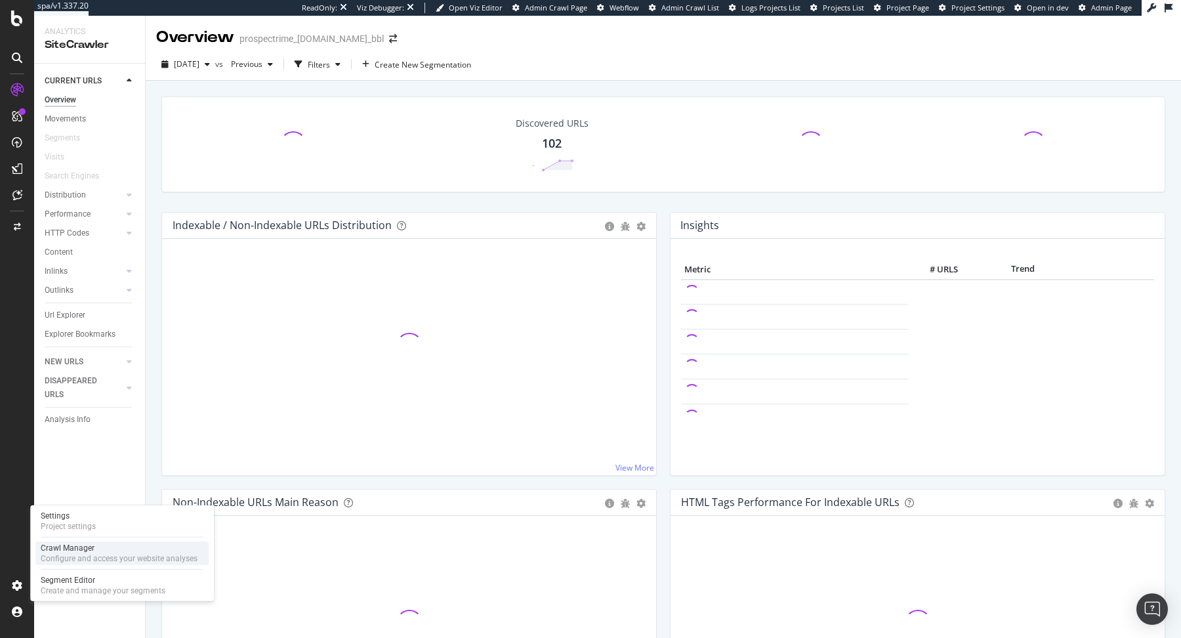
click at [41, 556] on div "Configure and access your website analyses" at bounding box center [119, 558] width 157 height 10
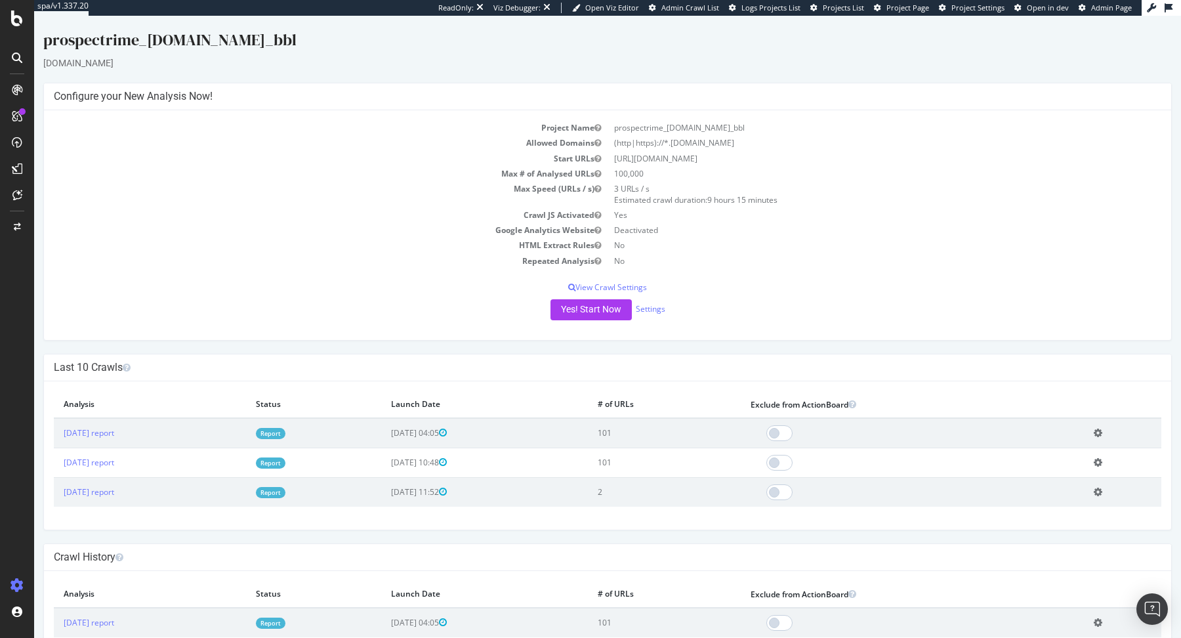
click at [285, 428] on link "Report" at bounding box center [271, 433] width 30 height 11
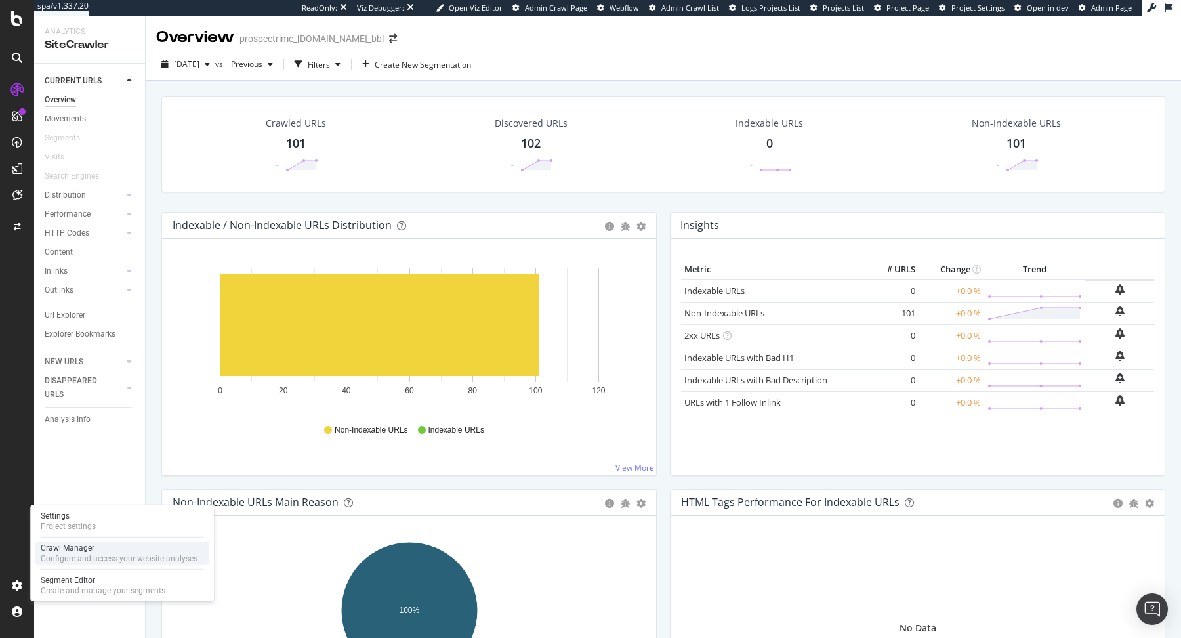
click at [58, 554] on div "Configure and access your website analyses" at bounding box center [119, 558] width 157 height 10
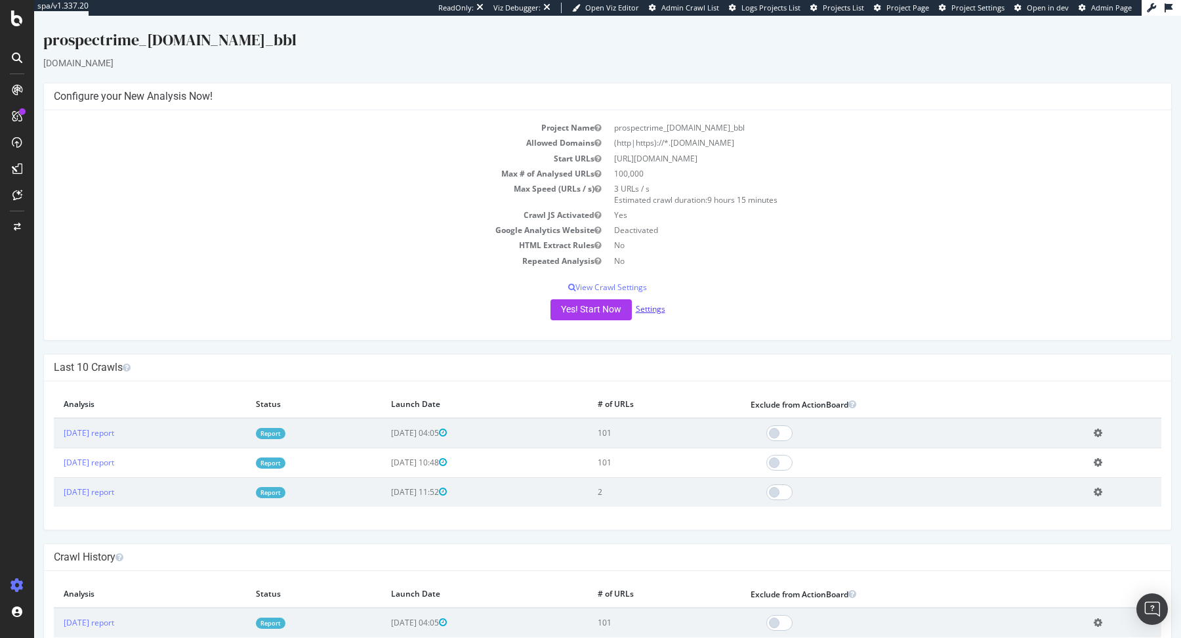
click at [648, 308] on link "Settings" at bounding box center [651, 308] width 30 height 11
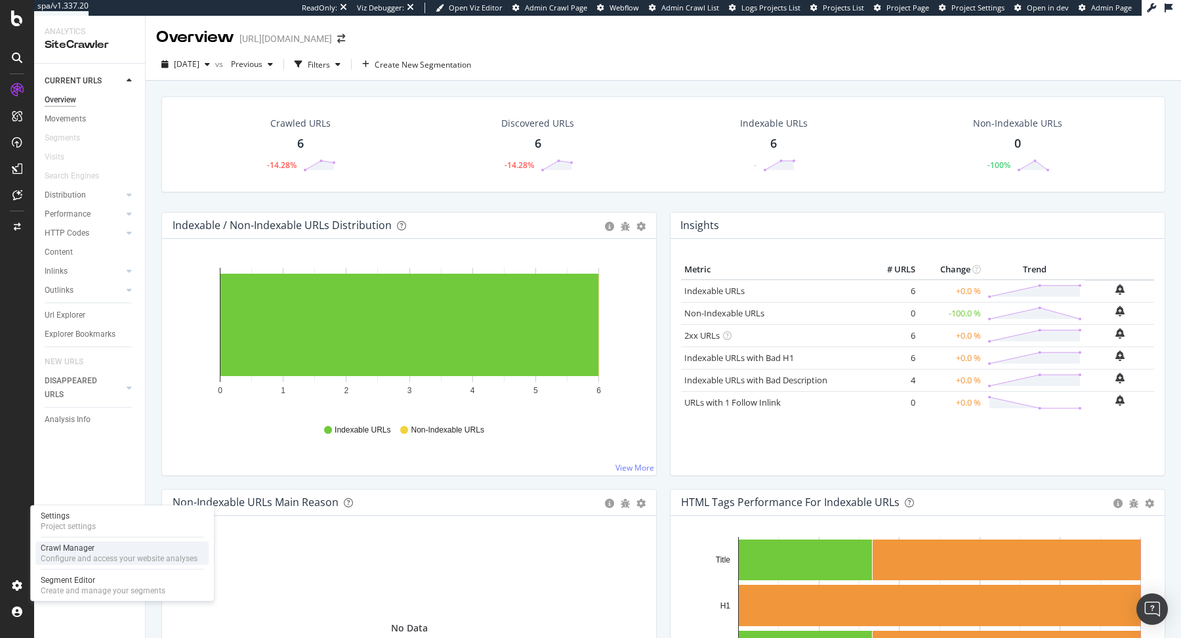
click at [87, 558] on div "Configure and access your website analyses" at bounding box center [119, 558] width 157 height 10
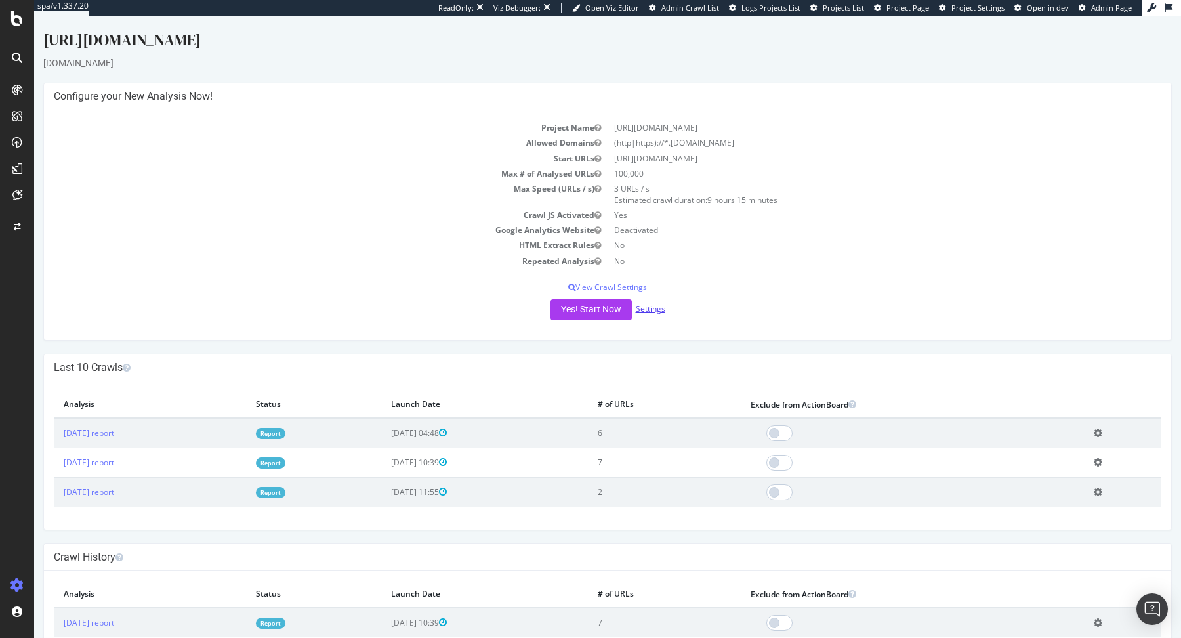
click at [644, 305] on link "Settings" at bounding box center [651, 308] width 30 height 11
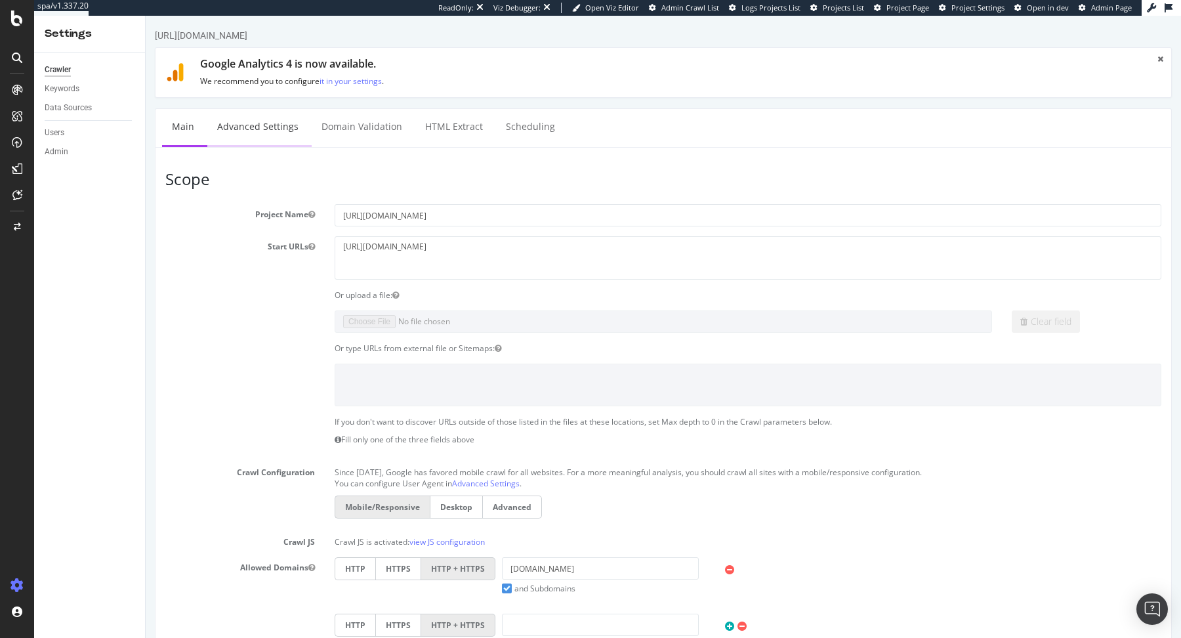
click at [275, 121] on link "Advanced Settings" at bounding box center [257, 127] width 101 height 36
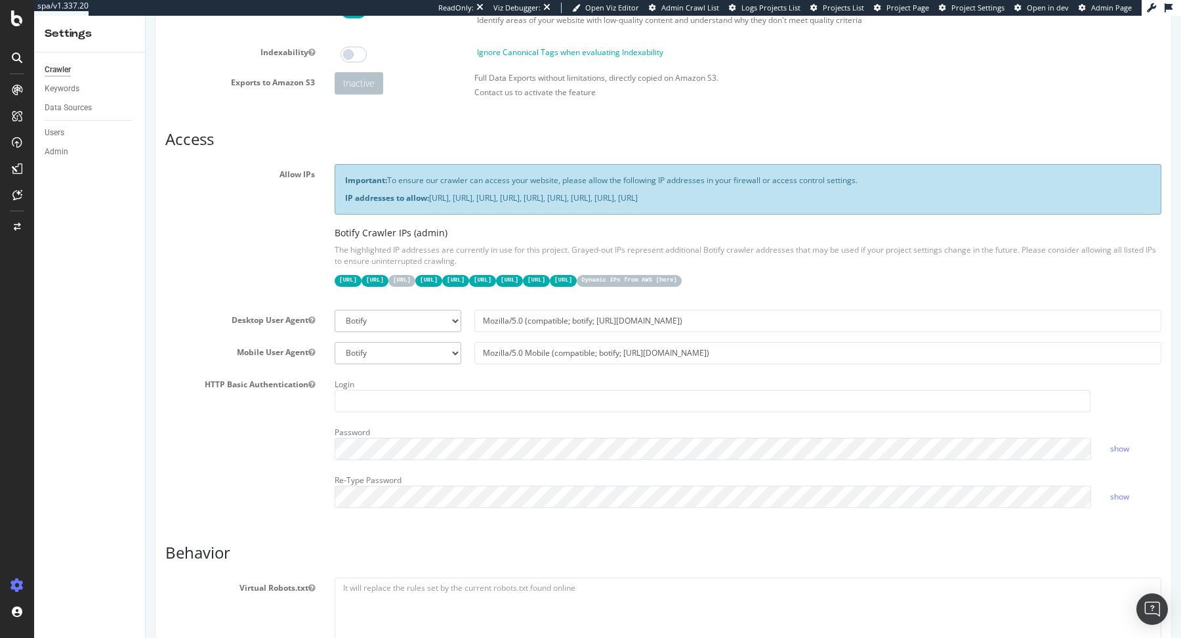
scroll to position [156, 0]
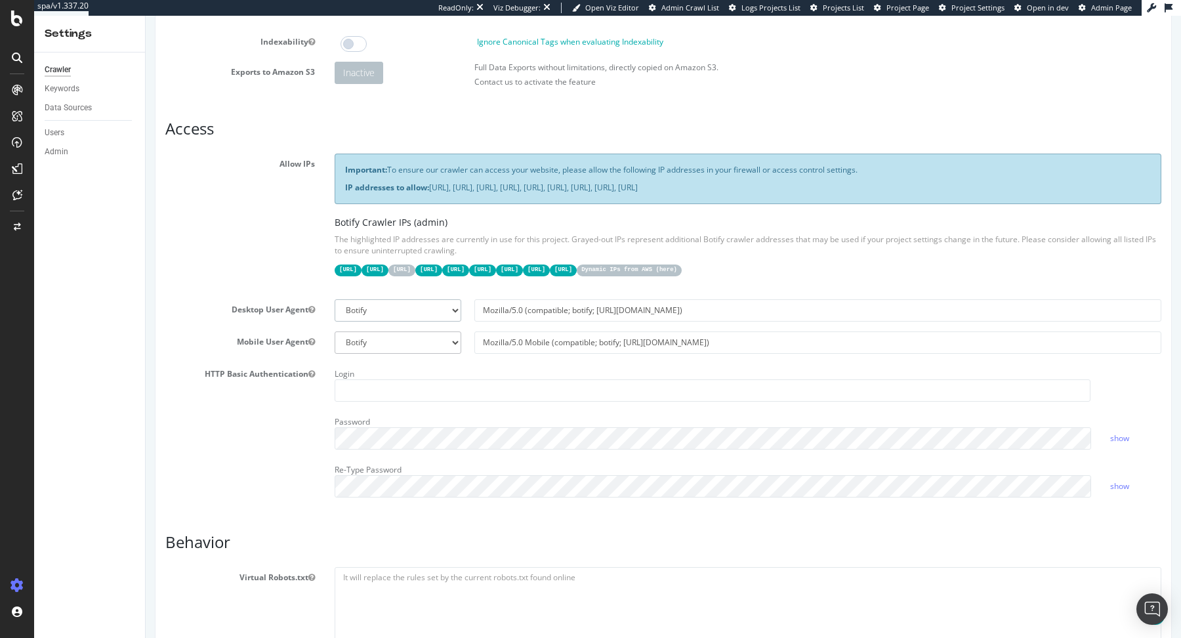
click at [394, 308] on select "Botify Googlebot Chrome Firefox Edge Custom" at bounding box center [398, 310] width 127 height 22
select select "Mozilla/5.0 (Windows NT 10.0; Win64; x64; rv:141.0) Gecko/20100101 Firefox/141.0"
click at [335, 299] on select "Botify Googlebot Chrome Firefox Edge Custom" at bounding box center [398, 310] width 127 height 22
type input "Mozilla/5.0 (Windows NT 10.0; Win64; x64; rv:141.0) Gecko/20100101 Firefox/141.0"
click at [376, 339] on select "Botify Googlebot Safari iPhone Safari iPad Chrome Android Custom" at bounding box center [398, 342] width 127 height 22
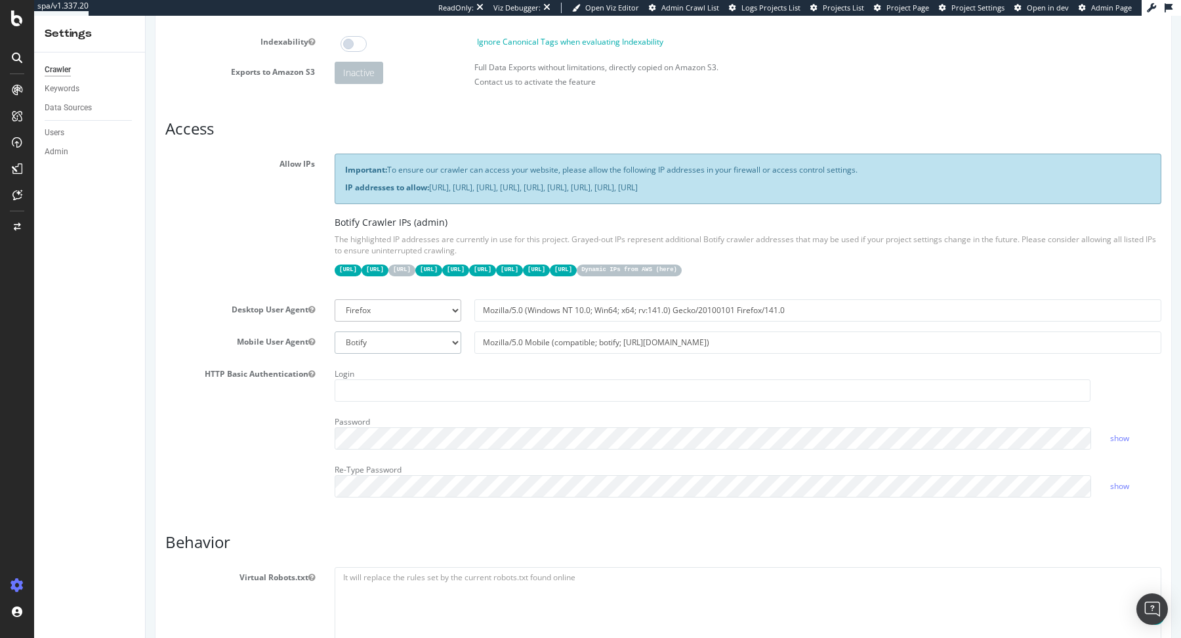
click at [419, 350] on select "Botify Googlebot Safari iPhone Safari iPad Chrome Android Custom" at bounding box center [398, 342] width 127 height 22
select select "Mozilla/5.0 (Linux; Android 6.0.1; Nexus 5X Build/MMB29P) AppleWebKit/537.36 (K…"
click at [335, 331] on select "Botify Googlebot Safari iPhone Safari iPad Chrome Android Custom" at bounding box center [398, 342] width 127 height 22
type input "Mozilla/5.0 (Linux; Android 6.0.1; Nexus 5X Build/MMB29P) AppleWebKit/537.36 (K…"
click at [392, 302] on select "Botify Googlebot Chrome Firefox Edge Custom" at bounding box center [398, 310] width 127 height 22
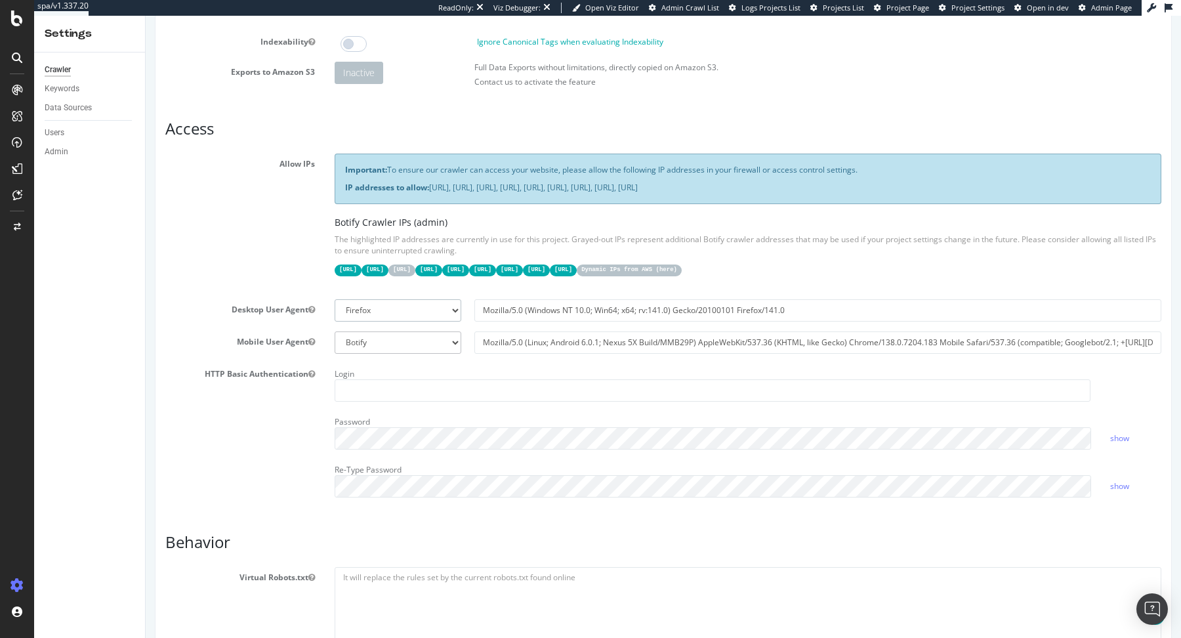
select select "Mozilla/5.0 (compatible; Googlebot/2.1; +http://www.google.com/bot.html)"
click at [335, 299] on select "Botify Googlebot Chrome Firefox Edge Custom" at bounding box center [398, 310] width 127 height 22
type input "Mozilla/5.0 (compatible; Googlebot/2.1; +http://www.google.com/bot.html)"
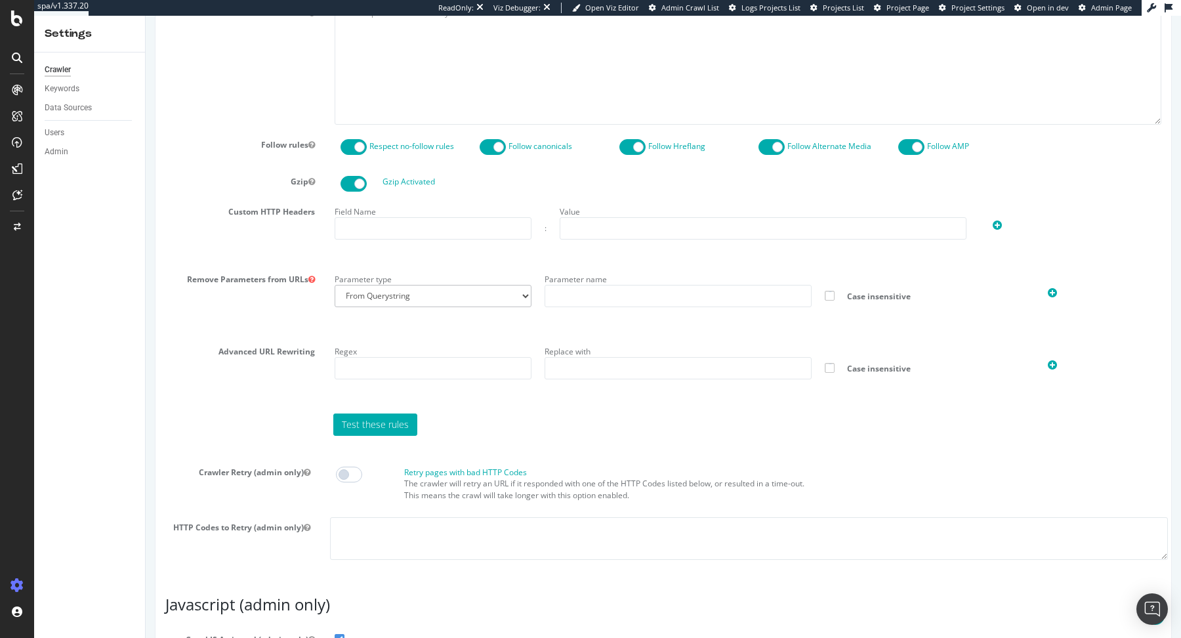
scroll to position [953, 0]
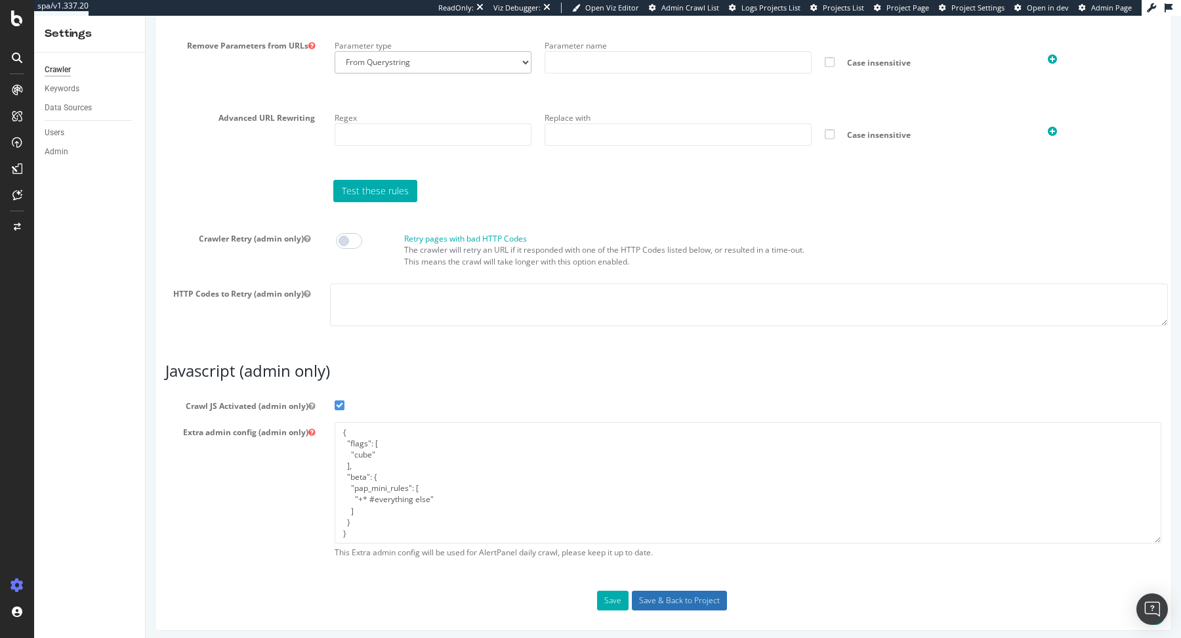
click at [666, 593] on input "Save & Back to Project" at bounding box center [679, 601] width 95 height 20
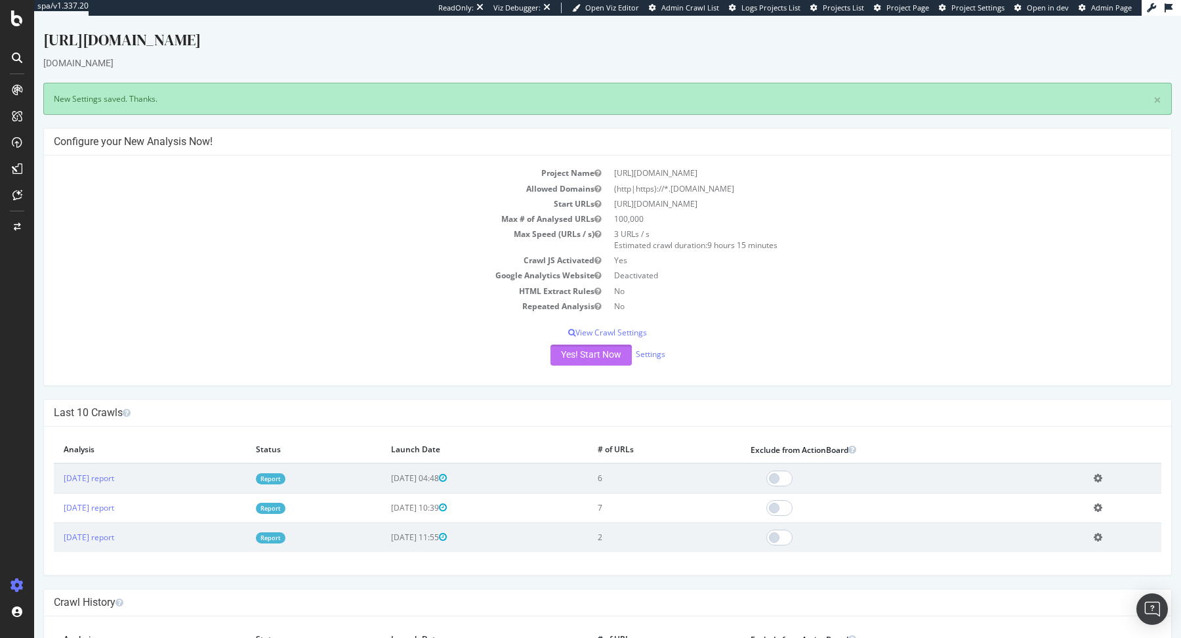
click at [608, 354] on button "Yes! Start Now" at bounding box center [591, 354] width 81 height 21
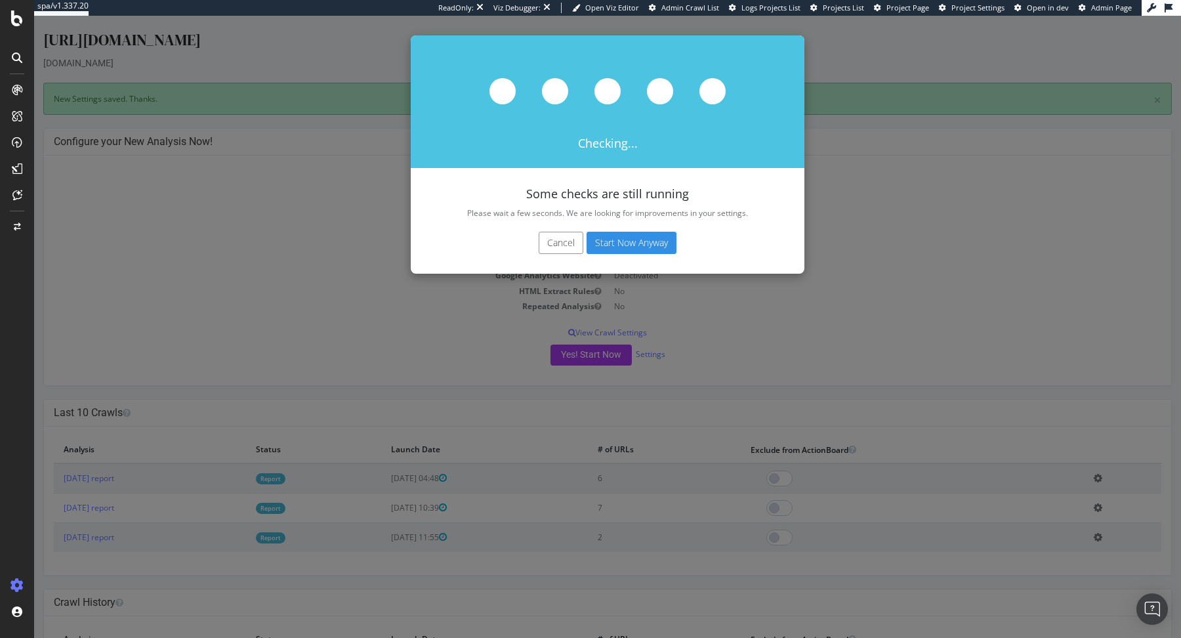
click at [643, 235] on button "Start Now Anyway" at bounding box center [632, 243] width 90 height 22
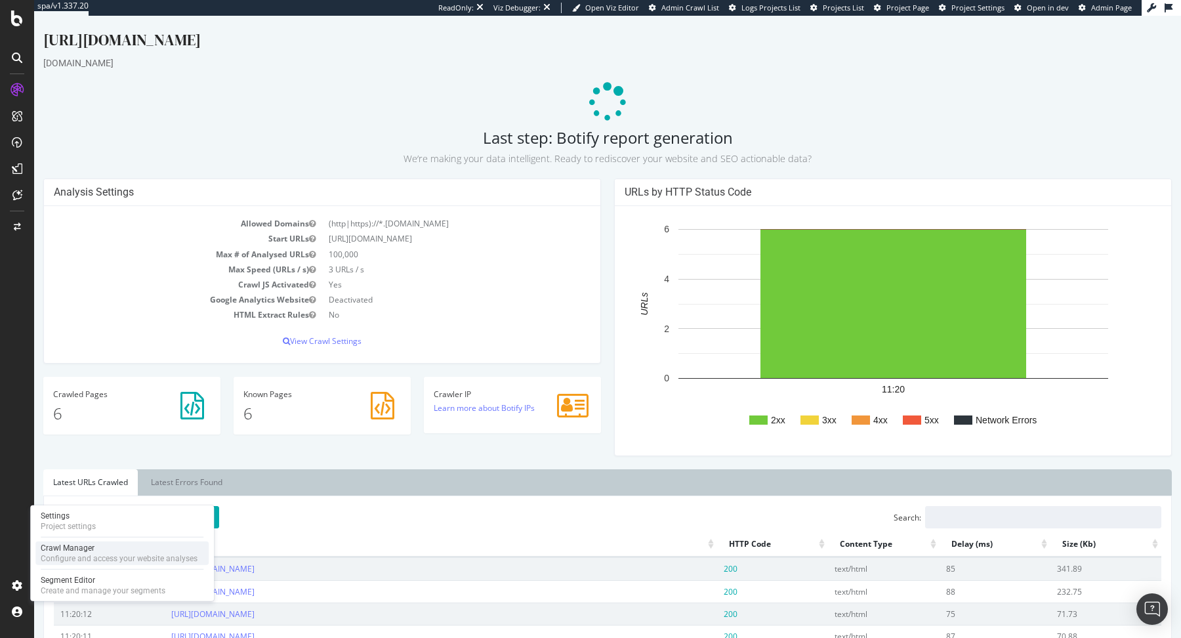
click at [54, 561] on div "Configure and access your website analyses" at bounding box center [119, 558] width 157 height 10
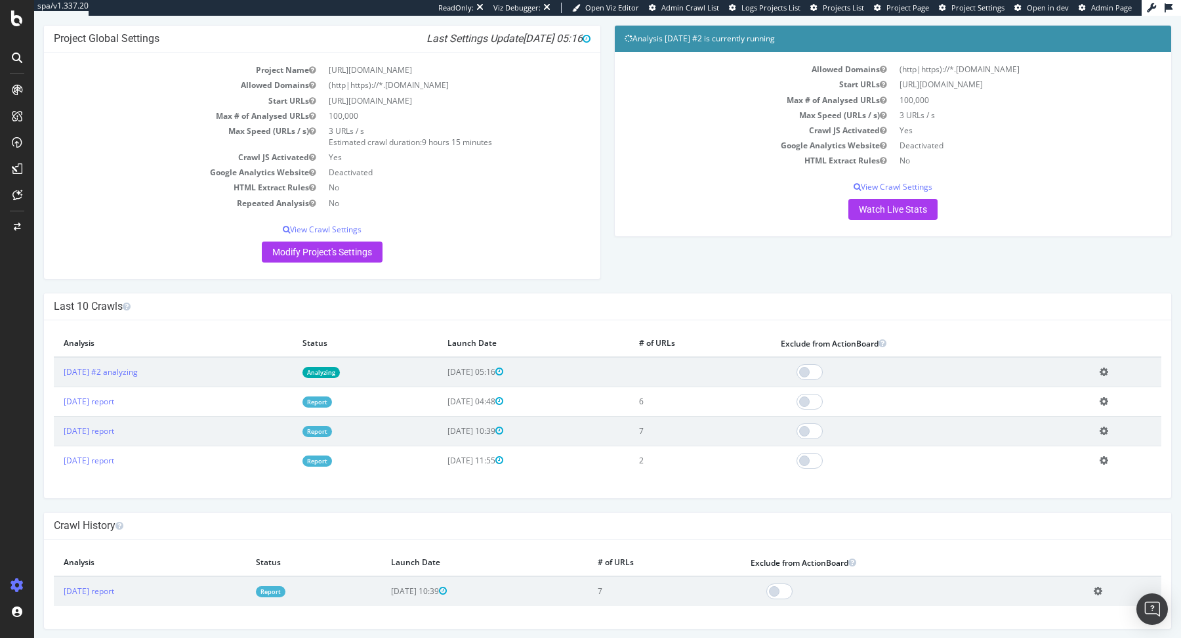
scroll to position [59, 0]
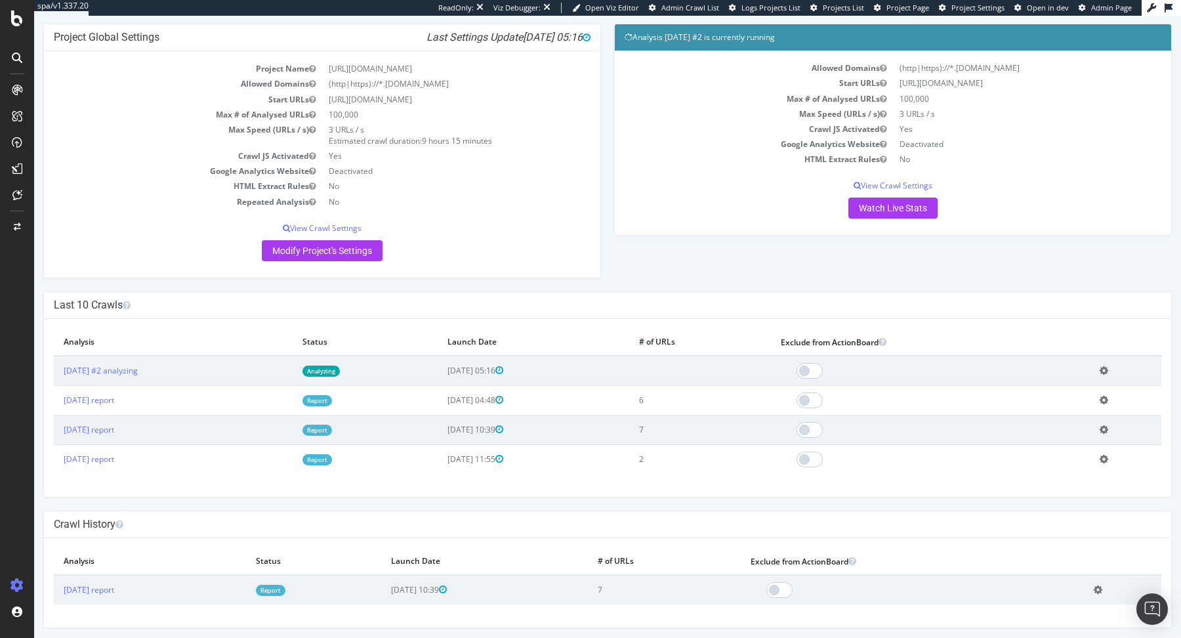
click at [332, 401] on link "Report" at bounding box center [317, 400] width 30 height 11
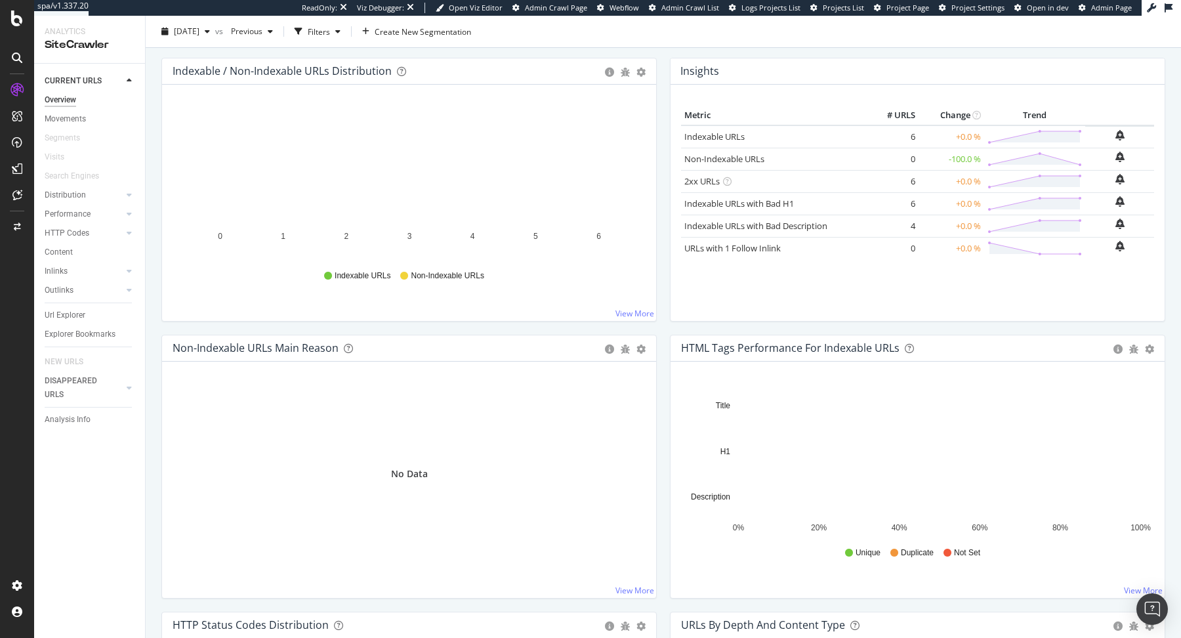
scroll to position [112, 0]
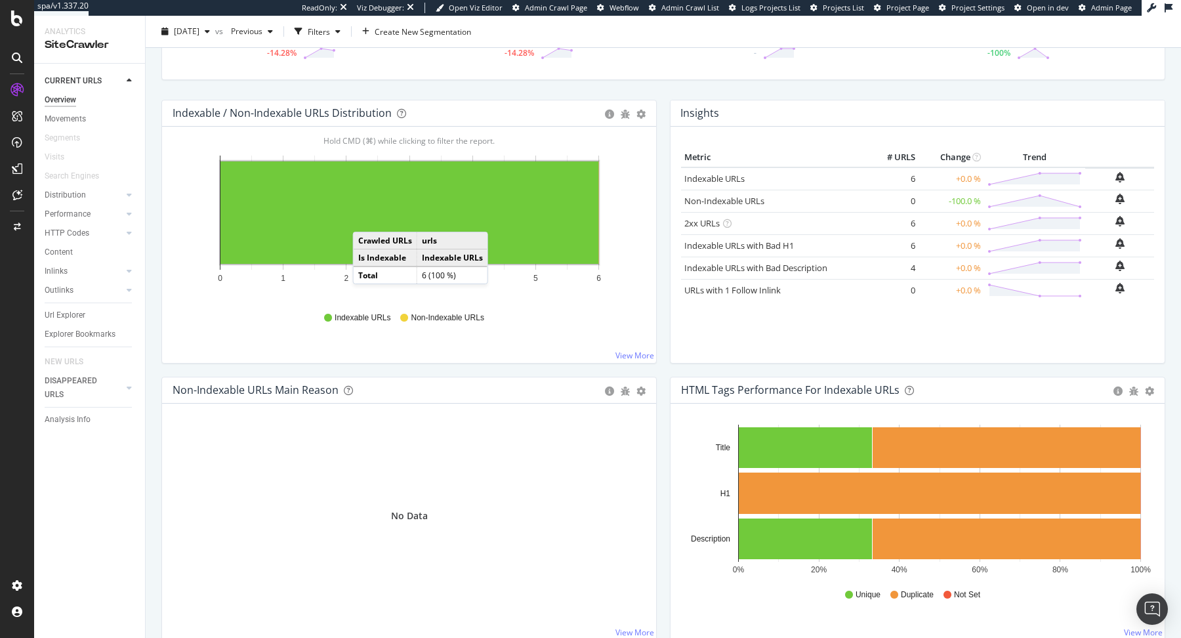
click at [365, 217] on rect "A chart." at bounding box center [409, 212] width 378 height 102
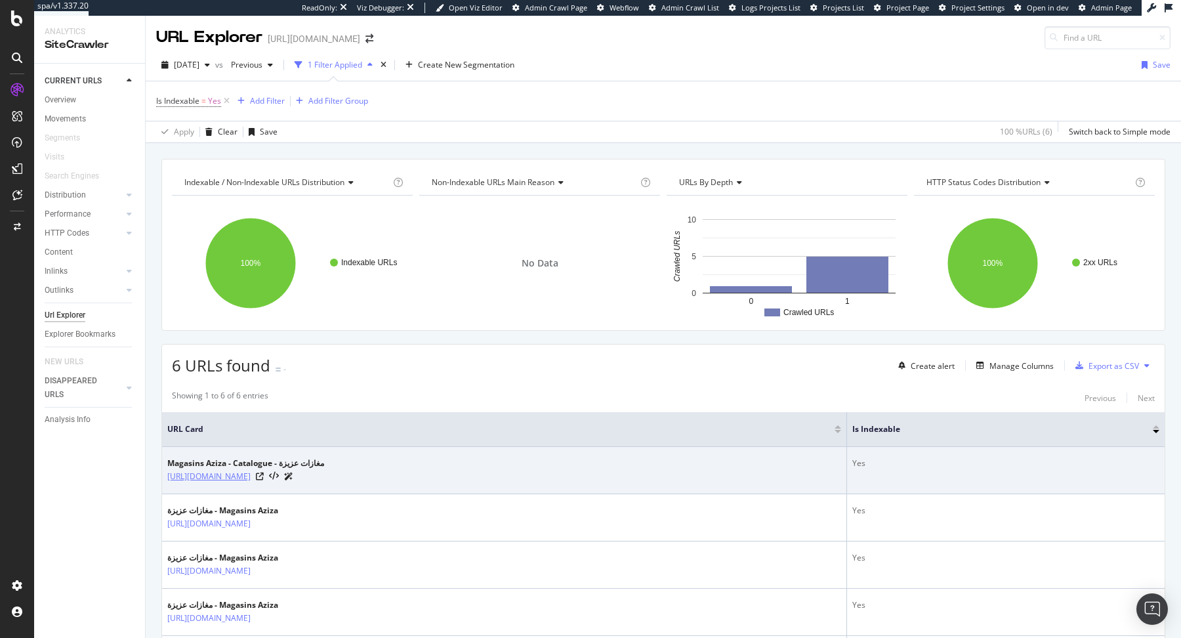
click at [251, 473] on link "https://www.aziza.tn/catalogues-pdf" at bounding box center [208, 476] width 83 height 13
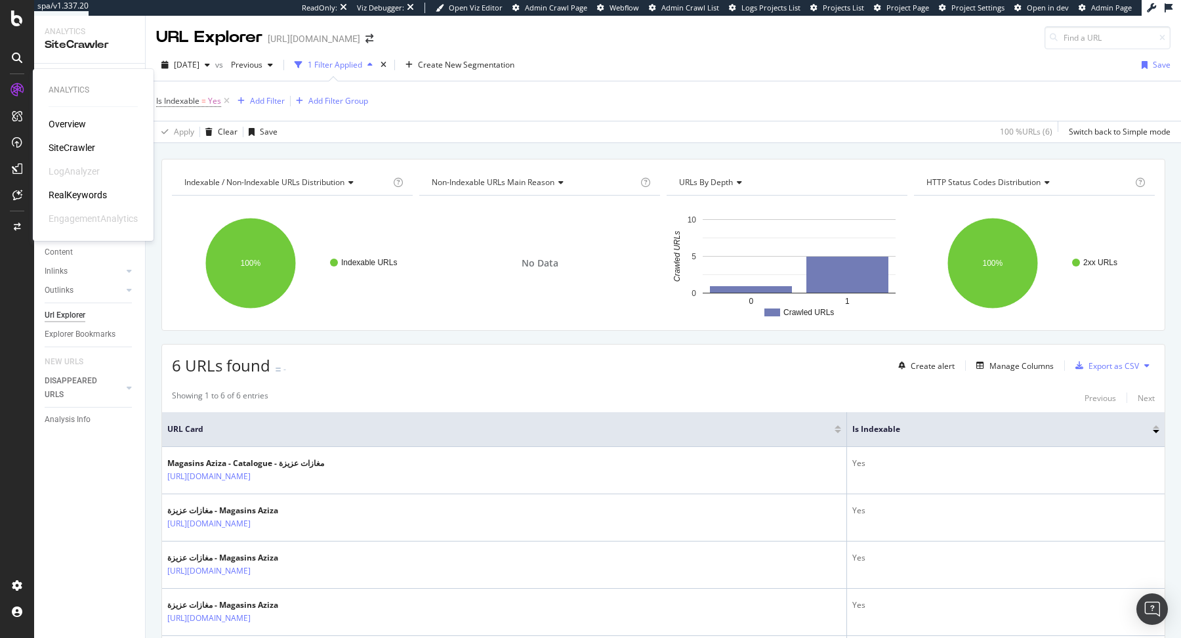
click at [81, 144] on div "SiteCrawler" at bounding box center [72, 147] width 47 height 13
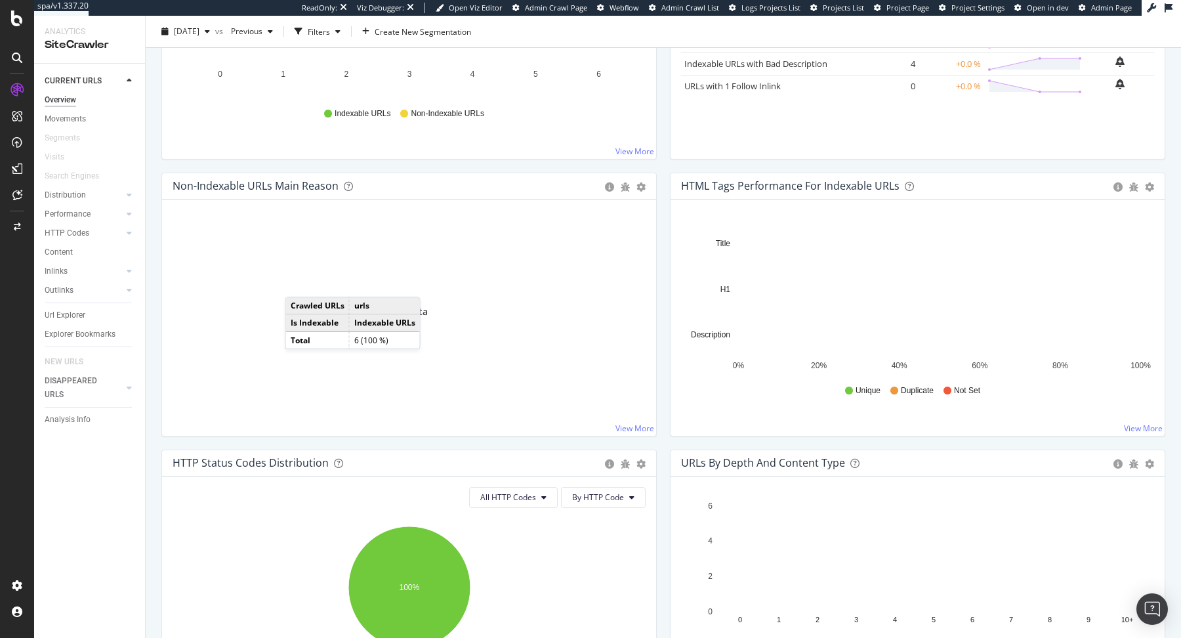
scroll to position [24, 0]
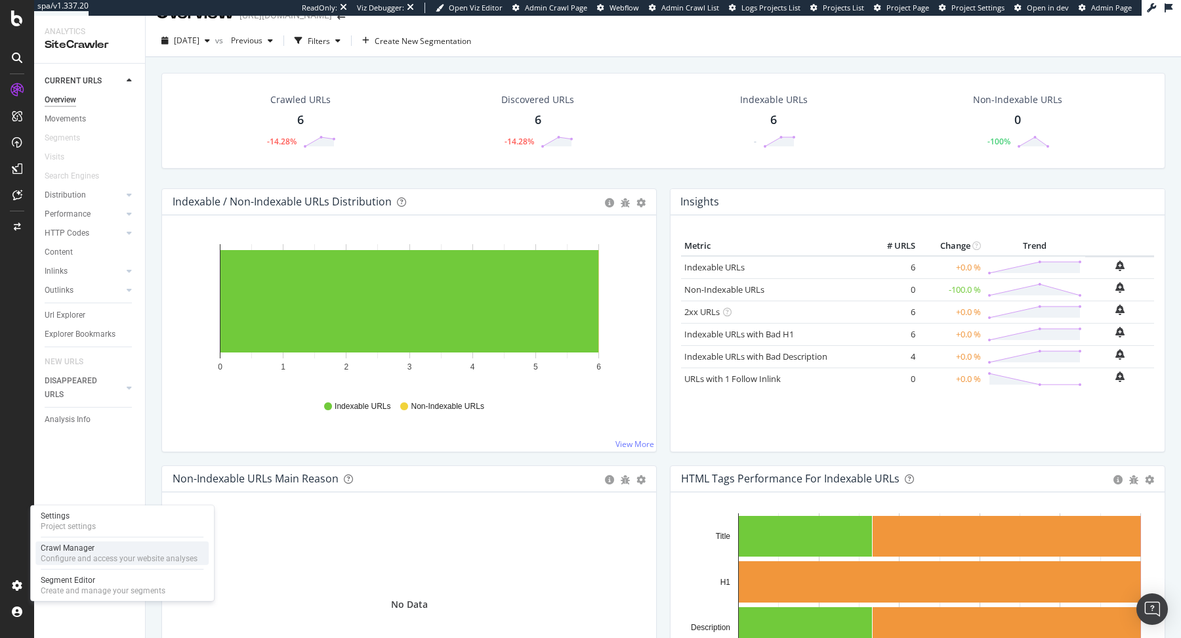
click at [51, 555] on div "Configure and access your website analyses" at bounding box center [119, 558] width 157 height 10
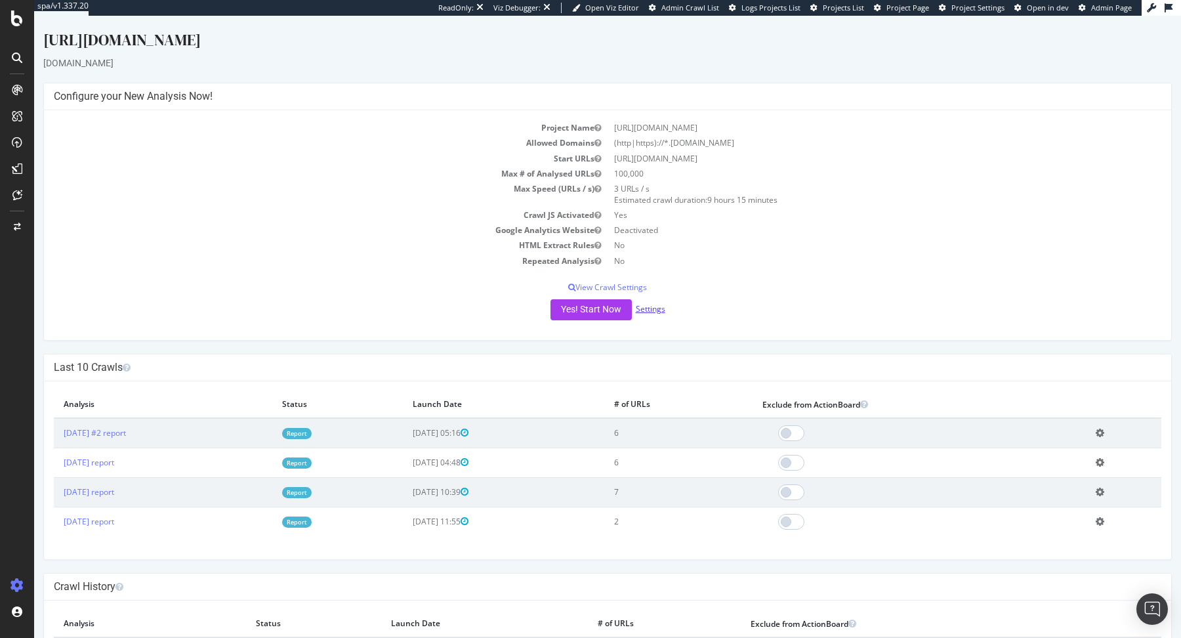
click at [652, 304] on link "Settings" at bounding box center [651, 308] width 30 height 11
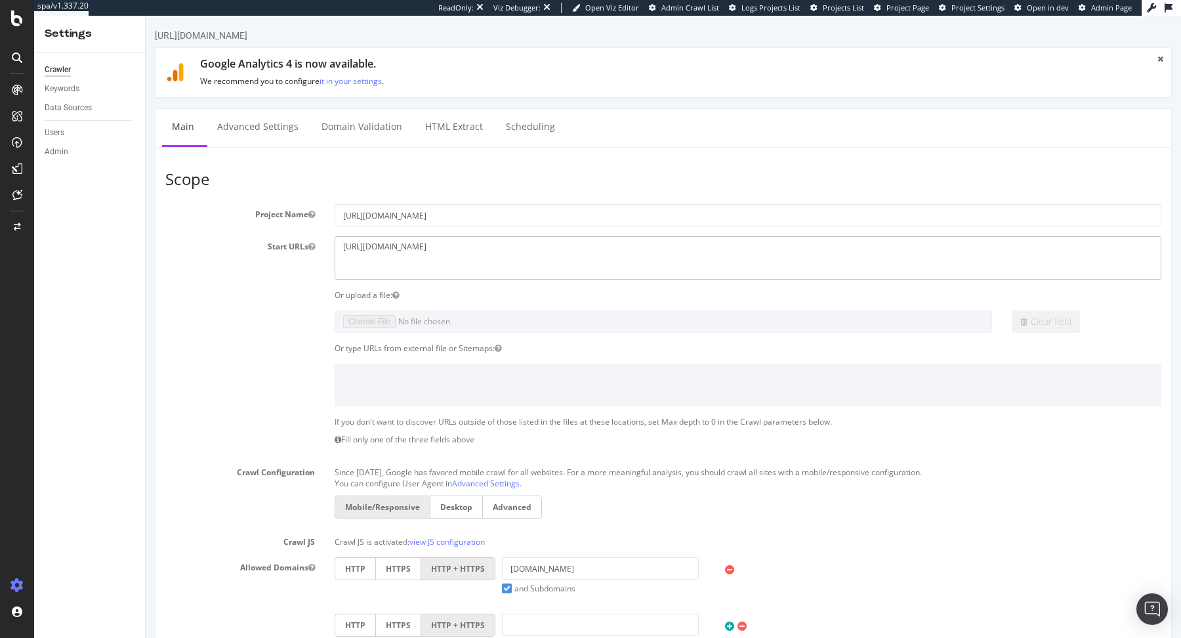
click at [434, 247] on textarea "https://www.aziza.tn/" at bounding box center [748, 257] width 827 height 43
click at [268, 127] on link "Advanced Settings" at bounding box center [257, 127] width 101 height 36
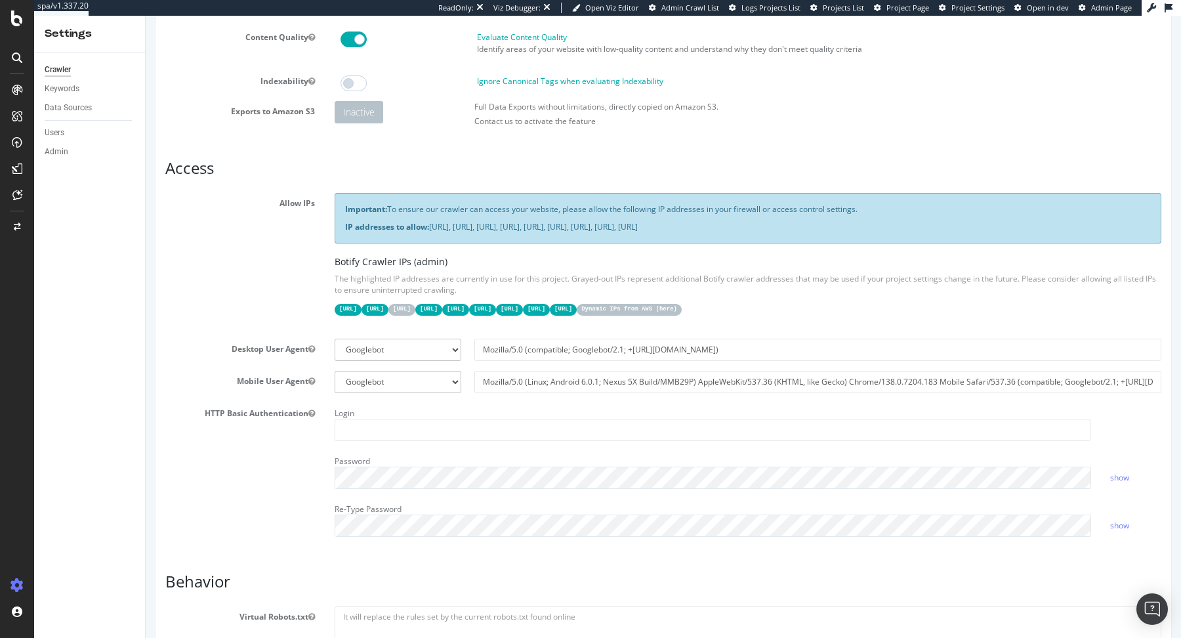
scroll to position [158, 0]
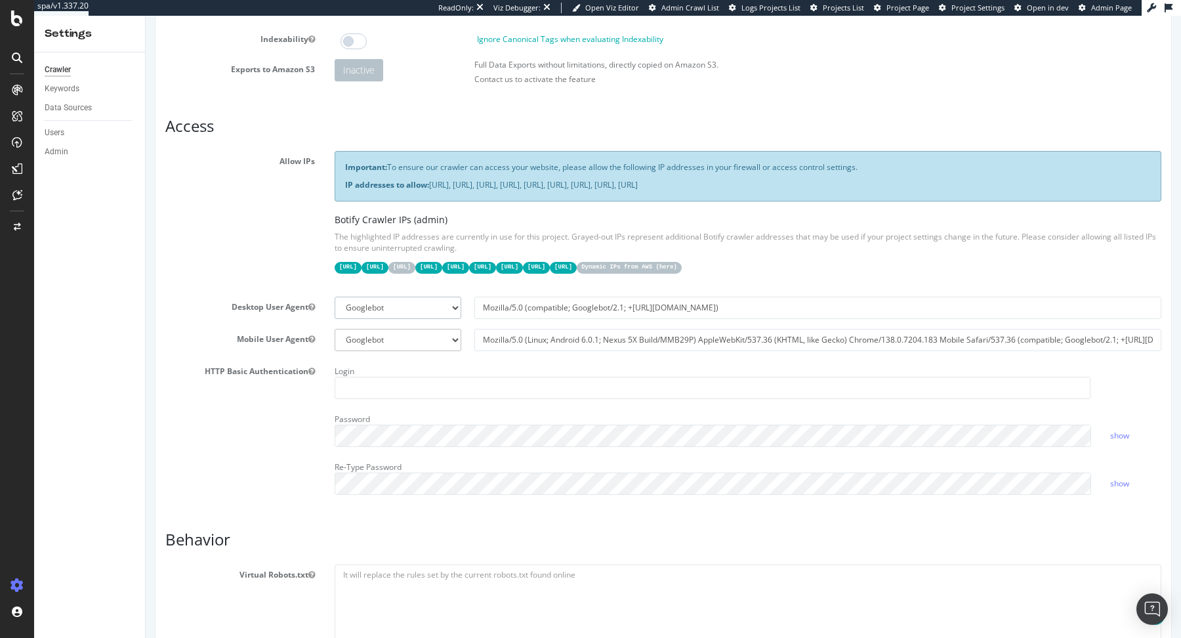
click at [399, 307] on select "Botify Googlebot Chrome Firefox Edge Custom" at bounding box center [398, 308] width 127 height 22
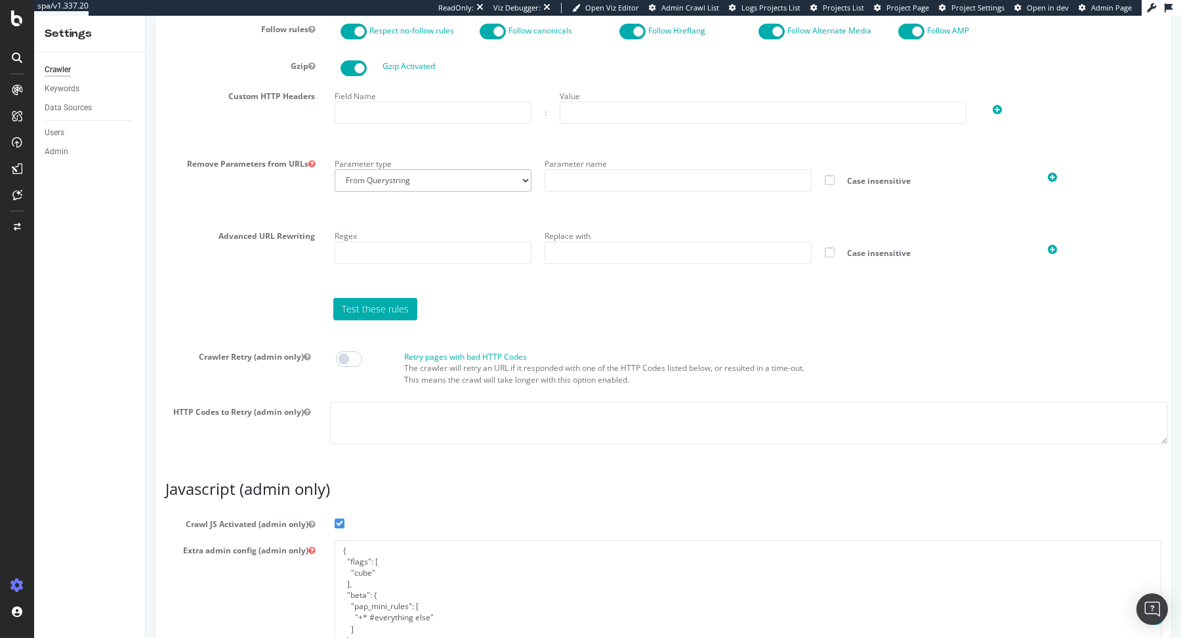
scroll to position [953, 0]
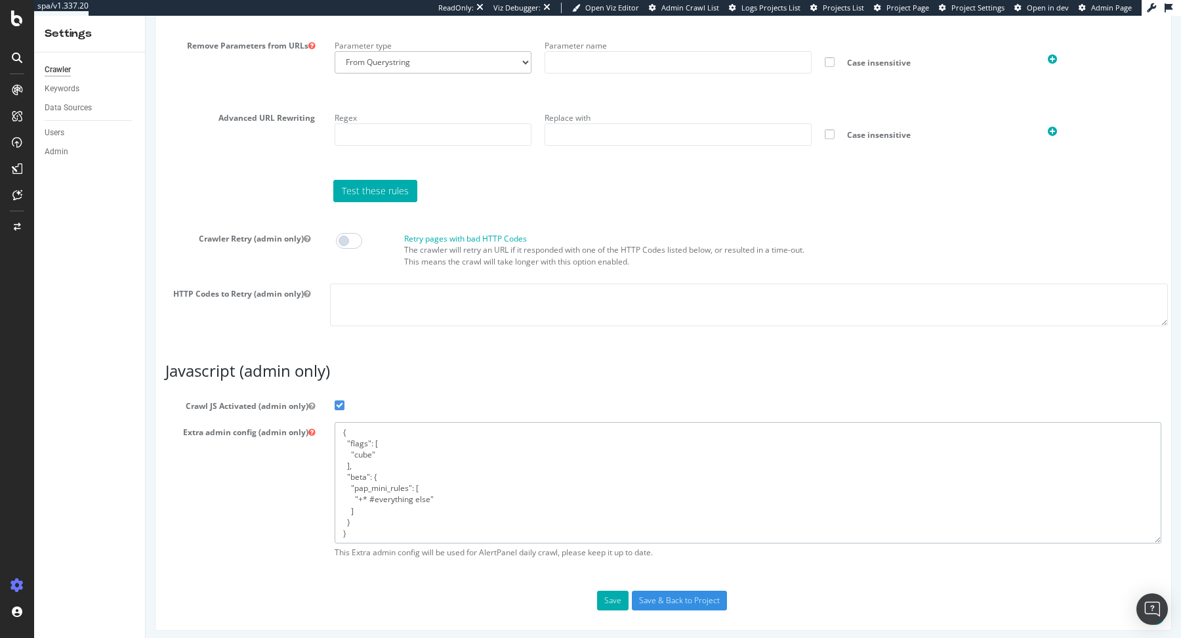
drag, startPoint x: 354, startPoint y: 530, endPoint x: 316, endPoint y: 351, distance: 183.3
paste textarea "*clusteraz.flesk.fr/*", "+ https://clusteraz.flesk.fr/images/100778971.jpg", "+…"
click at [428, 526] on textarea "{ "flags": [ "cube" ], "beta": { "pap_mini_rules": [ "+* #everything else" ] } }" at bounding box center [748, 482] width 827 height 121
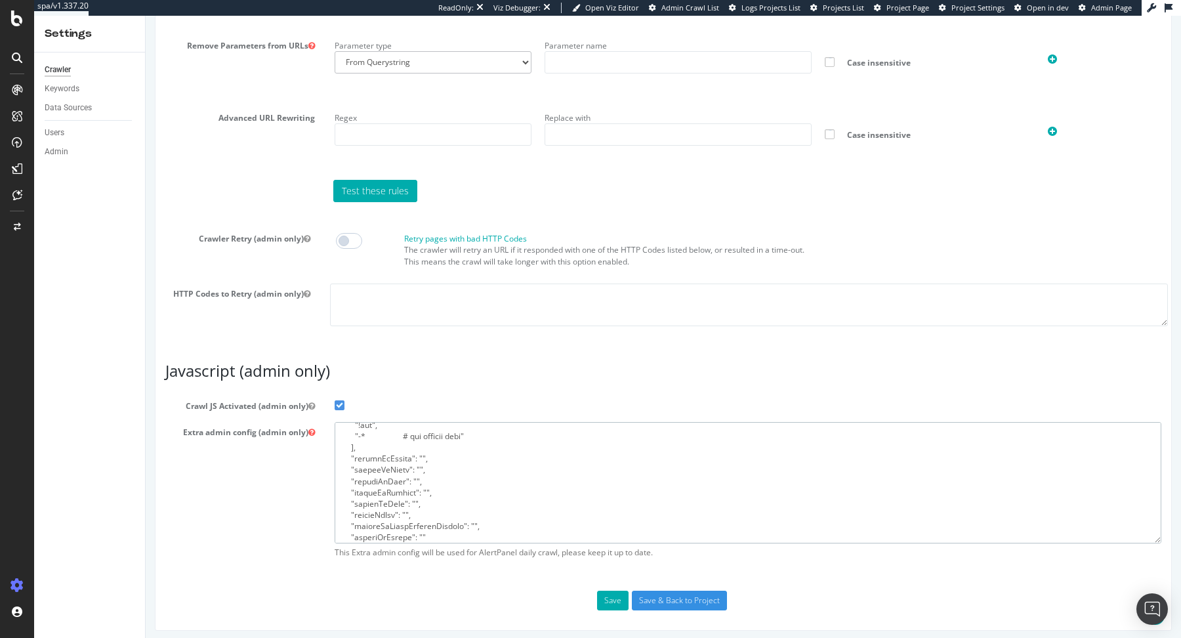
scroll to position [289, 0]
type textarea "{ "flags": [ "cube" ], "beta": { "pap_mini_rules": [ "+ *clusteraz.flesk.fr/*",…"
click at [673, 597] on input "Save & Back to Project" at bounding box center [679, 601] width 95 height 20
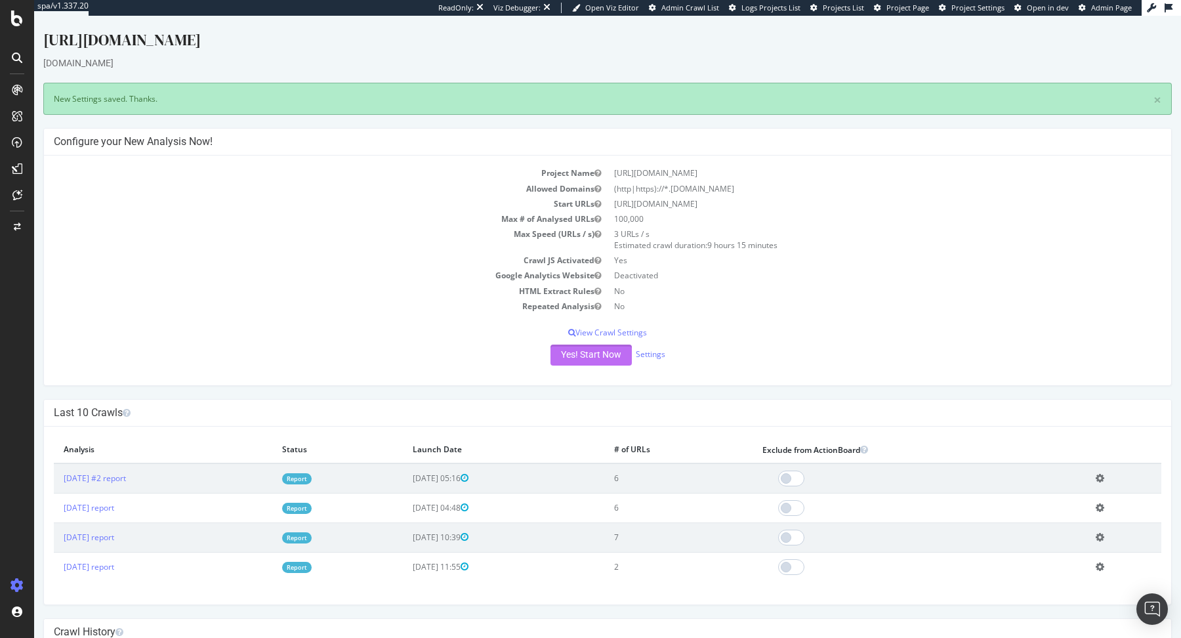
click at [619, 346] on button "Yes! Start Now" at bounding box center [591, 354] width 81 height 21
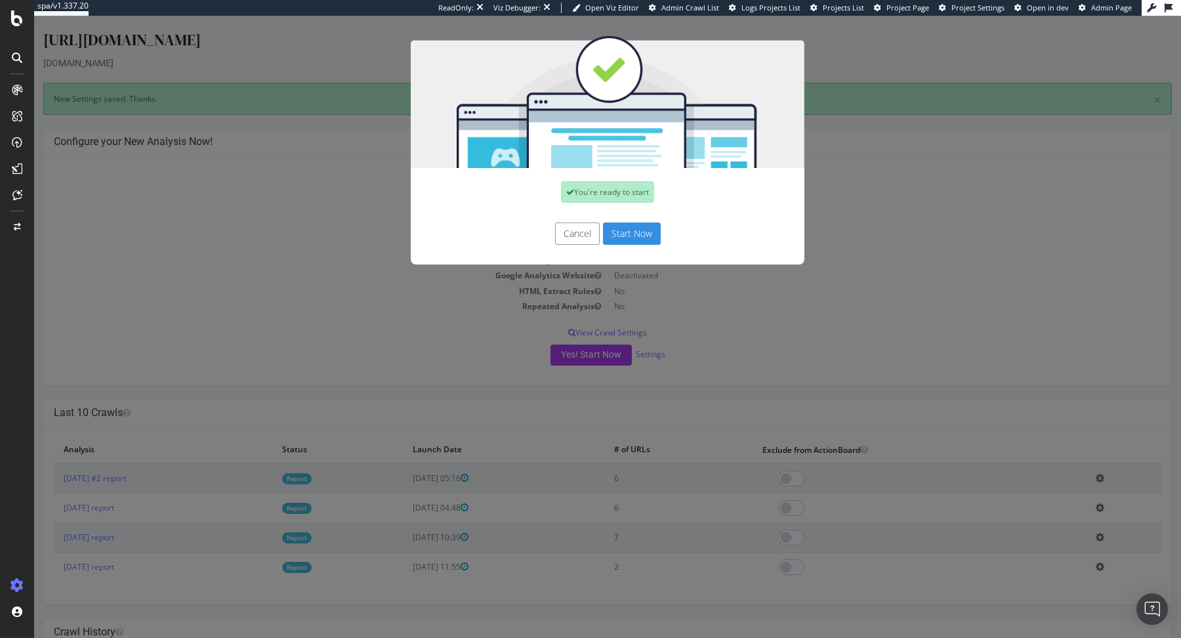
click at [646, 232] on button "Start Now" at bounding box center [632, 233] width 58 height 22
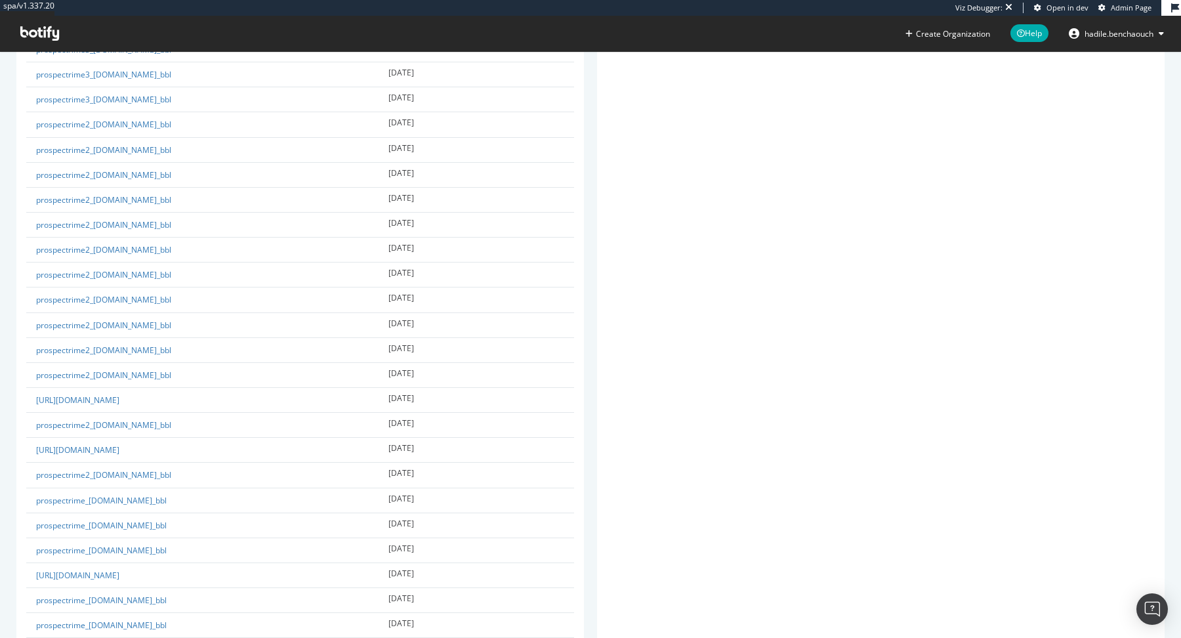
scroll to position [1046, 0]
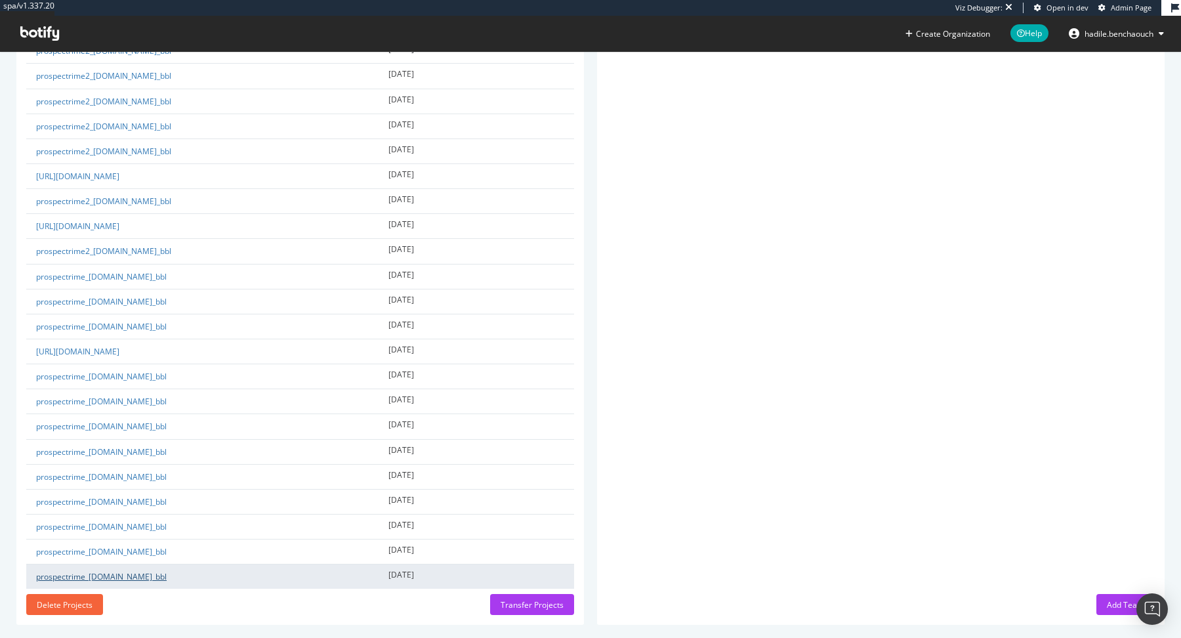
click at [137, 571] on link "prospectrime_[DOMAIN_NAME]_bbl" at bounding box center [101, 576] width 131 height 11
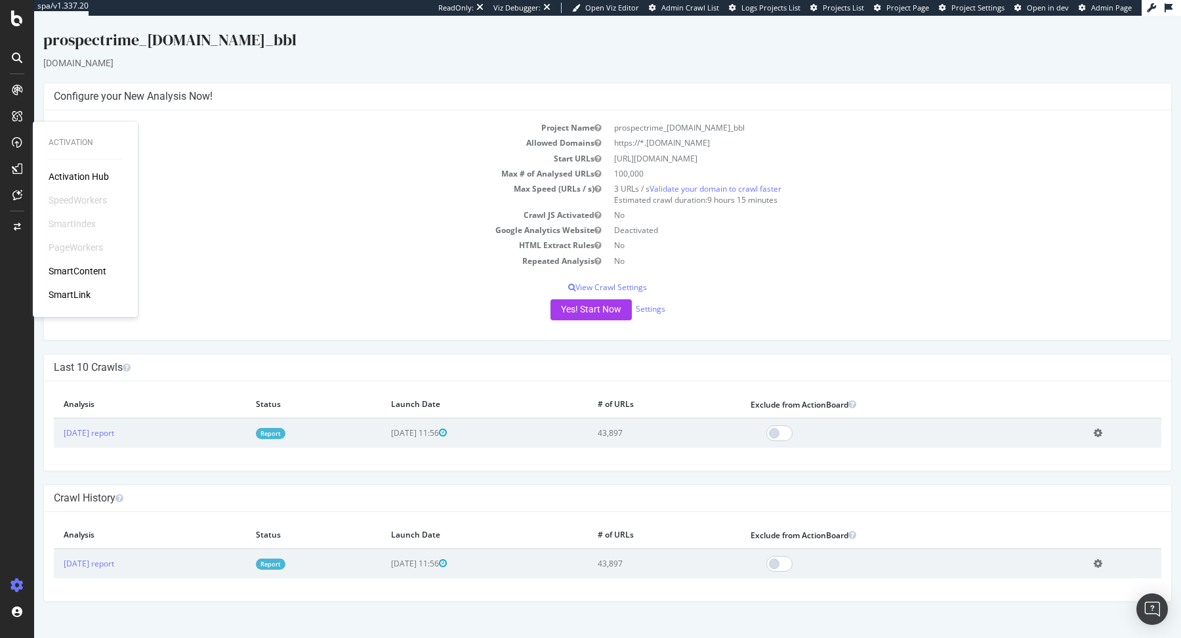
click at [285, 434] on link "Report" at bounding box center [271, 433] width 30 height 11
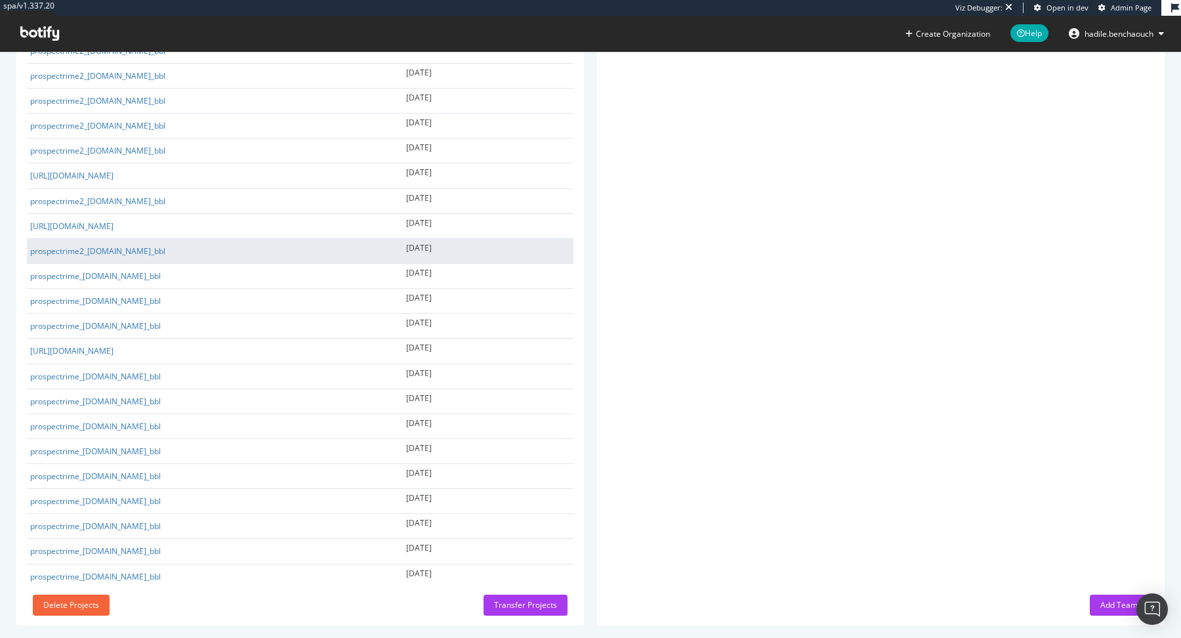
scroll to position [224, 0]
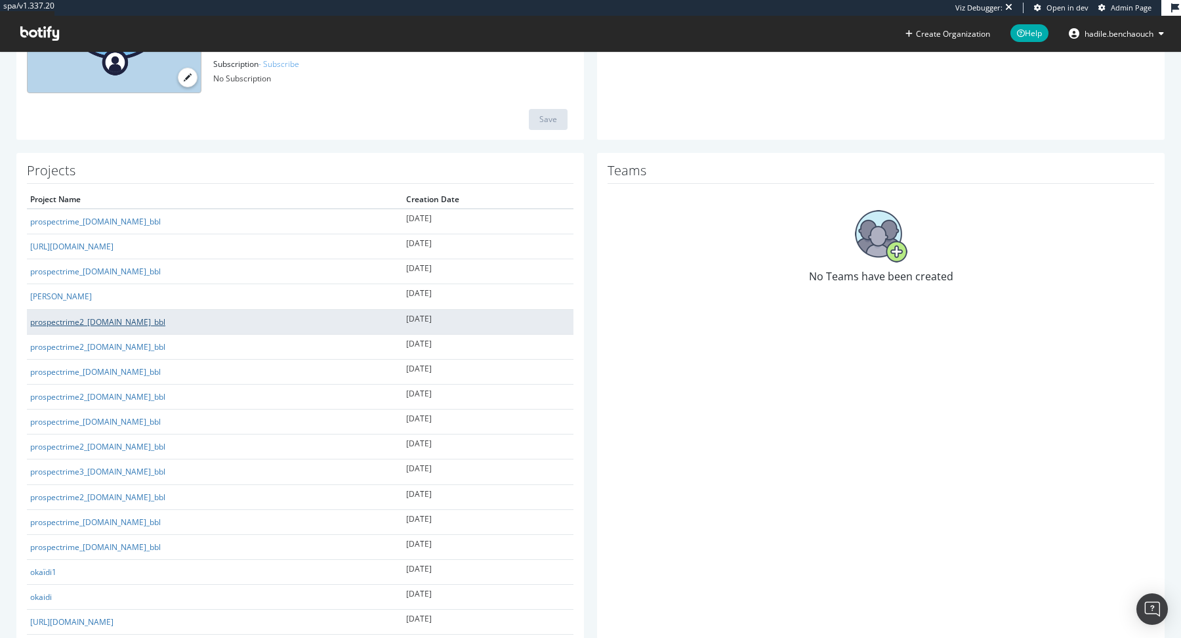
click at [96, 322] on link "prospectrime2_[DOMAIN_NAME]_bbl" at bounding box center [97, 321] width 135 height 11
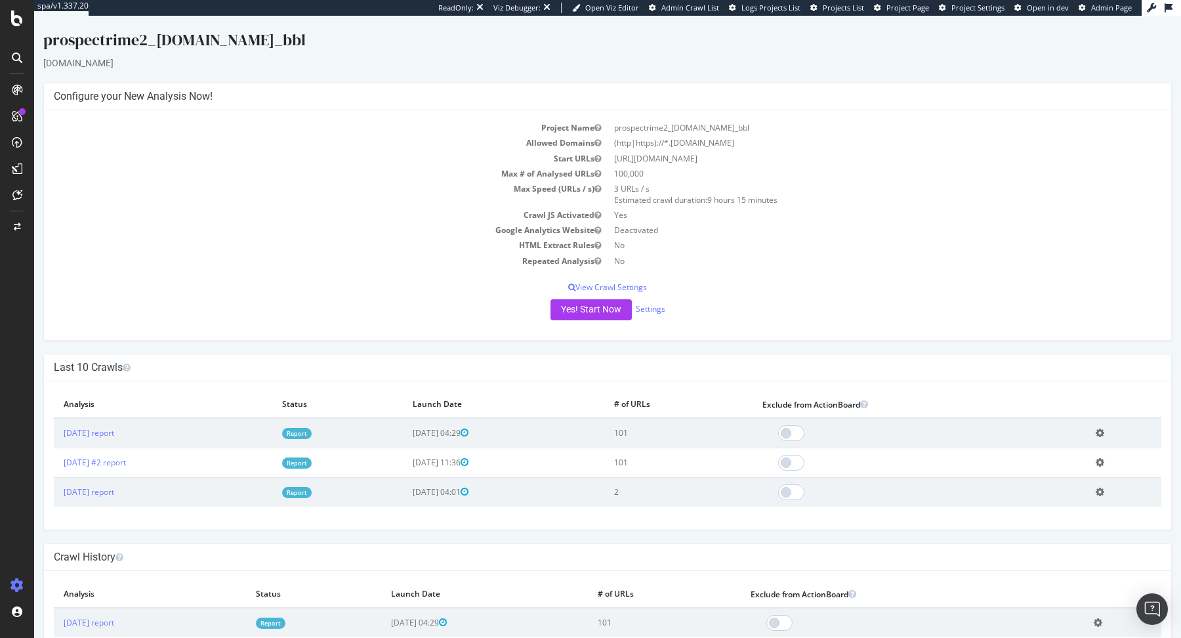
click at [312, 429] on link "Report" at bounding box center [297, 433] width 30 height 11
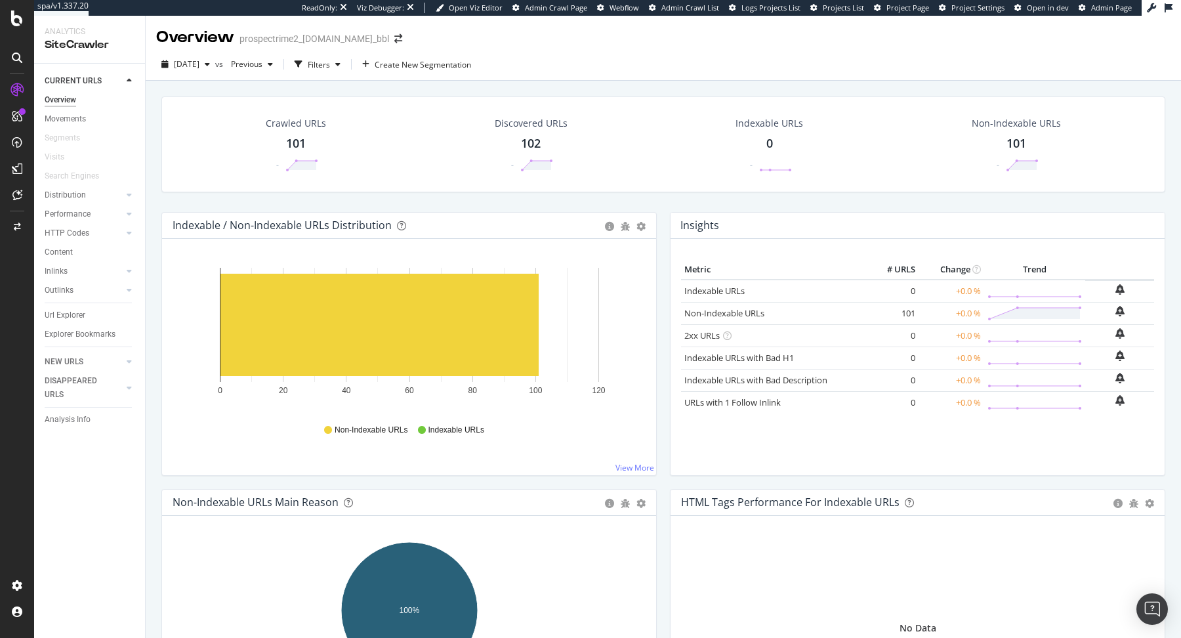
click at [148, 110] on div "Crawled URLs 101 - Discovered URLs 102 - Indexable URLs 0 - Non-Indexable URLs …" at bounding box center [663, 392] width 1035 height 622
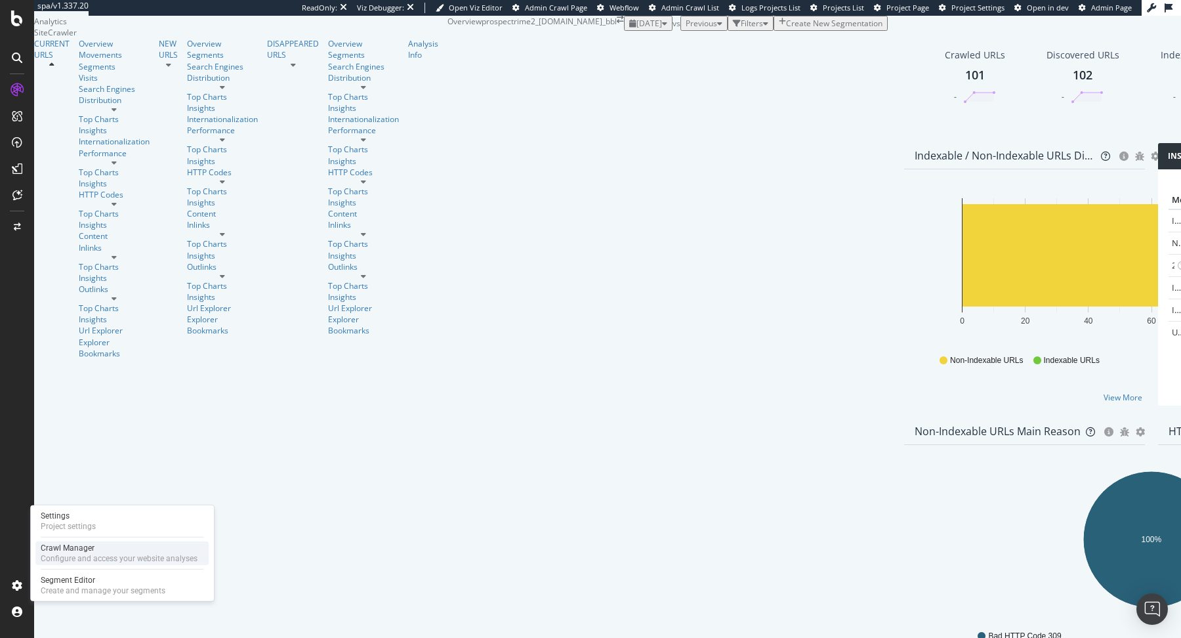
click at [66, 545] on div "Crawl Manager" at bounding box center [119, 548] width 157 height 10
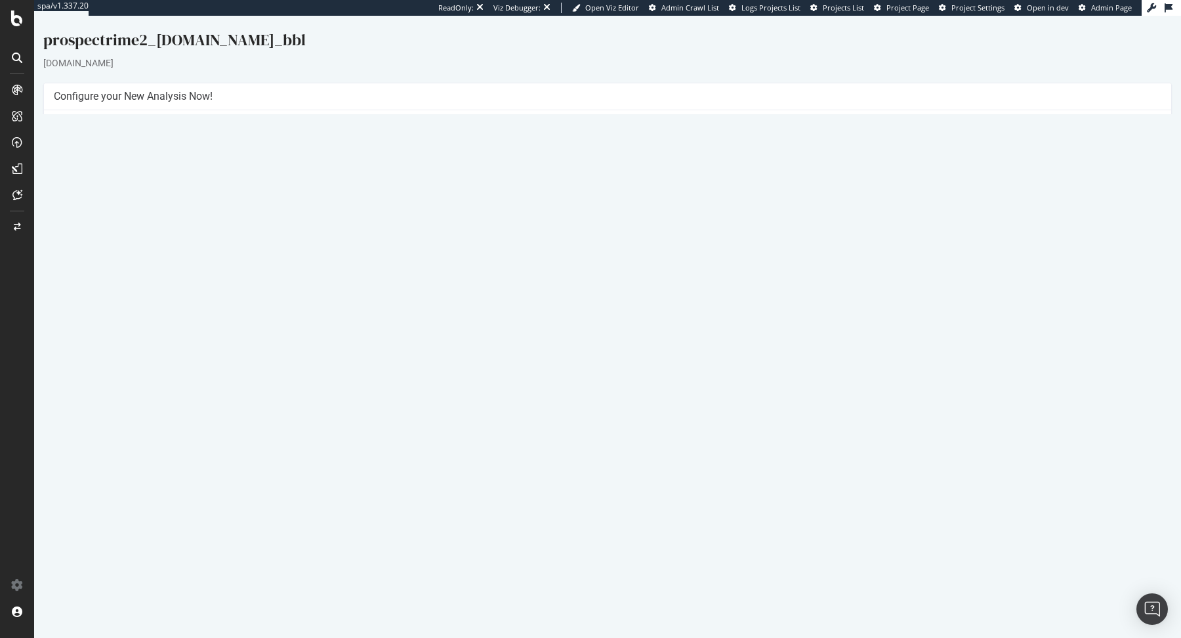
click at [682, 159] on td "[URL][DOMAIN_NAME]" at bounding box center [885, 158] width 554 height 15
copy td "[URL][DOMAIN_NAME]"
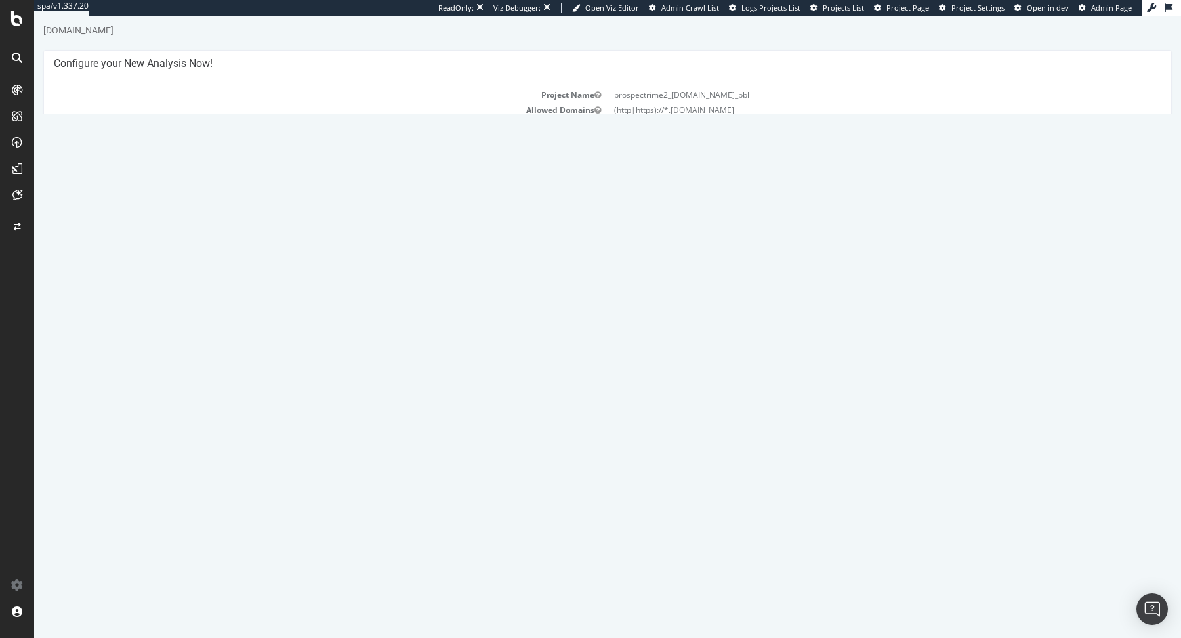
click at [312, 459] on link "Report" at bounding box center [297, 459] width 30 height 11
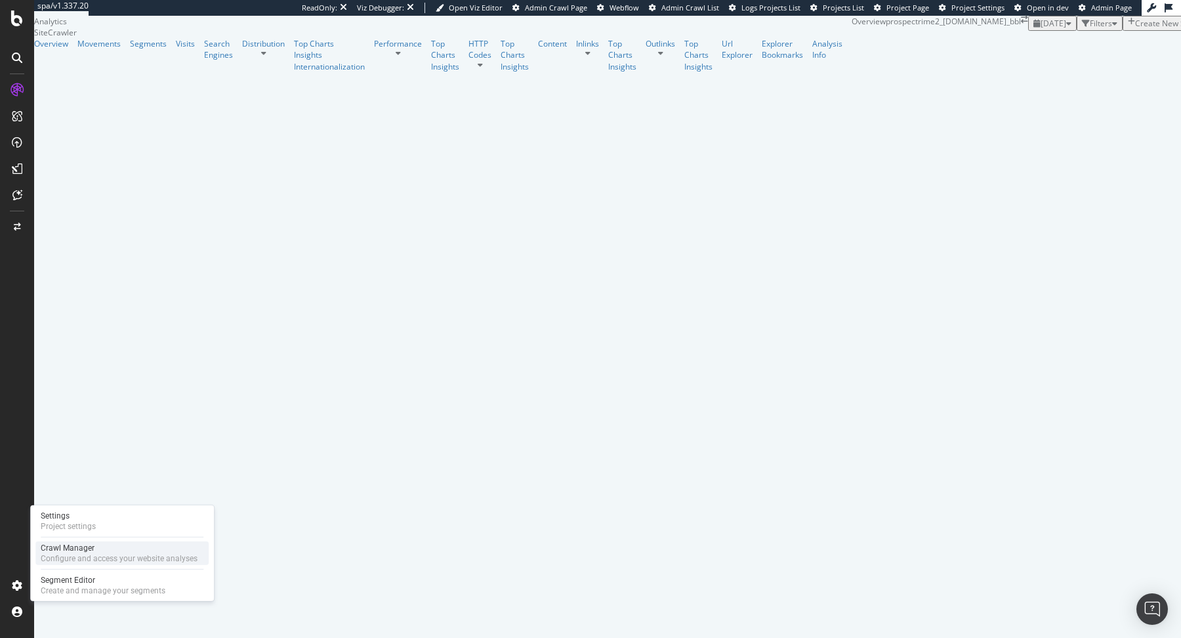
click at [52, 557] on div "Configure and access your website analyses" at bounding box center [119, 558] width 157 height 10
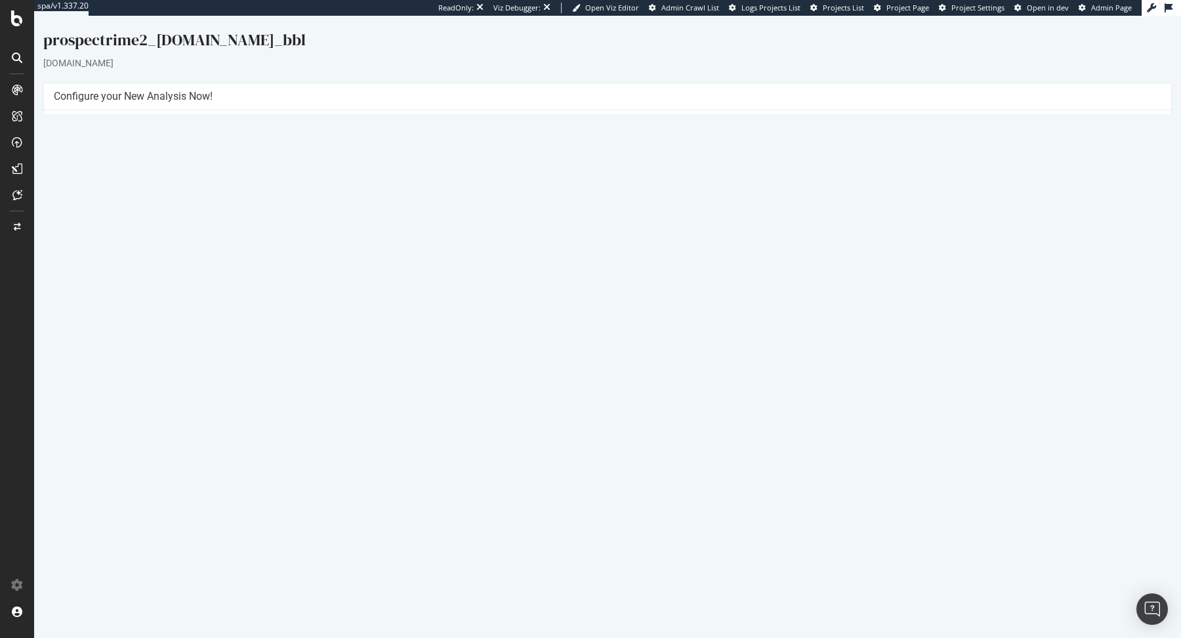
drag, startPoint x: 709, startPoint y: 154, endPoint x: 604, endPoint y: 152, distance: 104.3
click at [604, 152] on tr "Start URLs [URL][DOMAIN_NAME]" at bounding box center [608, 158] width 1108 height 15
copy tr "Start URLs [URL][DOMAIN_NAME]"
click at [312, 428] on link "Report" at bounding box center [297, 433] width 30 height 11
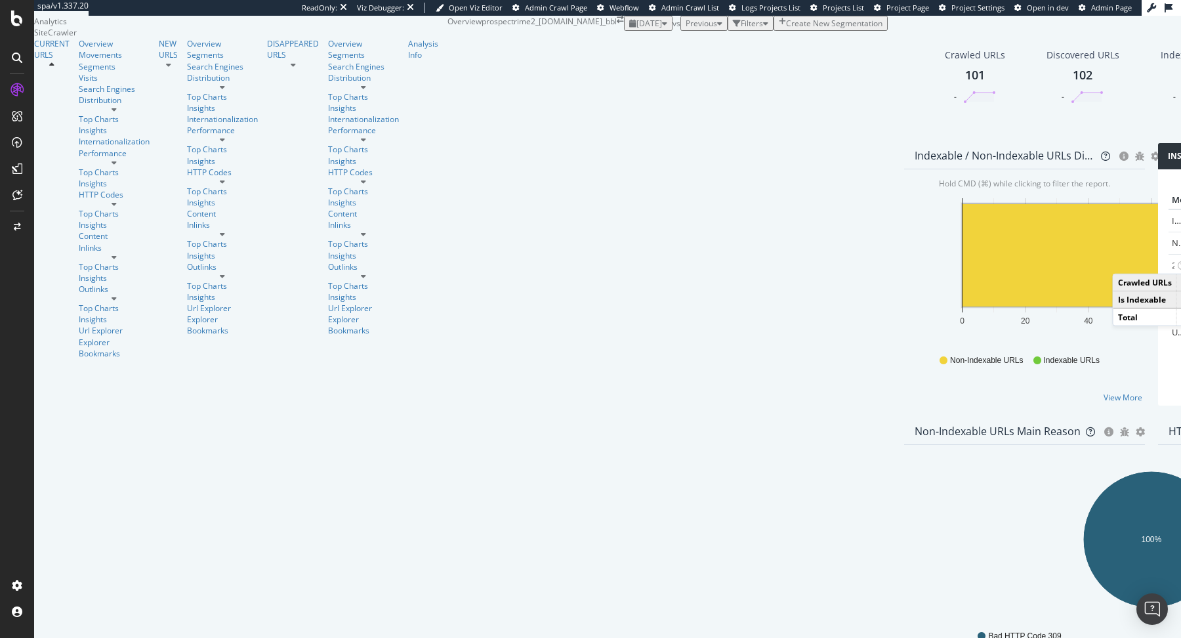
click at [963, 306] on rect "A chart." at bounding box center [1122, 255] width 318 height 102
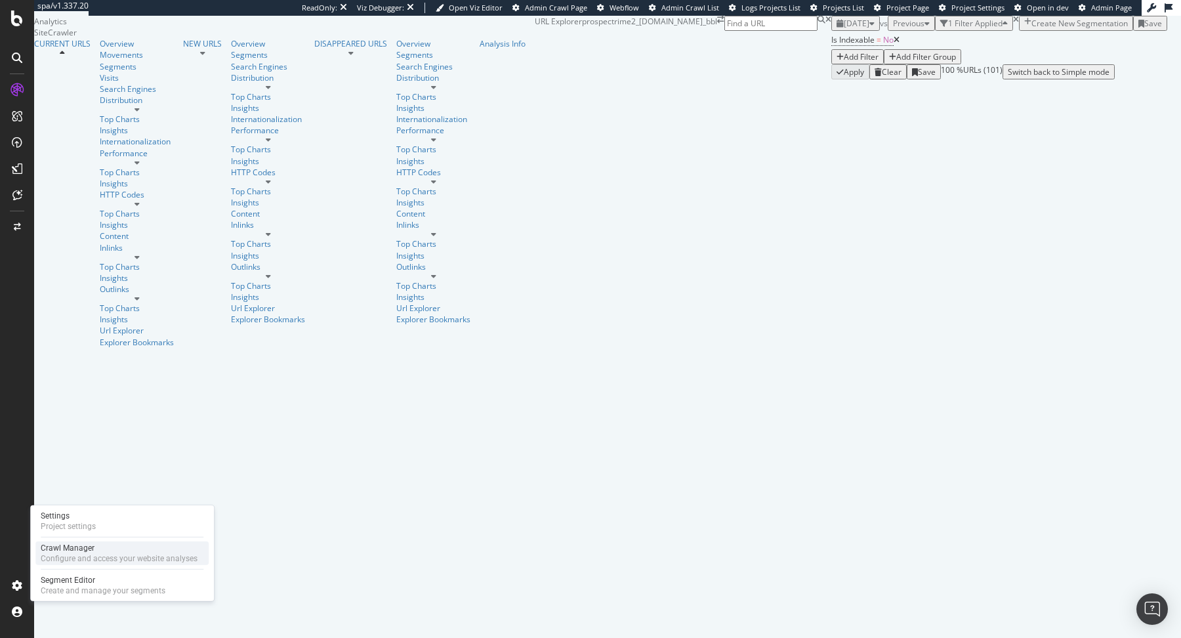
click at [47, 558] on div "Configure and access your website analyses" at bounding box center [119, 558] width 157 height 10
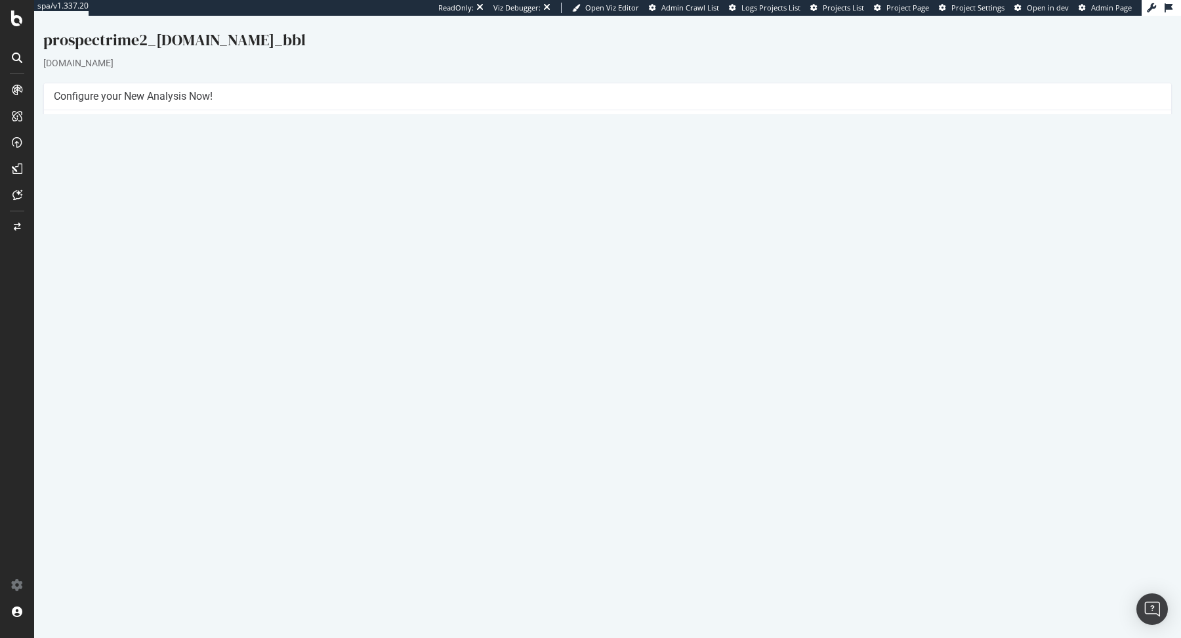
click at [312, 431] on link "Report" at bounding box center [297, 433] width 30 height 11
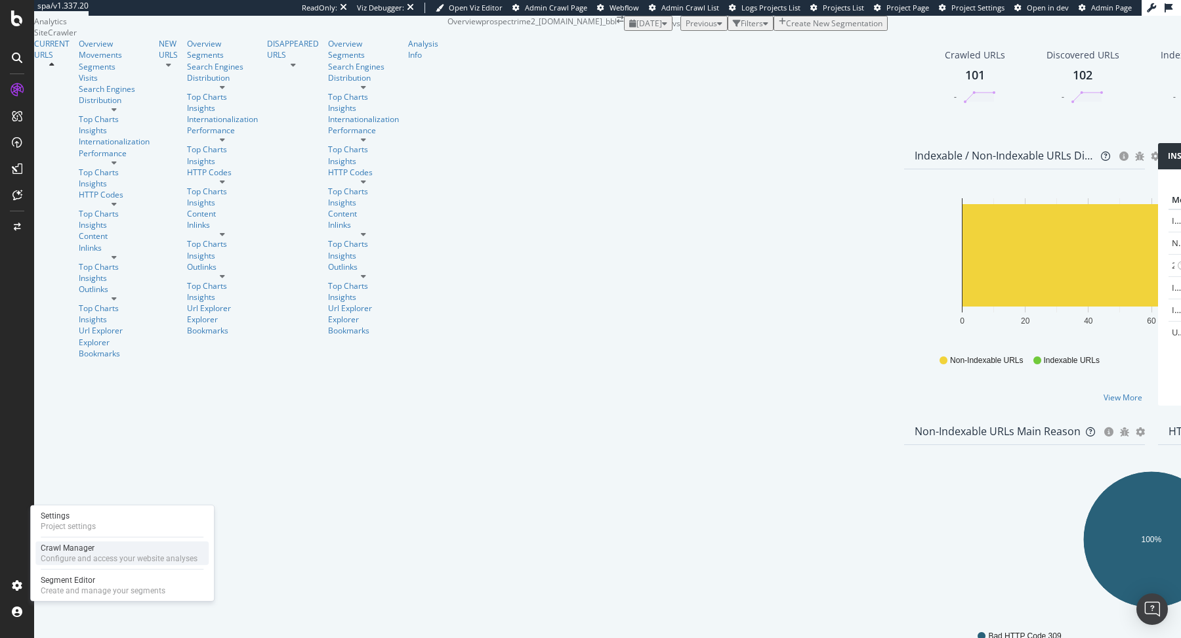
click at [58, 562] on div "Configure and access your website analyses" at bounding box center [119, 558] width 157 height 10
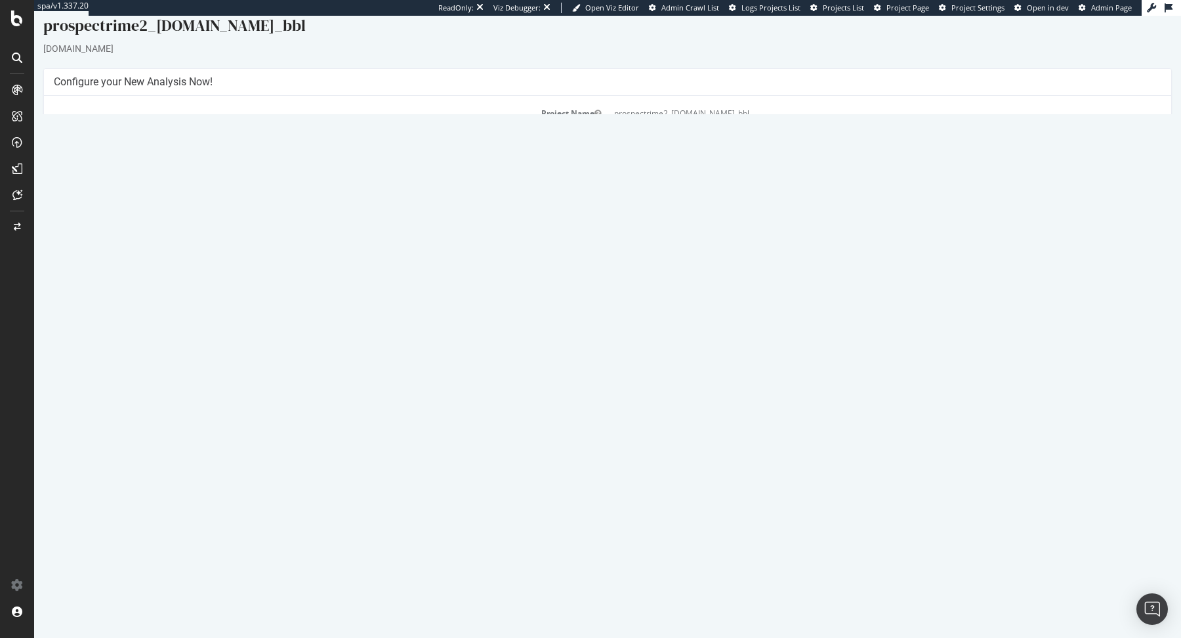
scroll to position [16, 0]
click at [649, 291] on link "Settings" at bounding box center [651, 292] width 30 height 11
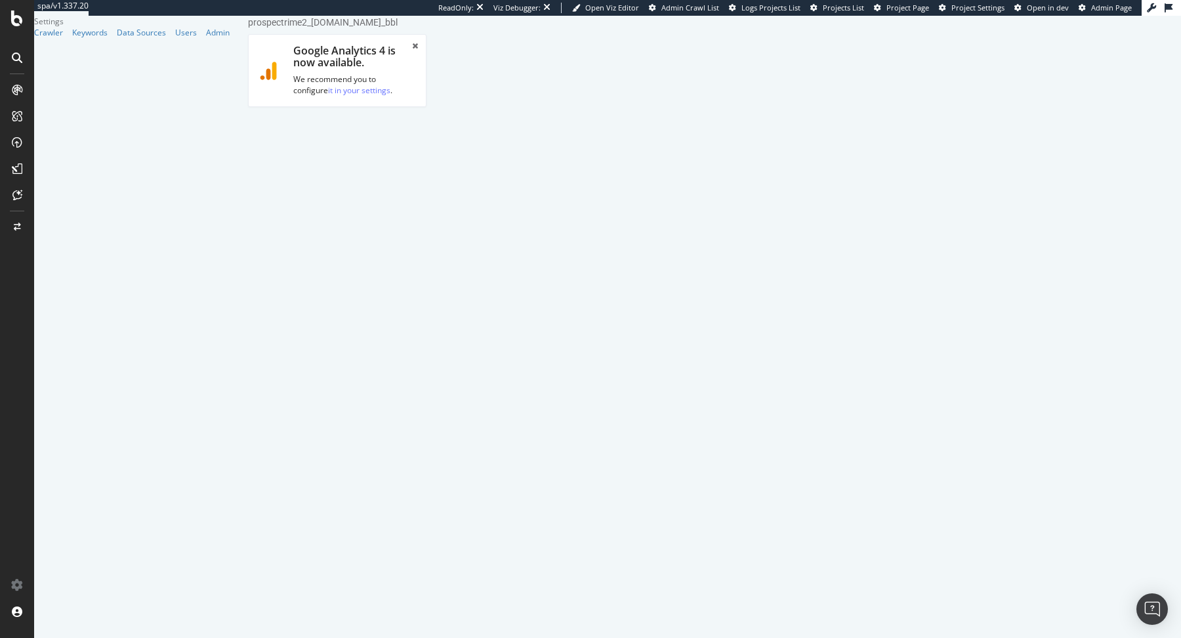
click at [342, 118] on link "Advanced Settings" at bounding box center [351, 136] width 101 height 36
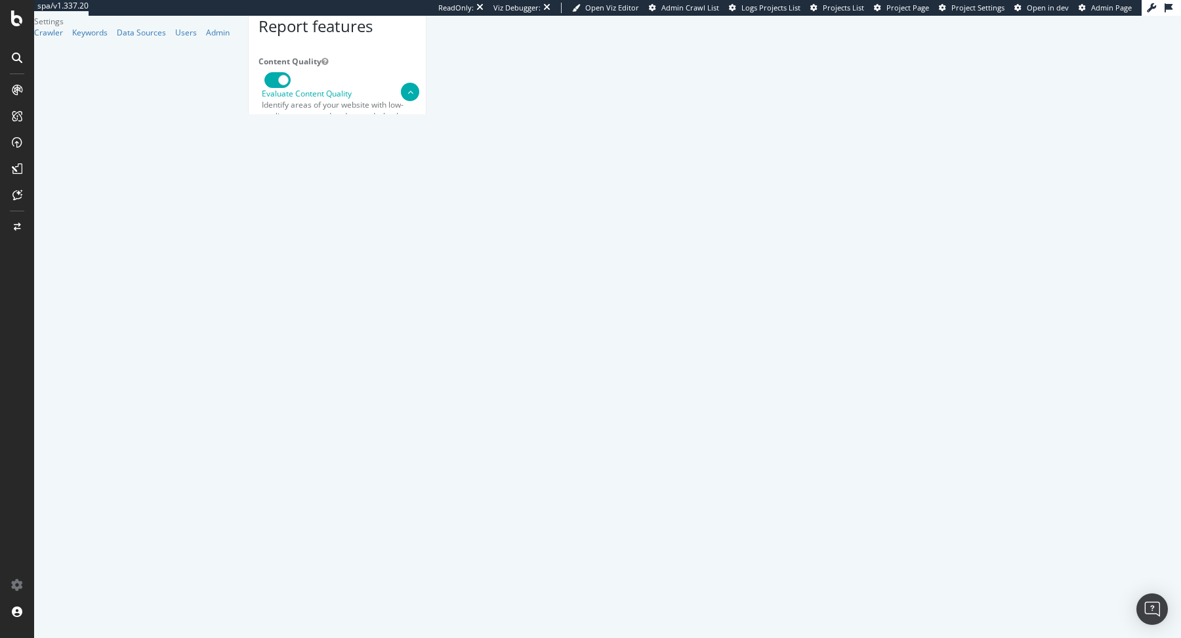
scroll to position [186, 0]
select select "Mozilla/5.0 (Linux; Android 6.0.1; Nexus 5X Build/MMB29P) AppleWebKit/537.36 (K…"
type input "Mozilla/5.0 (Linux; Android 6.0.1; Nexus 5X Build/MMB29P) AppleWebKit/537.36 (K…"
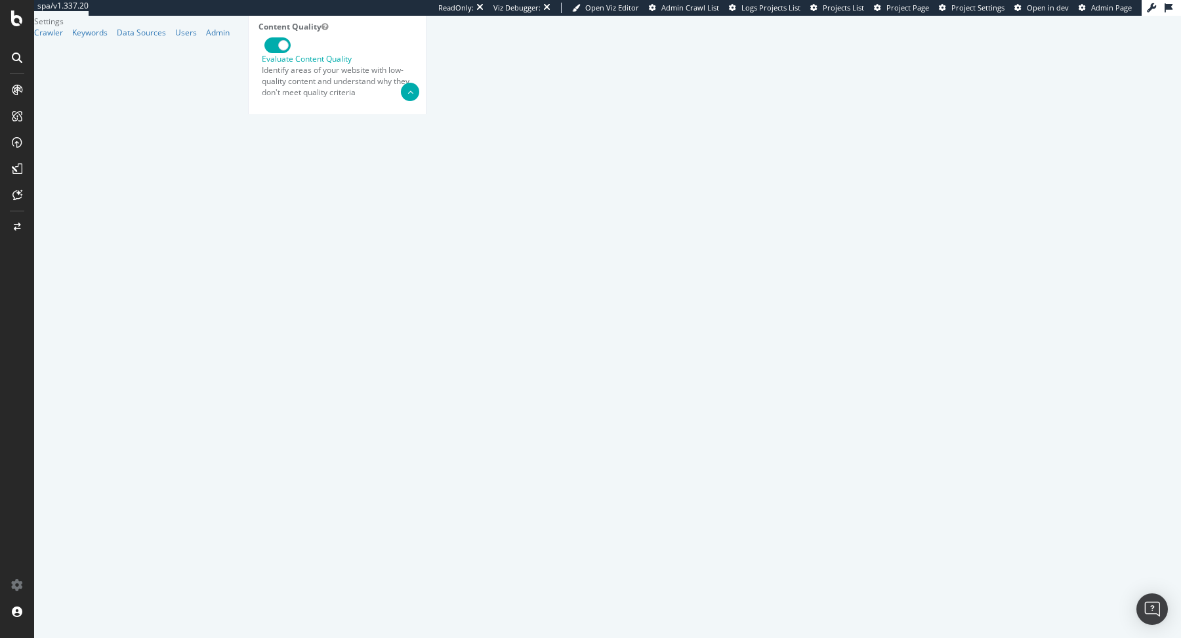
select select "Mozilla/5.0 (Windows NT 10.0; Win64; x64; rv:141.0) Gecko/20100101 Firefox/141.0"
type input "Mozilla/5.0 (Windows NT 10.0; Win64; x64; rv:141.0) Gecko/20100101 Firefox/141.0"
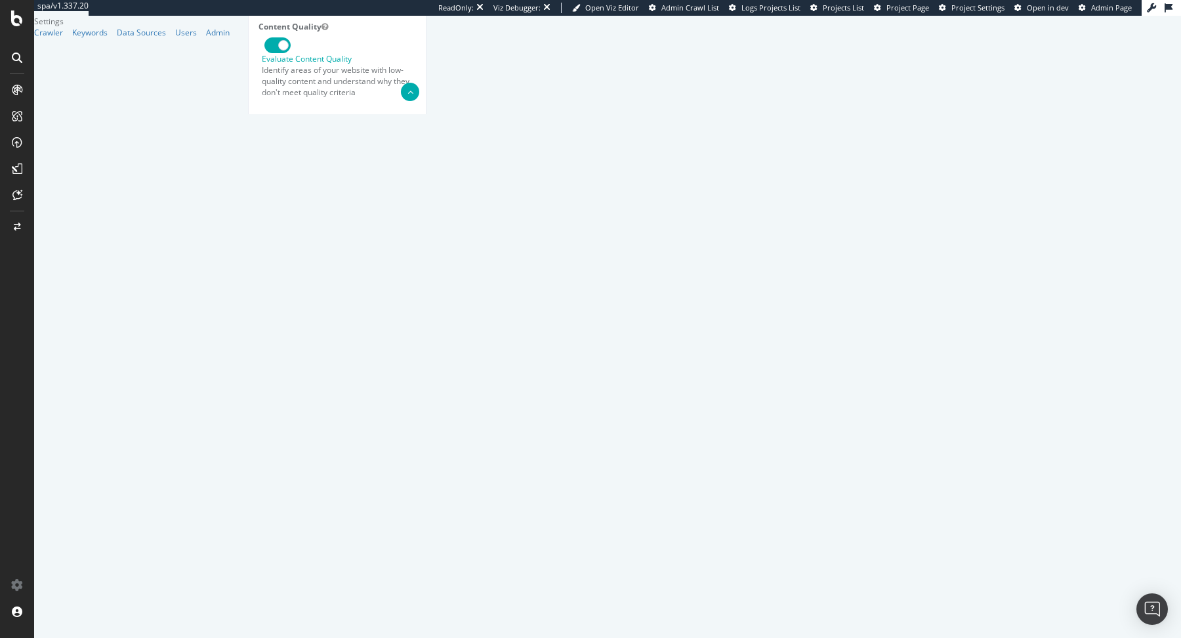
select select "Mozilla/5.0 (Windows NT 10.0; Win64; x64) AppleWebKit/537.36 (KHTML, like Gecko…"
type input "Mozilla/5.0 (Windows NT 10.0; Win64; x64) AppleWebKit/537.36 (KHTML, like Gecko…"
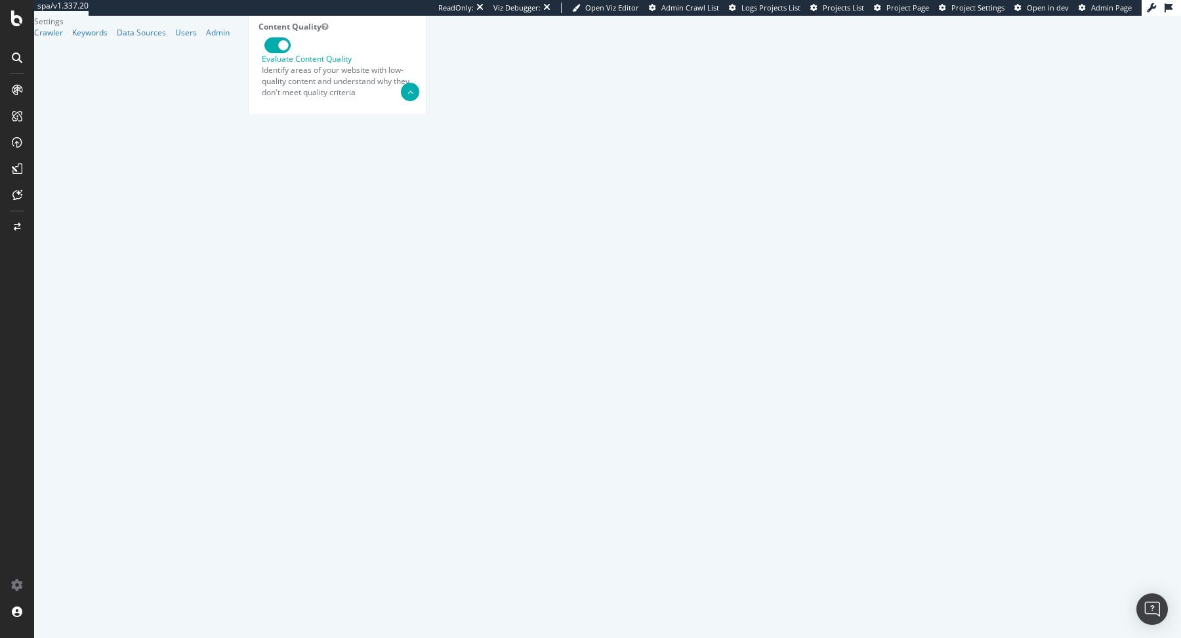
select select "Mozilla/5.0 (Windows NT 10.0; Win64; x64; rv:141.0) Gecko/20100101 Firefox/141.0"
type input "Mozilla/5.0 (Windows NT 10.0; Win64; x64; rv:141.0) Gecko/20100101 Firefox/141.0"
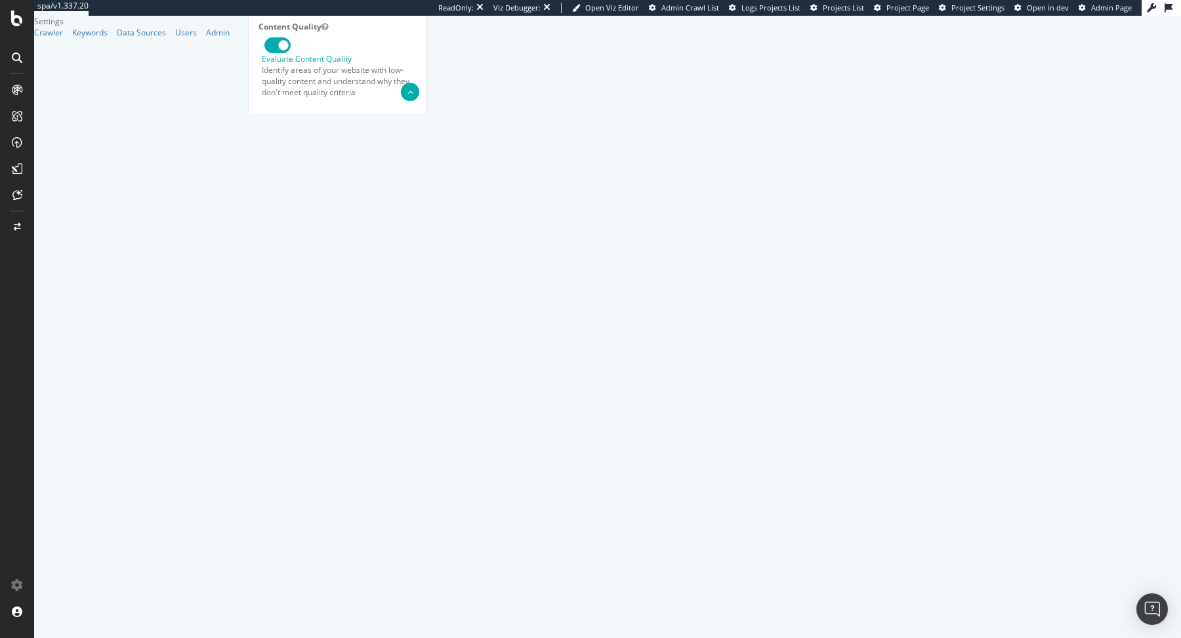
select select "Mozilla/5.0 (compatible; Googlebot/2.1; +[URL][DOMAIN_NAME])"
type input "Mozilla/5.0 (compatible; Googlebot/2.1; +[URL][DOMAIN_NAME])"
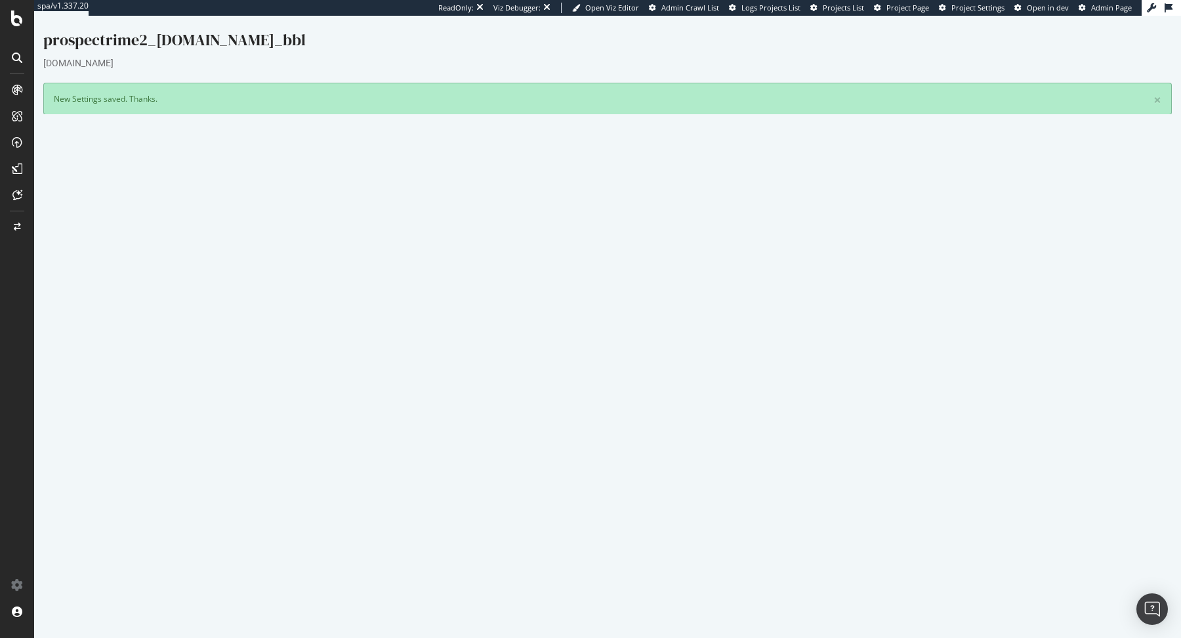
click at [599, 416] on button "Yes! Start Now" at bounding box center [591, 412] width 81 height 21
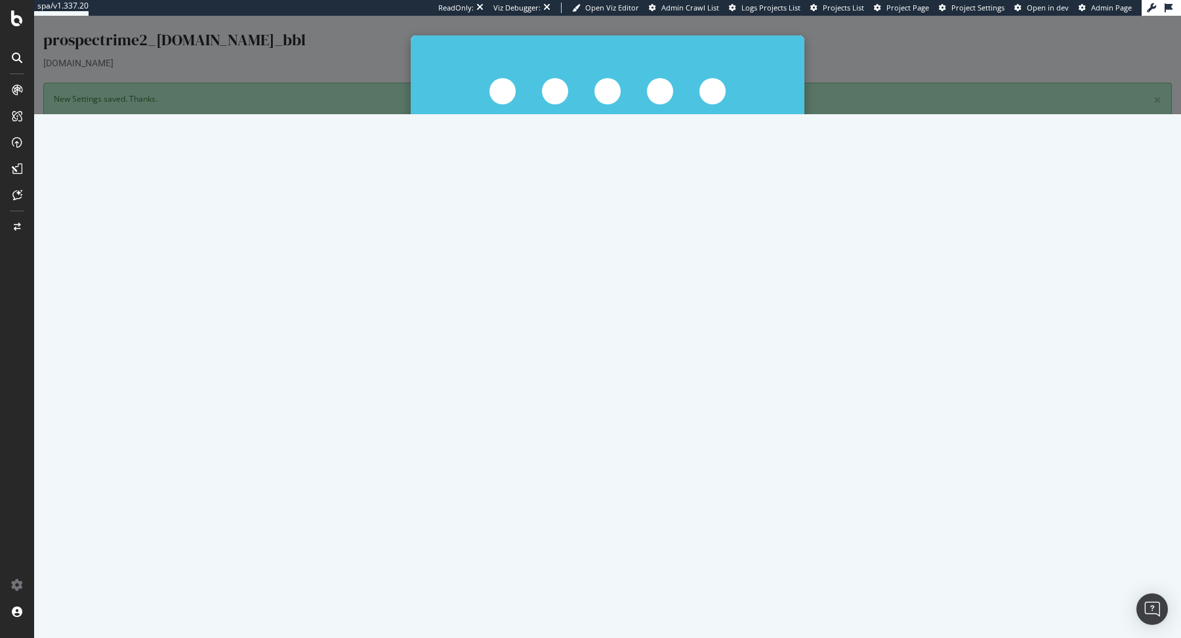
click at [644, 244] on button "Start Now Anyway" at bounding box center [632, 243] width 90 height 22
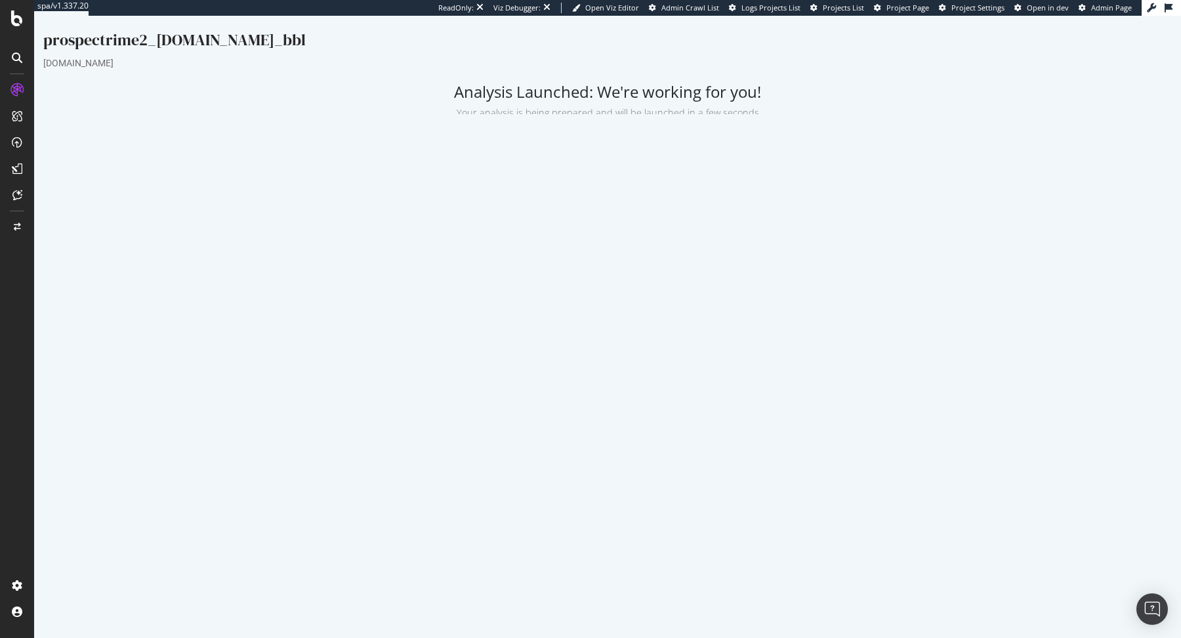
drag, startPoint x: 611, startPoint y: 237, endPoint x: 715, endPoint y: 240, distance: 104.4
click at [715, 240] on td "[URL][DOMAIN_NAME]" at bounding box center [742, 238] width 268 height 15
copy td "[URL][DOMAIN_NAME]"
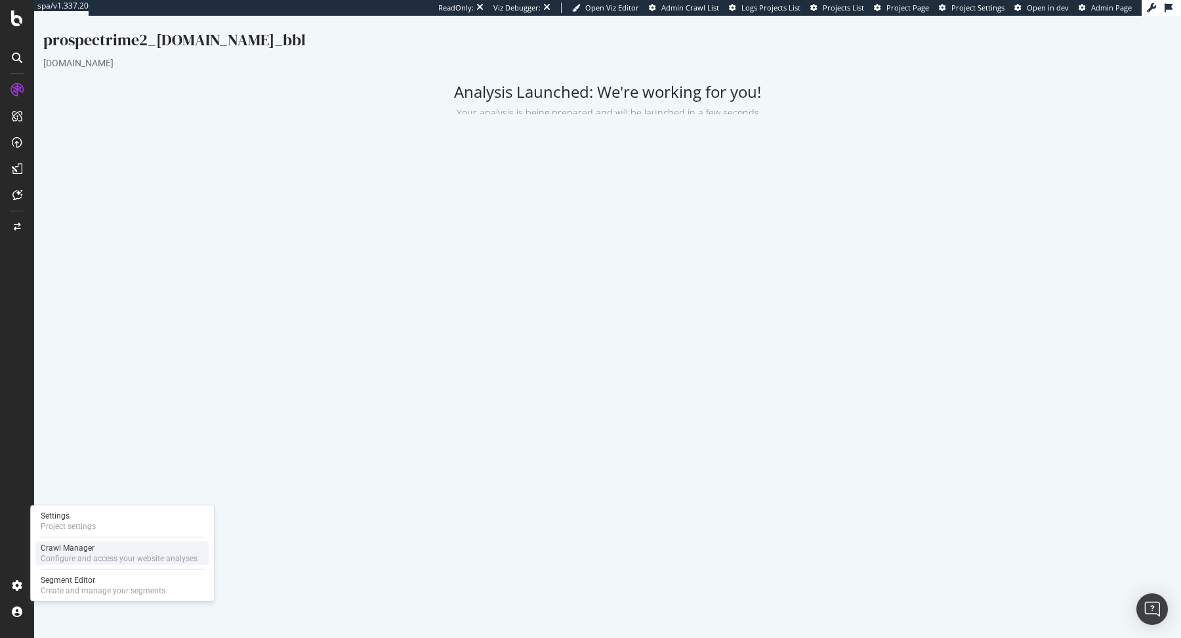
click at [50, 560] on div "Configure and access your website analyses" at bounding box center [119, 558] width 157 height 10
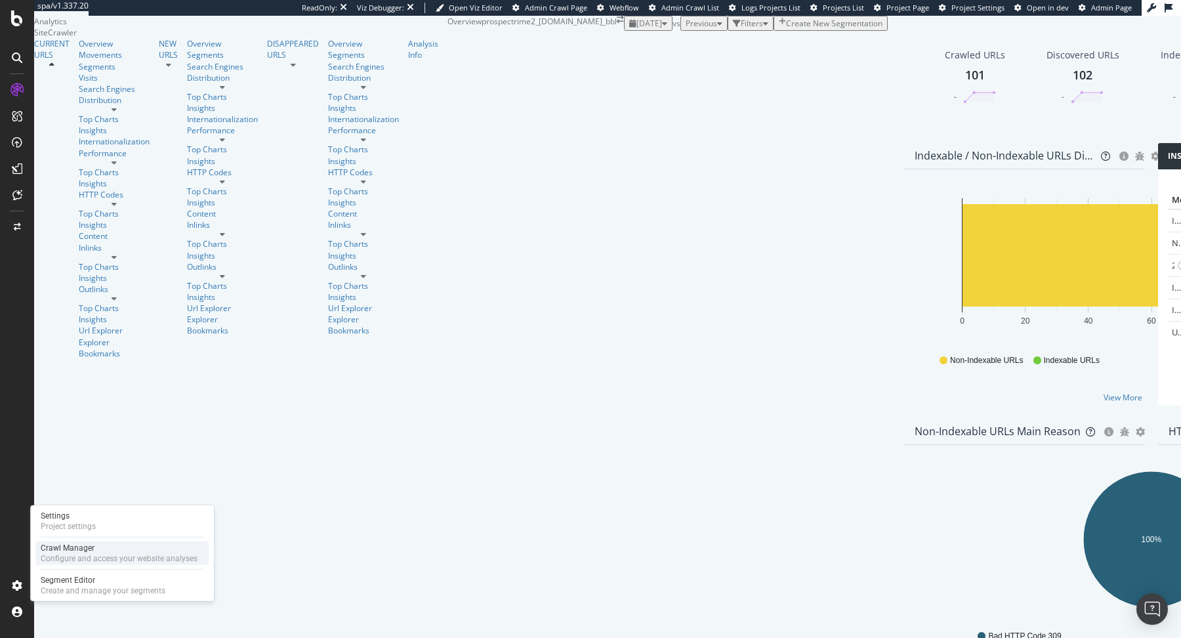
click at [63, 555] on div "Configure and access your website analyses" at bounding box center [119, 558] width 157 height 10
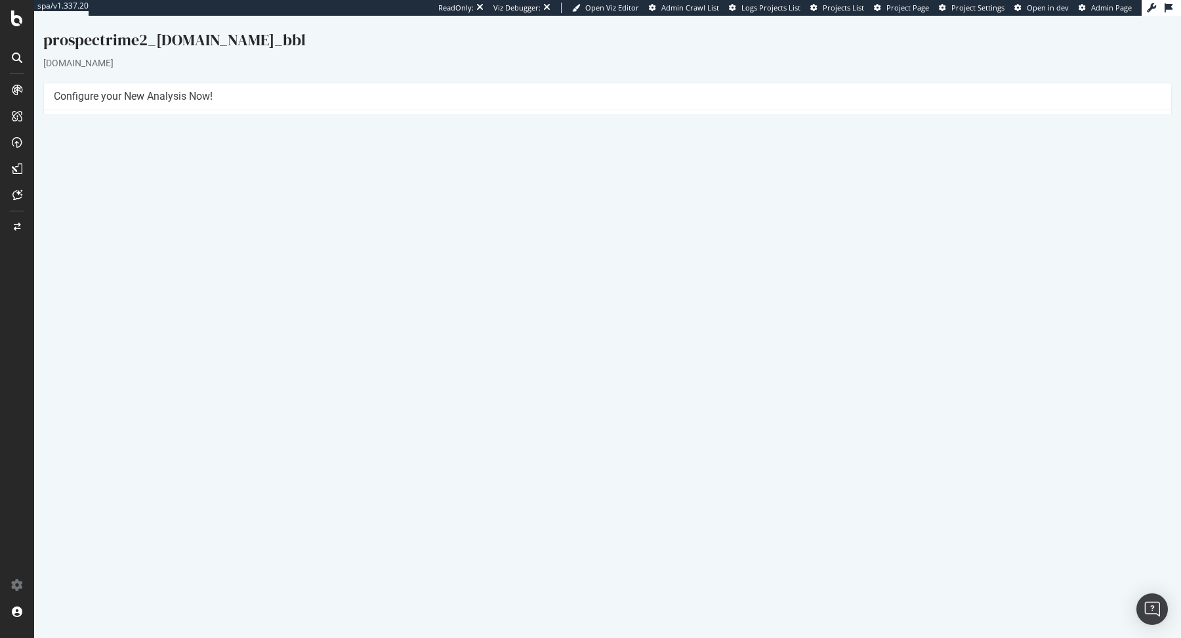
drag, startPoint x: 610, startPoint y: 159, endPoint x: 735, endPoint y: 158, distance: 124.7
click at [735, 158] on td "[URL][DOMAIN_NAME]" at bounding box center [885, 158] width 554 height 15
copy td "[URL][DOMAIN_NAME]"
click at [943, 85] on div "Configure your New Analysis Now!" at bounding box center [607, 96] width 1127 height 27
drag, startPoint x: 613, startPoint y: 157, endPoint x: 772, endPoint y: 150, distance: 158.9
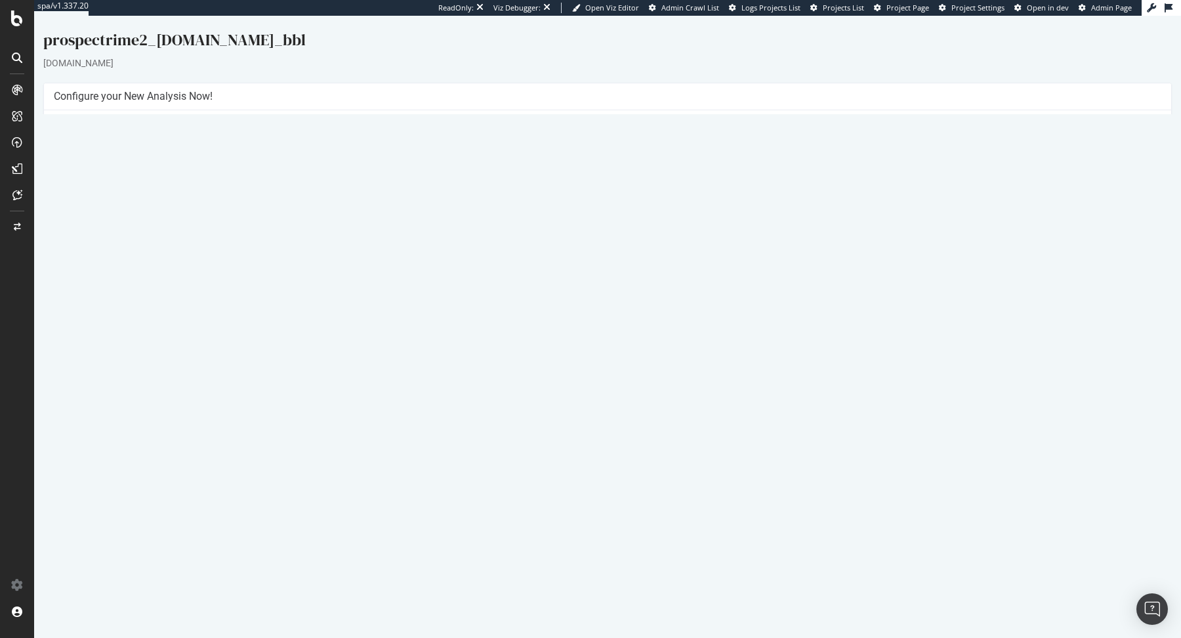
click at [772, 151] on td "[URL][DOMAIN_NAME]" at bounding box center [885, 158] width 554 height 15
drag, startPoint x: 707, startPoint y: 157, endPoint x: 612, endPoint y: 159, distance: 95.8
click at [612, 159] on td "[URL][DOMAIN_NAME]" at bounding box center [885, 158] width 554 height 15
copy td "[URL][DOMAIN_NAME]"
click at [312, 432] on link "Report" at bounding box center [297, 433] width 30 height 11
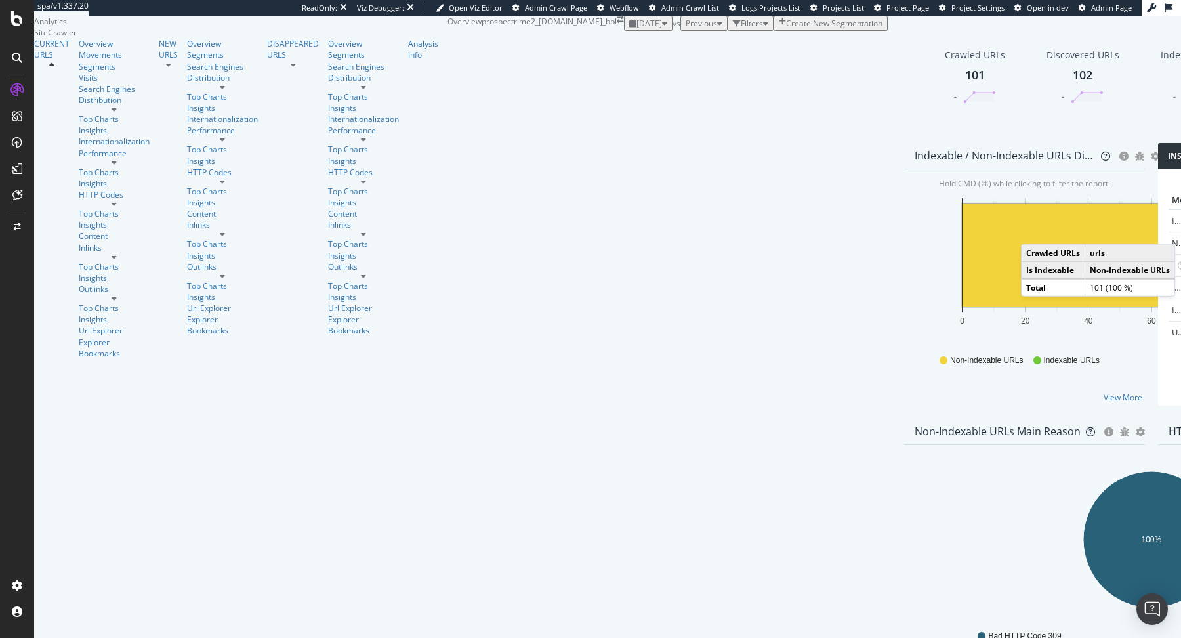
click at [963, 299] on rect "A chart." at bounding box center [1122, 255] width 318 height 102
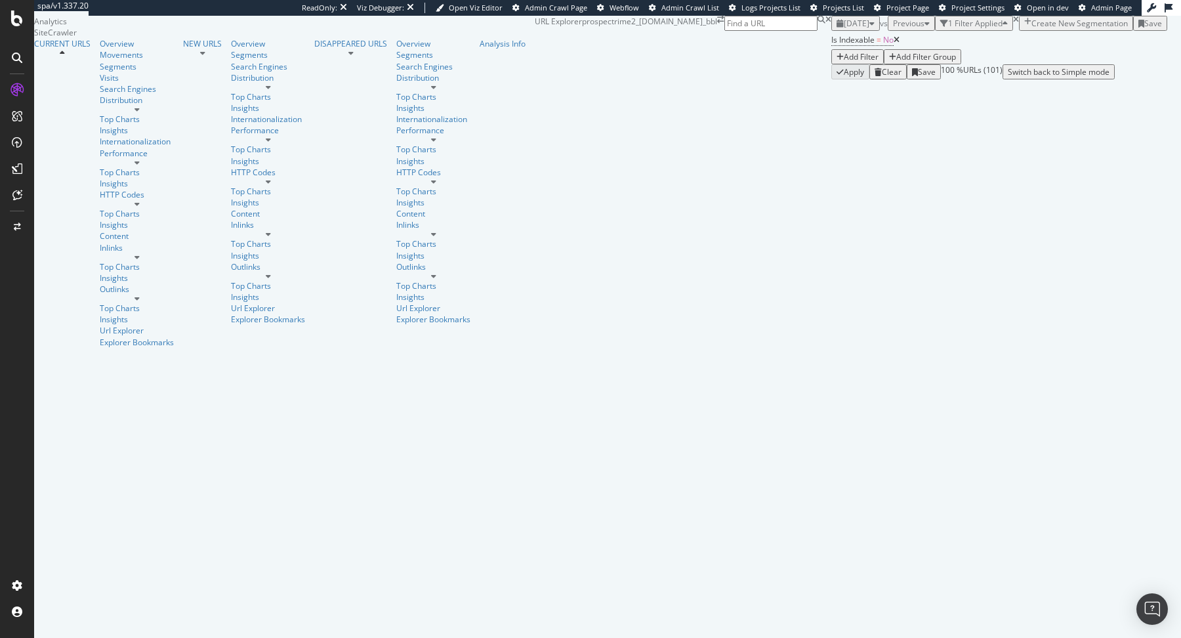
scroll to position [64, 0]
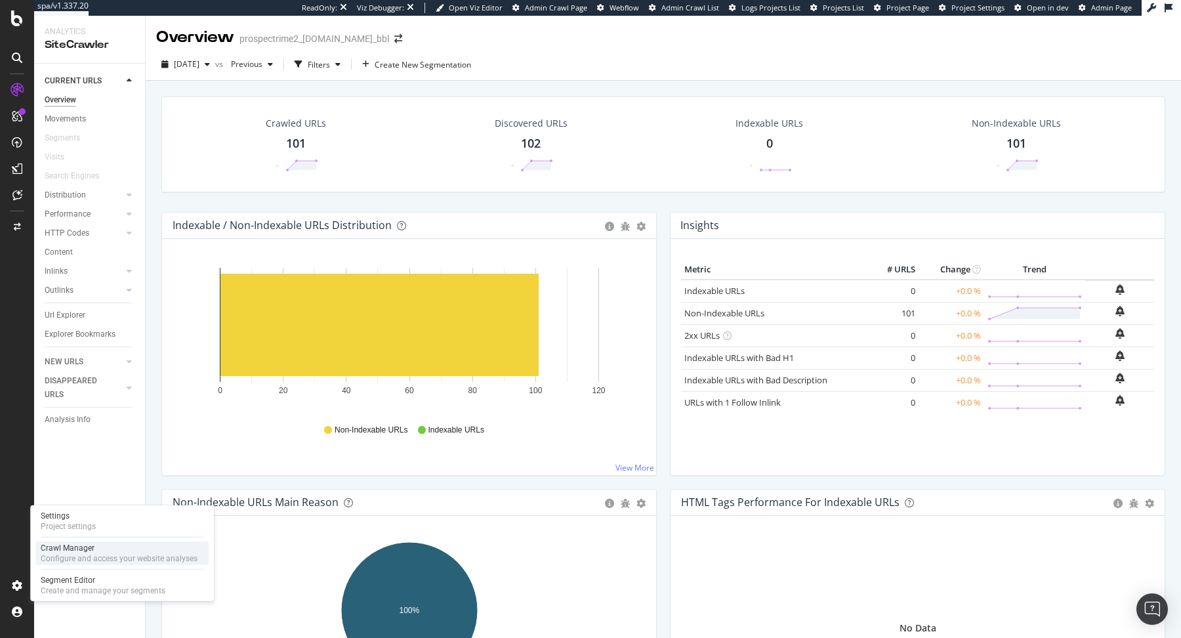
click at [59, 554] on div "Configure and access your website analyses" at bounding box center [119, 558] width 157 height 10
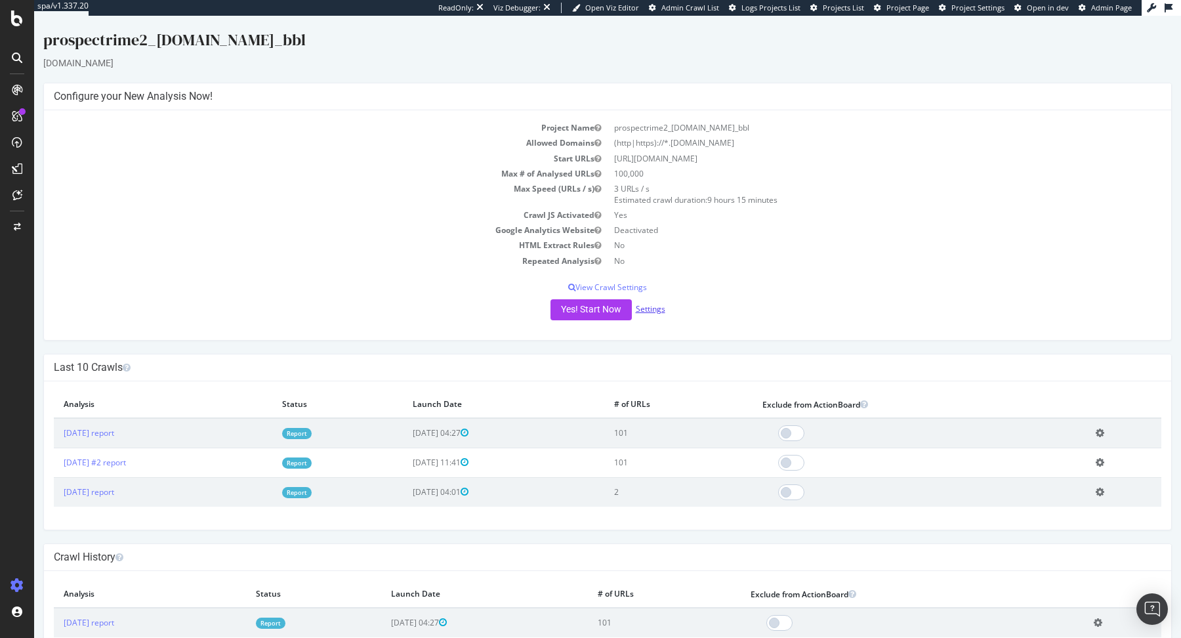
click at [658, 310] on link "Settings" at bounding box center [651, 308] width 30 height 11
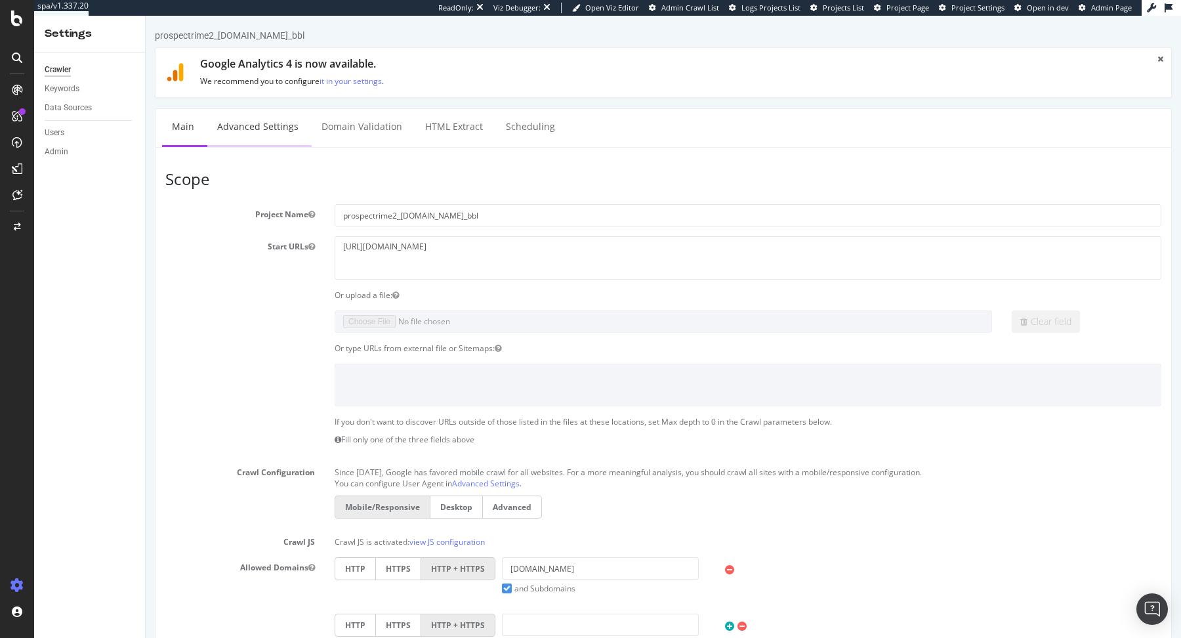
click at [266, 127] on link "Advanced Settings" at bounding box center [257, 127] width 101 height 36
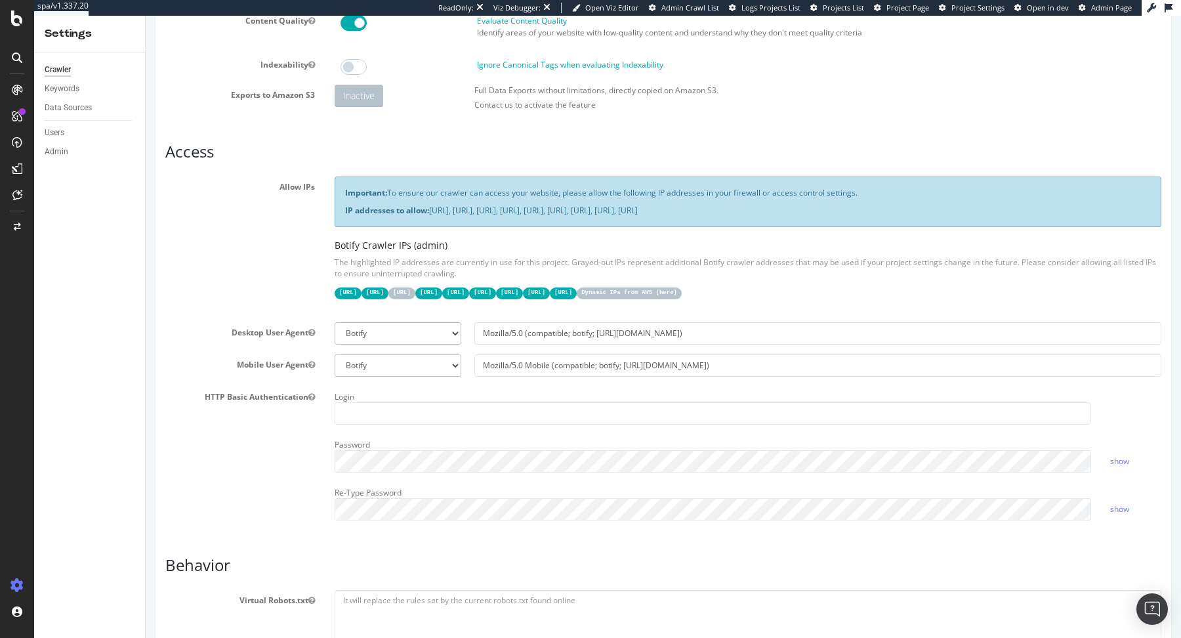
scroll to position [146, 0]
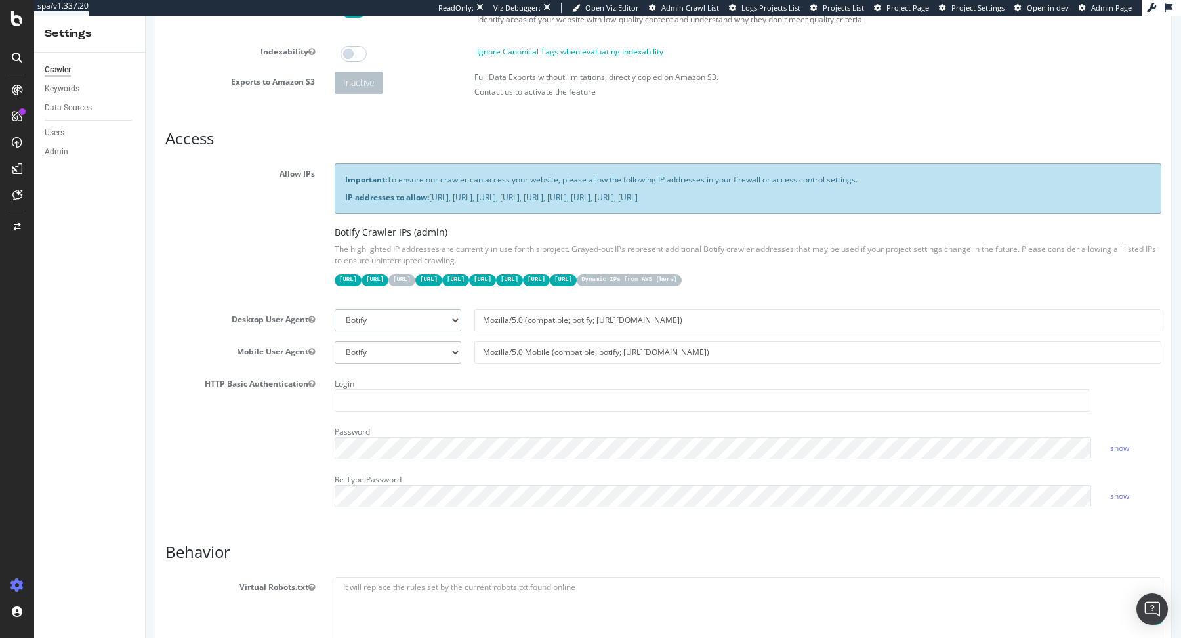
click at [442, 320] on select "Botify Googlebot Chrome Firefox Edge Custom" at bounding box center [398, 320] width 127 height 22
select select "Mozilla/5.0 (compatible; Googlebot/2.1; +[URL][DOMAIN_NAME])"
click at [335, 309] on select "Botify Googlebot Chrome Firefox Edge Custom" at bounding box center [398, 320] width 127 height 22
type input "Mozilla/5.0 (compatible; Googlebot/2.1; +[URL][DOMAIN_NAME])"
click at [440, 344] on select "Botify Googlebot Safari iPhone Safari iPad Chrome Android Custom" at bounding box center [398, 352] width 127 height 22
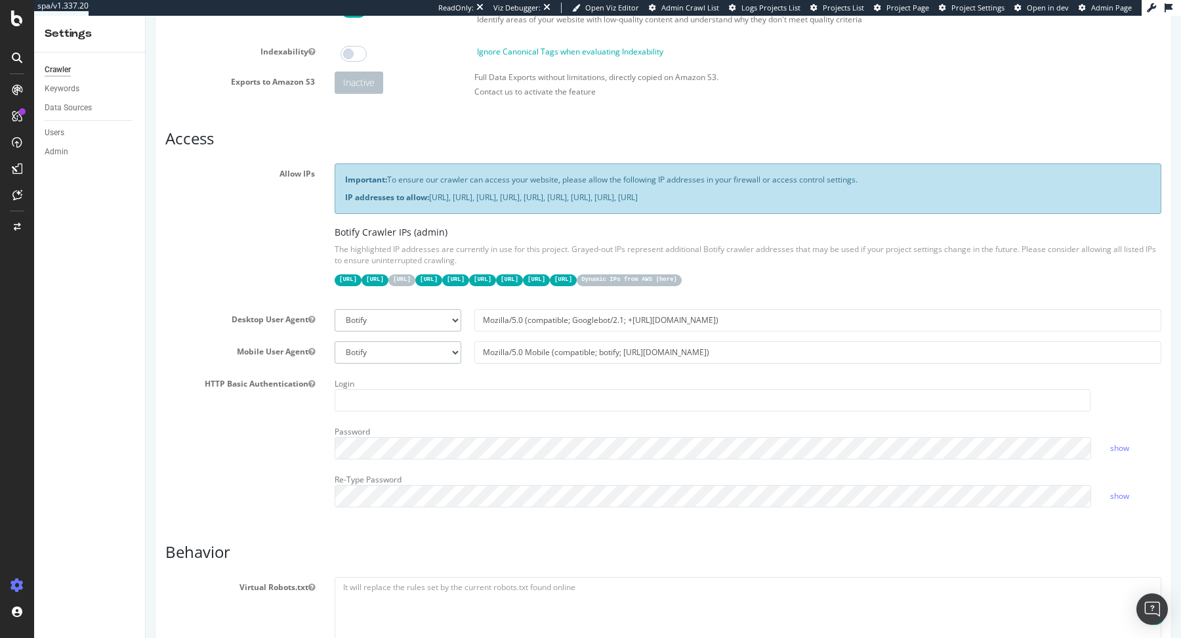
select select "Mozilla/5.0 (Linux; Android 6.0.1; Nexus 5X Build/MMB29P) AppleWebKit/537.36 (K…"
click at [335, 341] on select "Botify Googlebot Safari iPhone Safari iPad Chrome Android Custom" at bounding box center [398, 352] width 127 height 22
type input "Mozilla/5.0 (Linux; Android 6.0.1; Nexus 5X Build/MMB29P) AppleWebKit/537.36 (K…"
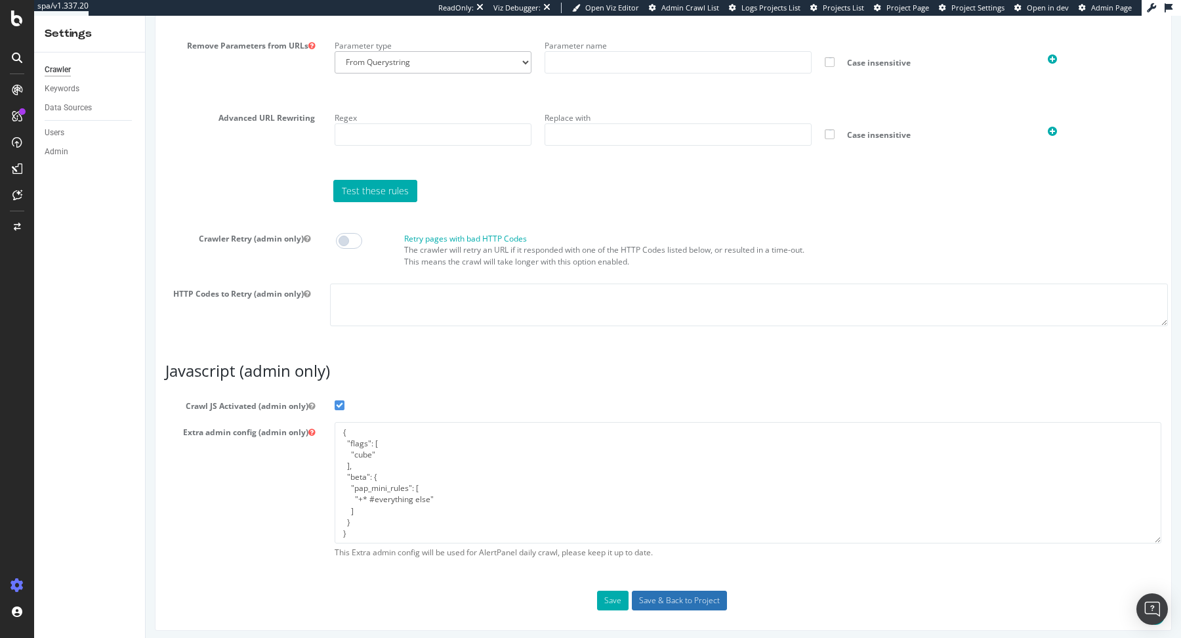
click at [679, 597] on input "Save & Back to Project" at bounding box center [679, 601] width 95 height 20
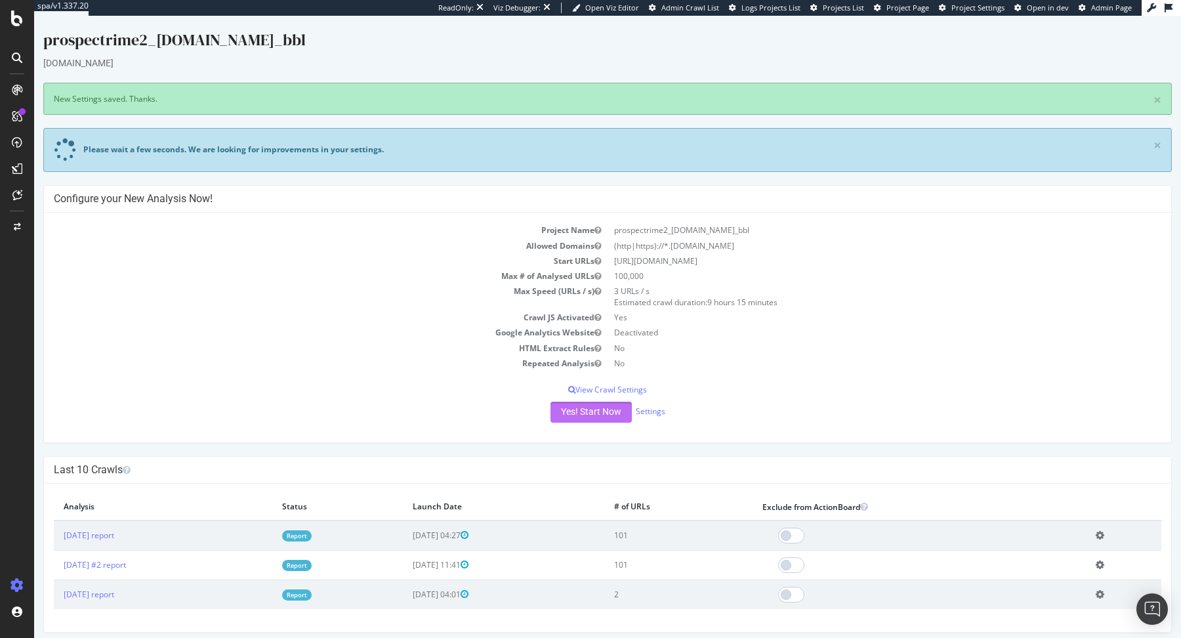
click at [568, 411] on button "Yes! Start Now" at bounding box center [591, 412] width 81 height 21
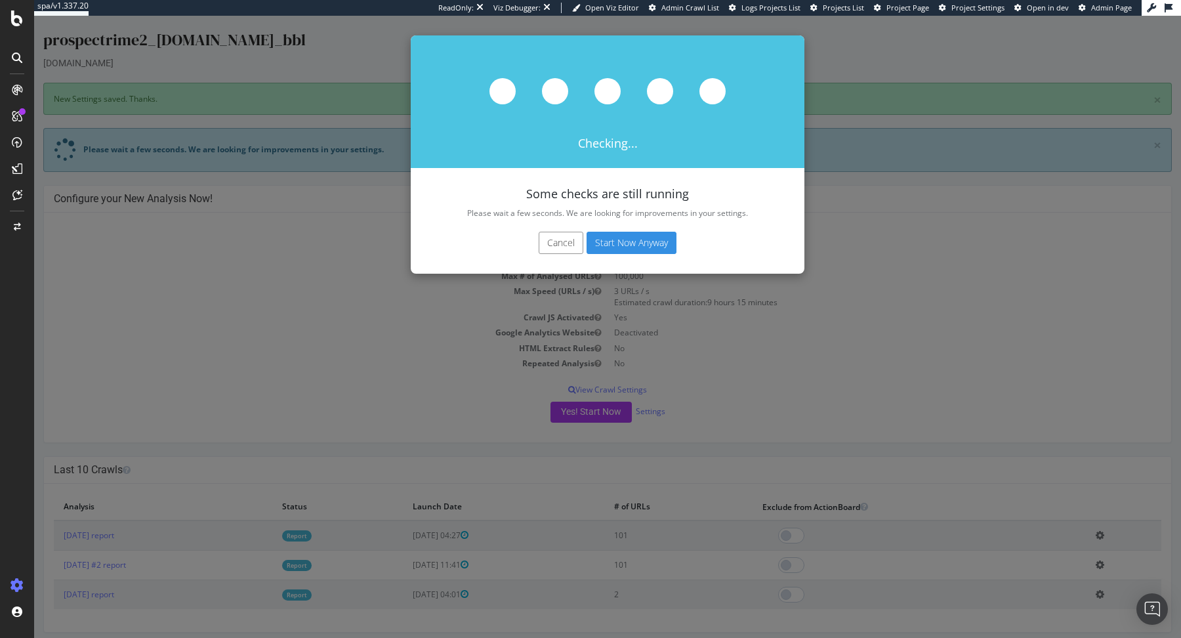
click at [627, 234] on button "Start Now Anyway" at bounding box center [632, 243] width 90 height 22
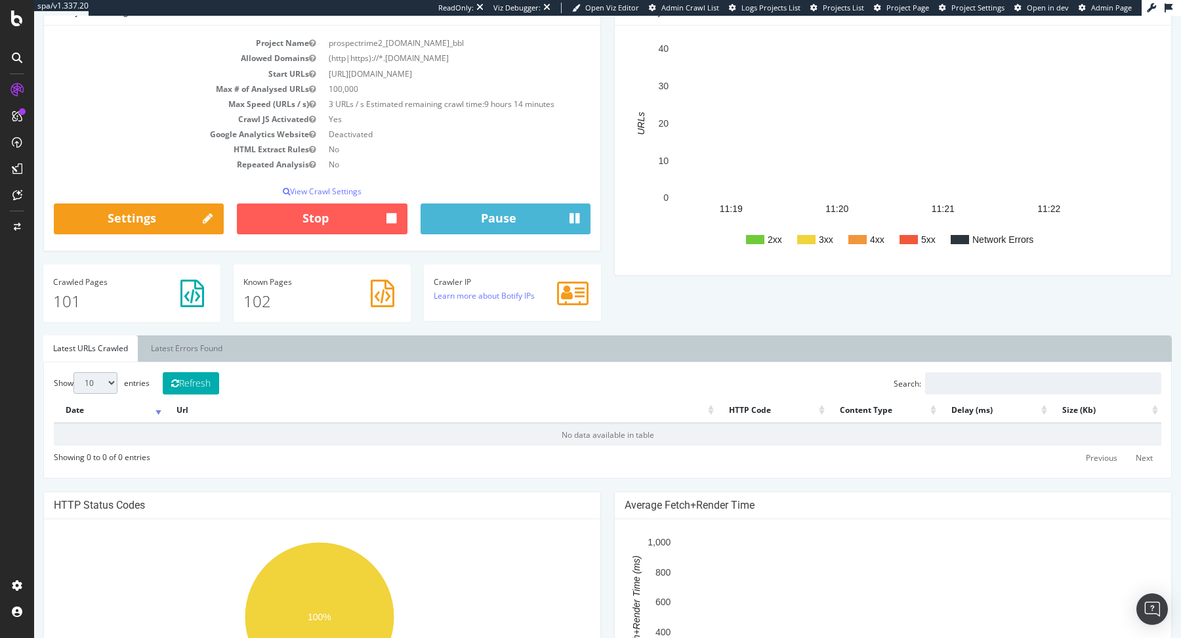
scroll to position [161, 0]
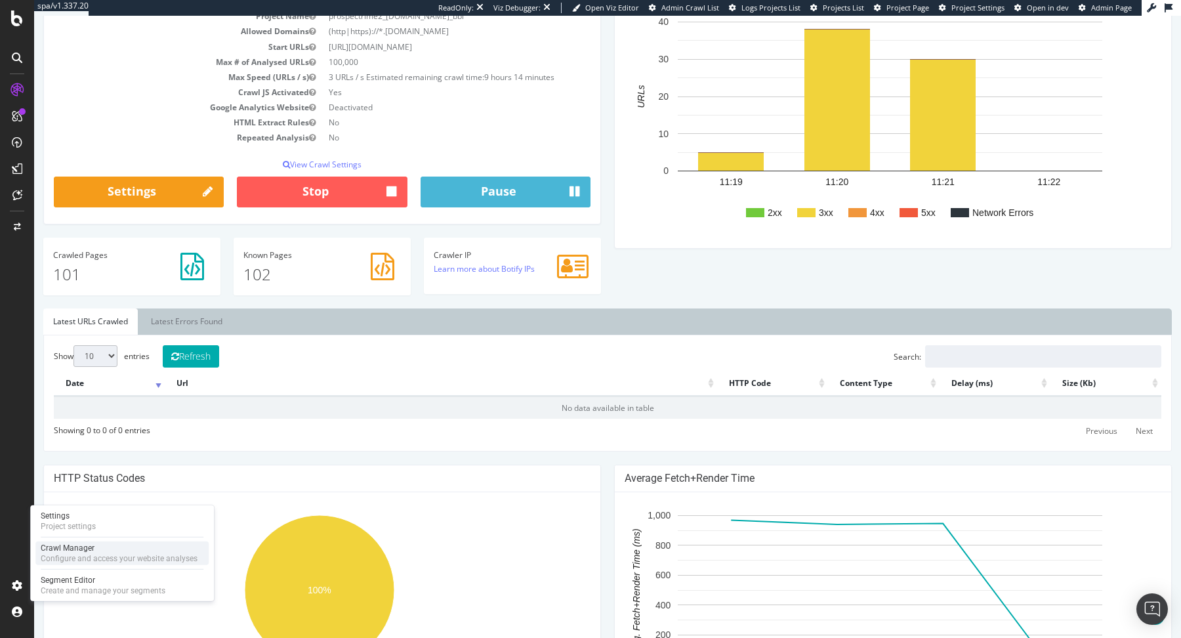
click at [57, 552] on div "Crawl Manager" at bounding box center [119, 548] width 157 height 10
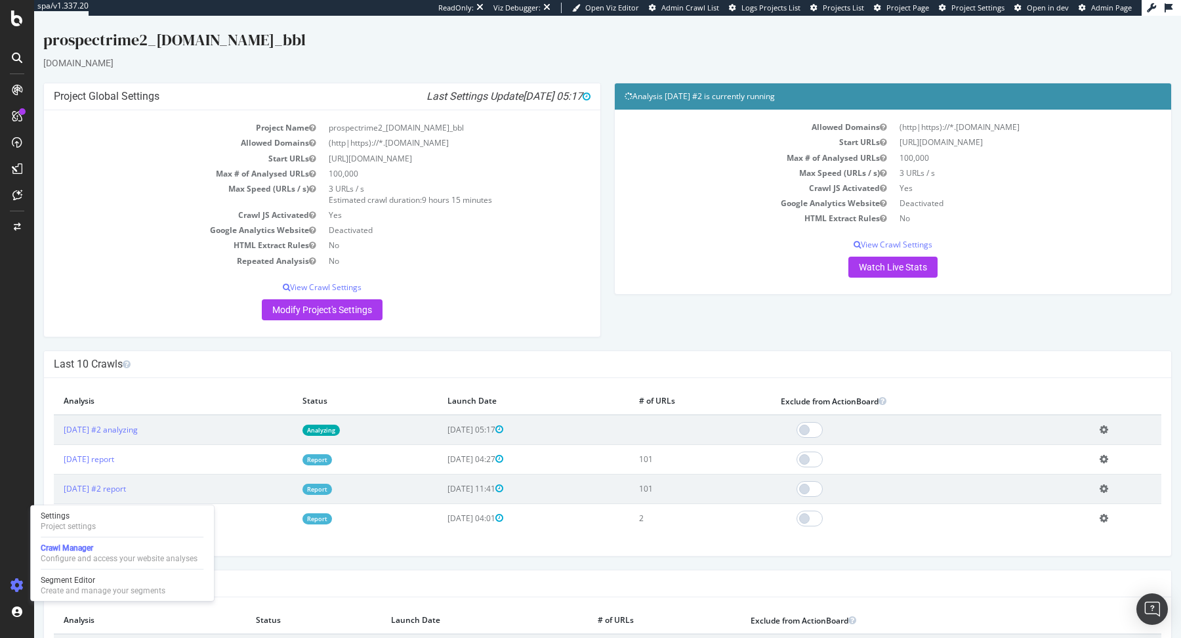
click at [178, 404] on th "Analysis" at bounding box center [173, 401] width 239 height 27
click at [340, 431] on link "Analyzing" at bounding box center [320, 430] width 37 height 11
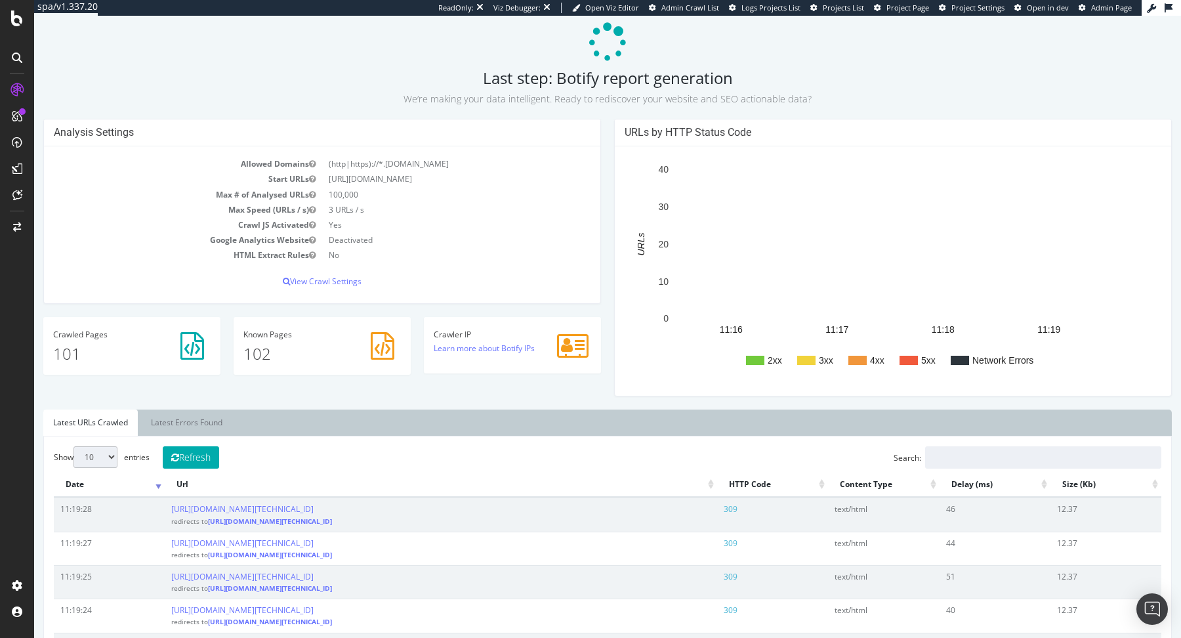
scroll to position [89, 0]
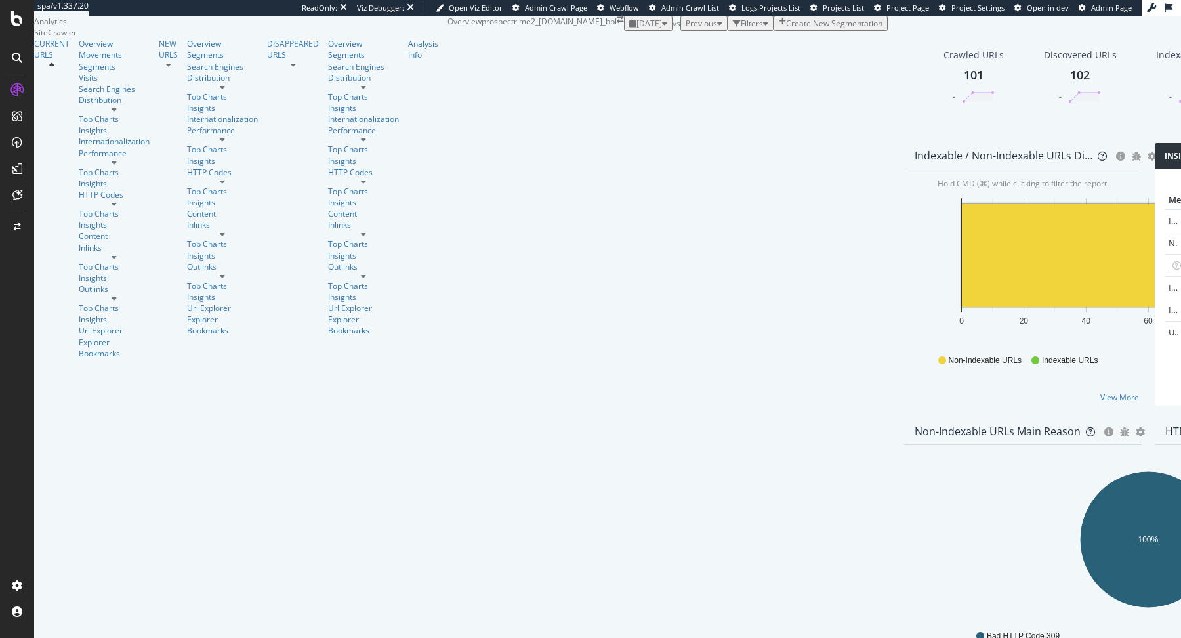
click at [962, 301] on rect "A chart." at bounding box center [1119, 255] width 314 height 102
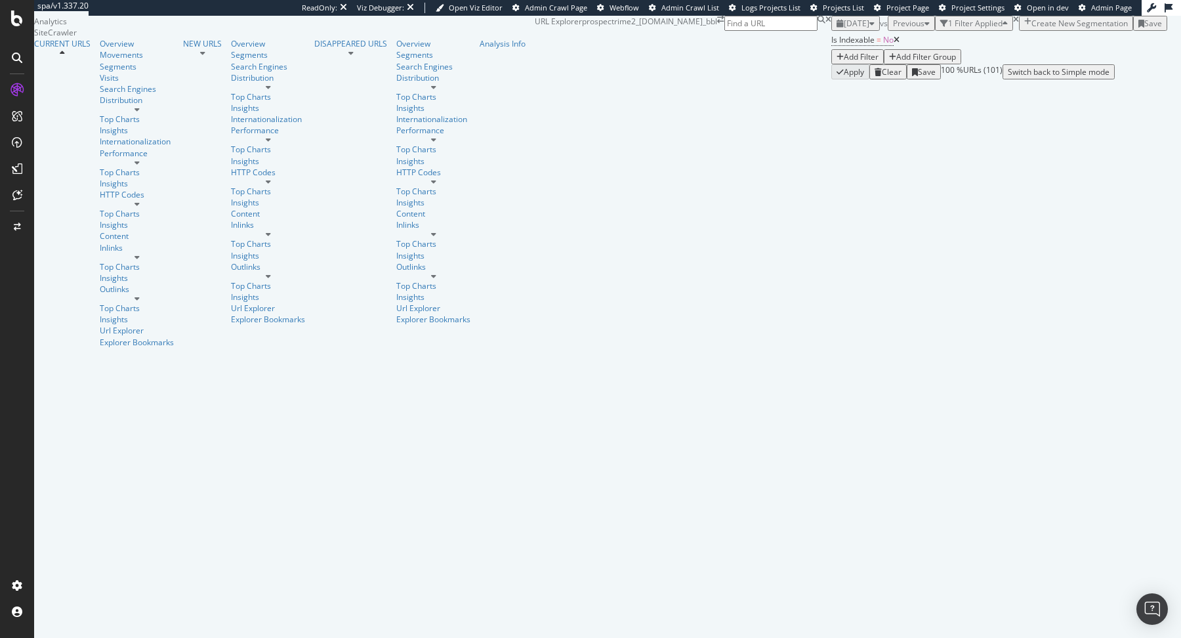
click at [844, 62] on div "Add Filter" at bounding box center [861, 56] width 35 height 11
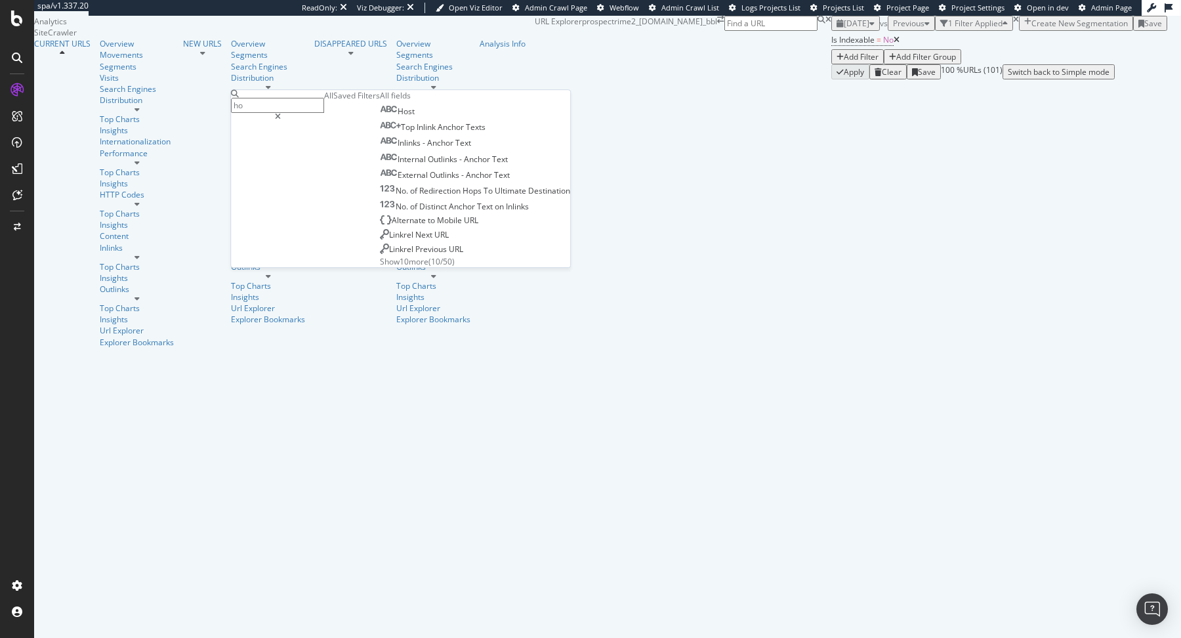
type input "h"
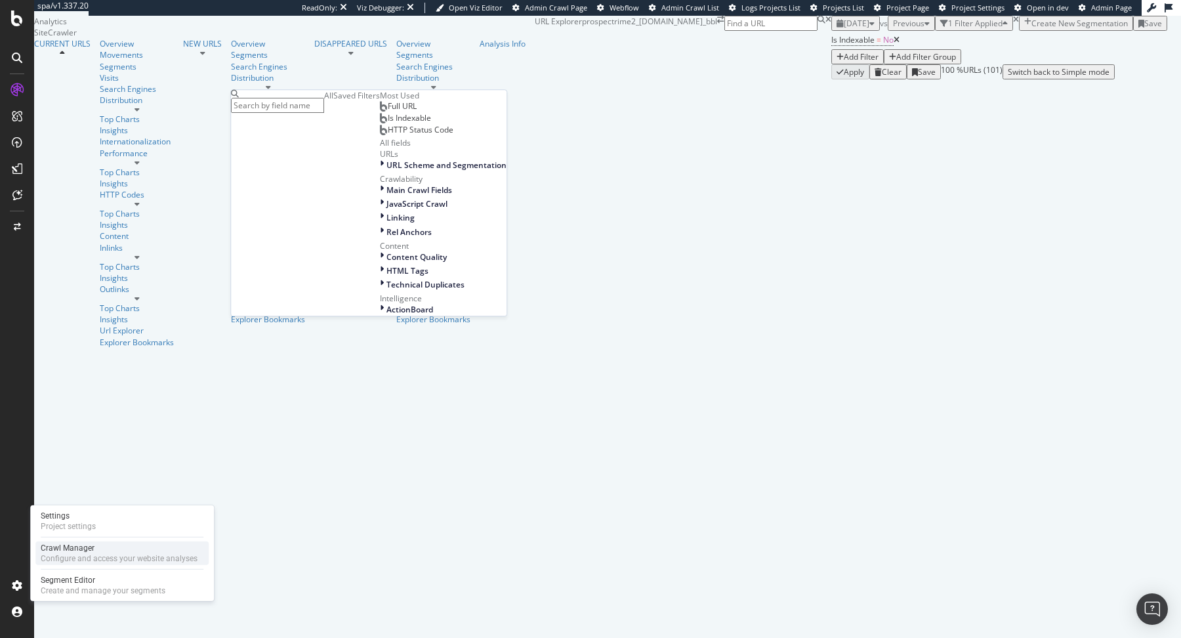
click at [59, 558] on div "Configure and access your website analyses" at bounding box center [119, 558] width 157 height 10
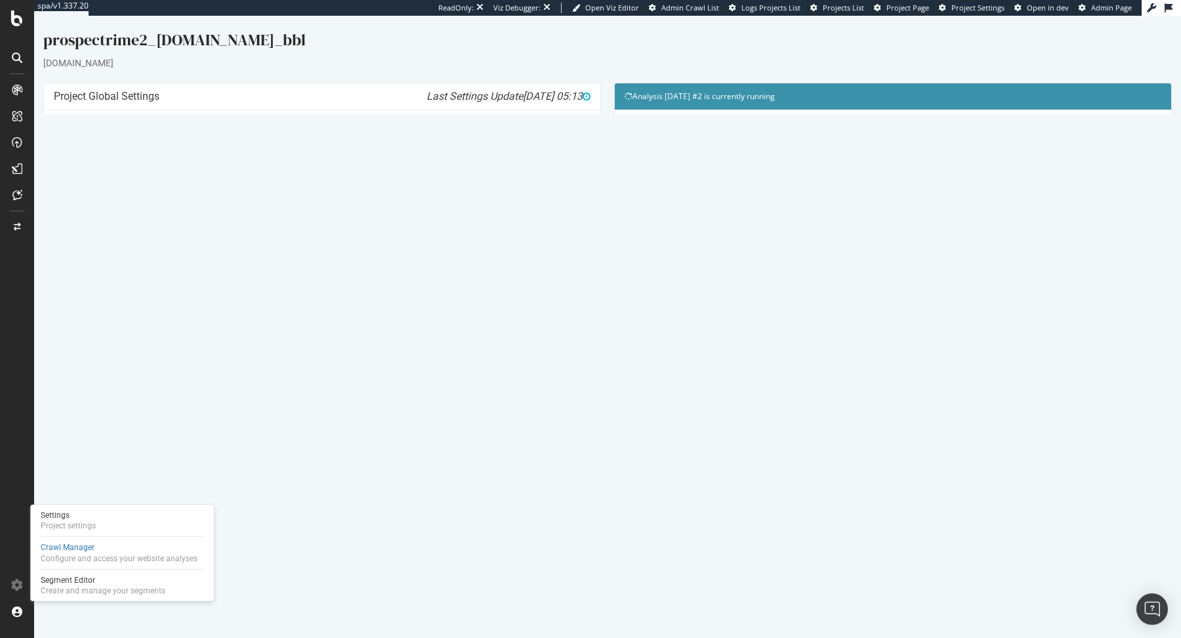
click at [340, 426] on link "Analyzing" at bounding box center [320, 430] width 37 height 11
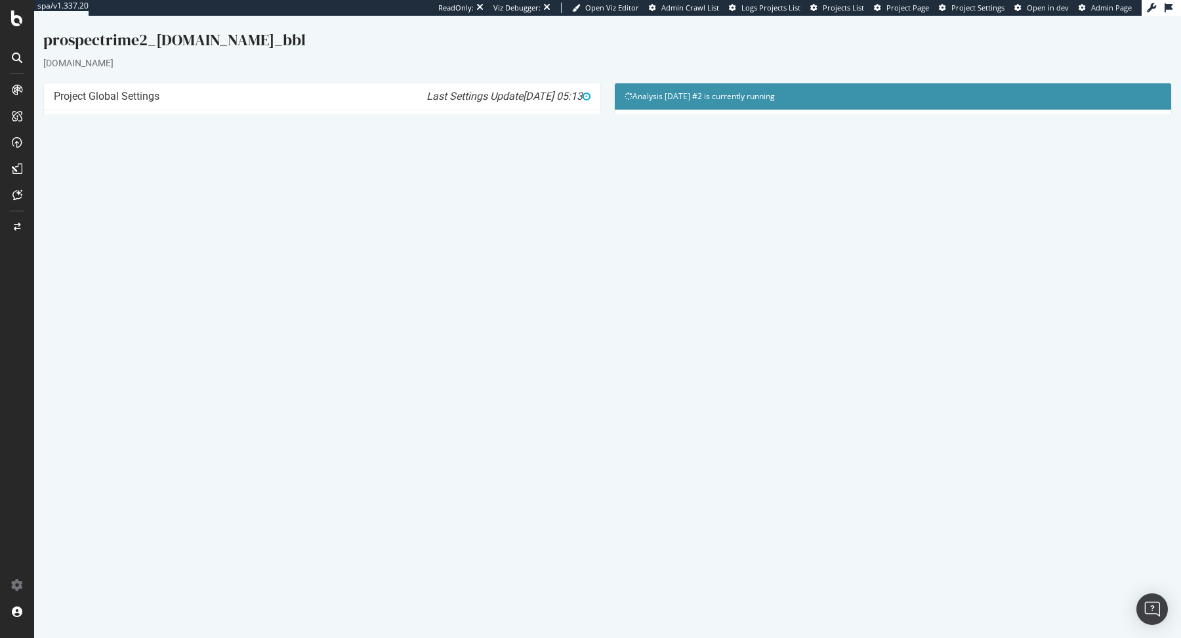
click at [332, 454] on link "Report" at bounding box center [317, 459] width 30 height 11
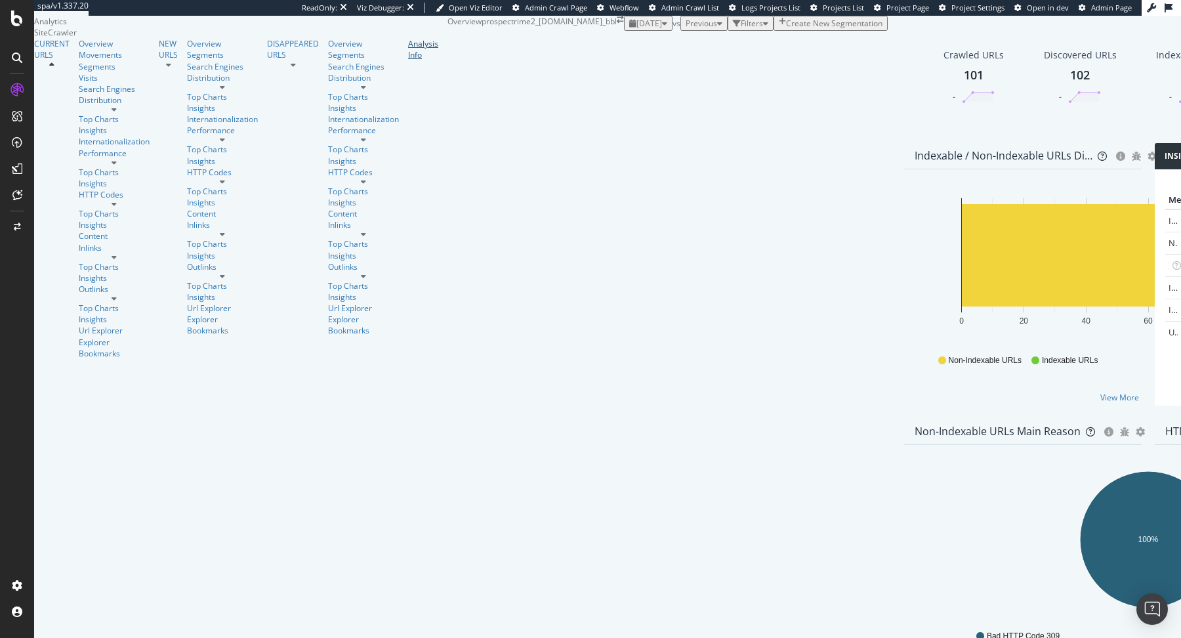
click at [408, 60] on div "Analysis Info" at bounding box center [423, 49] width 30 height 22
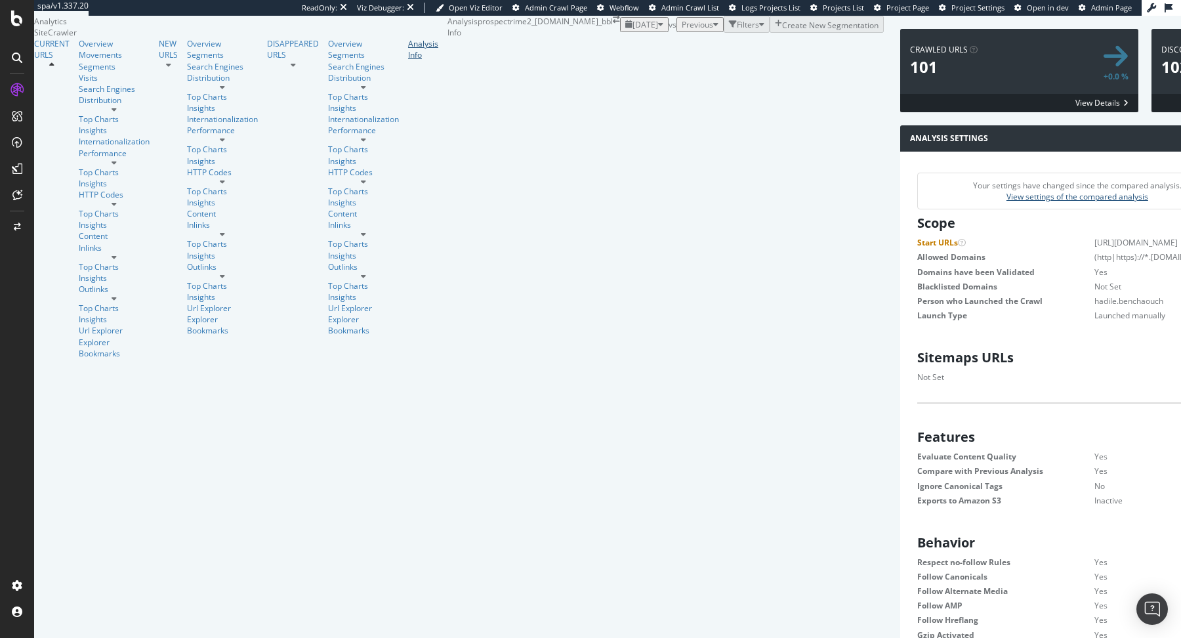
scroll to position [197, 459]
drag, startPoint x: 352, startPoint y: 306, endPoint x: 501, endPoint y: 306, distance: 148.9
click at [917, 306] on dl "Start URLs [URL][DOMAIN_NAME] Allowed Domains (http|https)://*.[DOMAIN_NAME] (m…" at bounding box center [1149, 279] width 465 height 84
copy dl "[URL][DOMAIN_NAME]"
click at [79, 49] on div "Overview" at bounding box center [114, 43] width 71 height 11
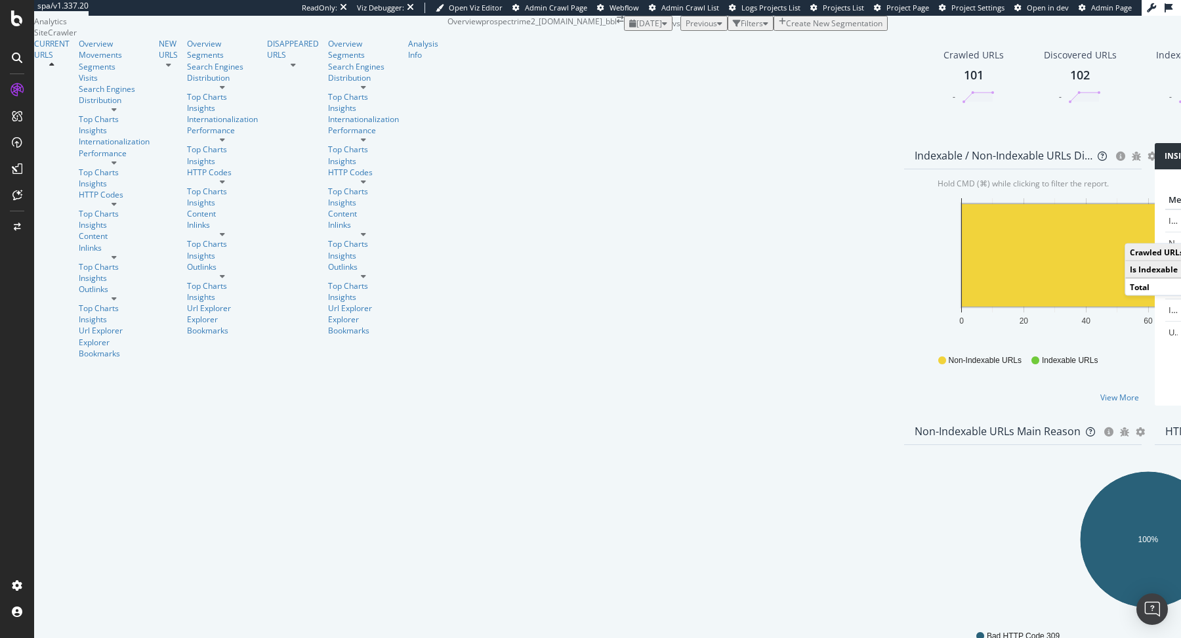
click at [962, 299] on rect "A chart." at bounding box center [1119, 255] width 314 height 102
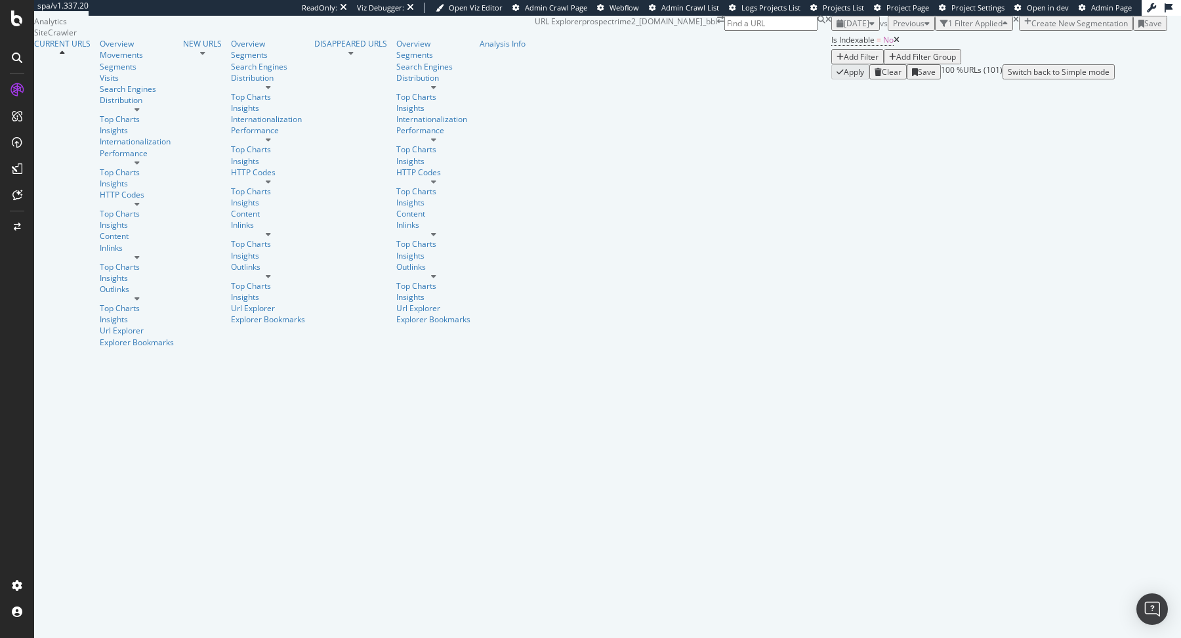
click at [844, 62] on div "Add Filter" at bounding box center [861, 56] width 35 height 11
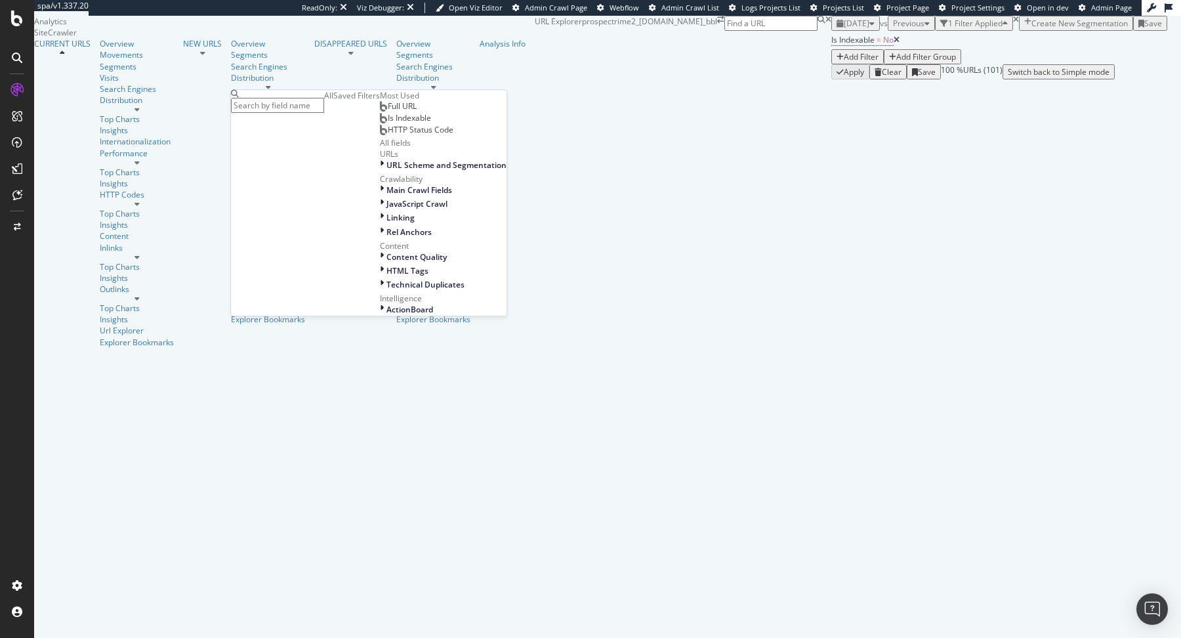
click at [380, 112] on div "Full URL" at bounding box center [398, 106] width 37 height 10
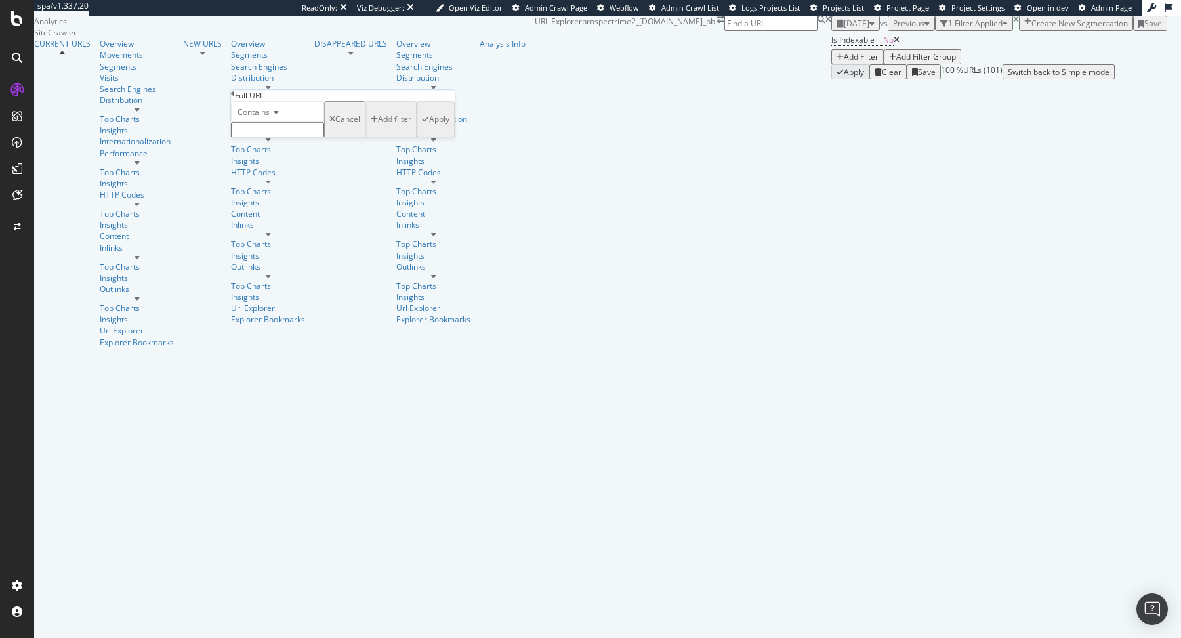
click at [285, 137] on input "text" at bounding box center [277, 129] width 93 height 15
paste input "https://www.flaconi.fr/"
type input "https://www.flaconi.fr/"
click at [422, 127] on div "button" at bounding box center [425, 123] width 7 height 8
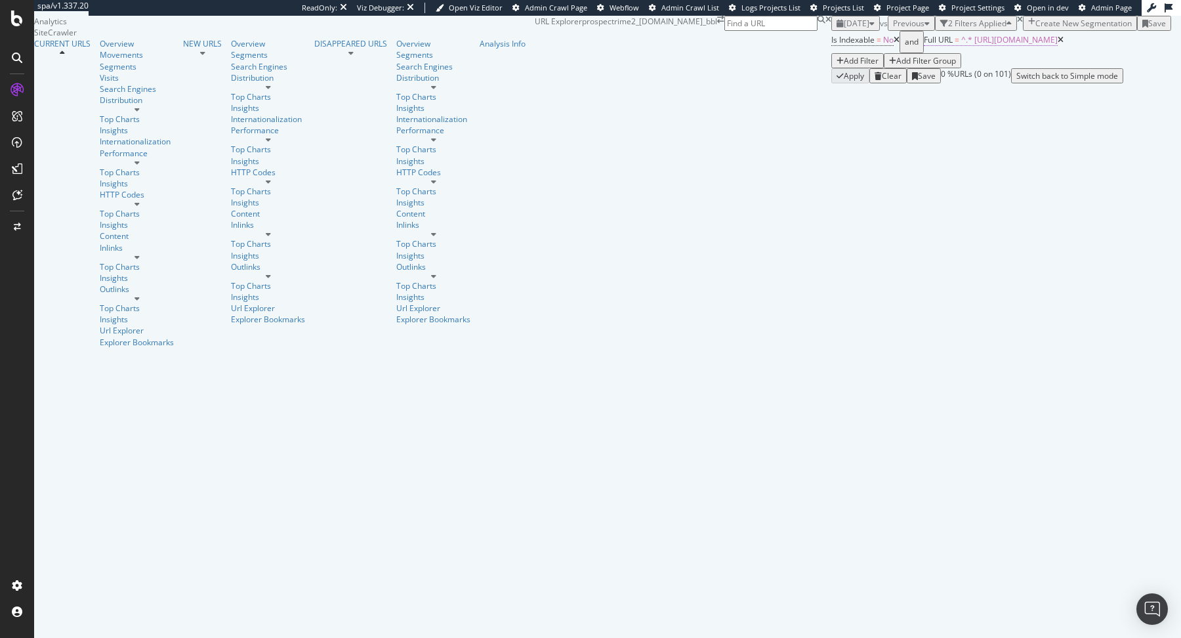
click at [961, 45] on span "^.* https://www.flaconi.fr/.*$" at bounding box center [1009, 39] width 96 height 11
click at [294, 120] on div "Contains" at bounding box center [299, 109] width 93 height 21
click at [1171, 83] on div "Indexable / Non-Indexable URLs distribution Chart (by Value) Table Expand Expor…" at bounding box center [1171, 50] width 0 height 68
click at [961, 45] on span "^.* https://www.flaconi.fr/.*$" at bounding box center [1009, 39] width 96 height 11
drag, startPoint x: 297, startPoint y: 154, endPoint x: 231, endPoint y: 154, distance: 65.6
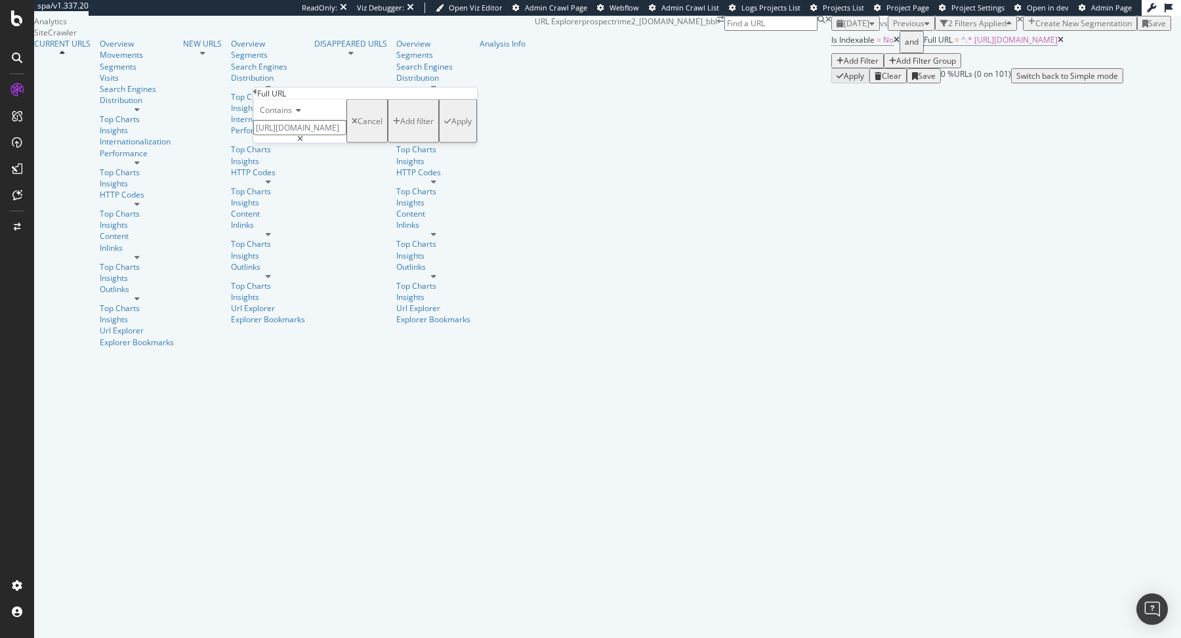
click at [231, 154] on body "spa/v1.337.20 ReadOnly: Viz Debugger: Open Viz Editor Admin Crawl Page Webflow …" at bounding box center [590, 319] width 1181 height 638
click at [318, 135] on input "[URL][DOMAIN_NAME]" at bounding box center [299, 127] width 93 height 15
click at [298, 135] on input "[URL][DOMAIN_NAME]" at bounding box center [299, 127] width 93 height 15
type input "www.flaconi.fr/"
click at [303, 143] on icon at bounding box center [300, 139] width 6 height 8
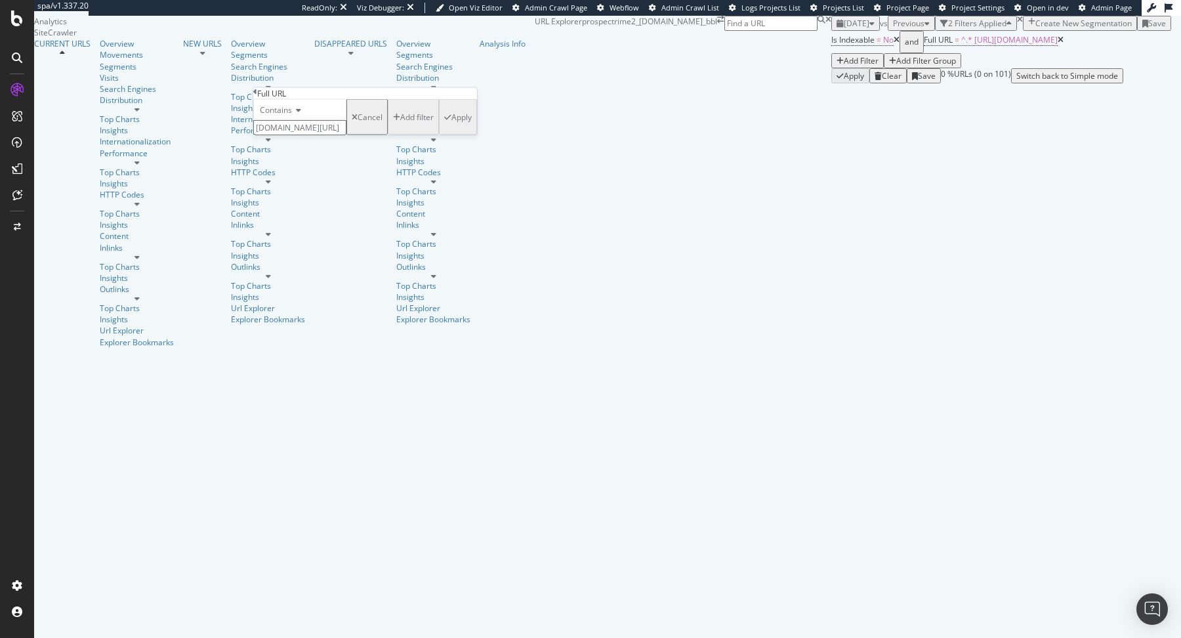
click at [346, 135] on input "www.flaconi.fr/" at bounding box center [299, 127] width 93 height 15
paste input "[URL][DOMAIN_NAME]"
drag, startPoint x: 296, startPoint y: 154, endPoint x: 223, endPoint y: 154, distance: 72.8
click at [223, 154] on body "spa/v1.337.20 ReadOnly: Viz Debugger: Open Viz Editor Admin Crawl Page Webflow …" at bounding box center [590, 319] width 1181 height 638
click at [287, 135] on input "https://www.flaconi.fr" at bounding box center [299, 127] width 93 height 15
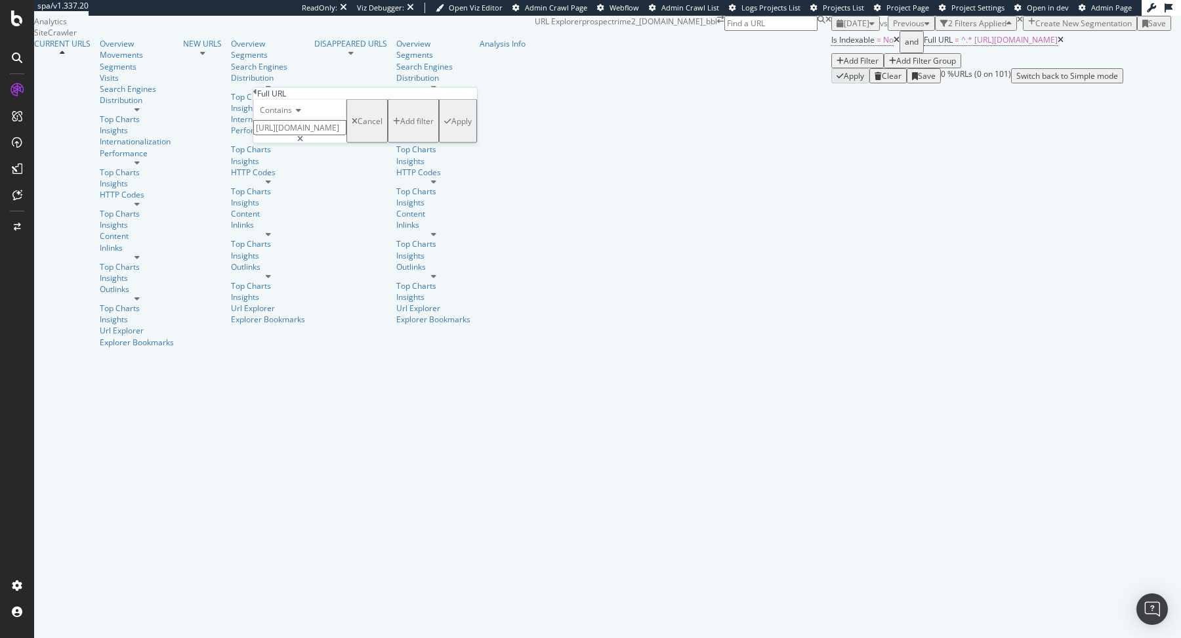
drag, startPoint x: 299, startPoint y: 153, endPoint x: 257, endPoint y: 152, distance: 42.0
click at [257, 143] on div "Contains https://www.flaconi.fr Cancel Add filter Apply" at bounding box center [365, 121] width 224 height 44
type input "www.flaconi.fr"
click at [451, 127] on div "Apply" at bounding box center [461, 120] width 20 height 11
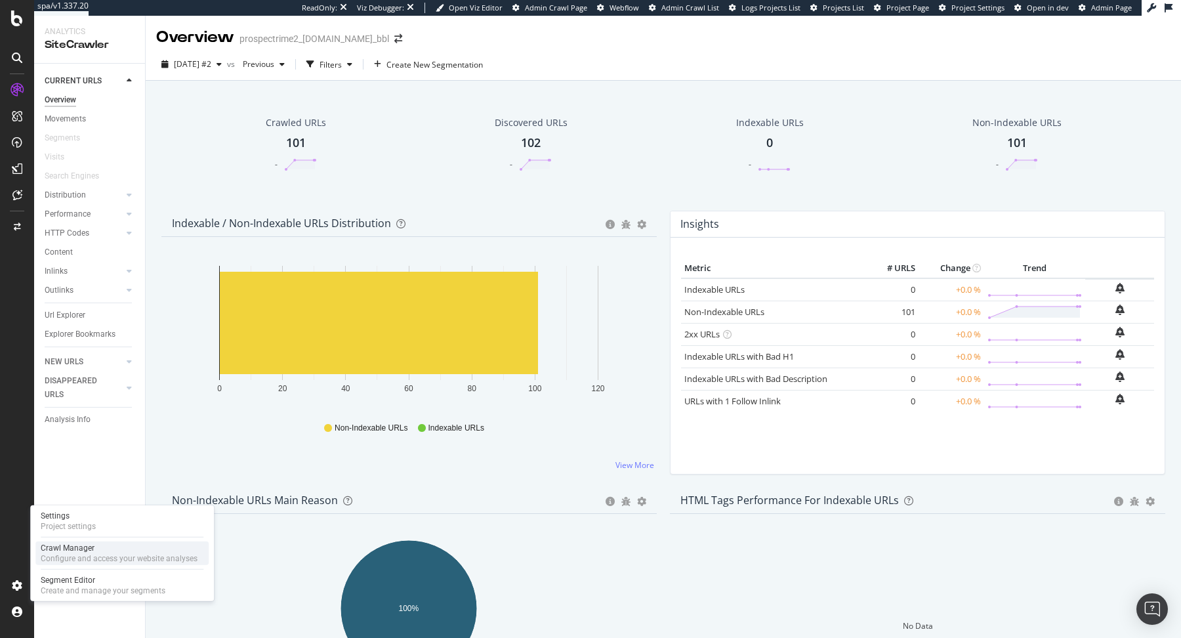
click at [54, 559] on div "Configure and access your website analyses" at bounding box center [119, 558] width 157 height 10
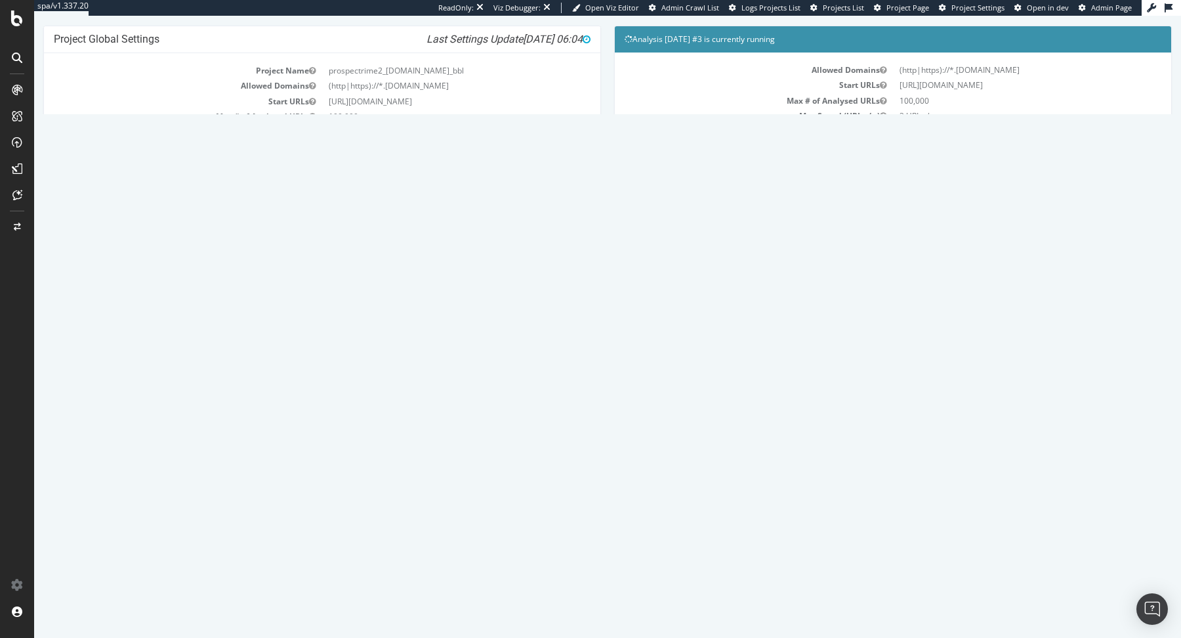
scroll to position [89, 0]
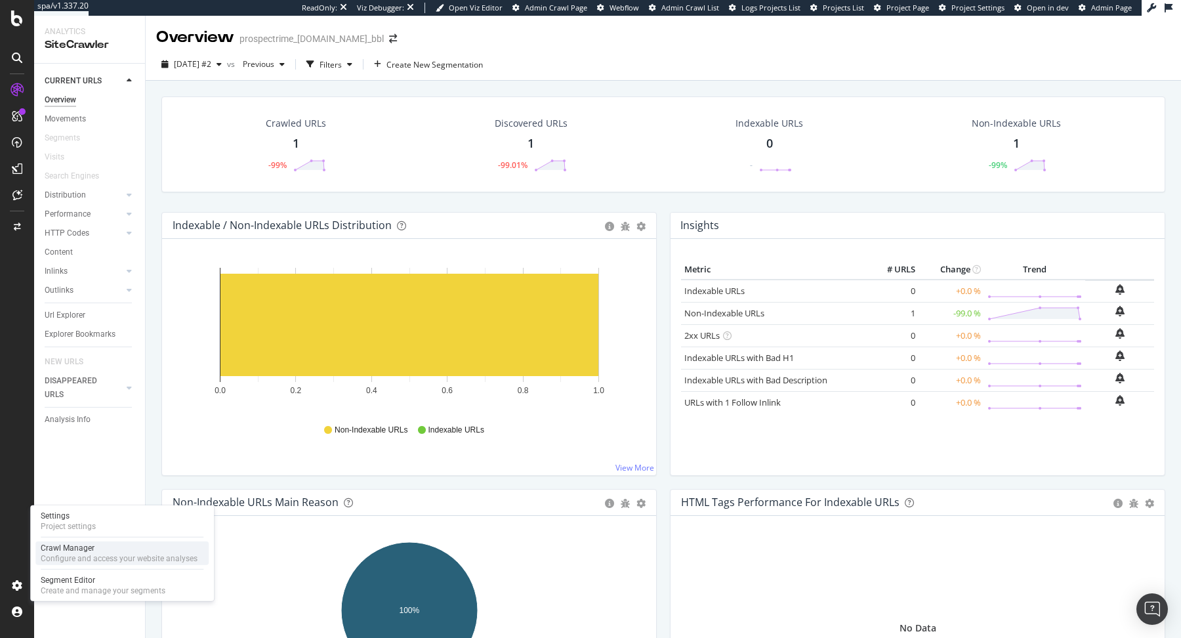
click at [60, 548] on div "Crawl Manager" at bounding box center [119, 548] width 157 height 10
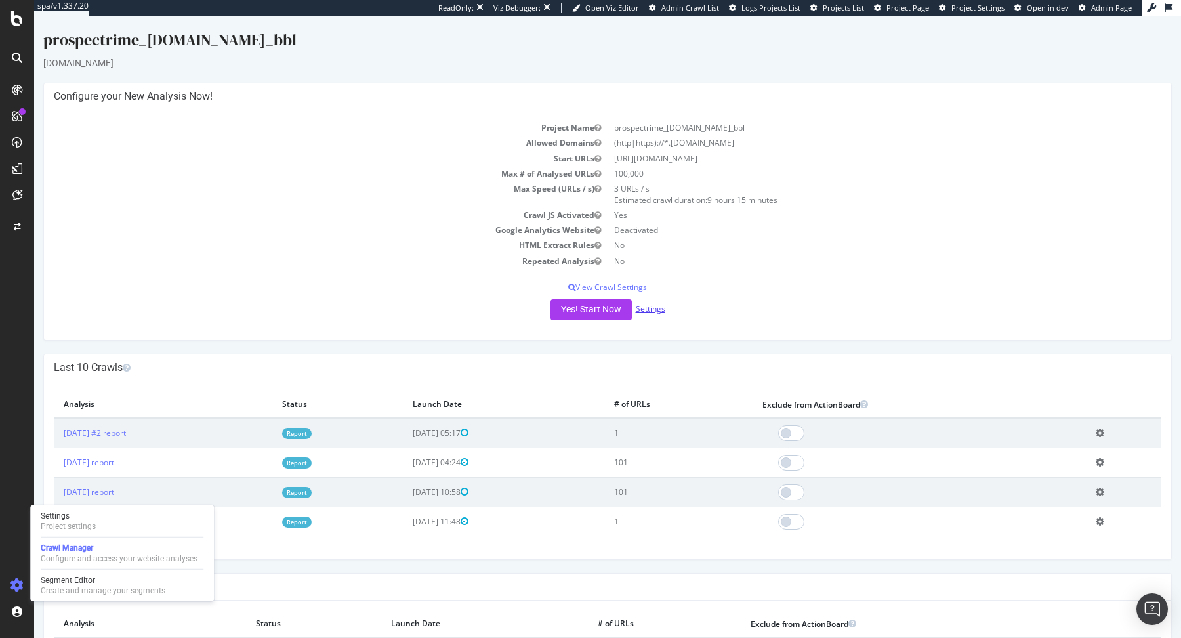
click at [641, 310] on link "Settings" at bounding box center [651, 308] width 30 height 11
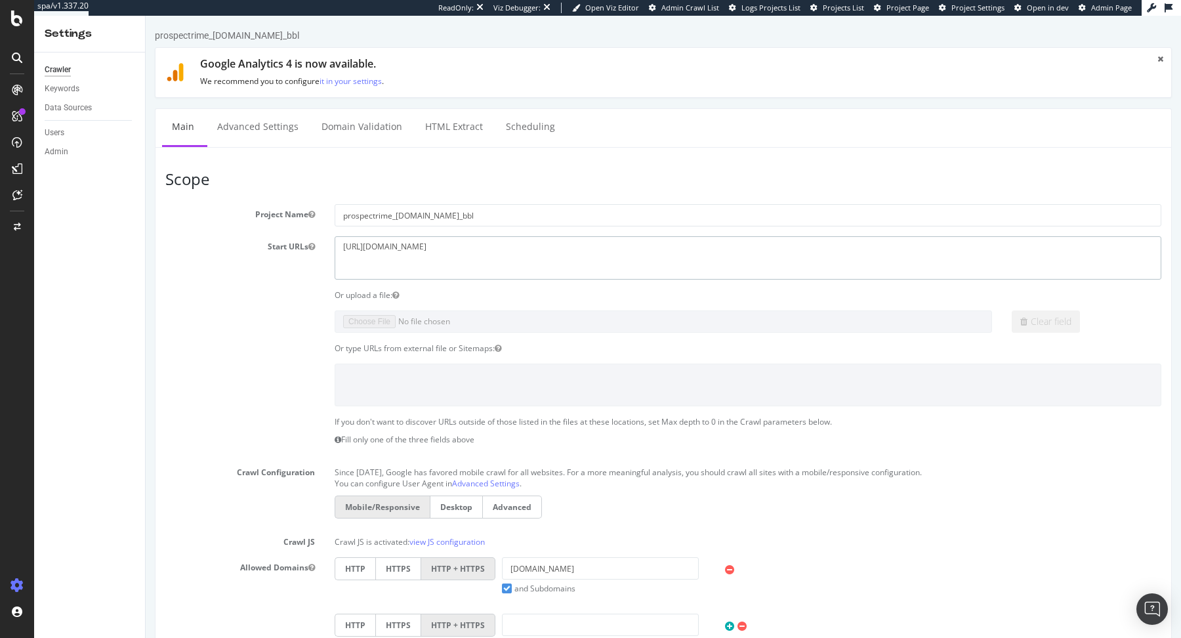
click at [415, 249] on textarea "https://www.pineletpinel.com/fr/" at bounding box center [748, 257] width 827 height 43
click at [265, 129] on link "Advanced Settings" at bounding box center [257, 127] width 101 height 36
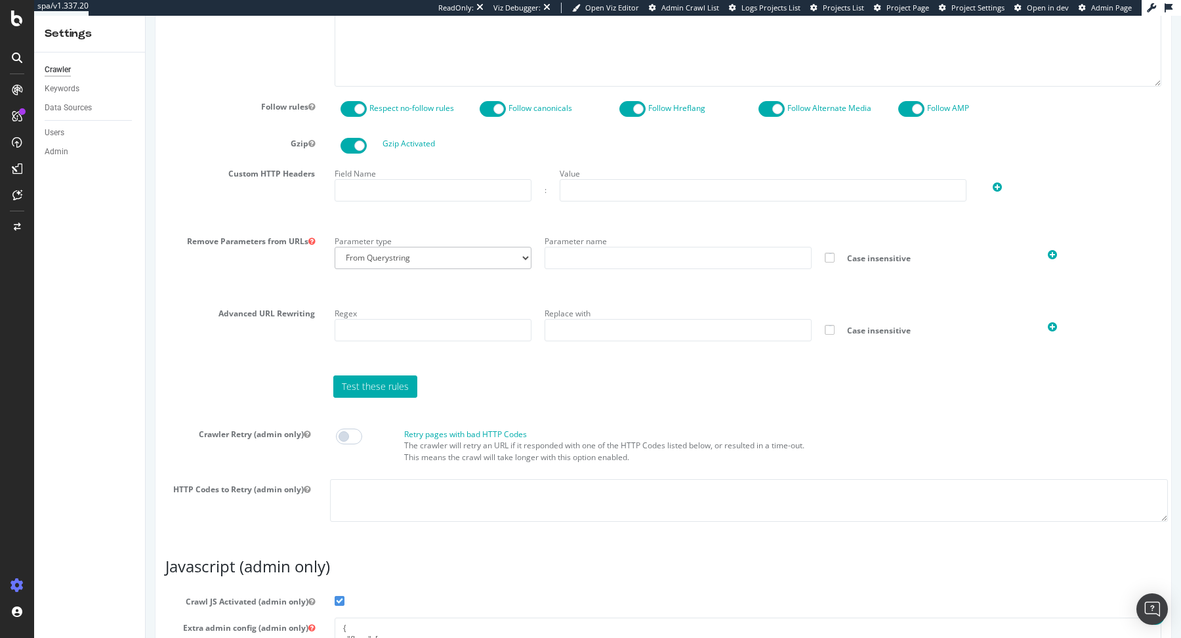
scroll to position [953, 0]
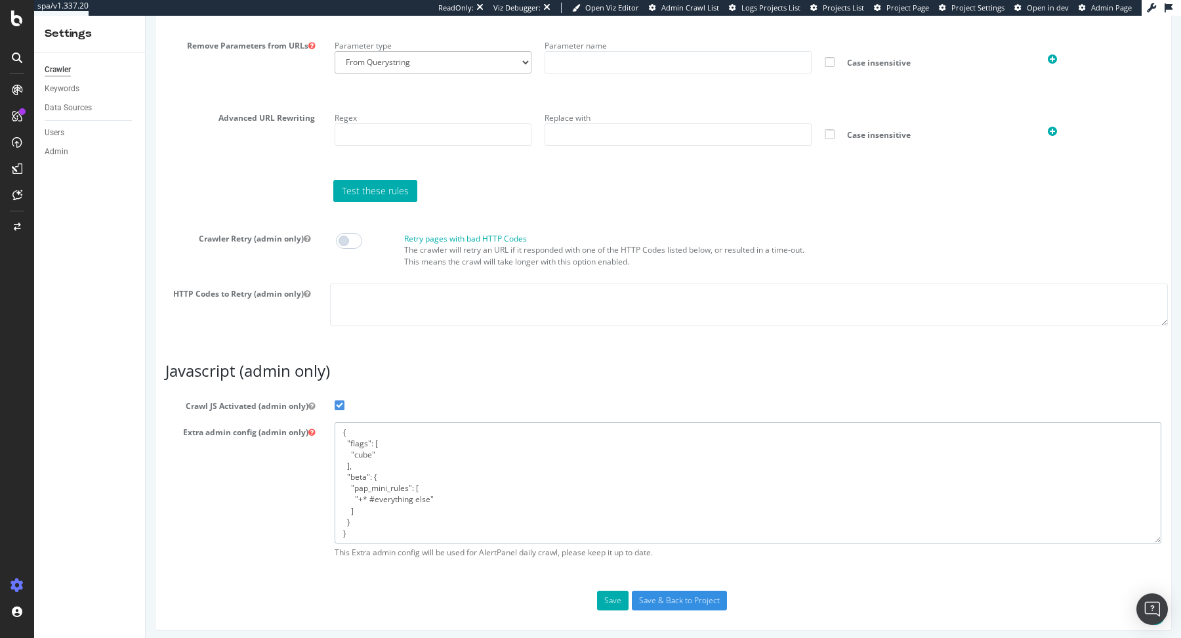
drag, startPoint x: 365, startPoint y: 537, endPoint x: 318, endPoint y: 397, distance: 147.9
click at [318, 397] on section "Crawl JS Activated (admin only) Extra admin config (admin only) { "flags": [ "c…" at bounding box center [663, 480] width 996 height 169
paste textarea "*static.cloudflareinsights.com/*", "+ https://static.cloudflareinsights.com/bea…"
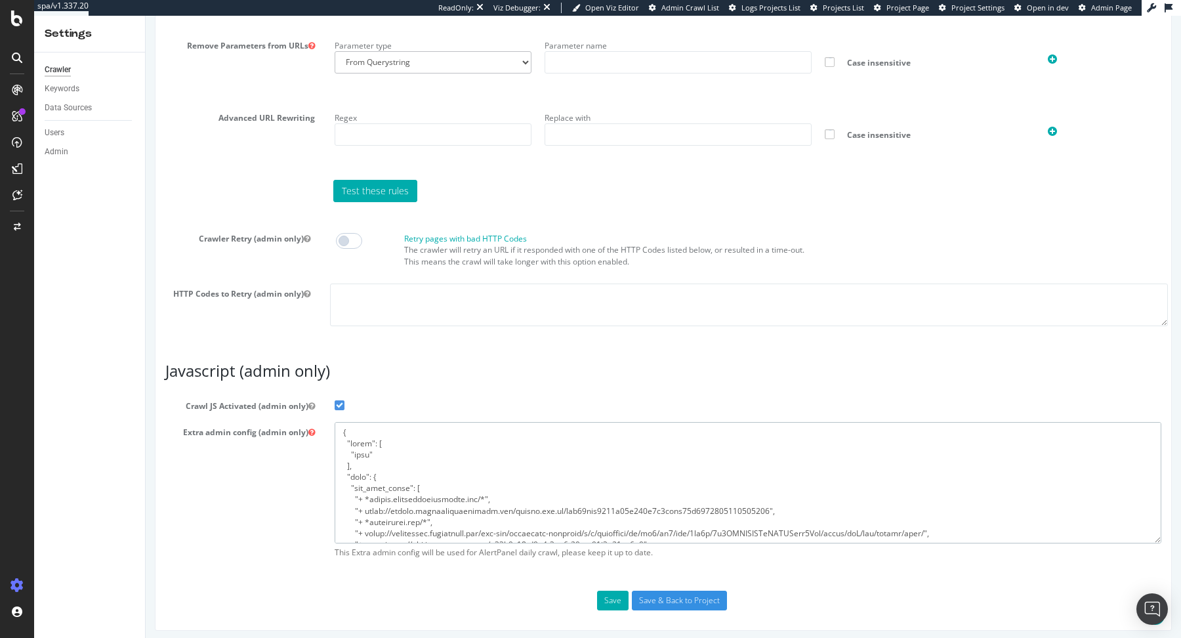
scroll to position [255, 0]
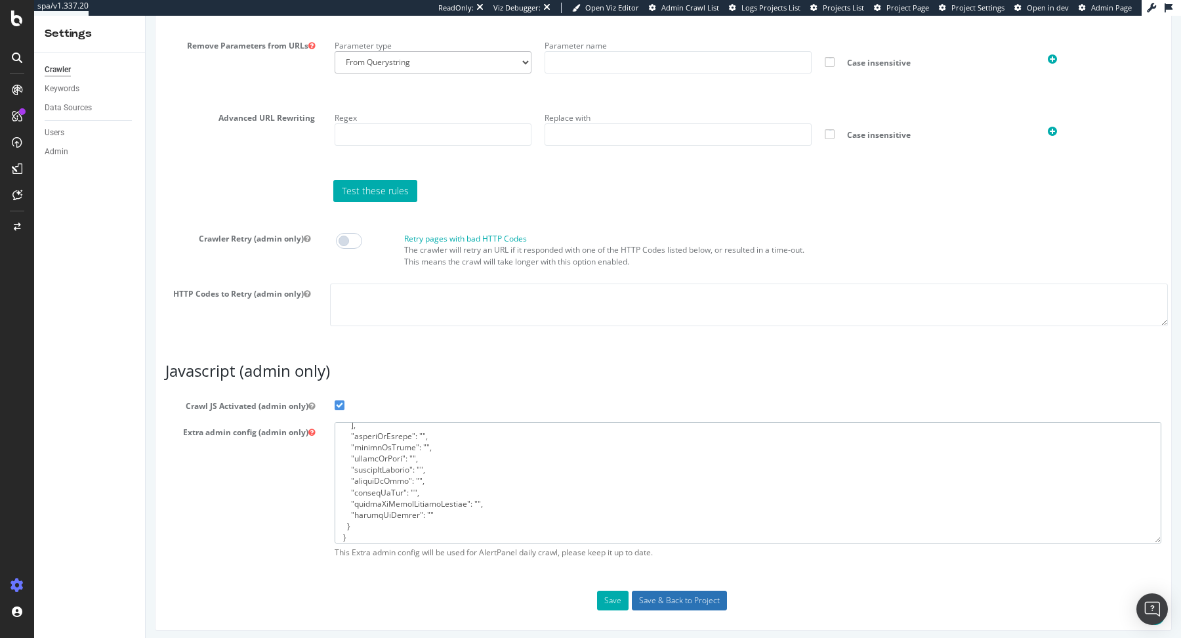
type textarea "{ "flags": [ "cube" ], "beta": { "pap_mini_rules": [ "+ *static.cloudflareinsig…"
click at [655, 597] on input "Save & Back to Project" at bounding box center [679, 601] width 95 height 20
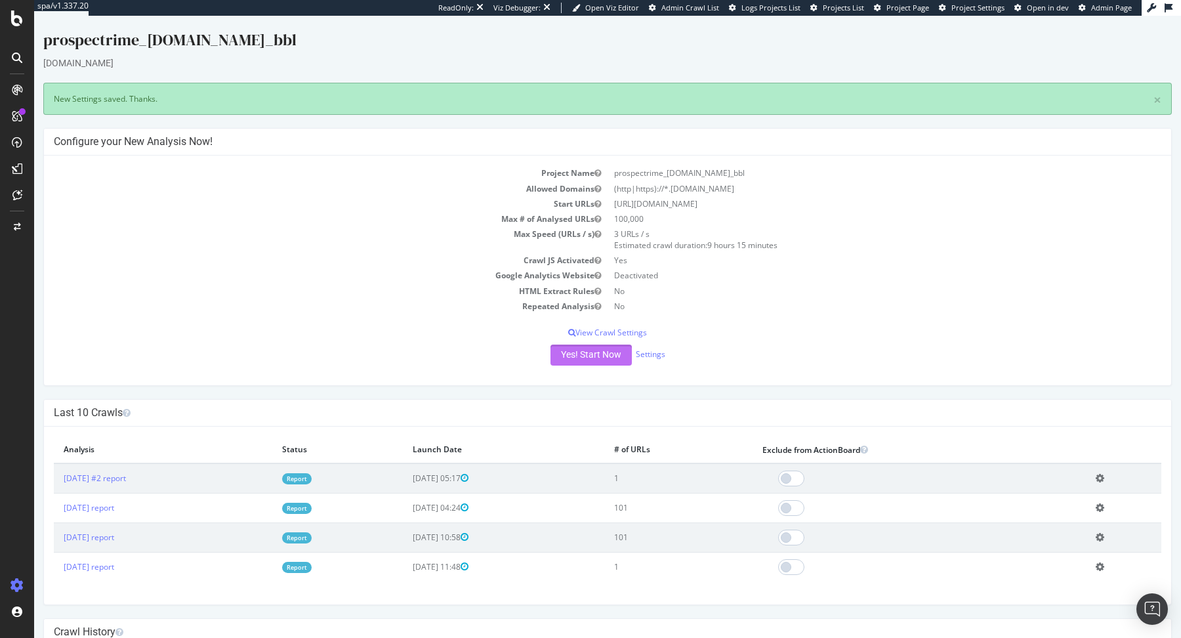
click at [591, 352] on button "Yes! Start Now" at bounding box center [591, 354] width 81 height 21
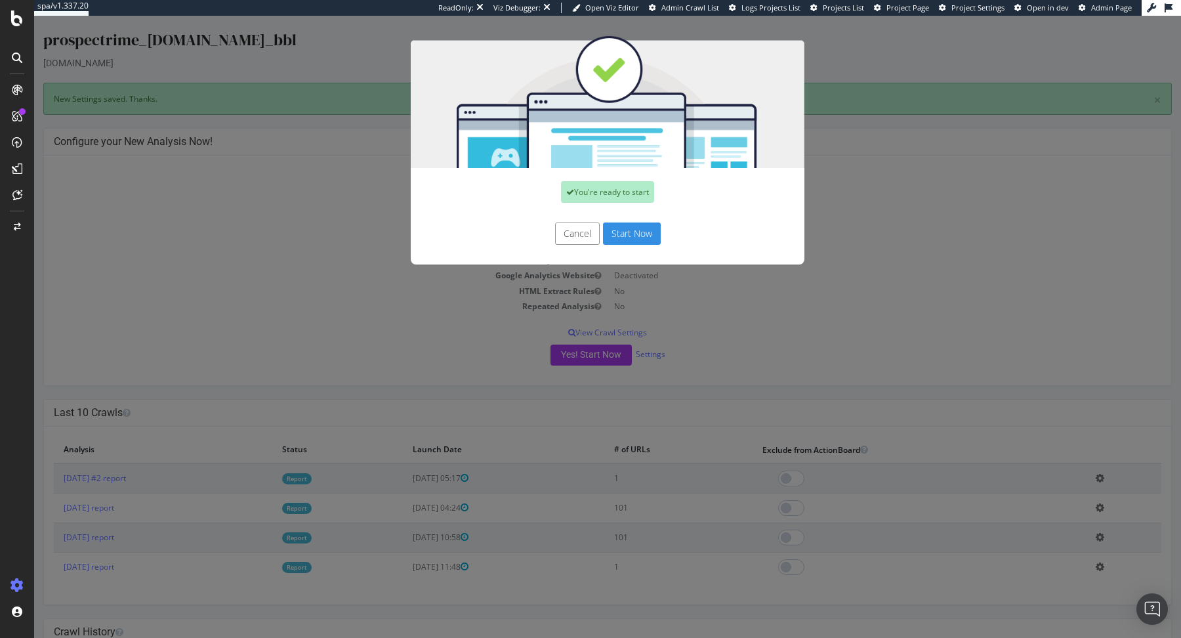
click at [631, 227] on button "Start Now" at bounding box center [632, 233] width 58 height 22
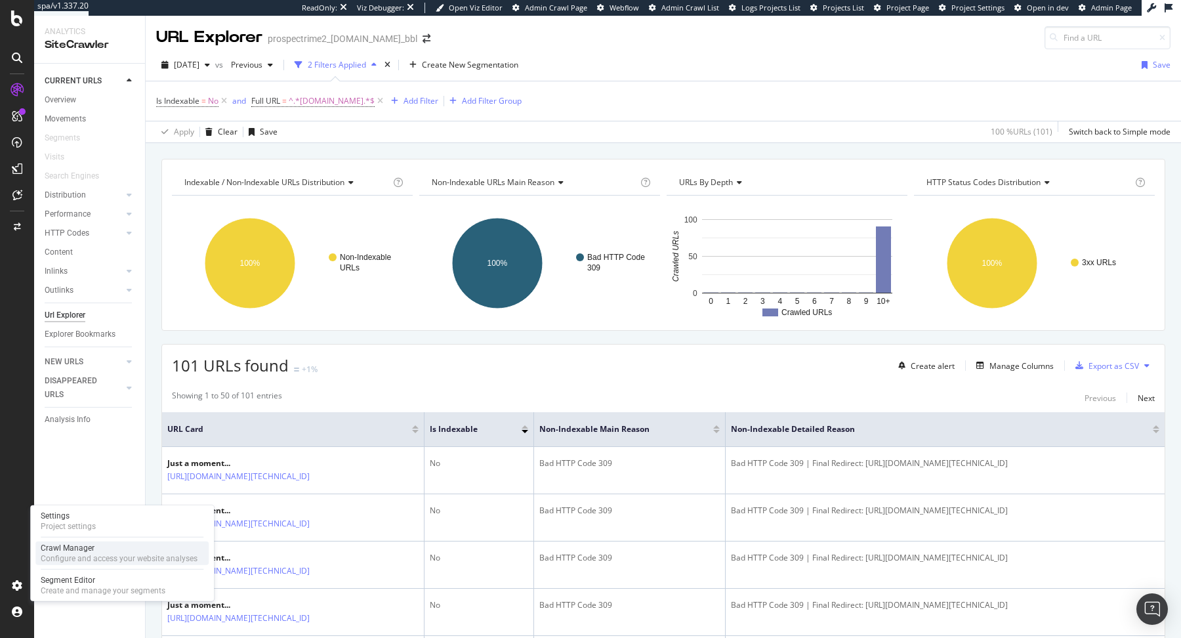
click at [64, 557] on div "Configure and access your website analyses" at bounding box center [119, 558] width 157 height 10
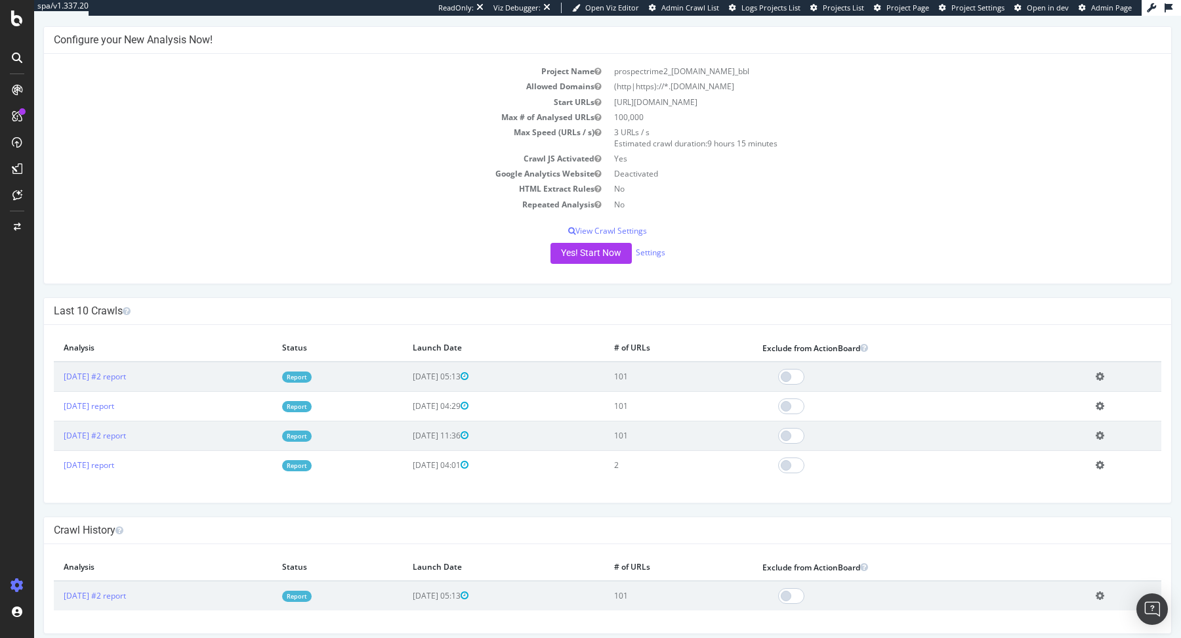
scroll to position [62, 0]
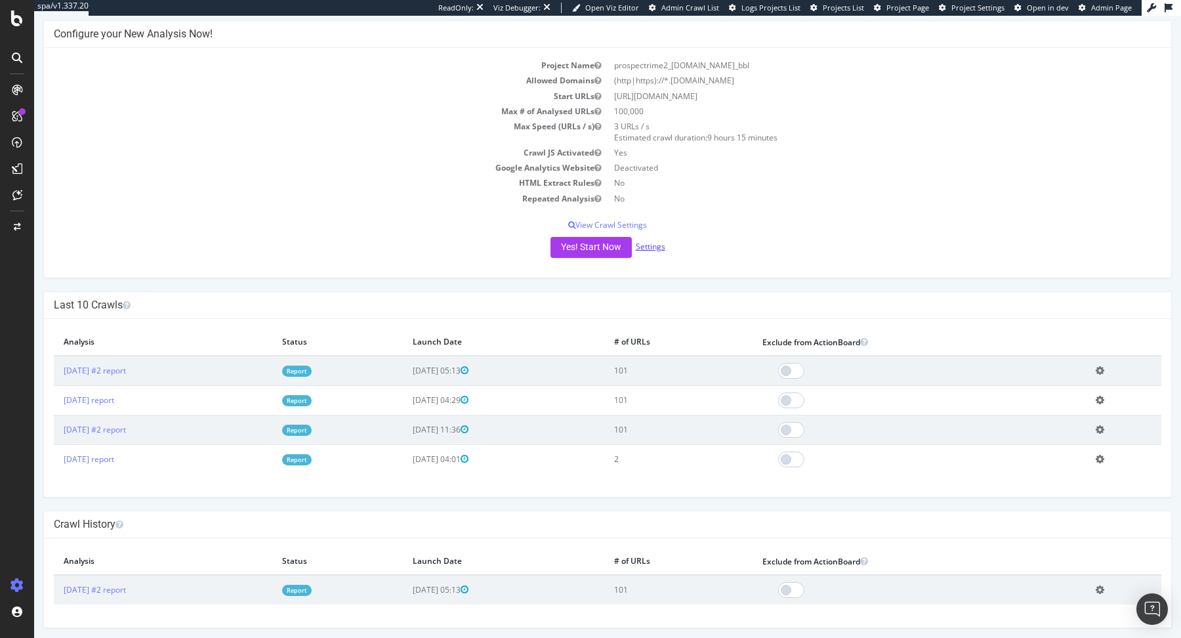
click at [655, 242] on link "Settings" at bounding box center [651, 246] width 30 height 11
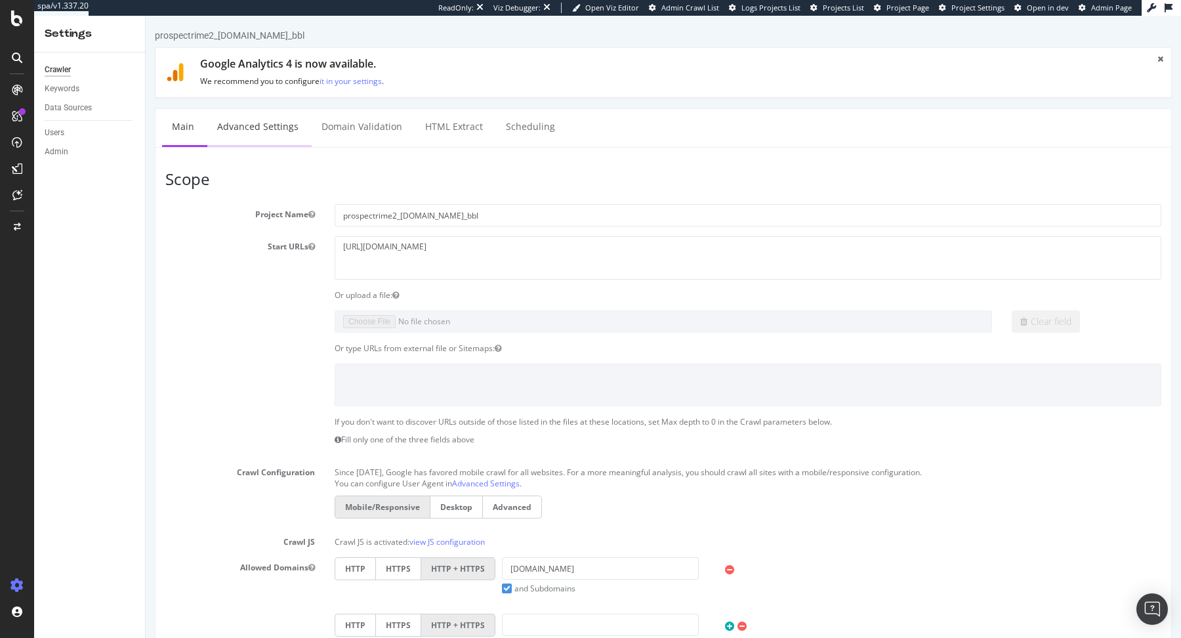
click at [260, 125] on link "Advanced Settings" at bounding box center [257, 127] width 101 height 36
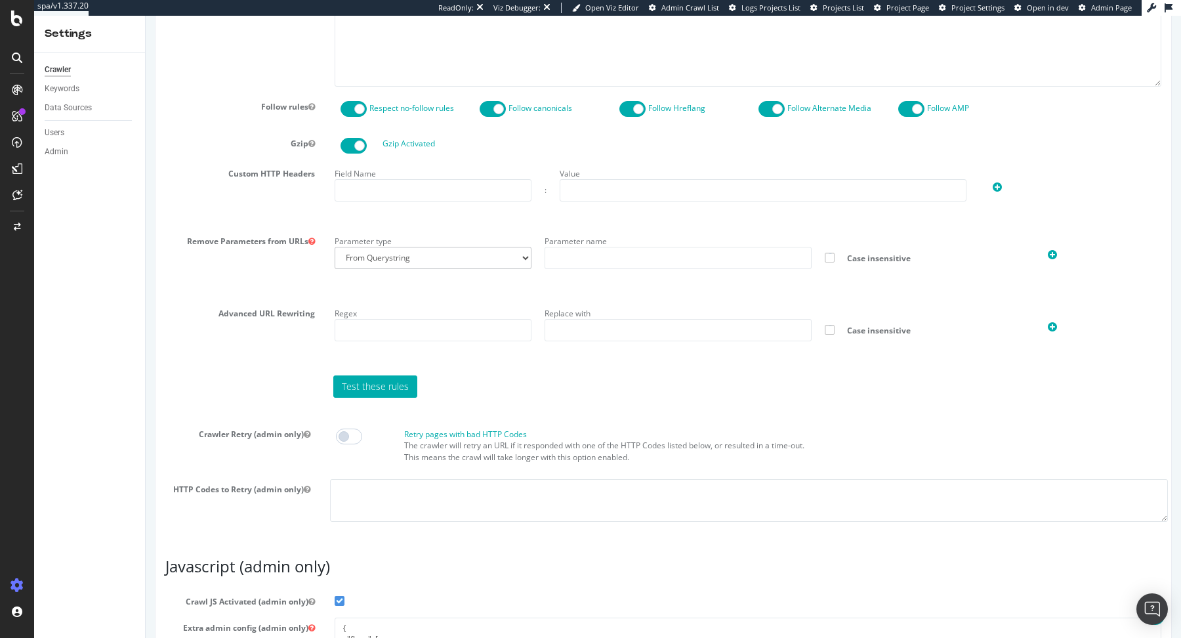
scroll to position [883, 0]
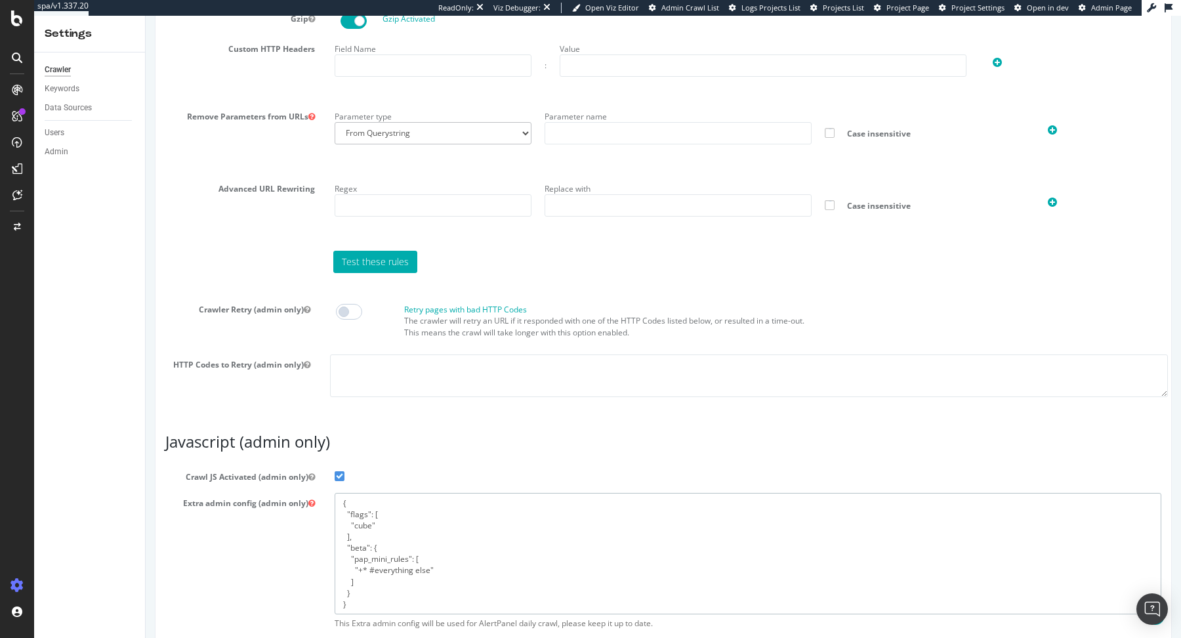
drag, startPoint x: 343, startPoint y: 501, endPoint x: 402, endPoint y: 615, distance: 129.1
click at [402, 615] on div "{ "flags": [ "cube" ], "beta": { "pap_mini_rules": [ "+* #everything else" ] } …" at bounding box center [748, 564] width 846 height 143
paste textarea "[URL][DOMAIN_NAME]", "+ [URL][DOMAIN_NAME]", "+ *[DOMAIN_NAME][URL]", "+ *[DOMA…"
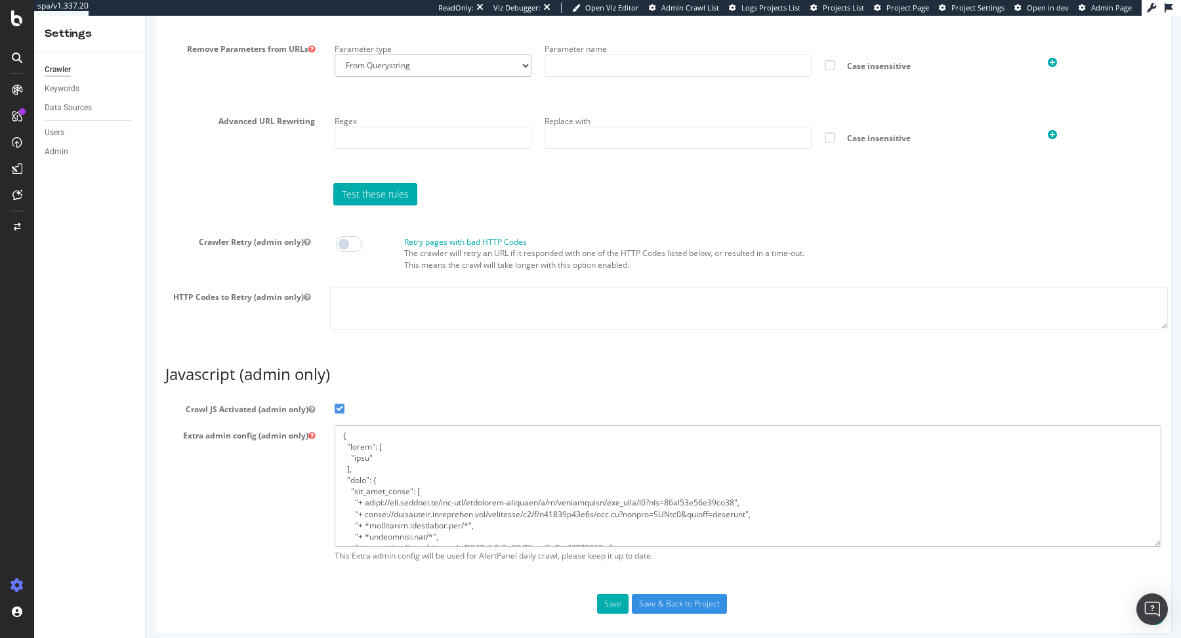
scroll to position [953, 0]
type textarea "{ "flags": [ "cube" ], "beta": { "pap_mini_rules": [ "+ [URL][DOMAIN_NAME]", "+…"
click at [697, 595] on input "Save & Back to Project" at bounding box center [679, 601] width 95 height 20
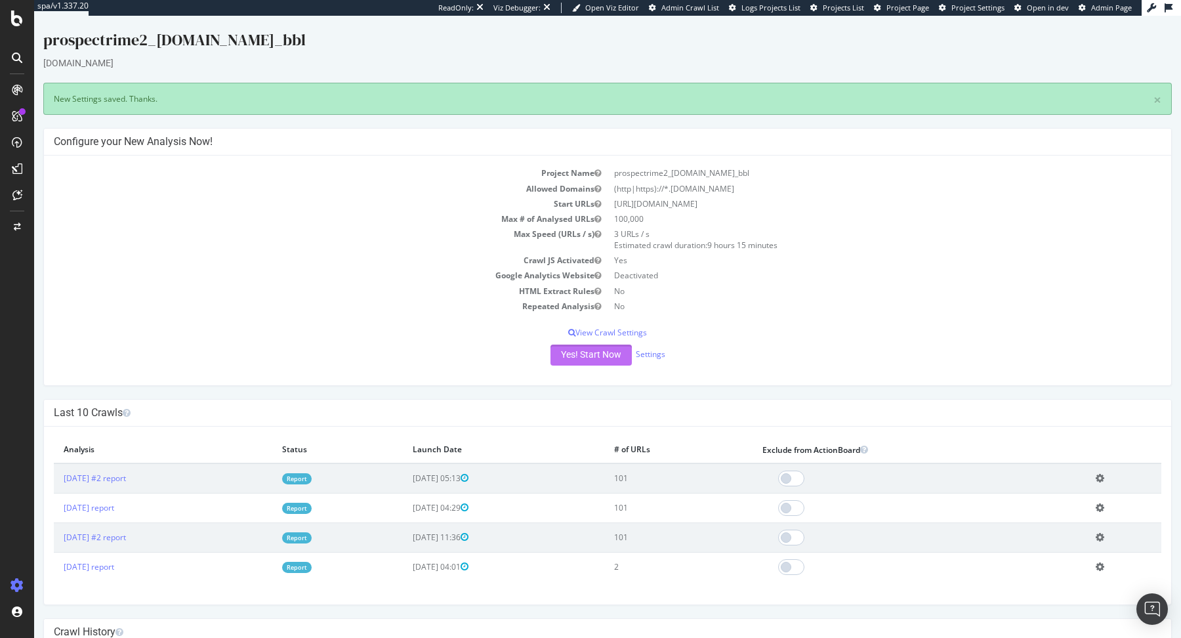
click at [602, 356] on button "Yes! Start Now" at bounding box center [591, 354] width 81 height 21
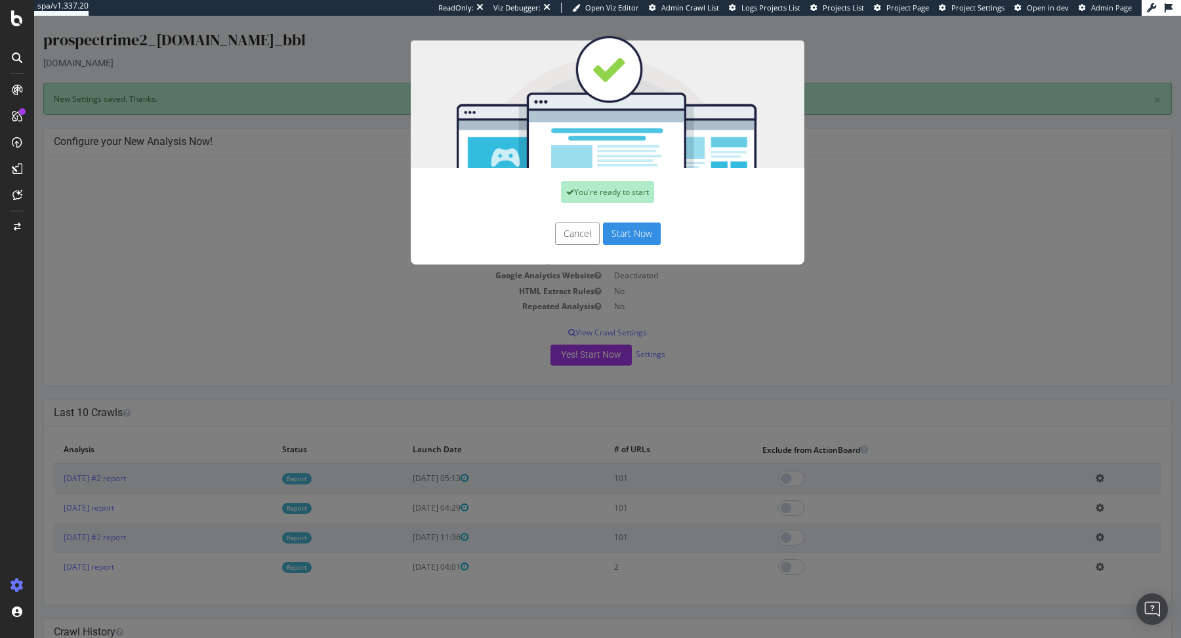
click at [636, 239] on button "Start Now" at bounding box center [632, 233] width 58 height 22
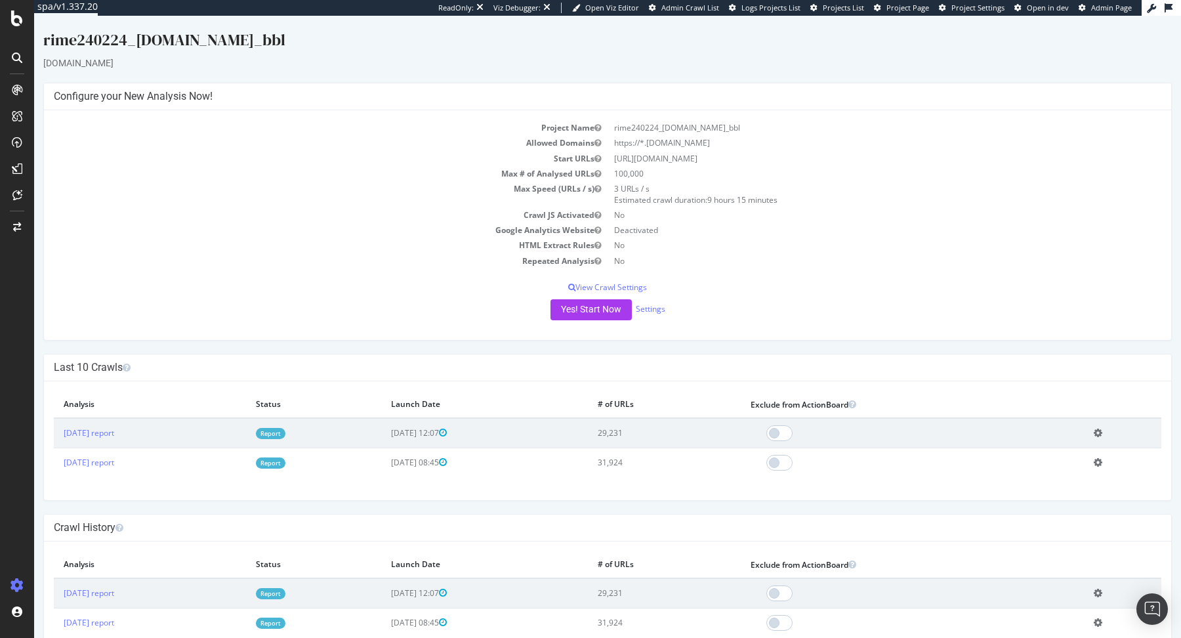
click at [285, 434] on link "Report" at bounding box center [271, 433] width 30 height 11
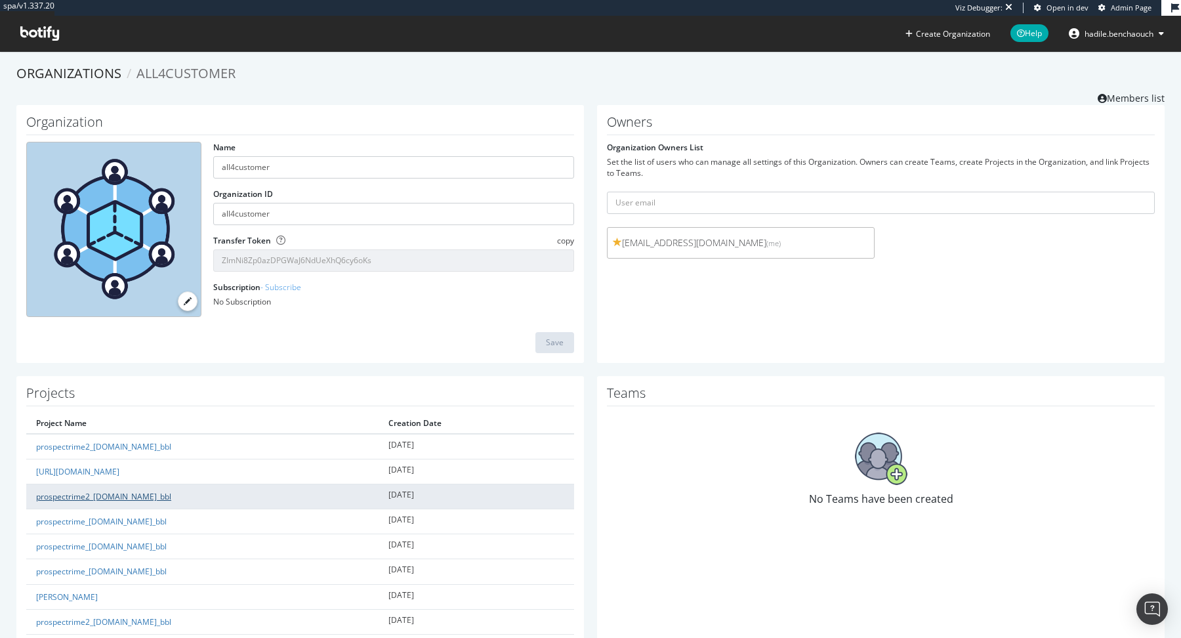
click at [138, 498] on link "prospectrime2_flaconi.de_bbl" at bounding box center [103, 496] width 135 height 11
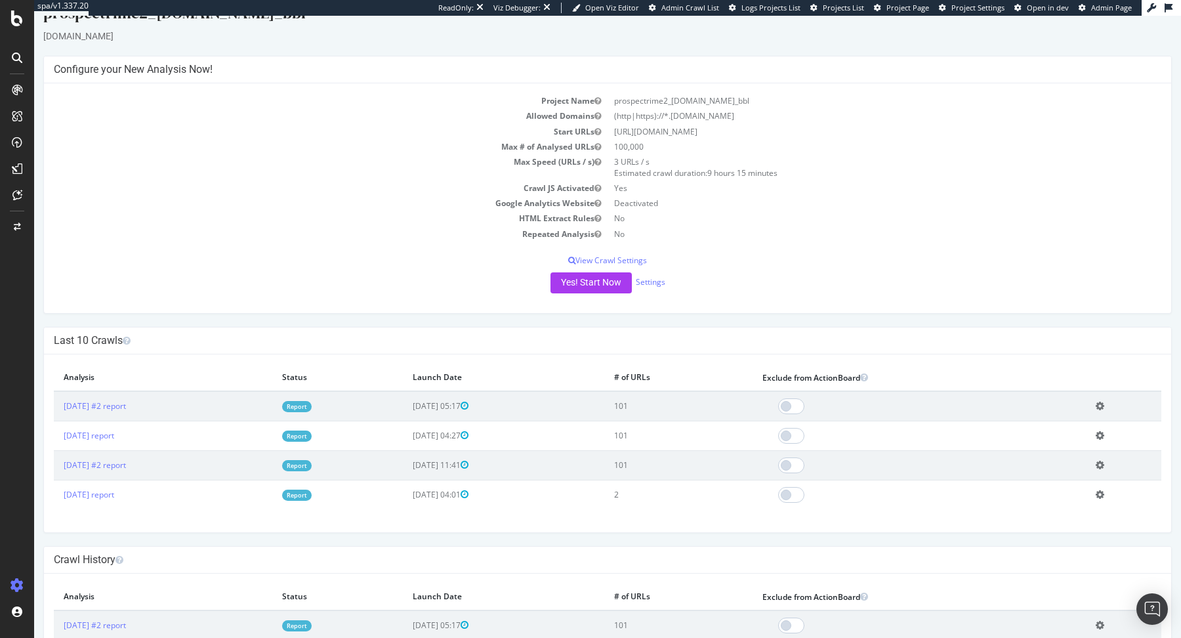
scroll to position [34, 0]
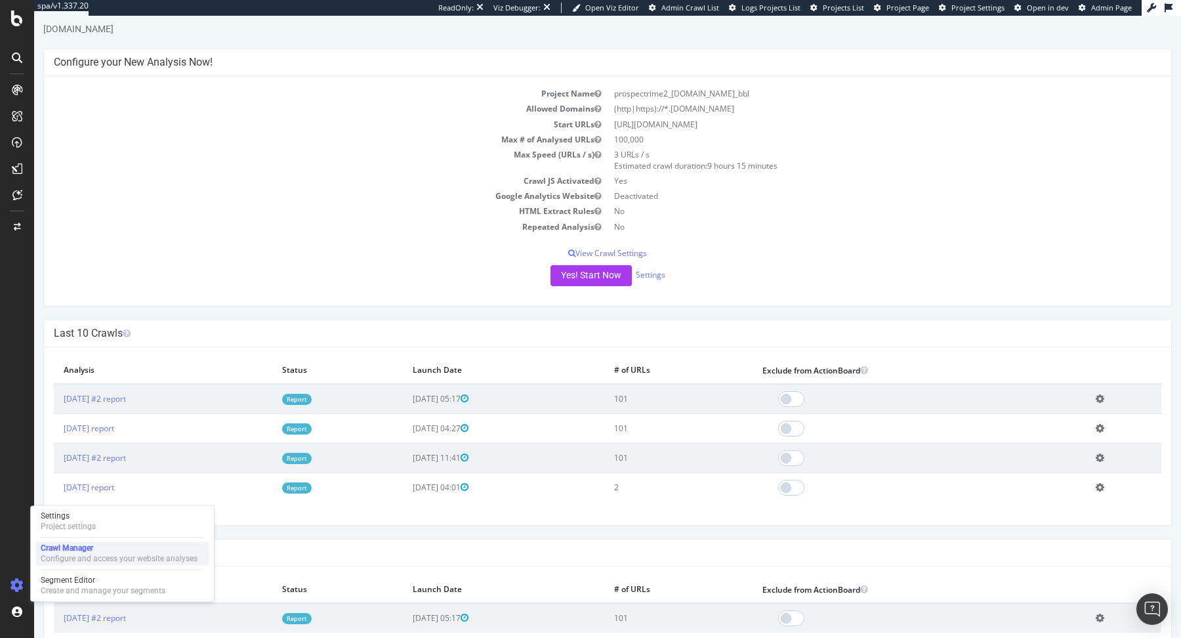
click at [54, 561] on div "Configure and access your website analyses" at bounding box center [119, 558] width 157 height 10
click at [651, 276] on link "Settings" at bounding box center [651, 274] width 30 height 11
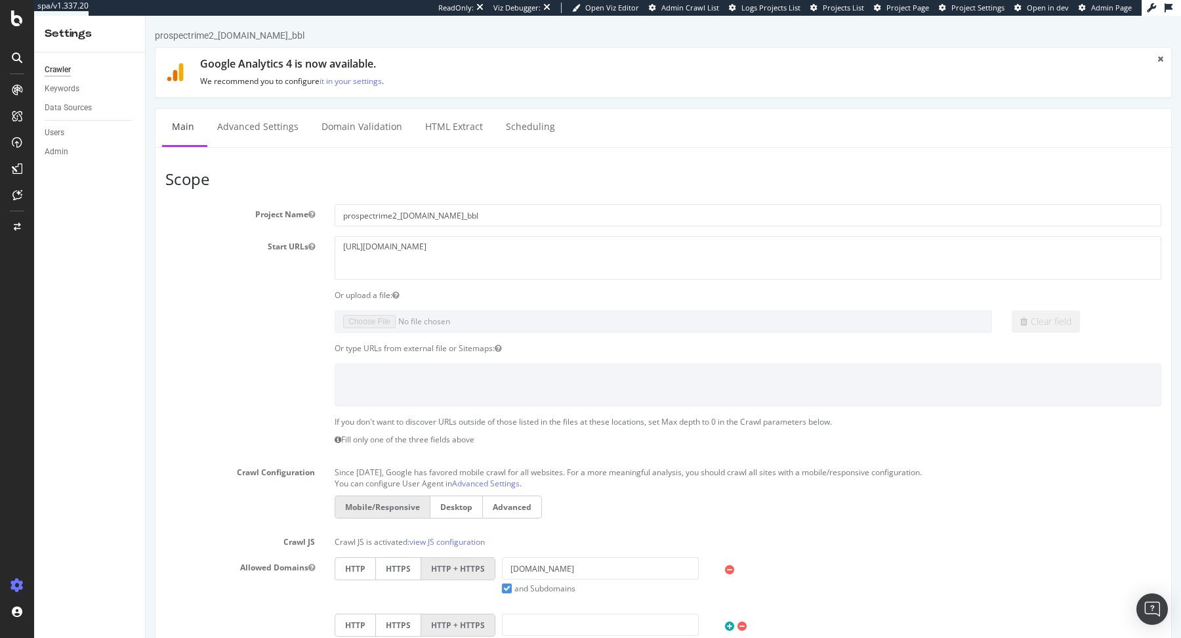
scroll to position [4, 0]
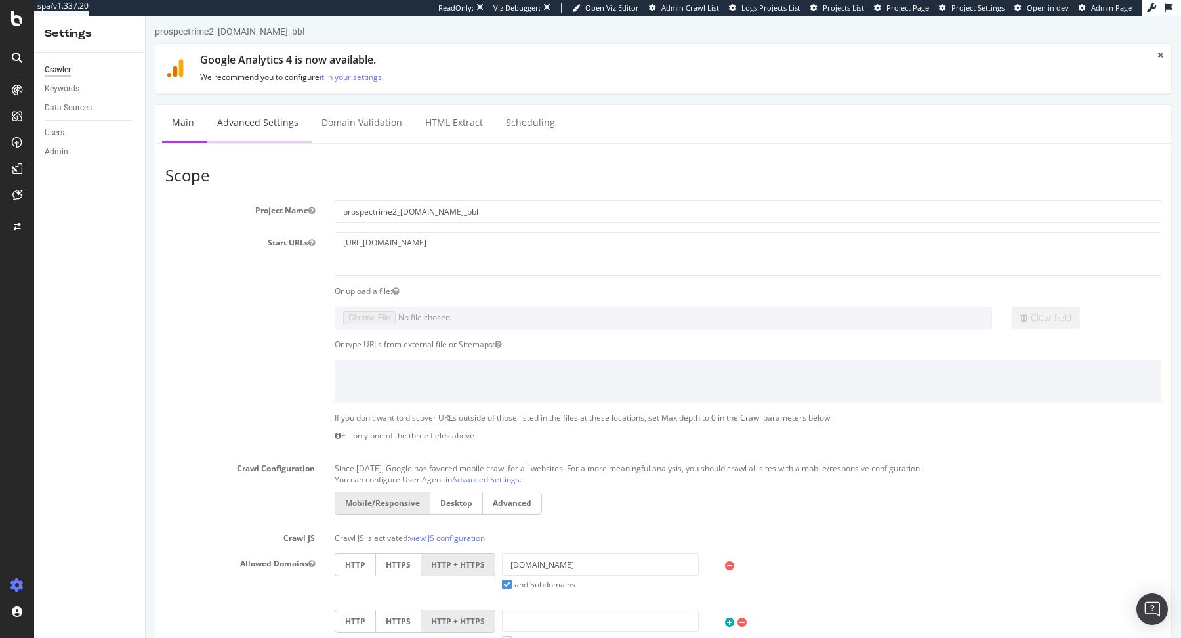
click at [247, 123] on link "Advanced Settings" at bounding box center [257, 123] width 101 height 36
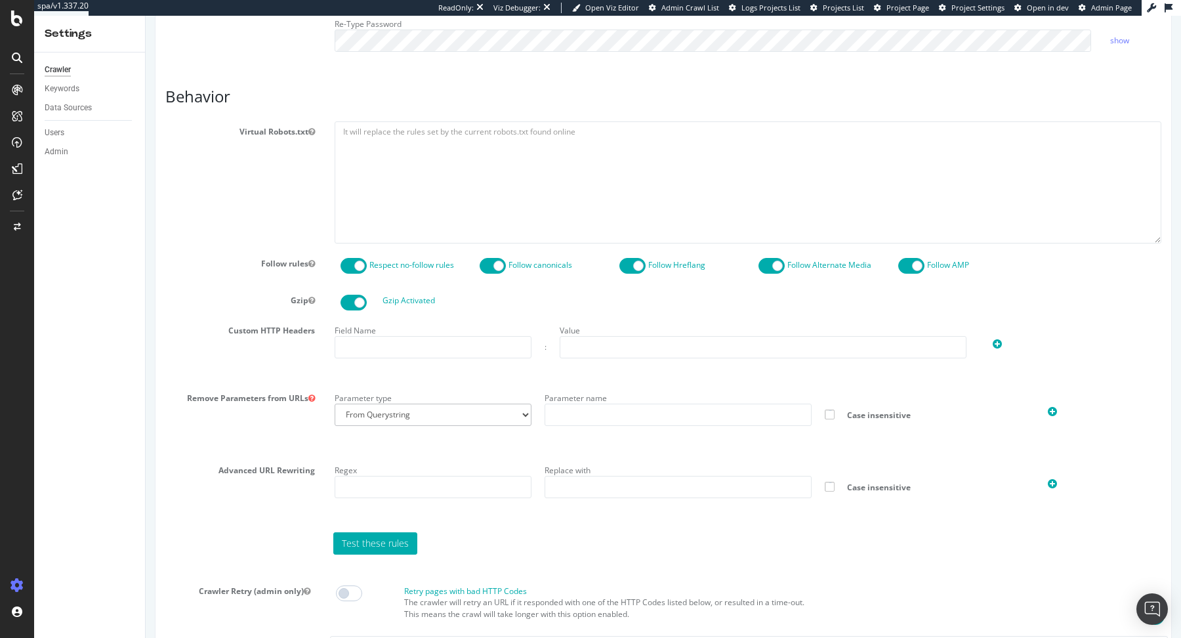
scroll to position [953, 0]
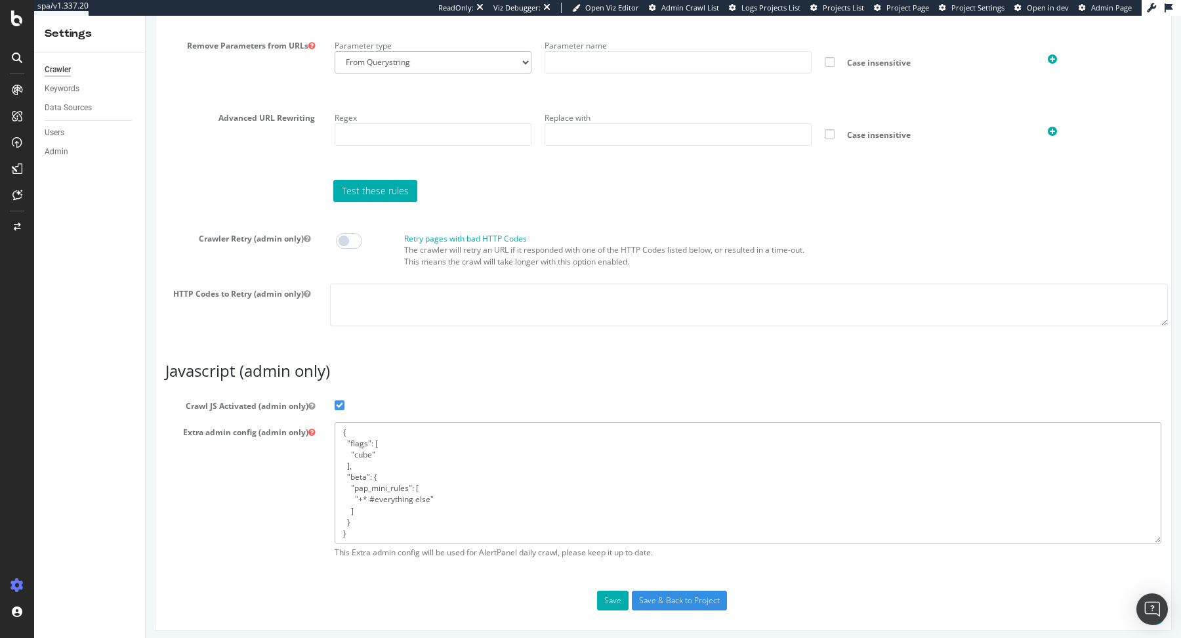
drag, startPoint x: 359, startPoint y: 531, endPoint x: 283, endPoint y: 348, distance: 198.0
paste textarea "blob:https://www.flaconi.de/980e9a0e-6210-4ac9-815c-fadee761e4a0", "+ blob:http…"
type textarea "{ "flags": [ "cube" ], "beta": { "pap_mini_rules": [ "+ blob:https://www.flacon…"
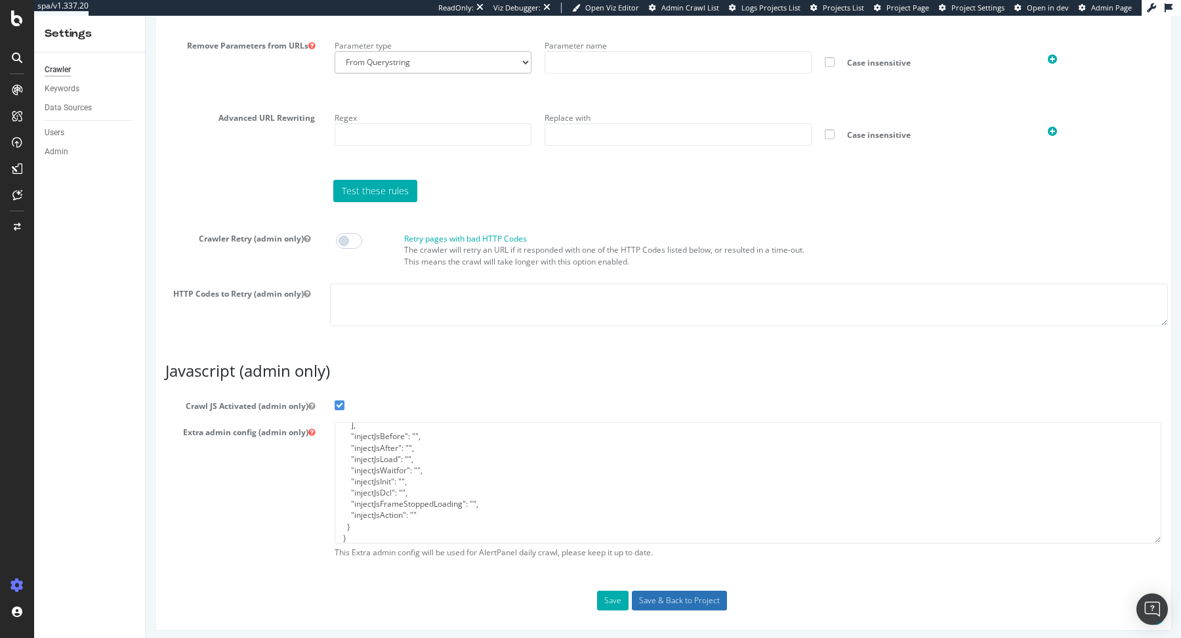
click at [682, 591] on input "Save & Back to Project" at bounding box center [679, 601] width 95 height 20
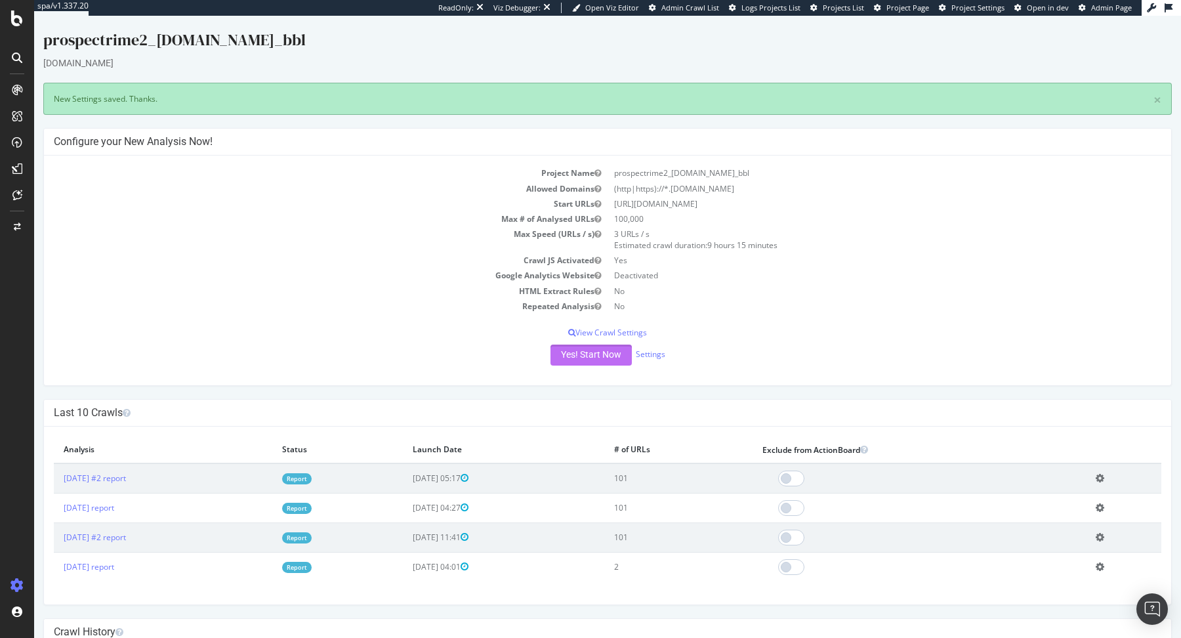
click at [573, 347] on button "Yes! Start Now" at bounding box center [591, 354] width 81 height 21
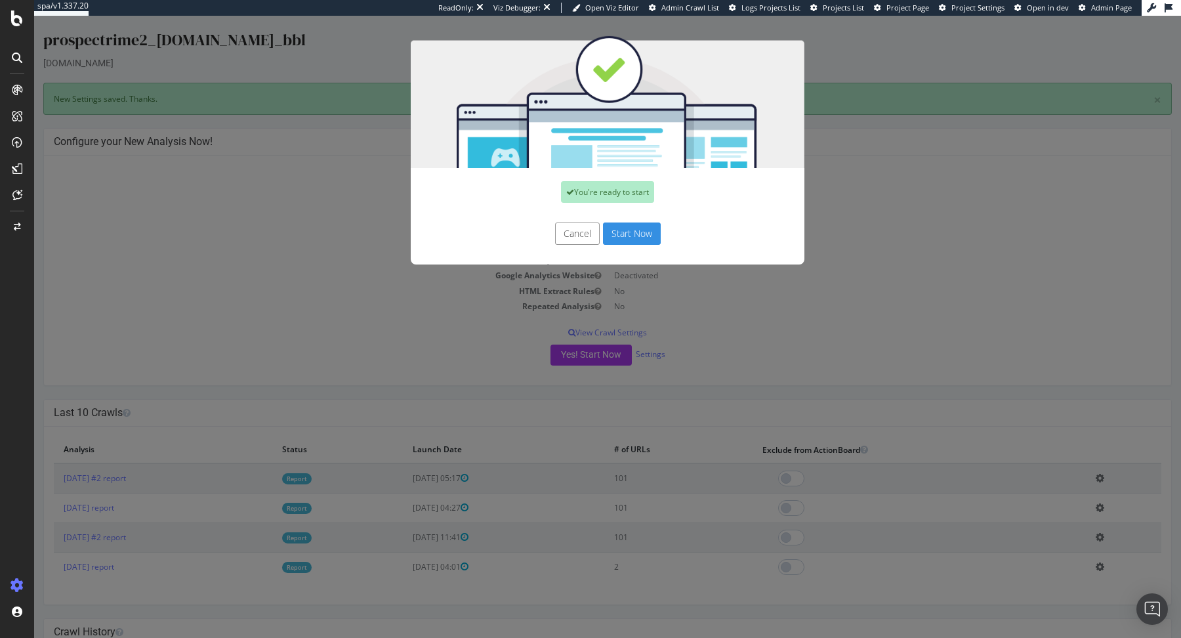
click at [624, 234] on button "Start Now" at bounding box center [632, 233] width 58 height 22
